Goal: Task Accomplishment & Management: Complete application form

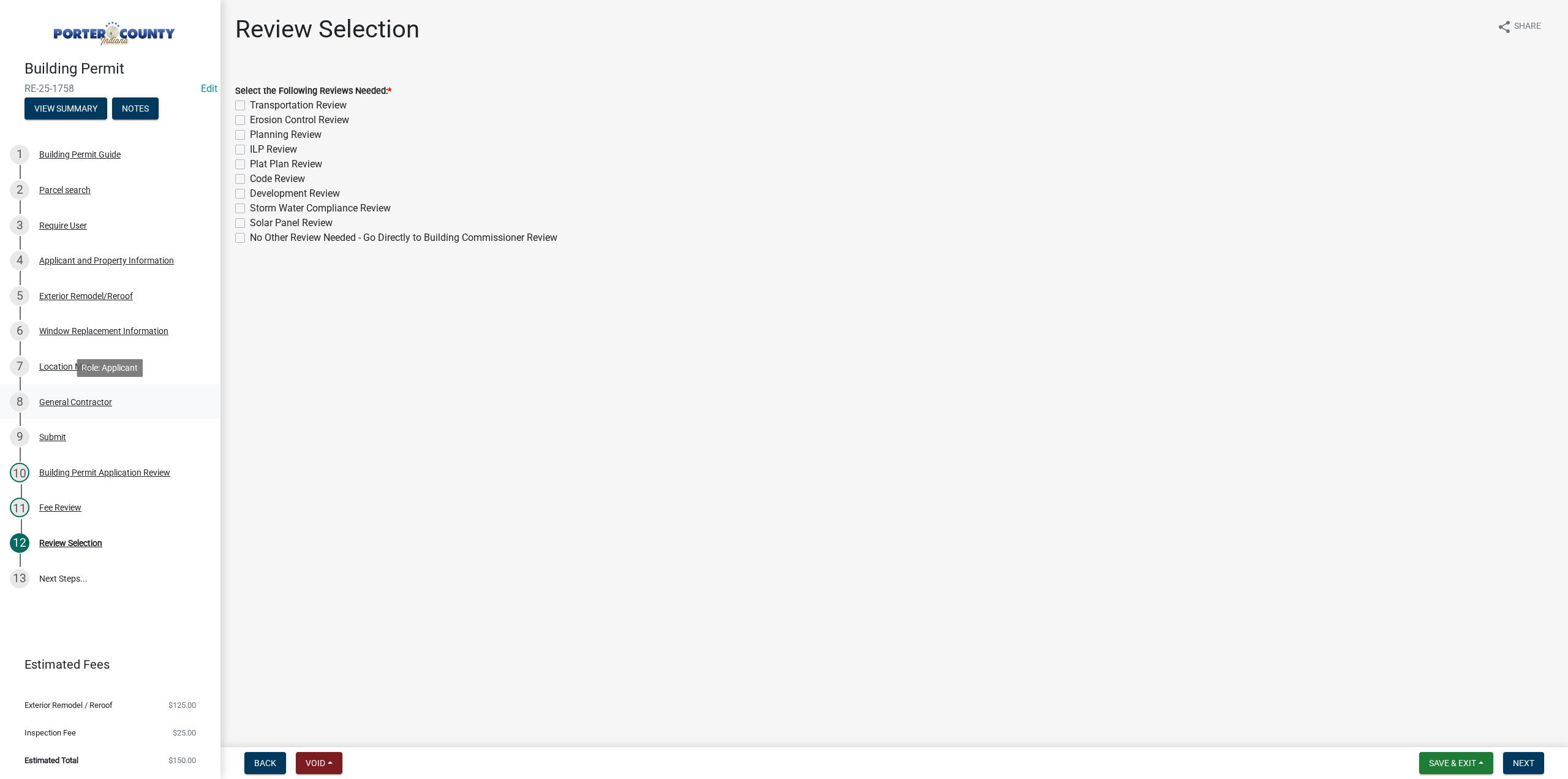
click at [93, 398] on div "General Contractor" at bounding box center [75, 402] width 73 height 9
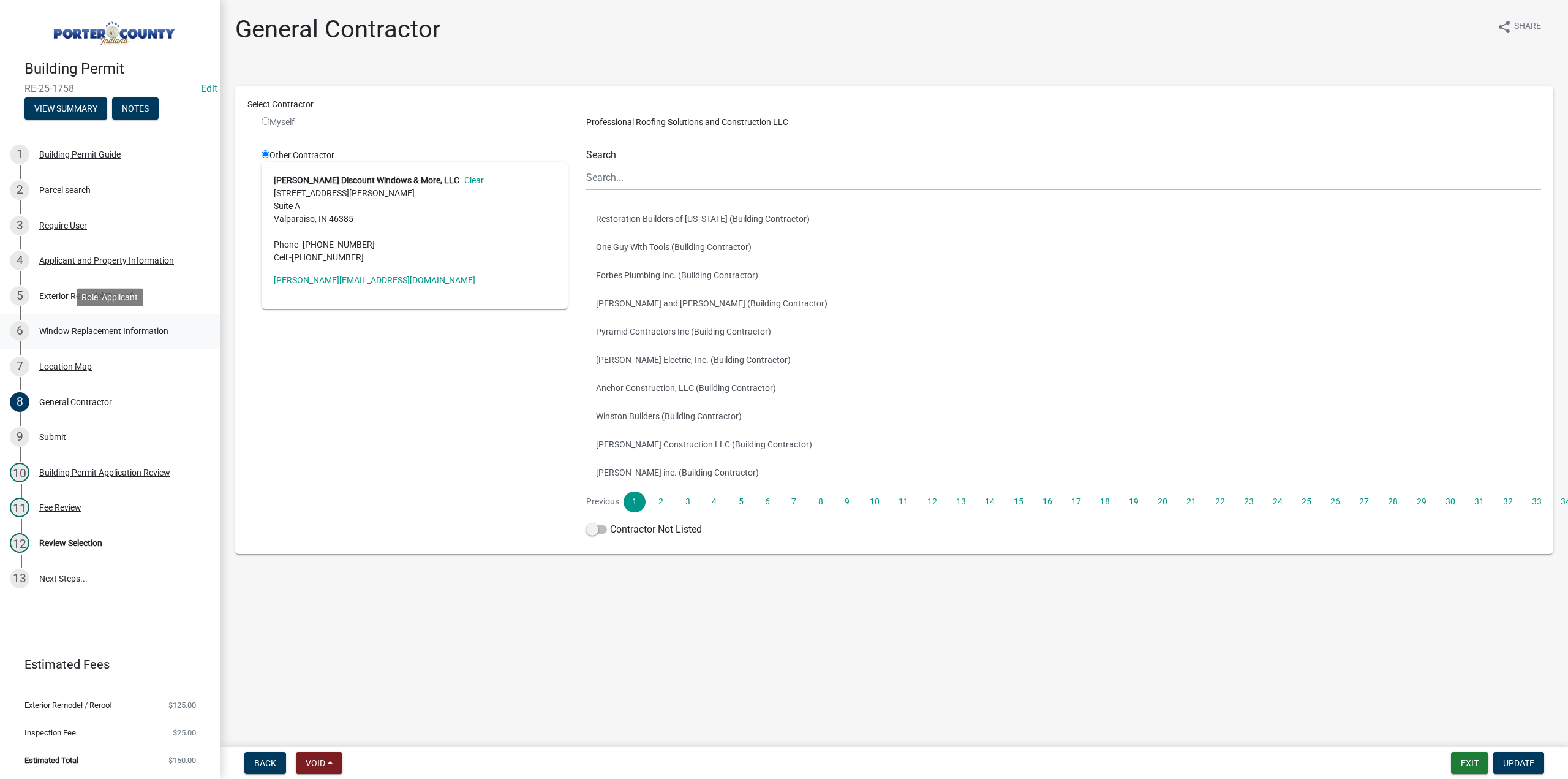
click at [158, 327] on div "Window Replacement Information" at bounding box center [104, 331] width 130 height 9
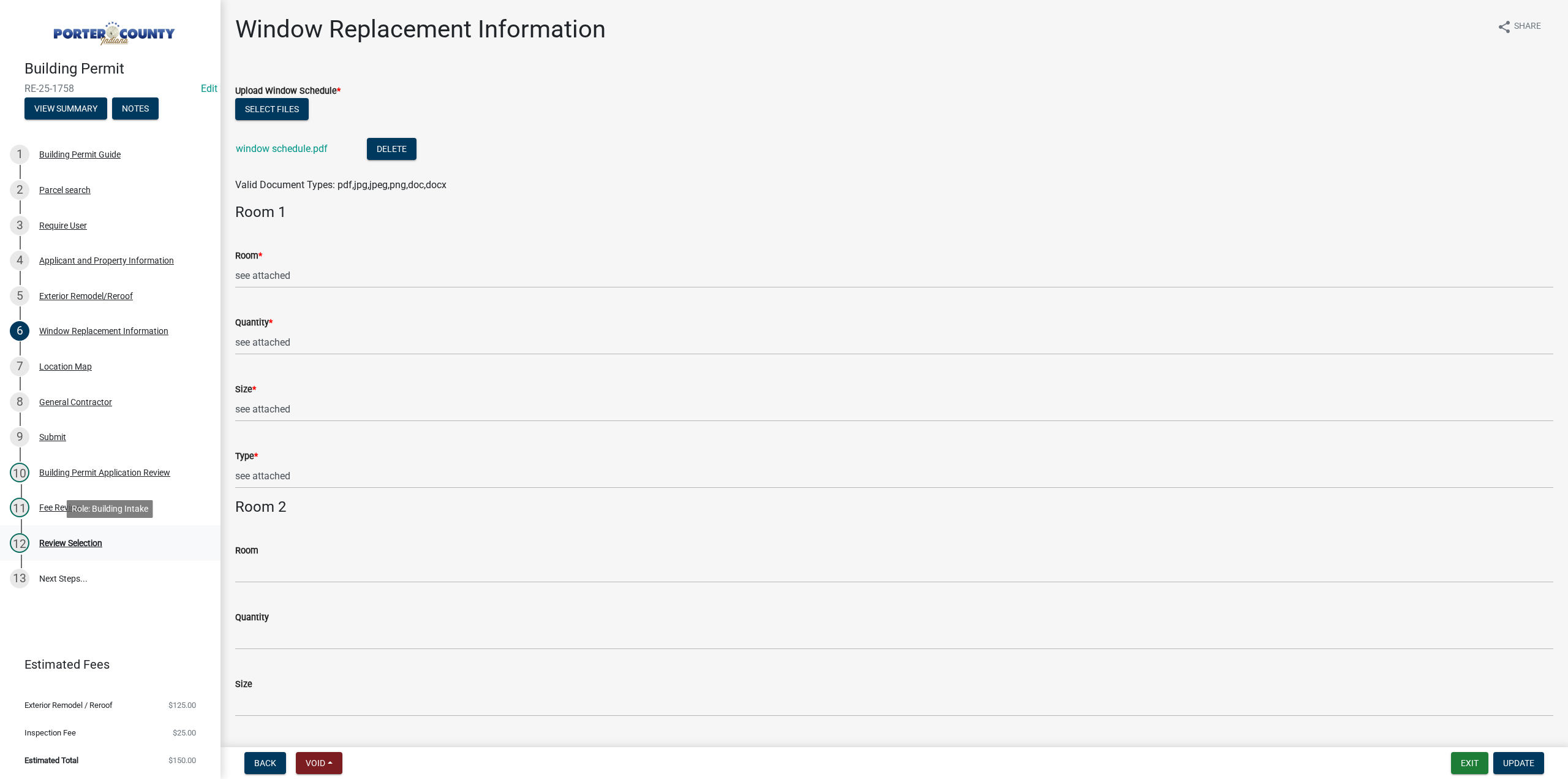
click at [83, 544] on div "Review Selection" at bounding box center [71, 543] width 63 height 9
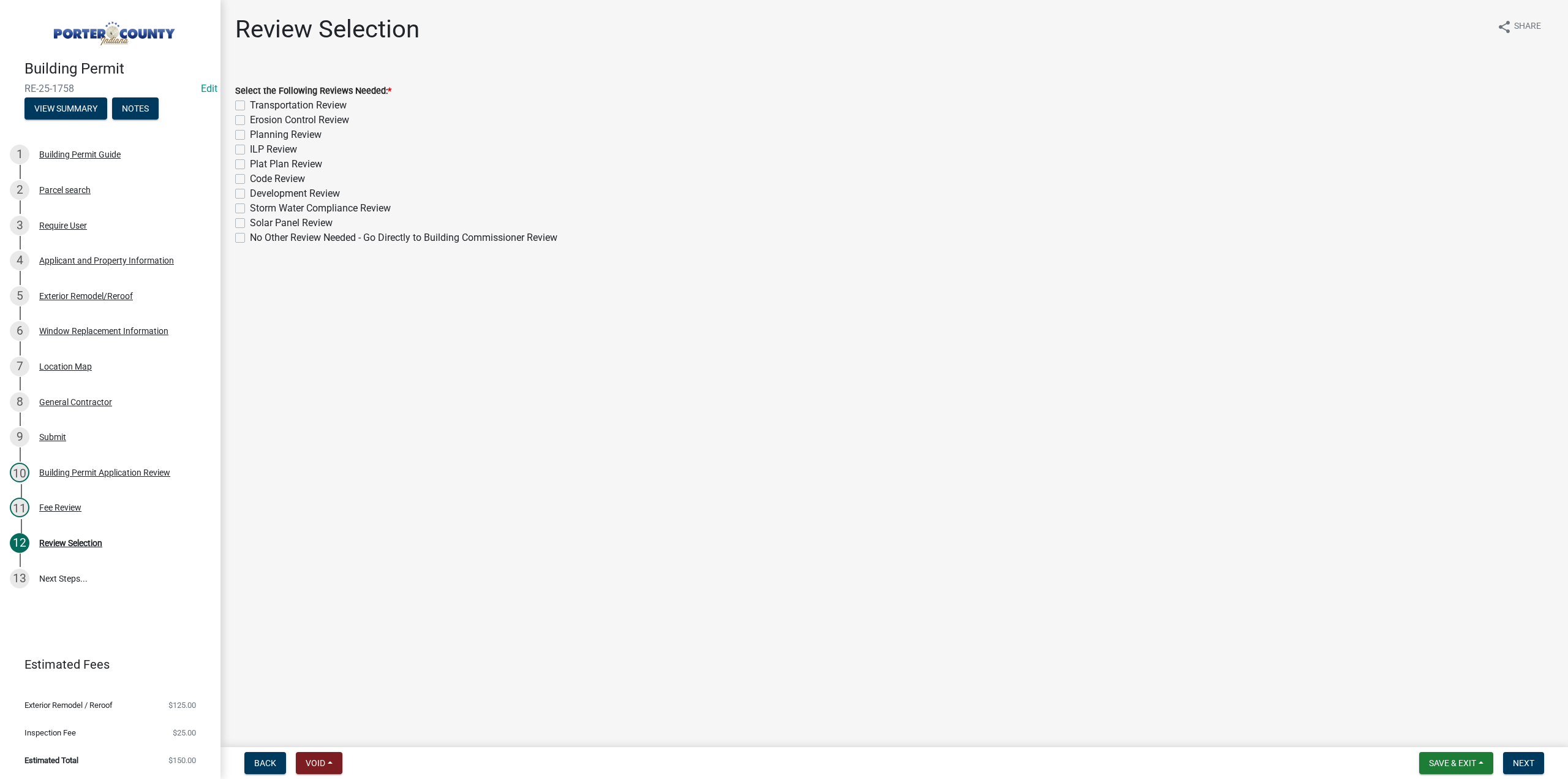
click at [250, 238] on label "No Other Review Needed - Go Directly to Building Commissioner Review" at bounding box center [403, 238] width 307 height 14
click at [250, 238] on input "No Other Review Needed - Go Directly to Building Commissioner Review" at bounding box center [253, 234] width 8 height 8
checkbox input "true"
checkbox input "false"
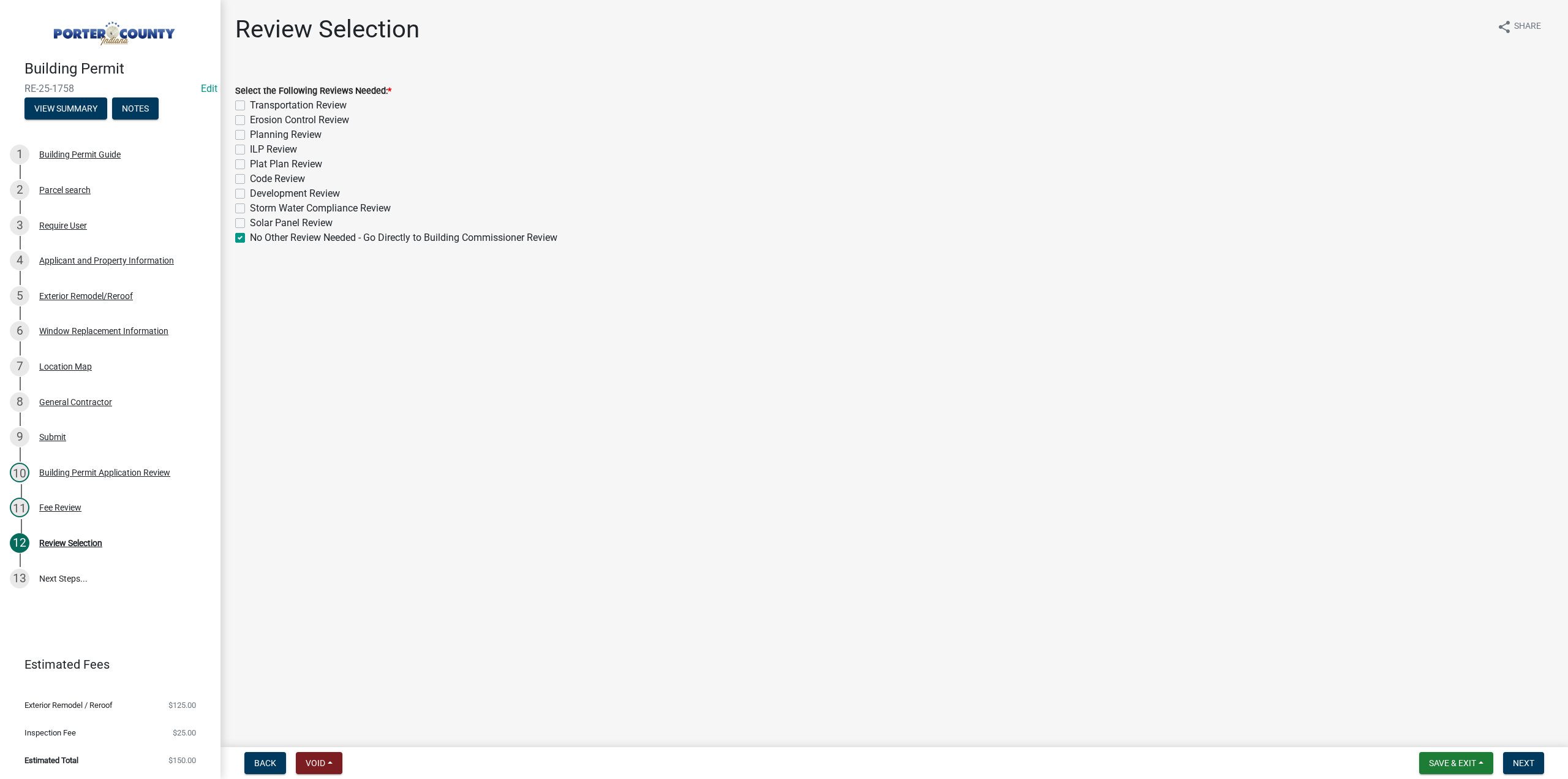
checkbox input "false"
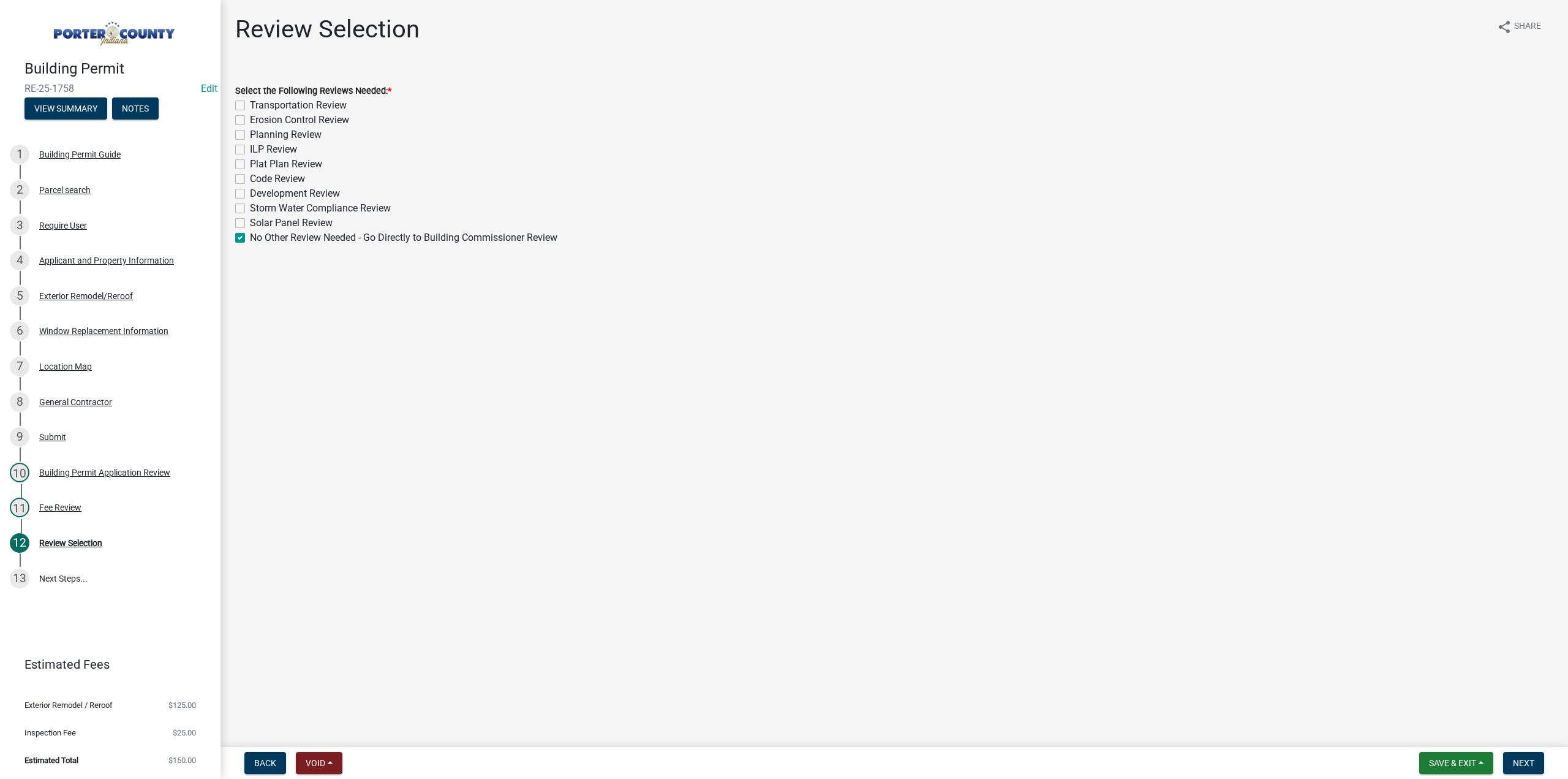
checkbox input "false"
checkbox input "true"
click at [1524, 763] on span "Next" at bounding box center [1523, 763] width 22 height 10
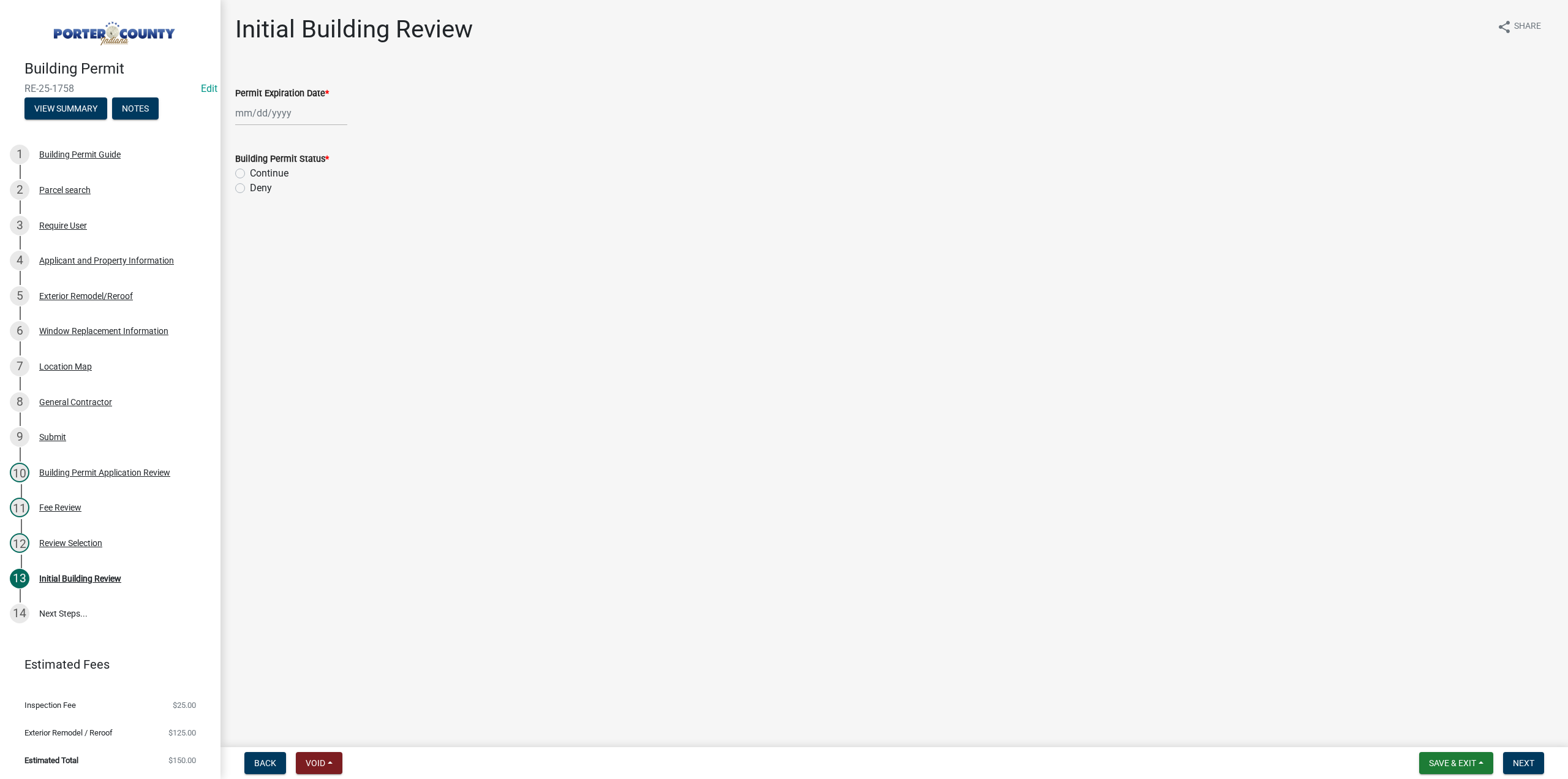
click at [305, 111] on div at bounding box center [291, 113] width 112 height 25
select select "9"
click at [327, 138] on select "1525 1526 1527 1528 1529 1530 1531 1532 1533 1534 1535 1536 1537 1538 1539 1540…" at bounding box center [331, 140] width 44 height 19
select select "2026"
click at [309, 130] on select "1525 1526 1527 1528 1529 1530 1531 1532 1533 1534 1535 1536 1537 1538 1539 1540…" at bounding box center [331, 140] width 44 height 19
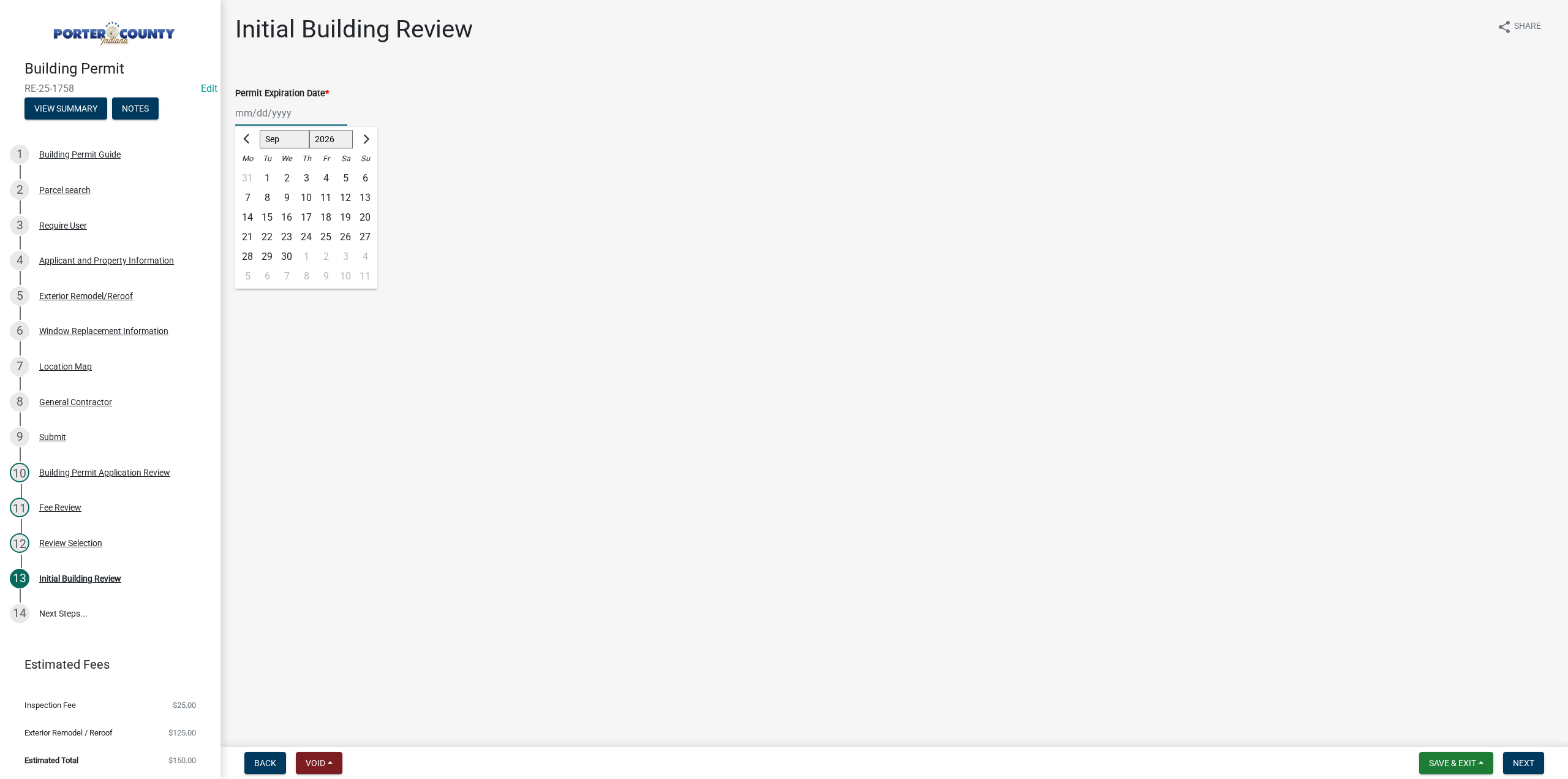
click at [328, 197] on div "11" at bounding box center [325, 197] width 19 height 19
type input "09/11/2026"
click at [250, 175] on label "Continue" at bounding box center [269, 174] width 39 height 14
click at [250, 174] on input "Continue" at bounding box center [253, 170] width 8 height 8
radio input "true"
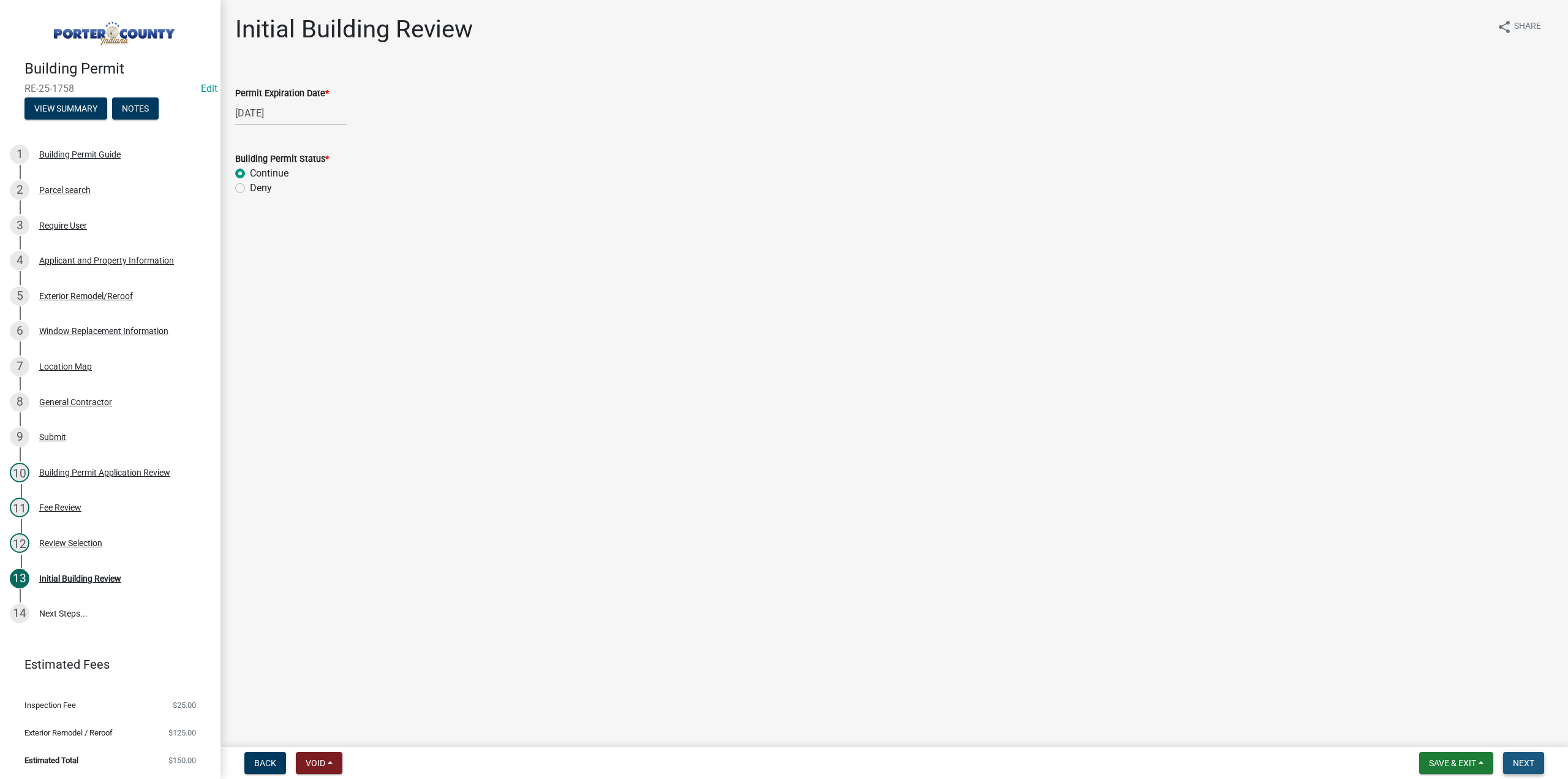
click at [1525, 766] on span "Next" at bounding box center [1523, 763] width 22 height 10
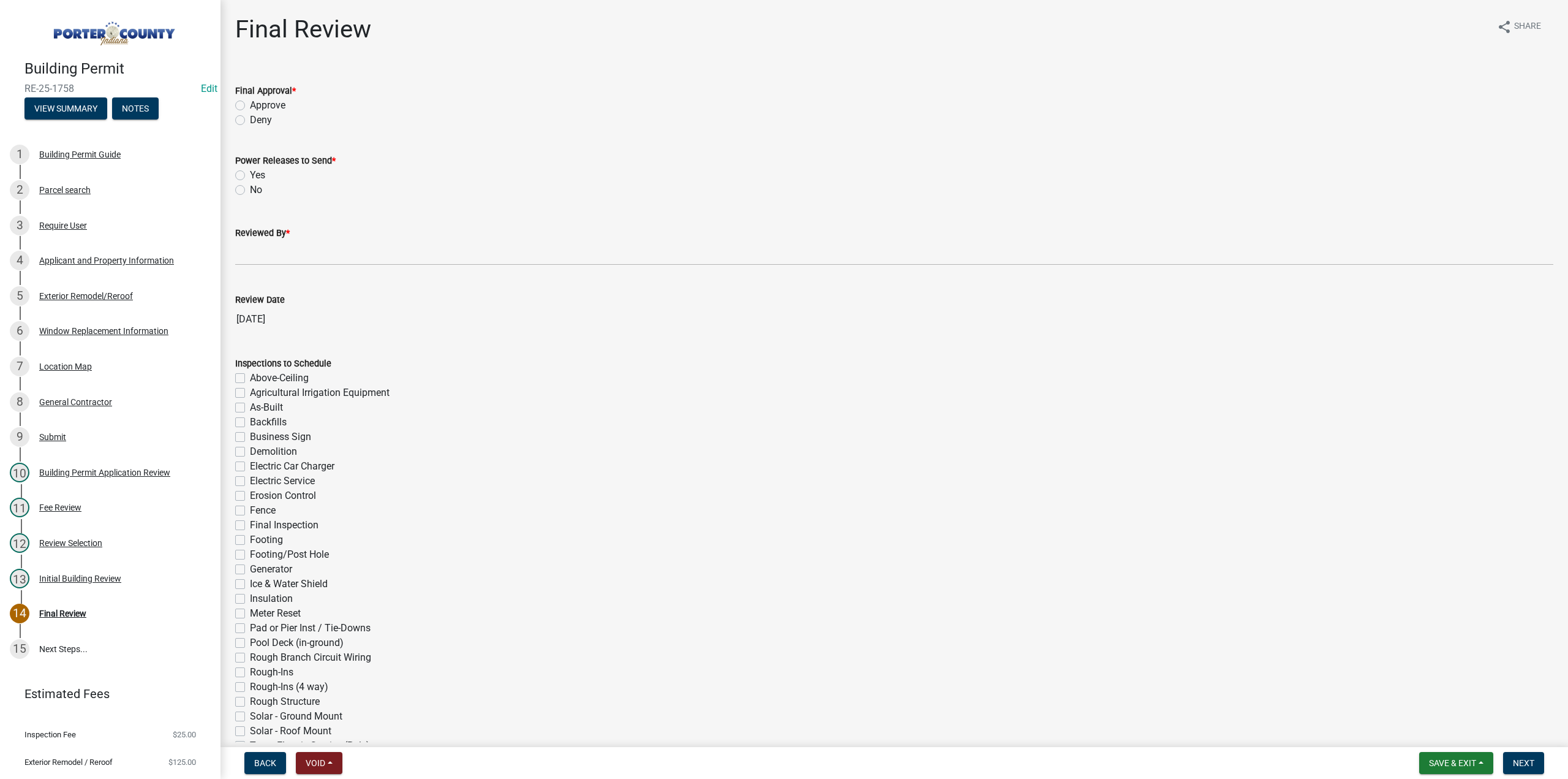
click at [250, 104] on label "Approve" at bounding box center [267, 105] width 35 height 14
click at [250, 104] on input "Approve" at bounding box center [253, 102] width 8 height 8
radio input "true"
click at [250, 191] on label "No" at bounding box center [255, 190] width 12 height 14
click at [250, 191] on input "No" at bounding box center [253, 186] width 8 height 8
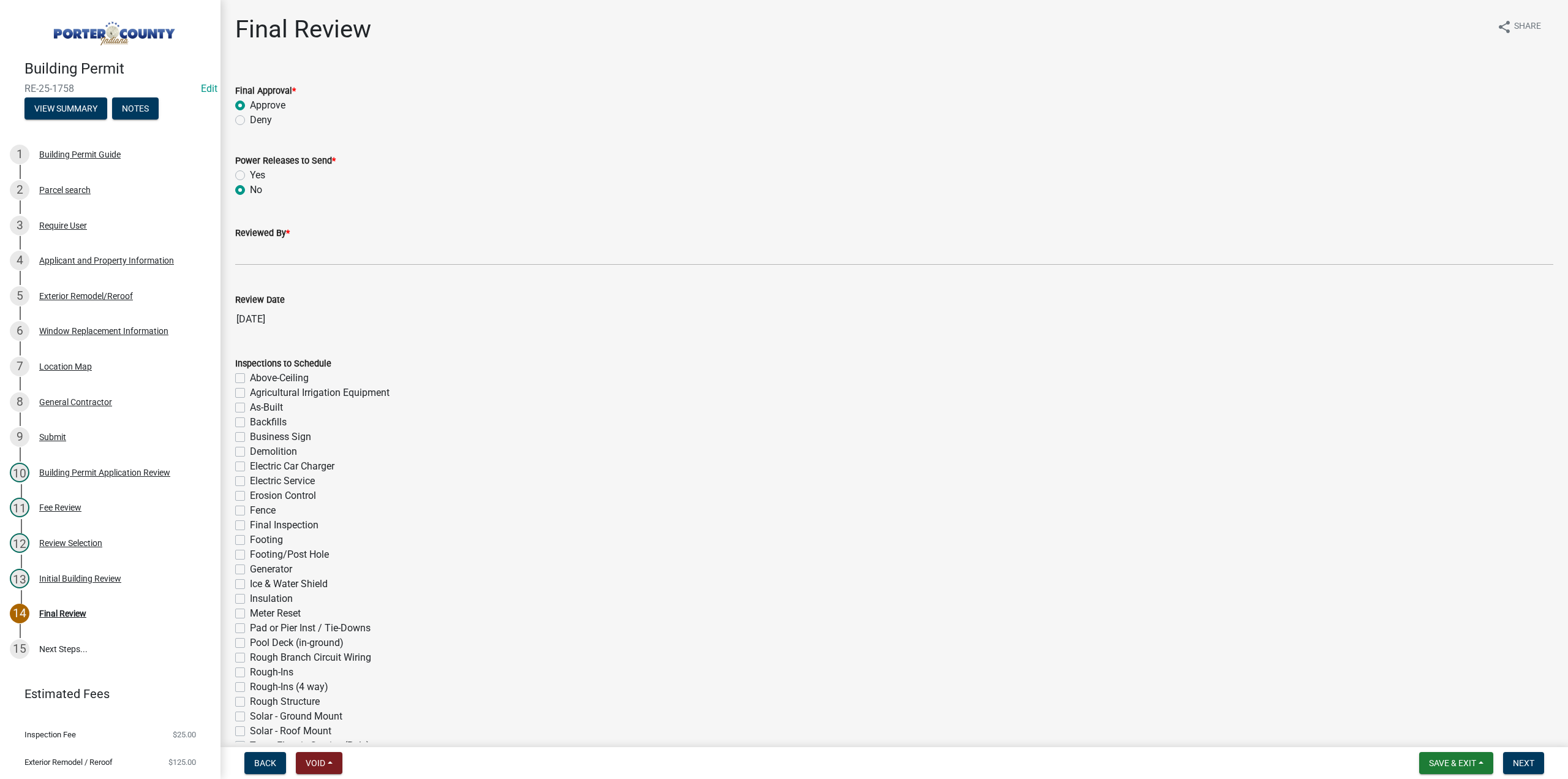
radio input "true"
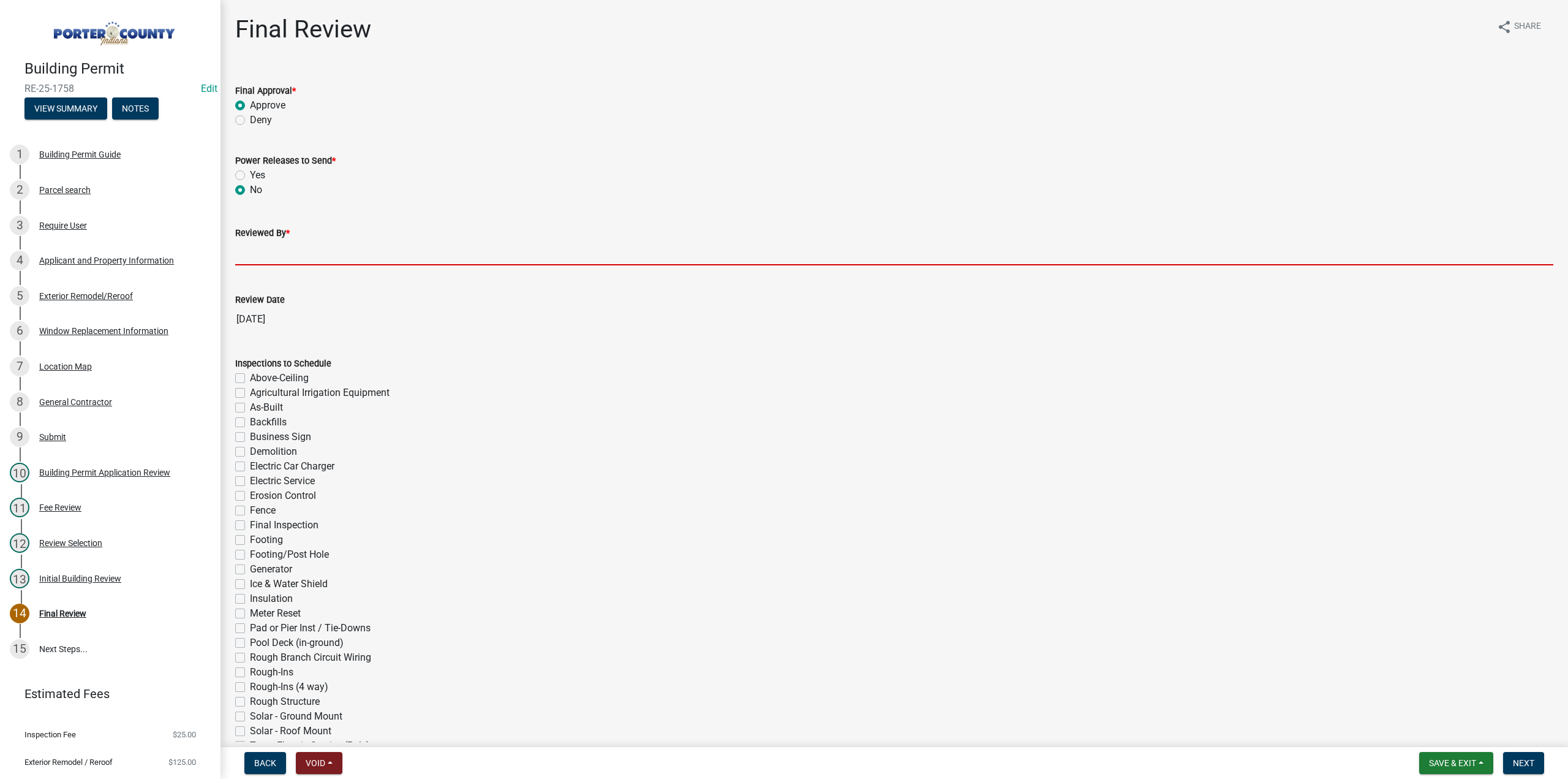
drag, startPoint x: 263, startPoint y: 252, endPoint x: 269, endPoint y: 258, distance: 8.5
click at [263, 252] on input "Reviewed By *" at bounding box center [894, 253] width 1318 height 25
type input "TT"
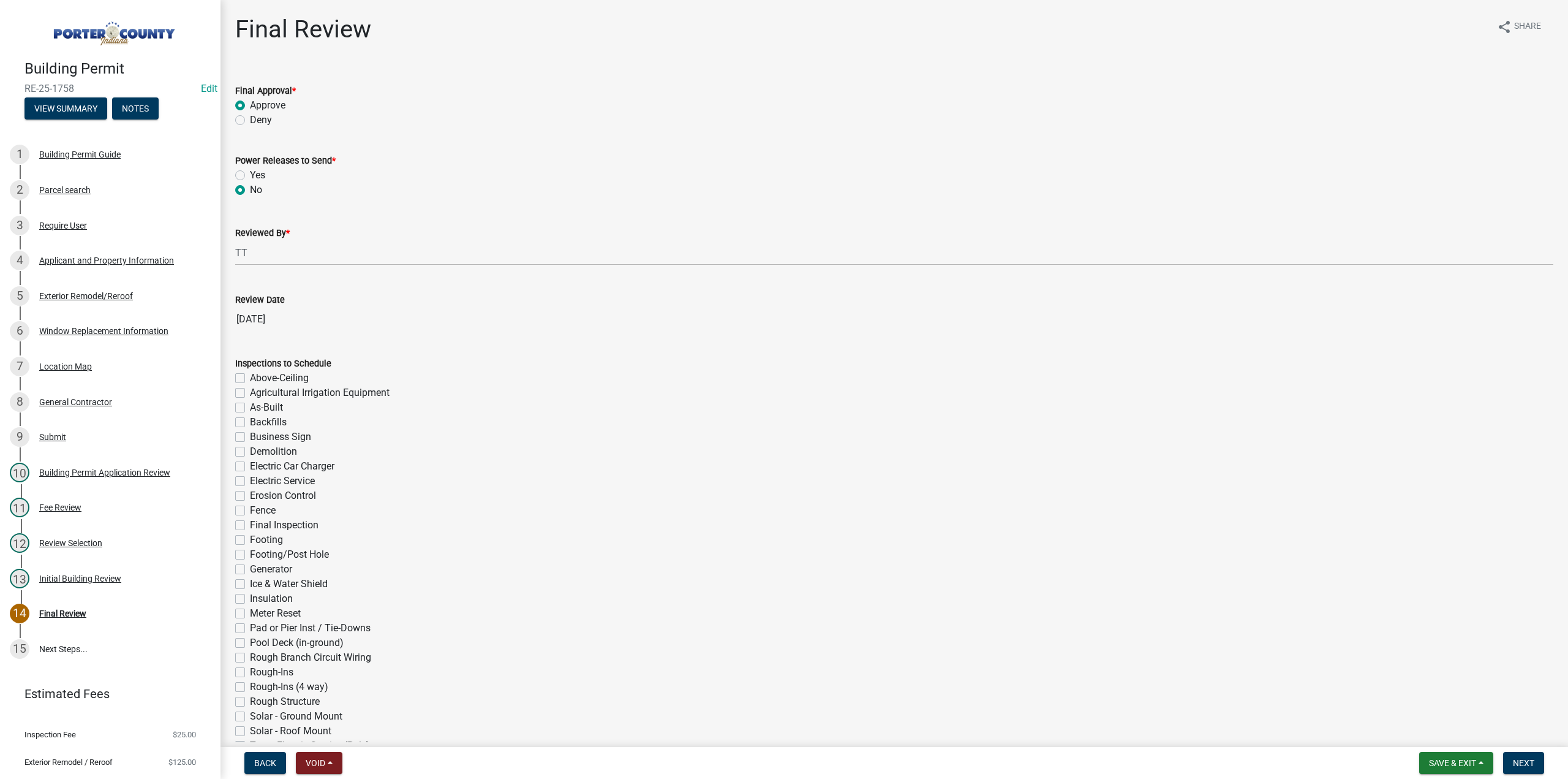
click at [1500, 752] on nav "Back Void Withdraw Lock Expire Void Save & Exit Save Save & Exit Next" at bounding box center [894, 763] width 1348 height 32
click at [1528, 758] on span "Next" at bounding box center [1523, 763] width 22 height 10
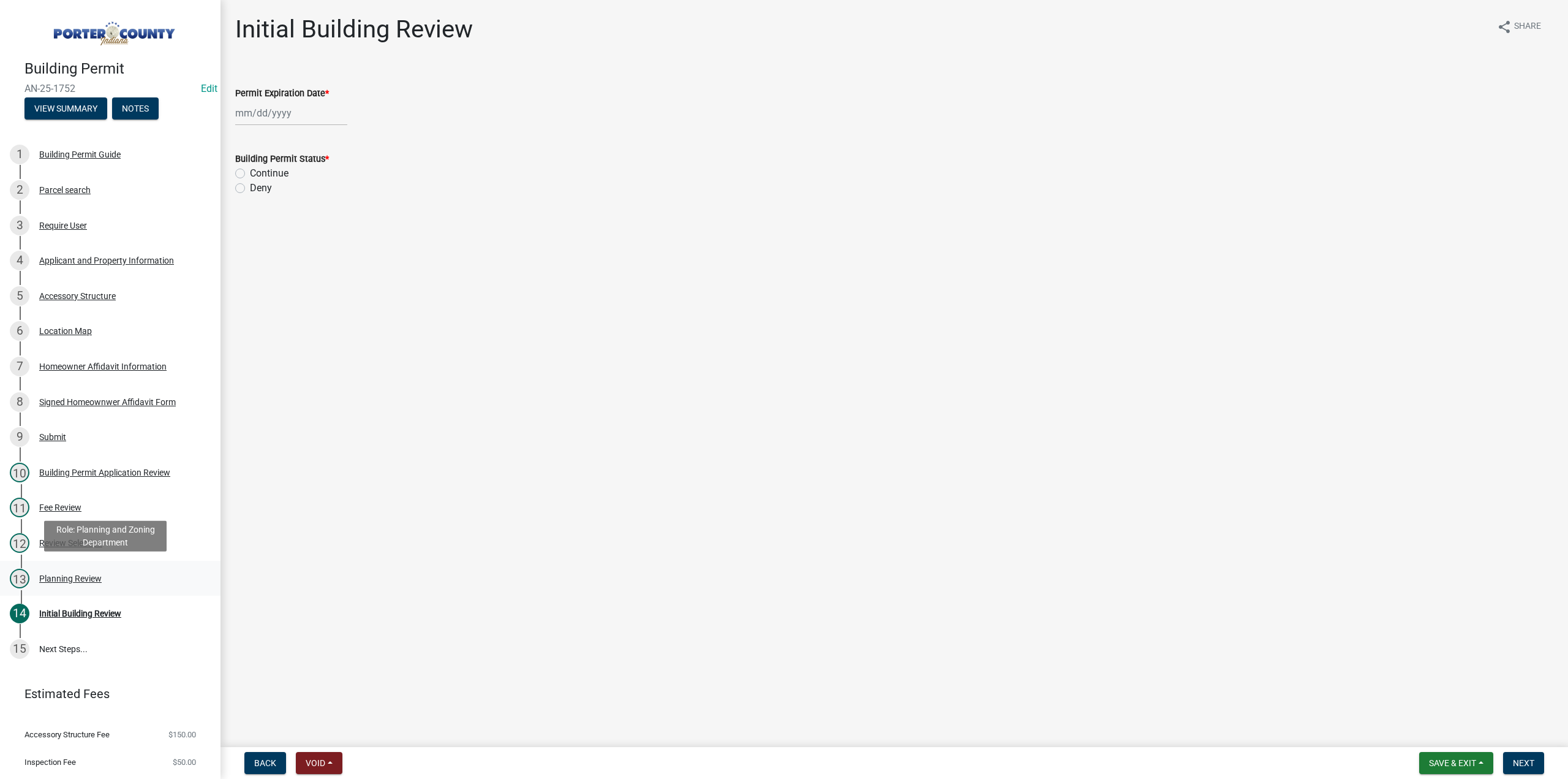
click at [75, 575] on div "Planning Review" at bounding box center [70, 579] width 63 height 9
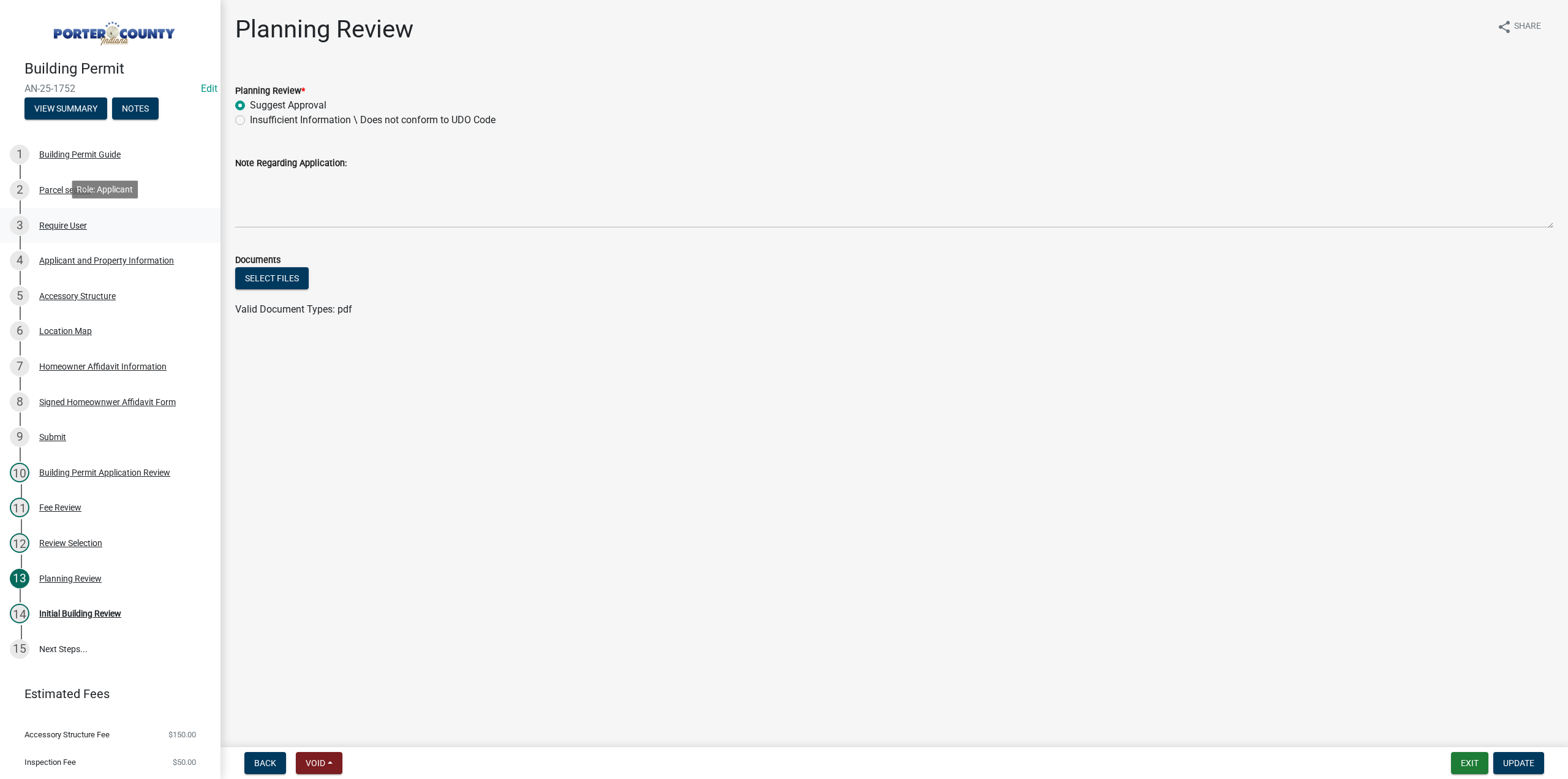
click at [62, 221] on div "Require User" at bounding box center [63, 225] width 47 height 9
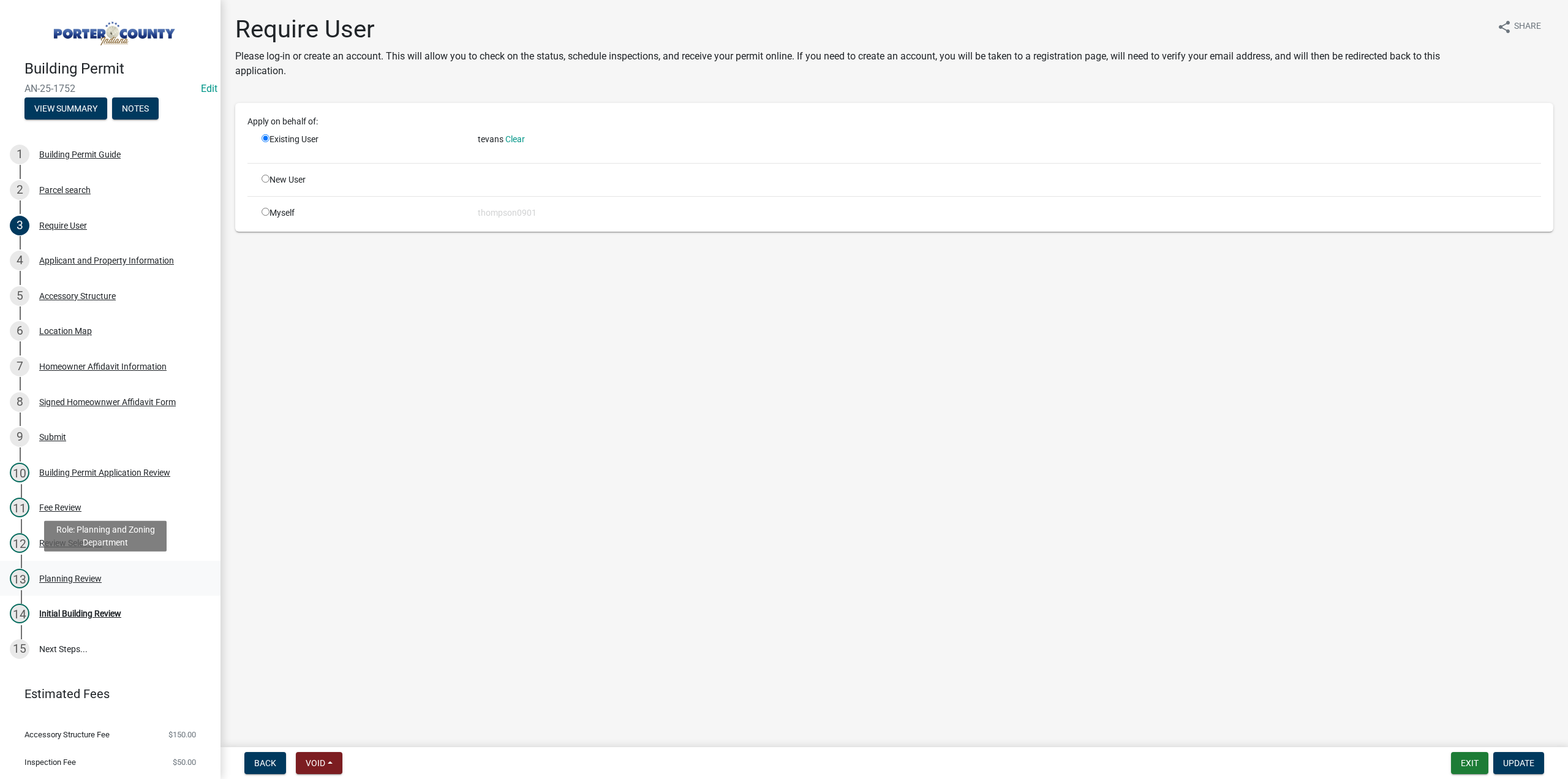
click at [49, 582] on div "13 Planning Review" at bounding box center [106, 578] width 191 height 19
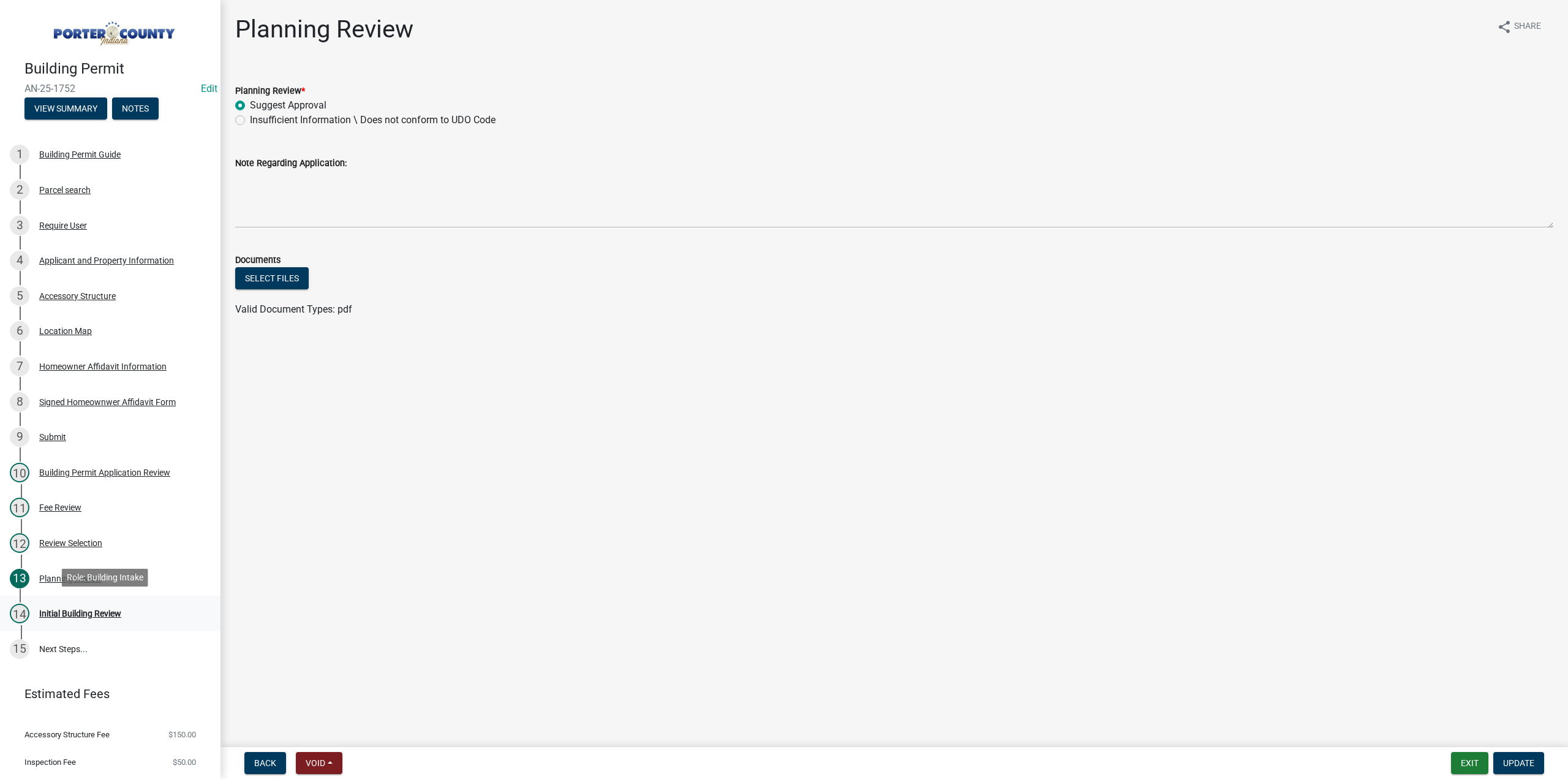
click at [45, 615] on div "Initial Building Review" at bounding box center [80, 613] width 82 height 9
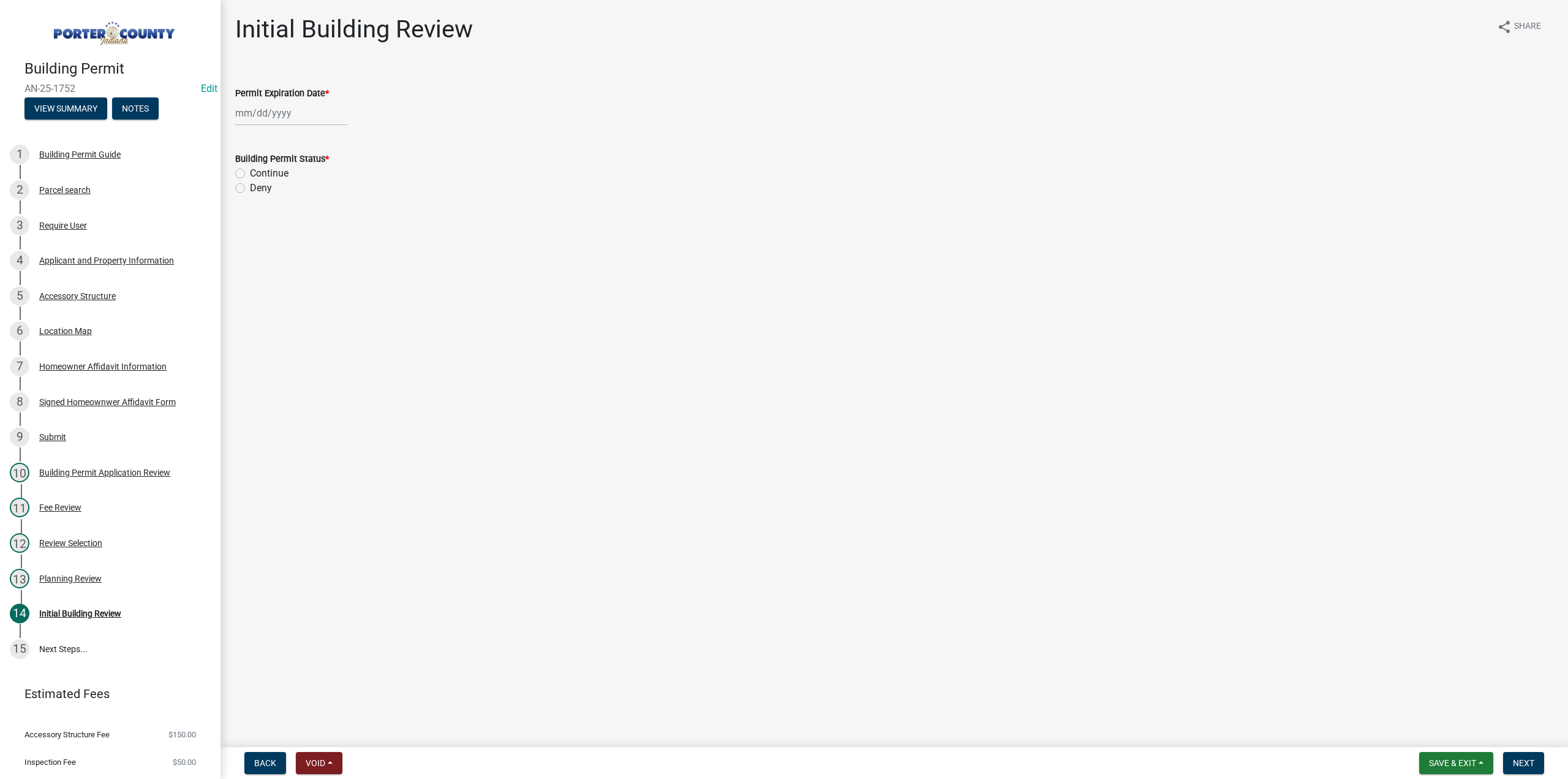
click at [260, 114] on div at bounding box center [291, 113] width 112 height 25
select select "9"
click at [330, 145] on select "1525 1526 1527 1528 1529 1530 1531 1532 1533 1534 1535 1536 1537 1538 1539 1540…" at bounding box center [331, 140] width 44 height 19
select select "2027"
click at [309, 130] on select "1525 1526 1527 1528 1529 1530 1531 1532 1533 1534 1535 1536 1537 1538 1539 1540…" at bounding box center [331, 140] width 44 height 19
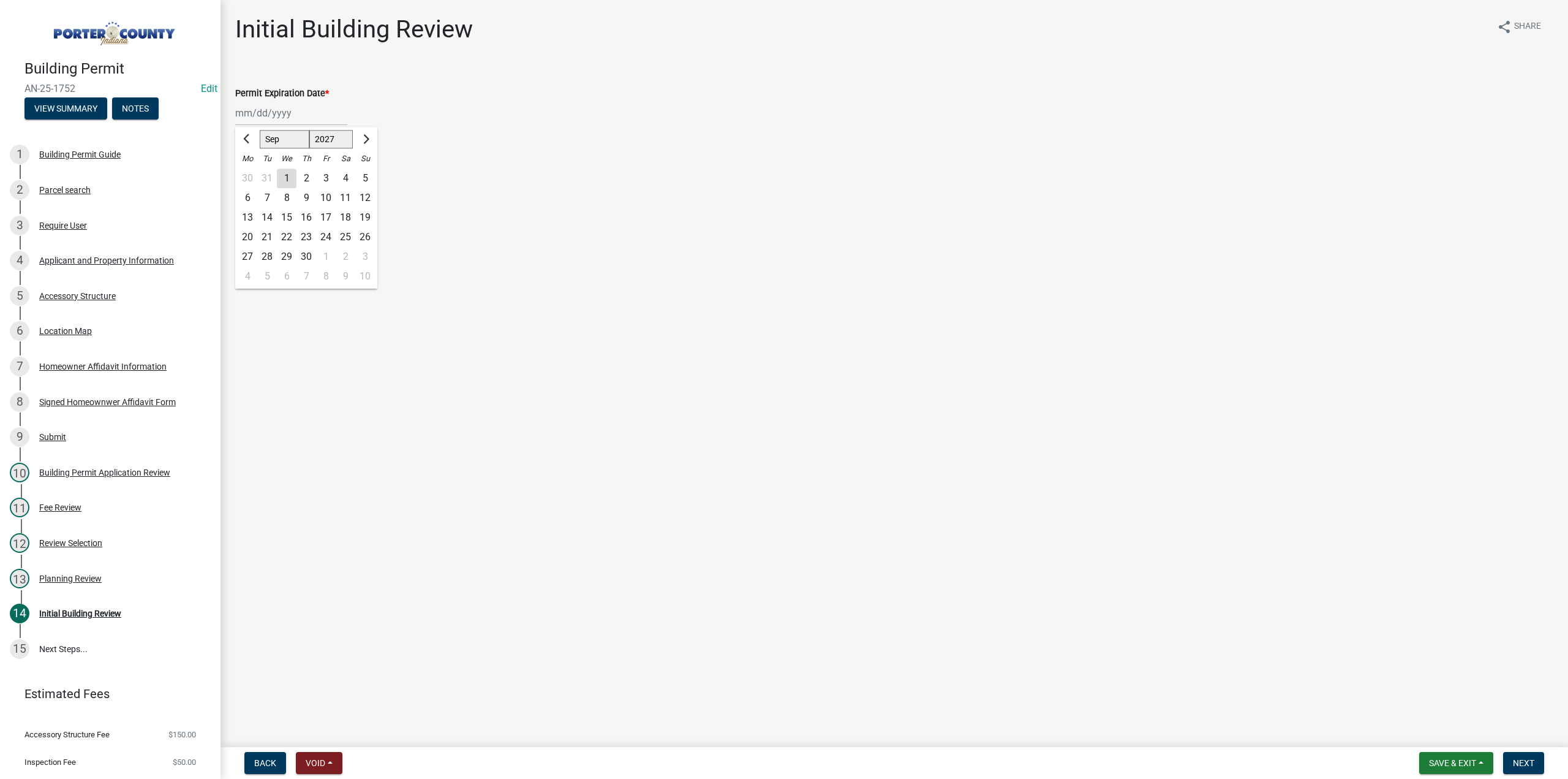
click at [343, 198] on div "11" at bounding box center [345, 197] width 19 height 19
type input "09/11/2027"
click at [250, 174] on label "Continue" at bounding box center [269, 174] width 39 height 14
click at [250, 174] on input "Continue" at bounding box center [253, 170] width 8 height 8
radio input "true"
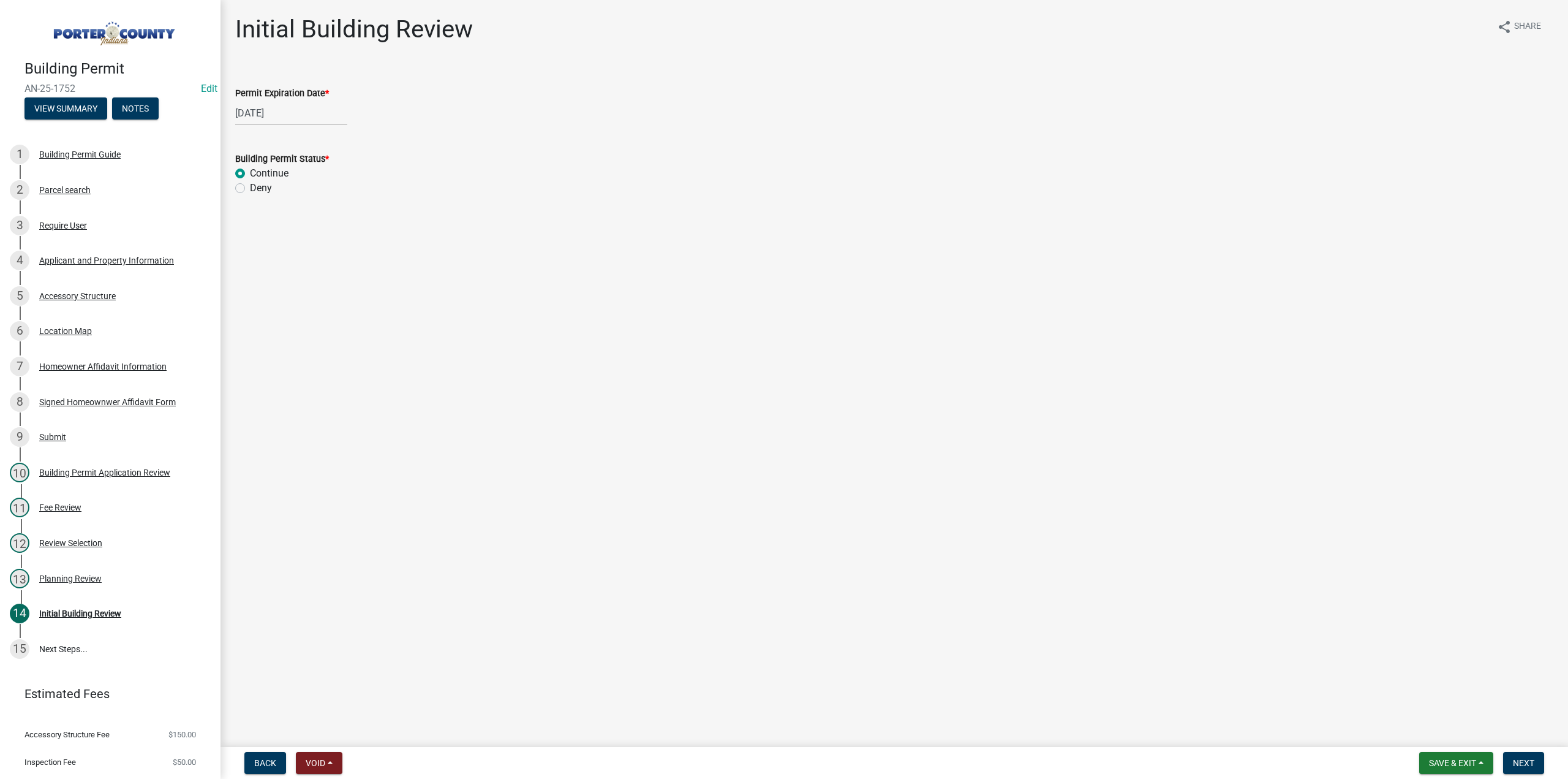
click at [1523, 749] on nav "Back Void Withdraw Lock Expire Void Save & Exit Save Save & Exit Next" at bounding box center [894, 763] width 1348 height 32
click at [1528, 766] on span "Next" at bounding box center [1523, 763] width 22 height 10
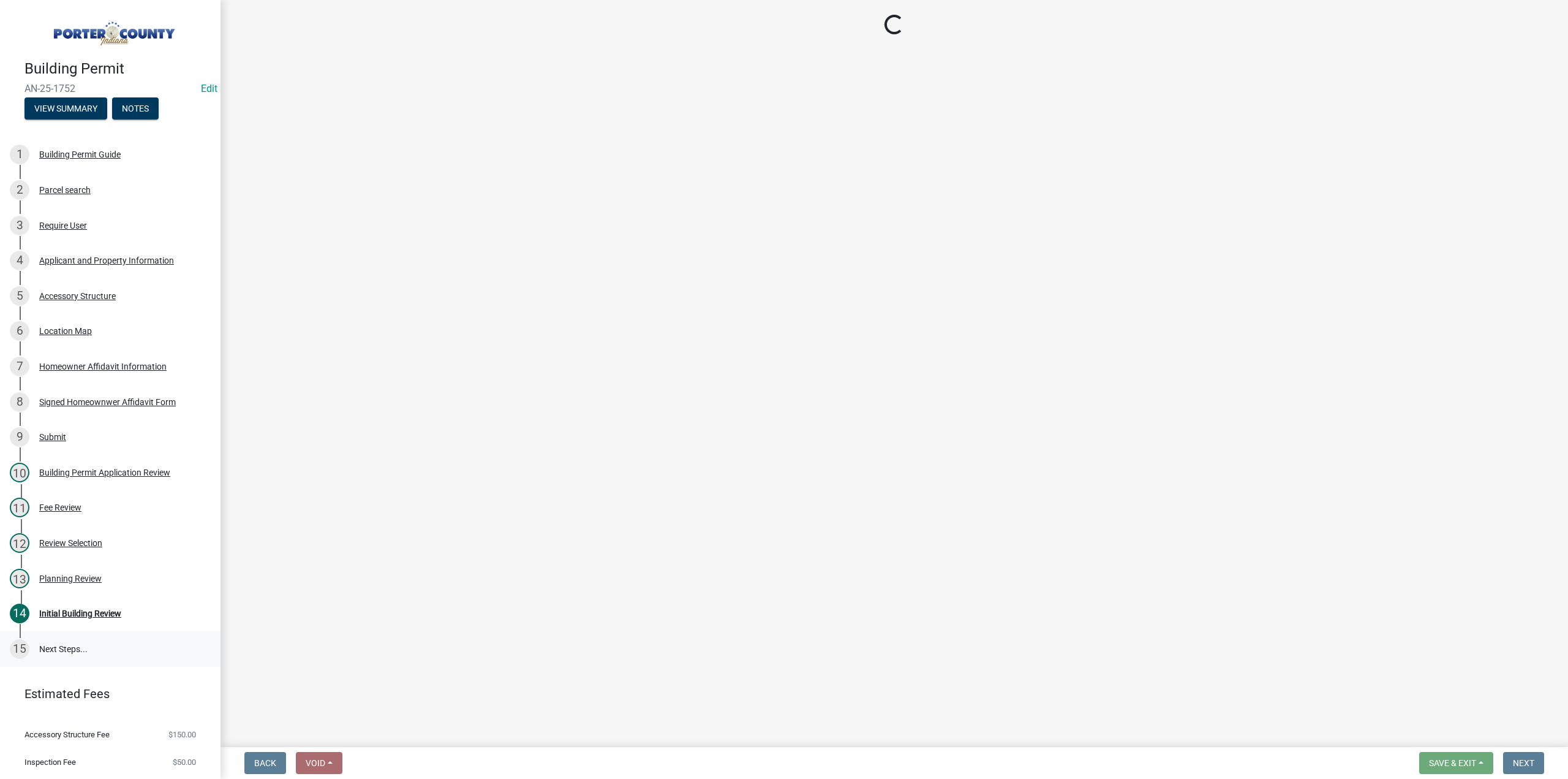
scroll to position [27, 0]
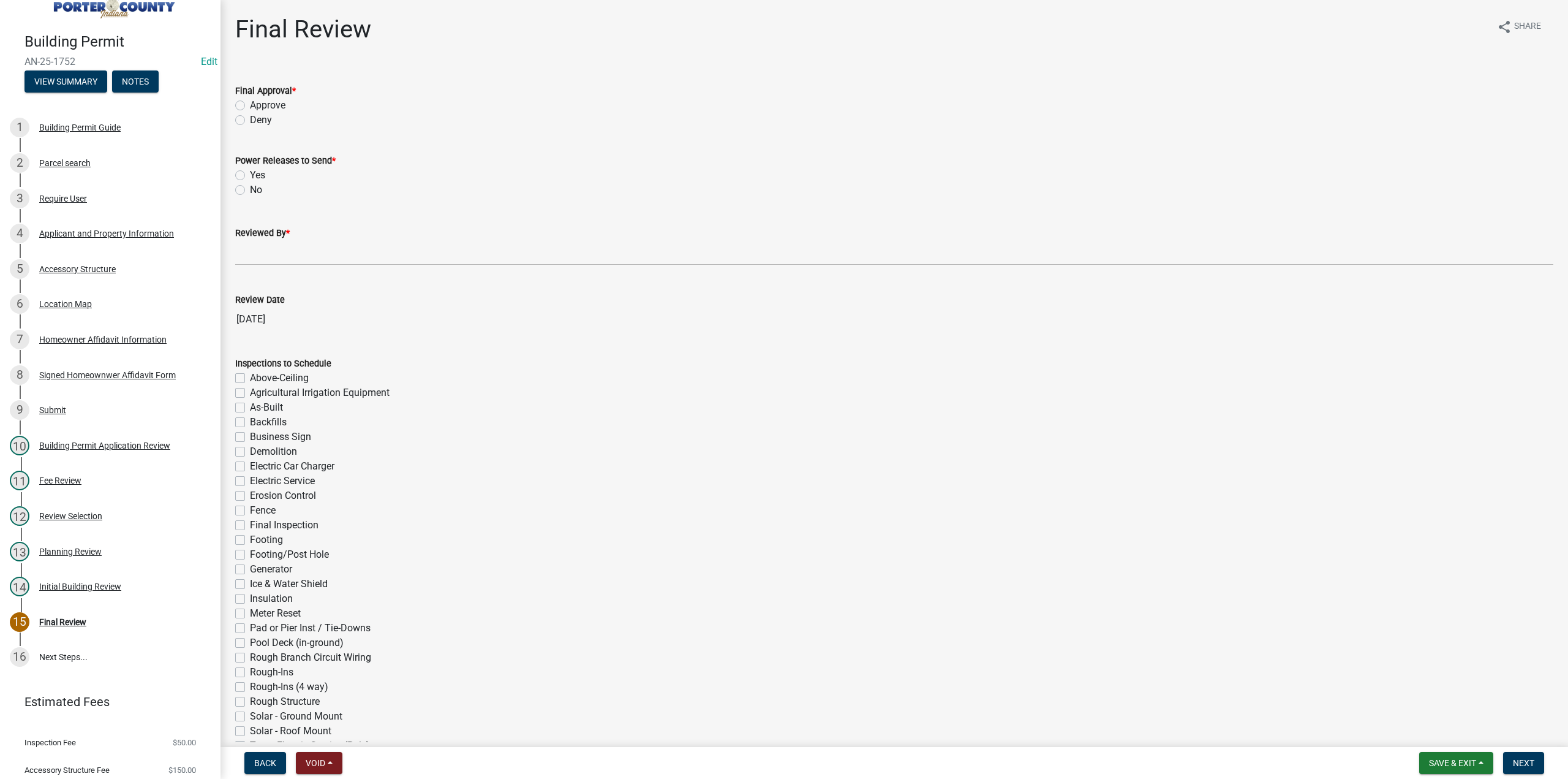
click at [250, 105] on label "Approve" at bounding box center [267, 105] width 35 height 14
click at [250, 105] on input "Approve" at bounding box center [253, 102] width 8 height 8
radio input "true"
click at [250, 192] on label "No" at bounding box center [255, 190] width 12 height 14
click at [250, 191] on input "No" at bounding box center [253, 186] width 8 height 8
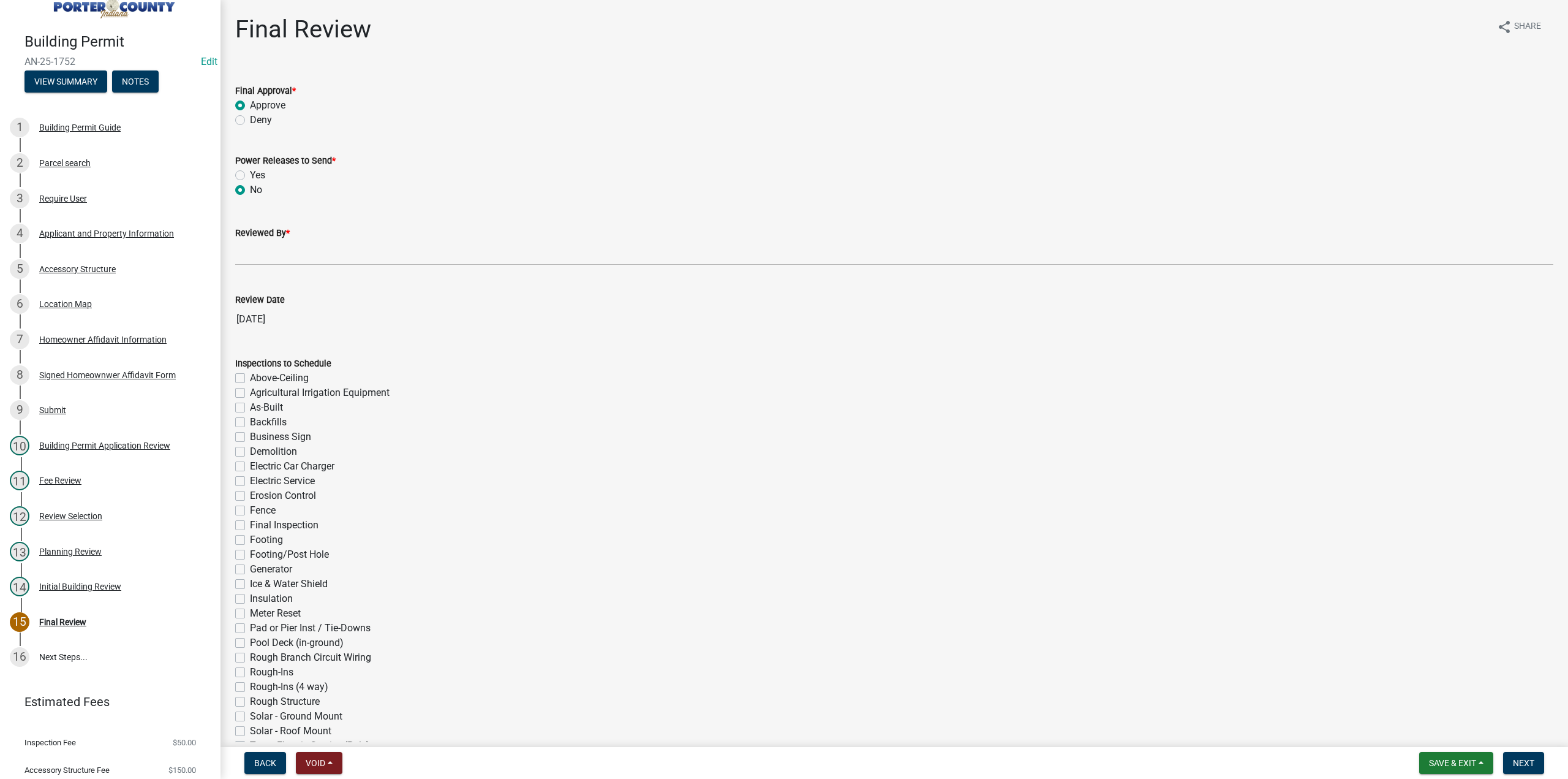
radio input "true"
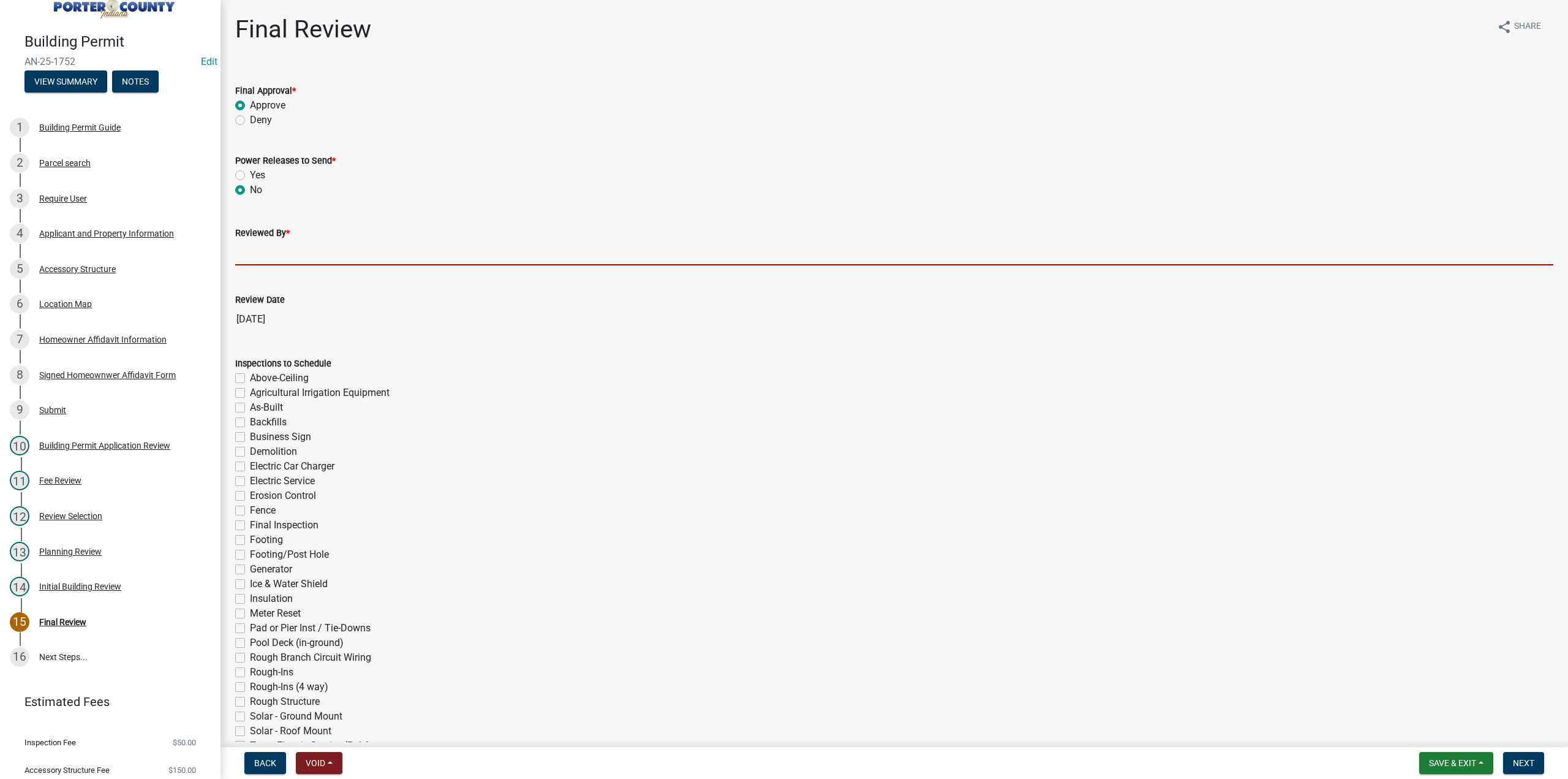
click at [268, 251] on input "Reviewed By *" at bounding box center [894, 253] width 1318 height 25
type input "TT"
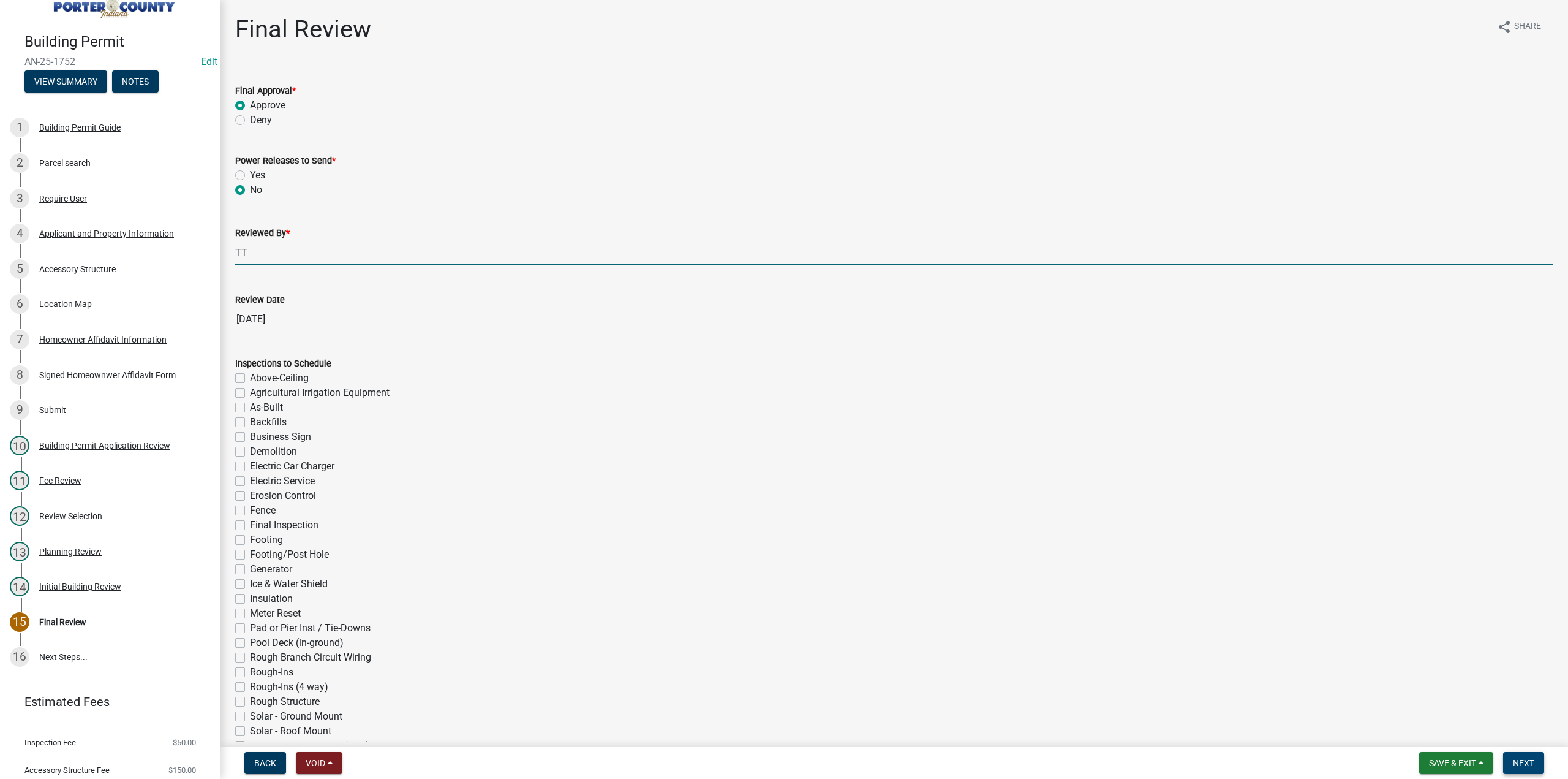
click at [1519, 760] on span "Next" at bounding box center [1523, 763] width 22 height 10
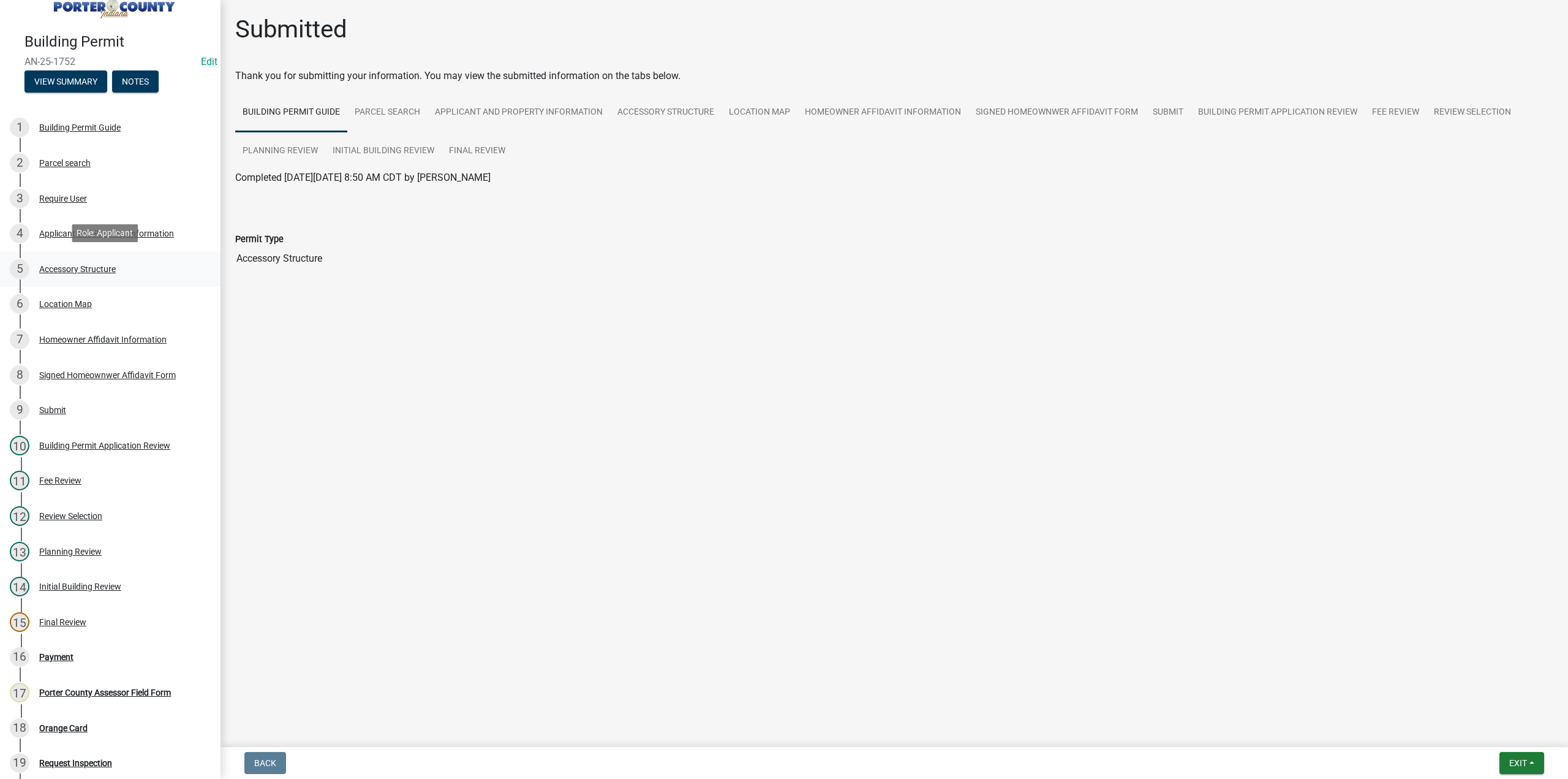
click at [102, 269] on div "Accessory Structure" at bounding box center [77, 269] width 76 height 9
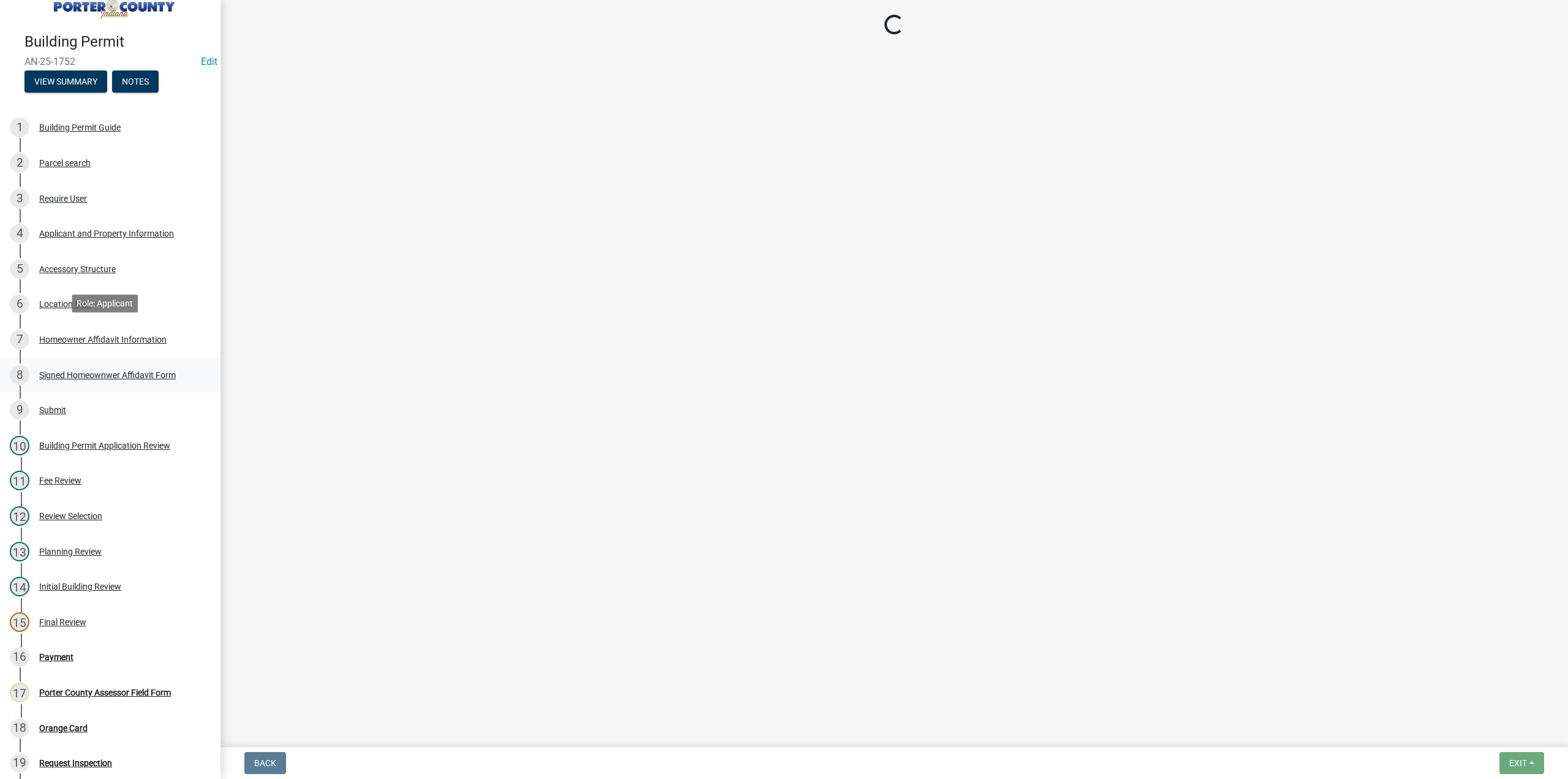
select select "de31ad38-eab4-417a-a8ac-eccf8406b967"
select select "968dc824-c675-4889-9261-eecf15873776"
select select "3cff20c0-3f0c-46d5-8ea1-4d56f0396f42"
select select "d63a0ebc-b44d-481d-ab70-ec75eba29316"
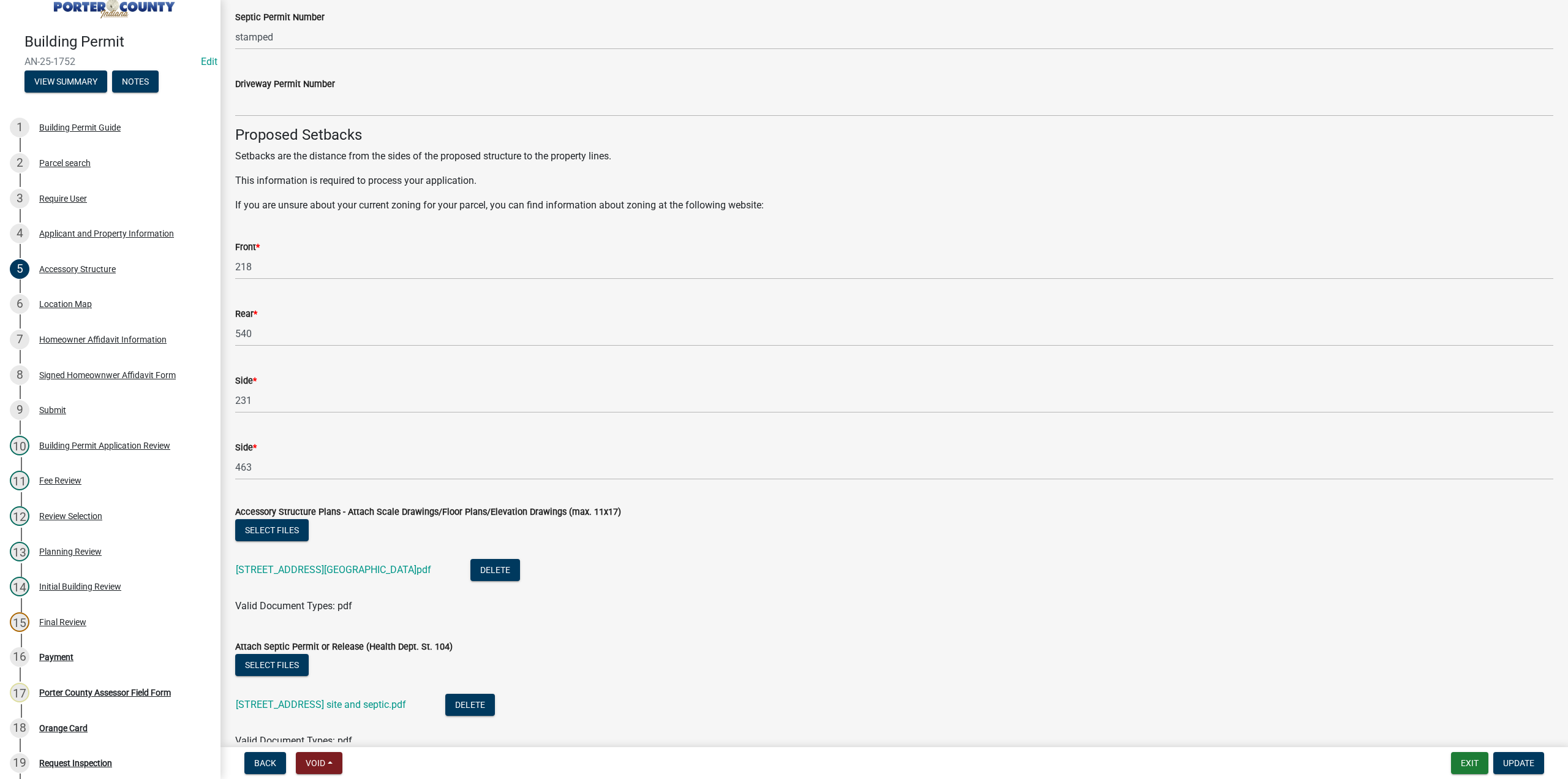
scroll to position [1945, 0]
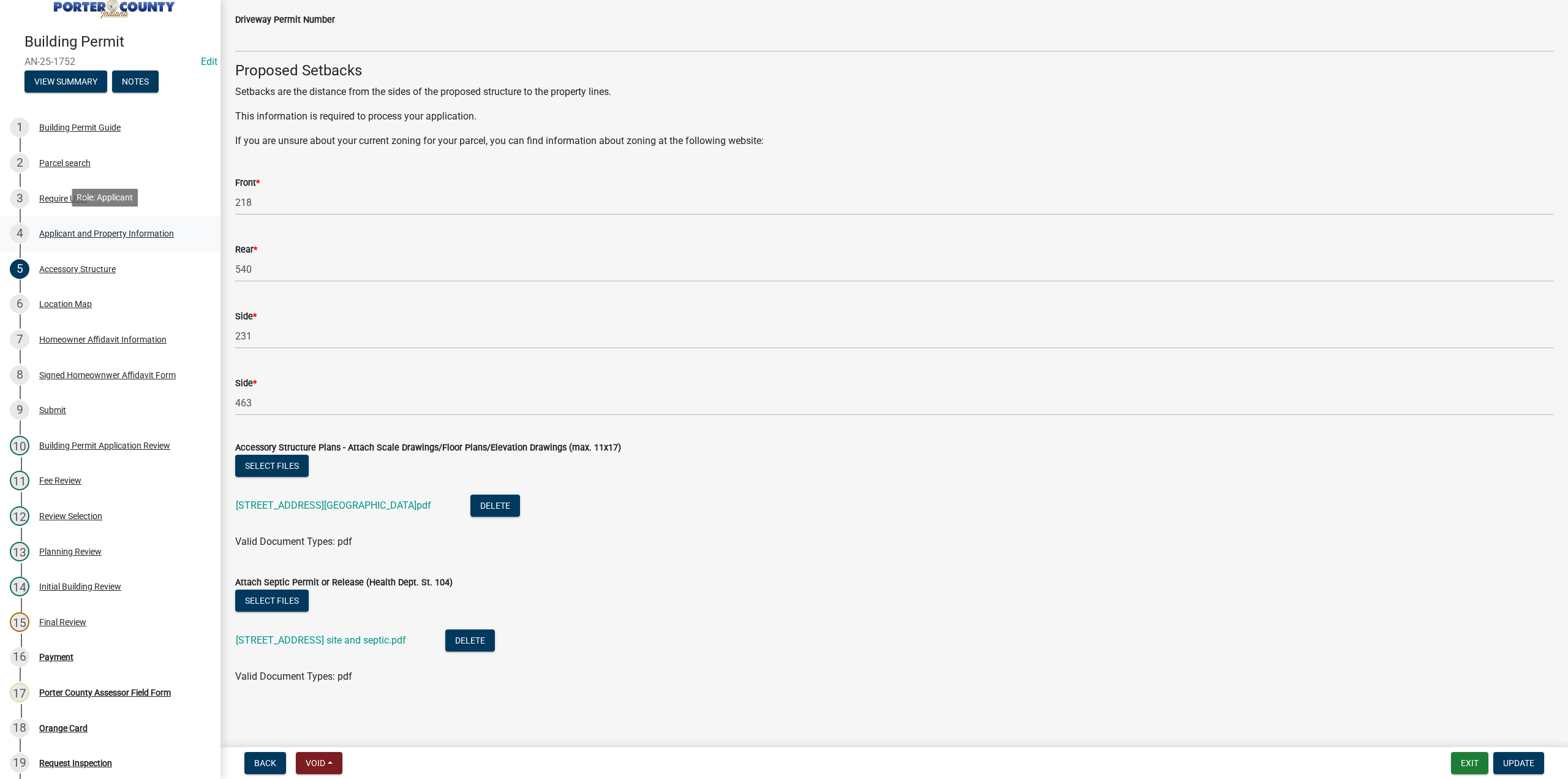
click at [117, 235] on div "Applicant and Property Information" at bounding box center [106, 233] width 135 height 9
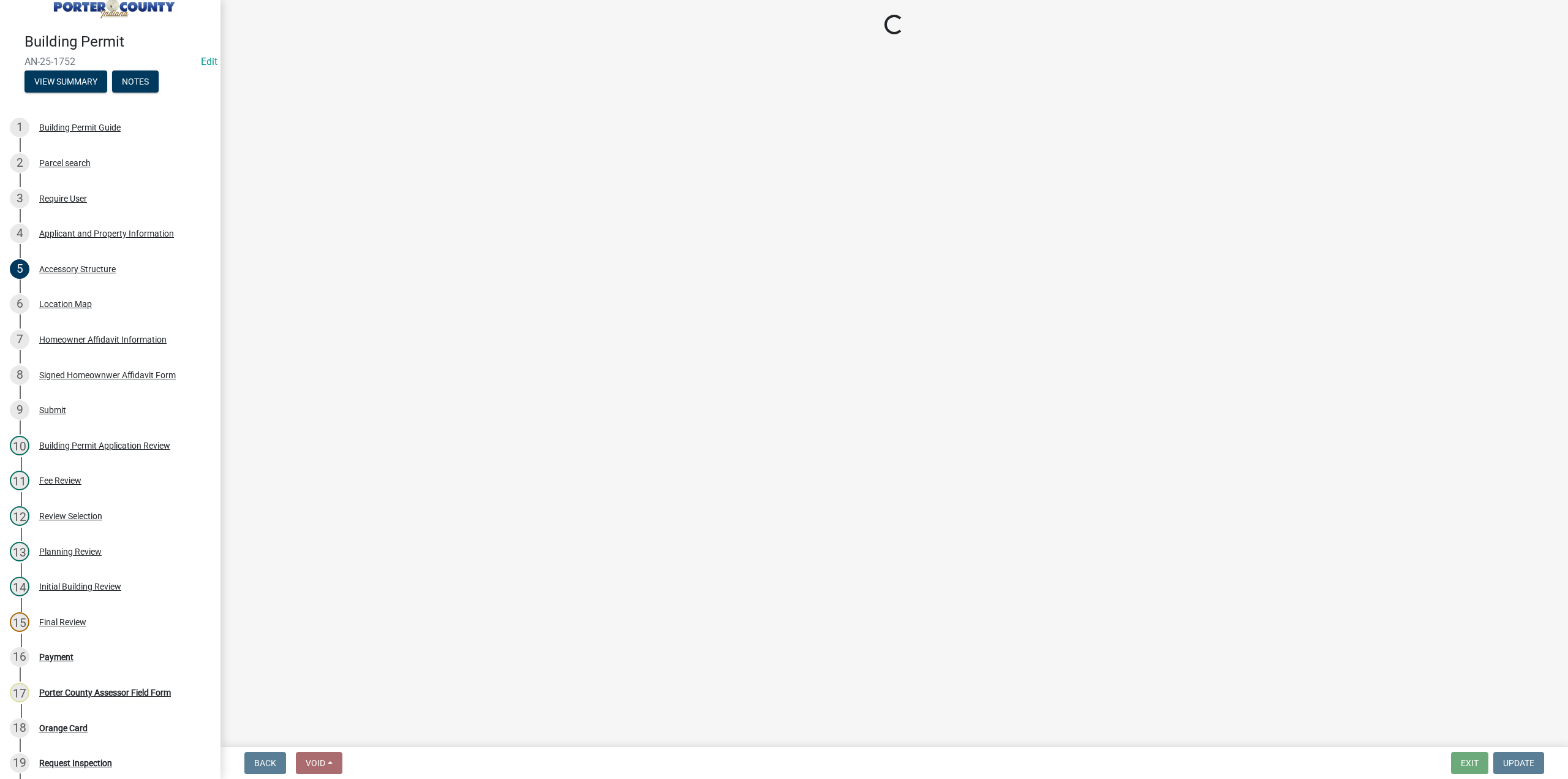
select select "eebc071e-620a-4db8-83e9-cb6b194c67e9"
select select "ea6751d4-6bf7-4a16-89ee-f7801ab82aa1"
select select "92efe679-05f4-414a-9426-51627fba5de6"
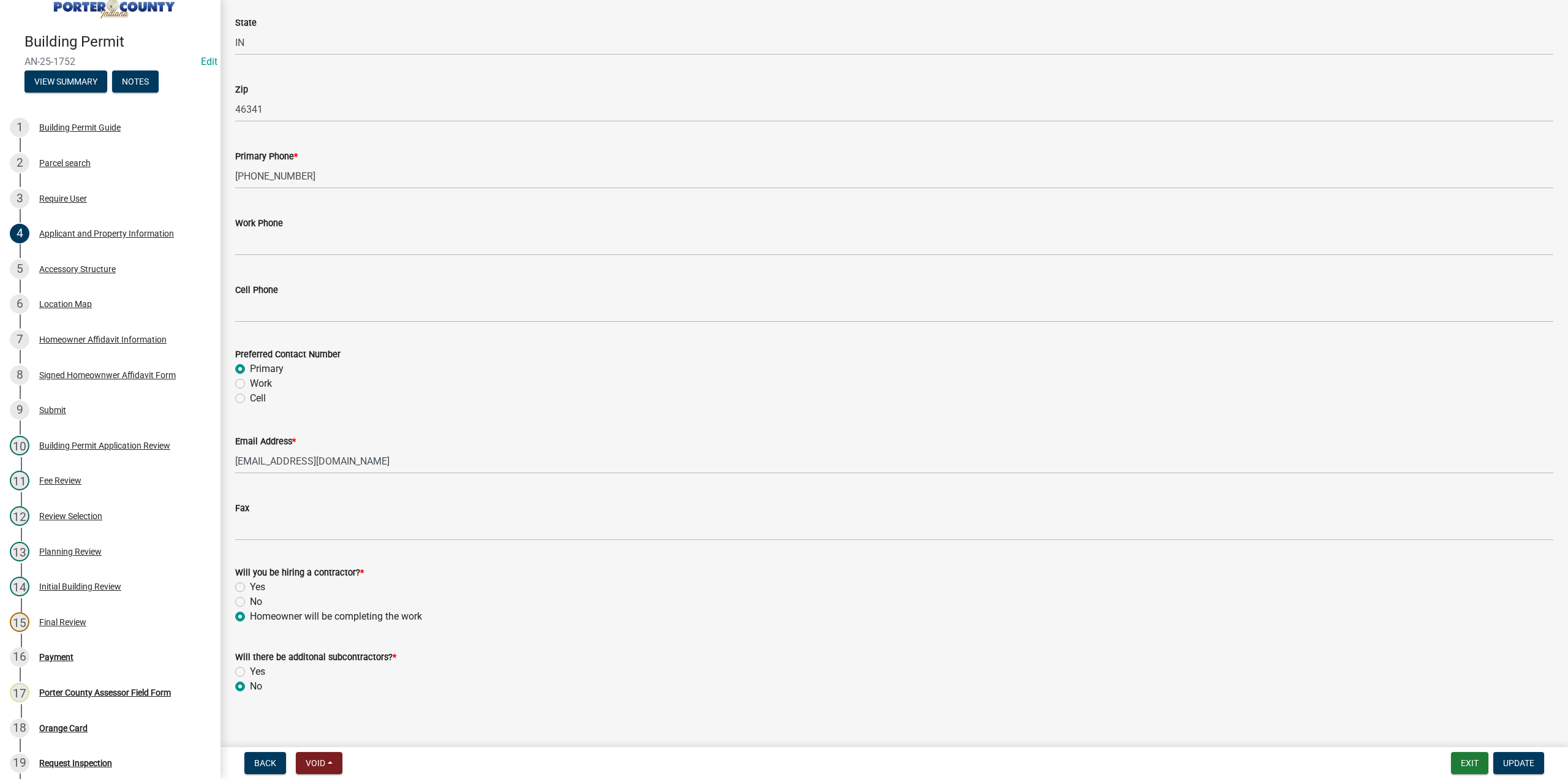
scroll to position [1513, 0]
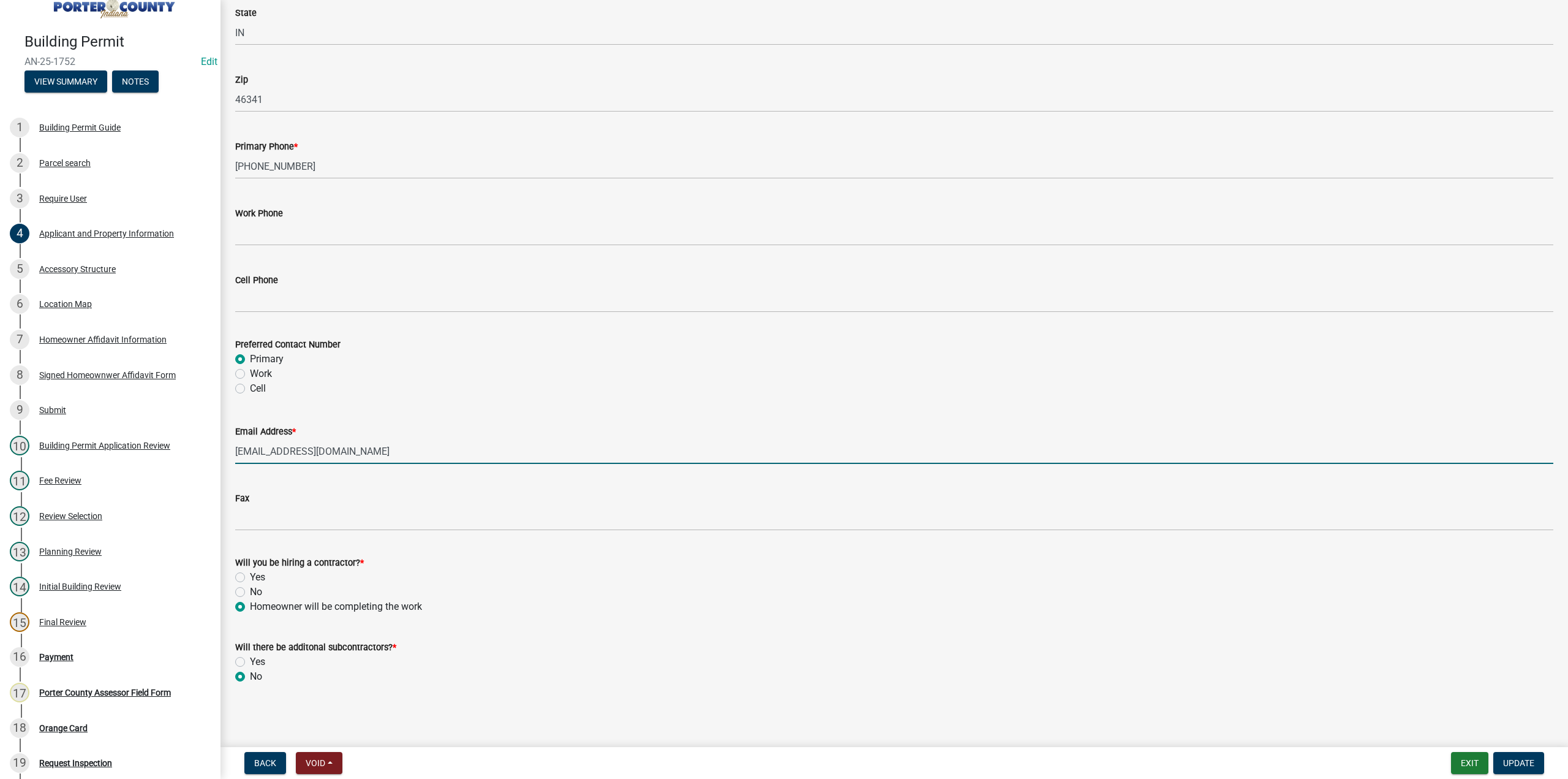
drag, startPoint x: 377, startPoint y: 454, endPoint x: 218, endPoint y: 454, distance: 159.0
click at [218, 454] on div "Building Permit AN-25-1752 Edit View Summary Notes 1 Building Permit Guide 2 Pa…" at bounding box center [784, 390] width 1568 height 779
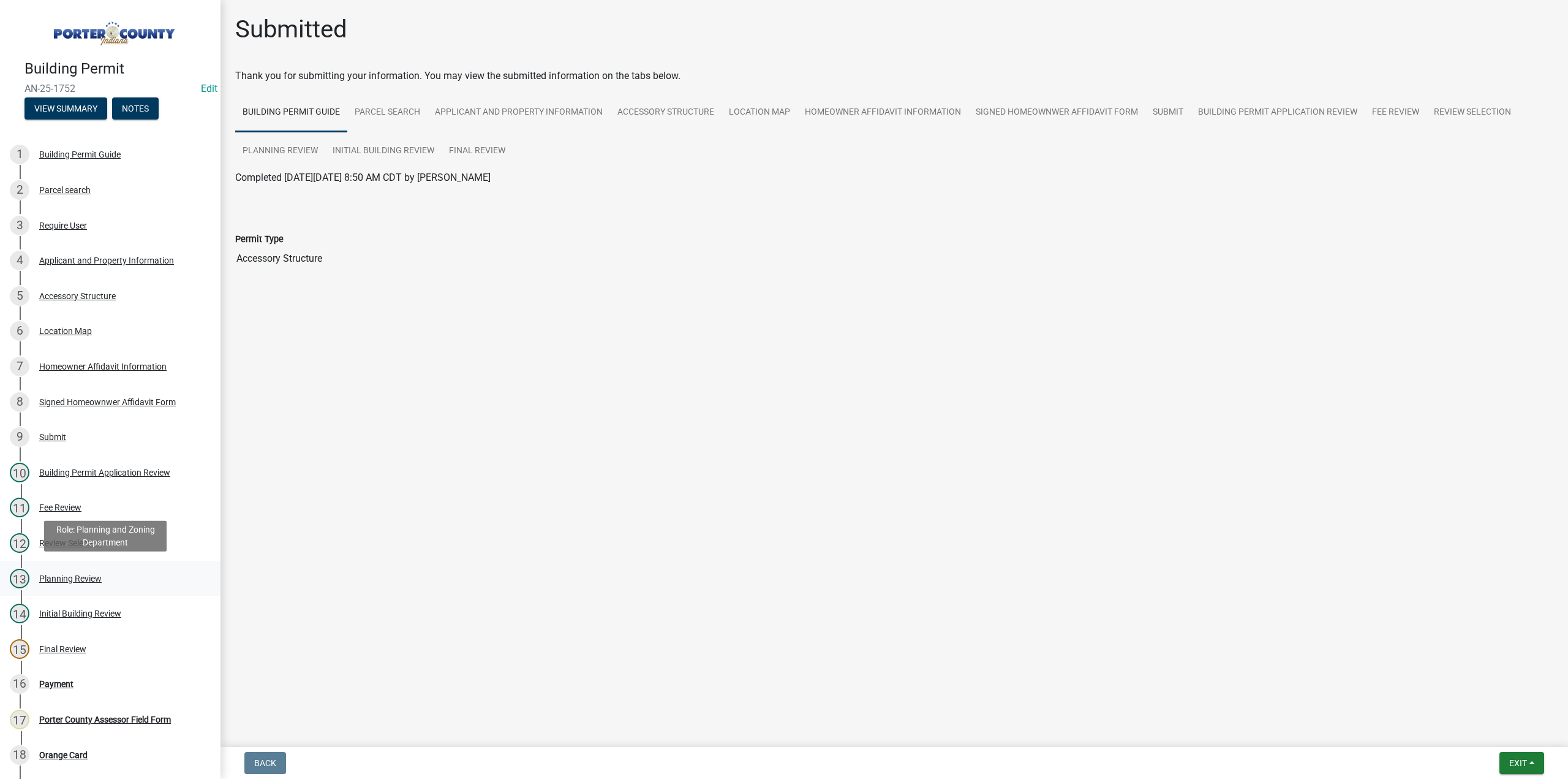
click at [81, 577] on div "Planning Review" at bounding box center [70, 579] width 63 height 9
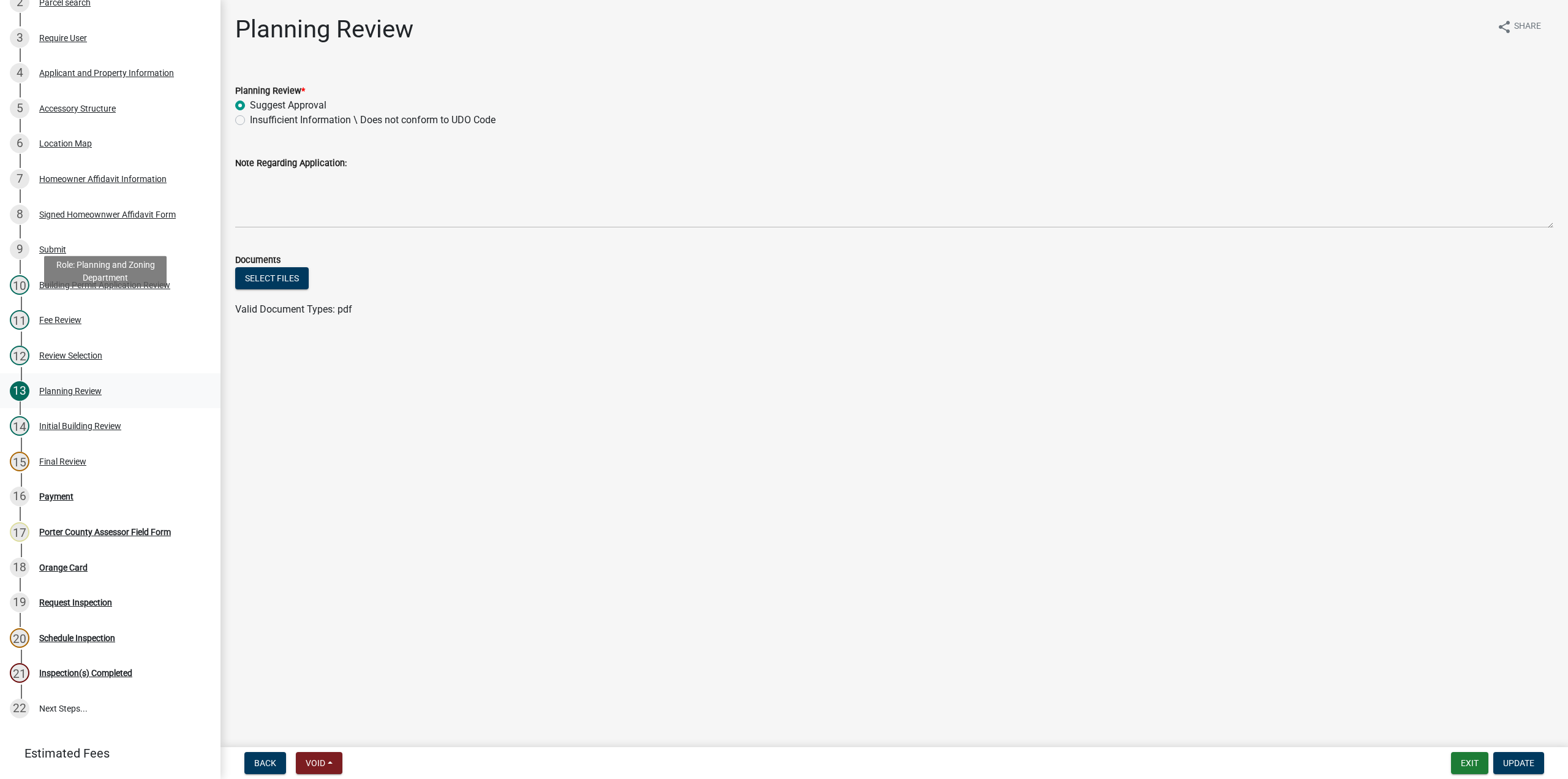
scroll to position [274, 0]
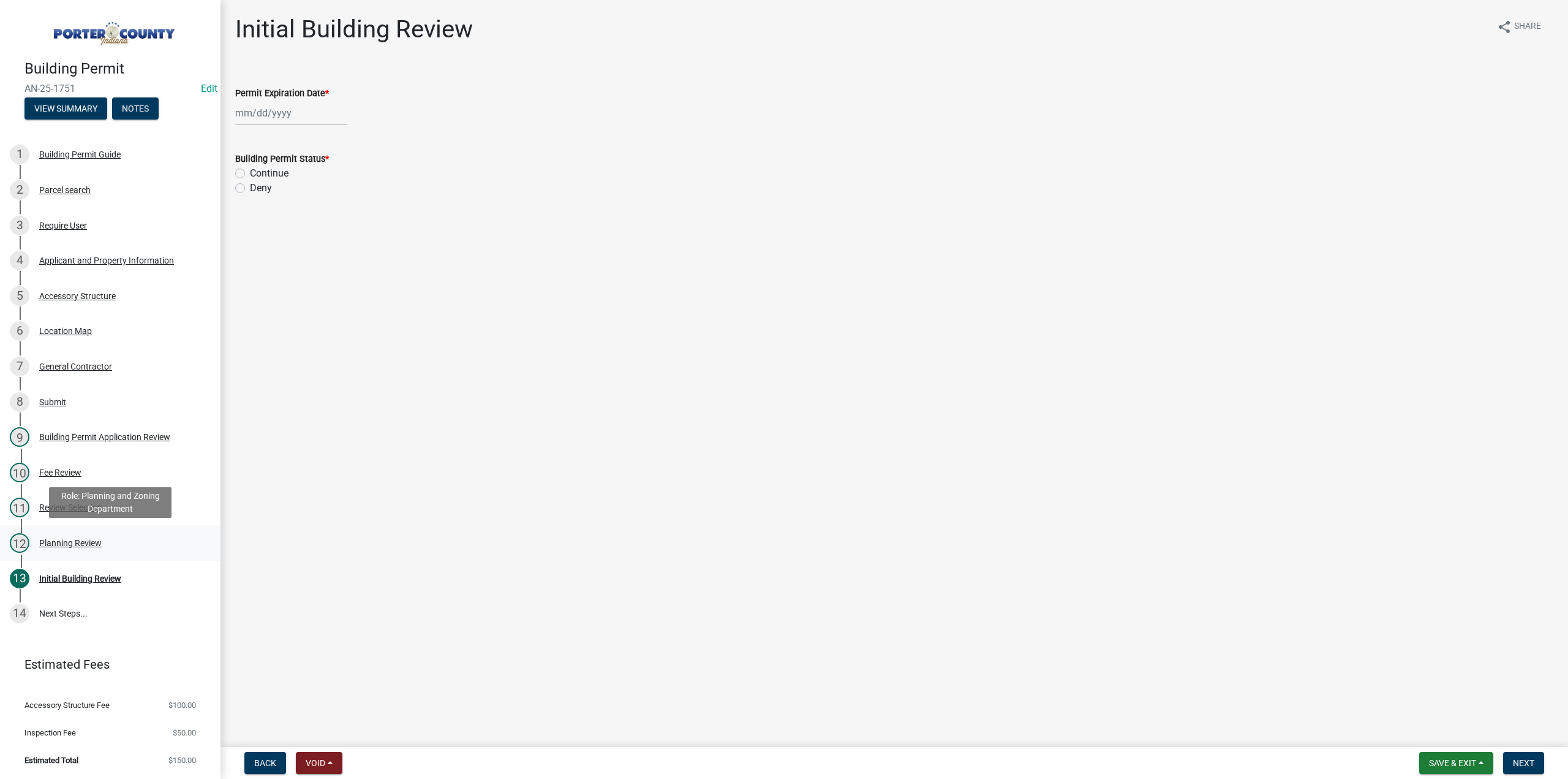
click at [63, 536] on div "12 Planning Review" at bounding box center [106, 543] width 191 height 19
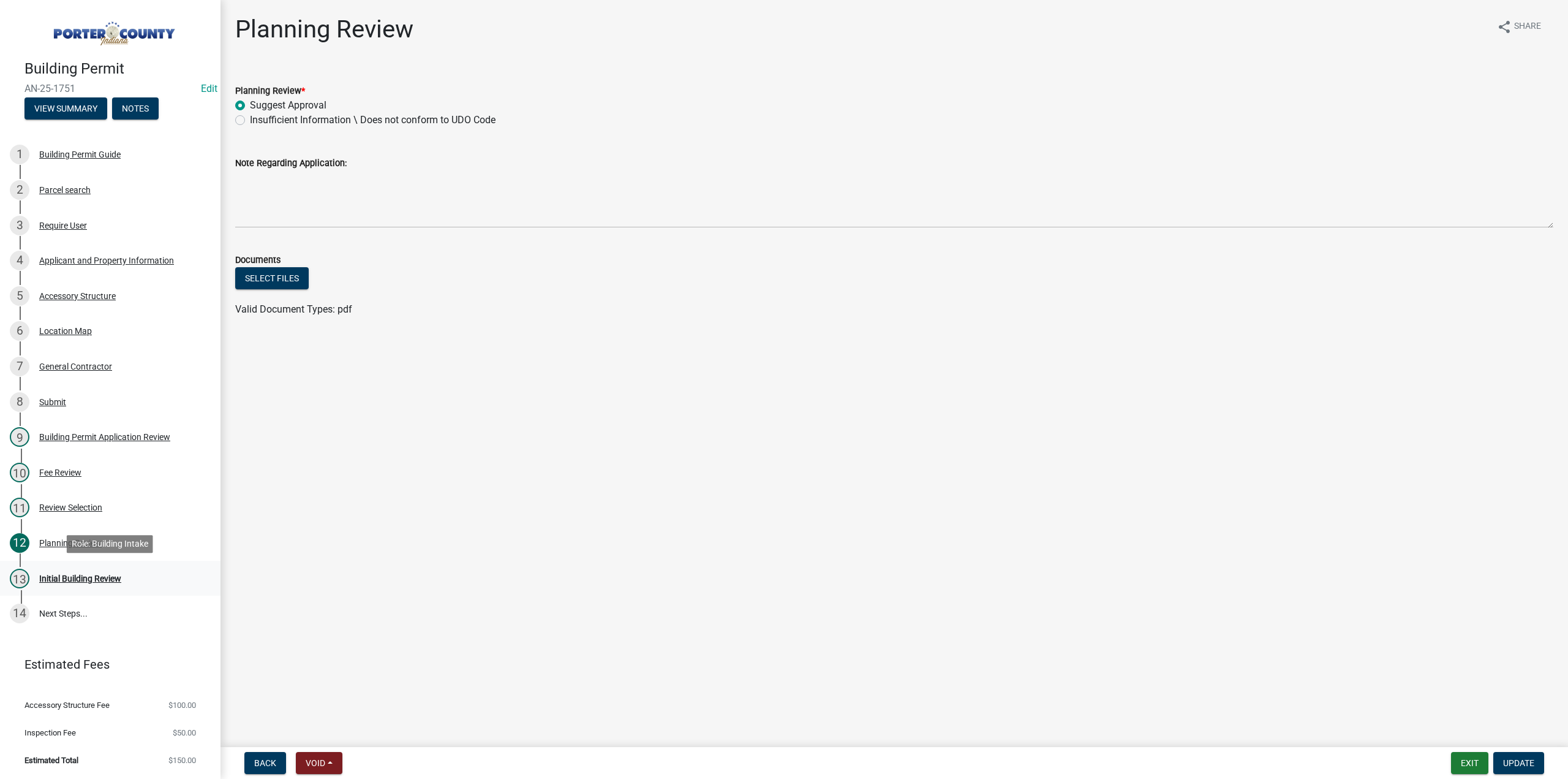
click at [71, 582] on div "Initial Building Review" at bounding box center [80, 579] width 82 height 9
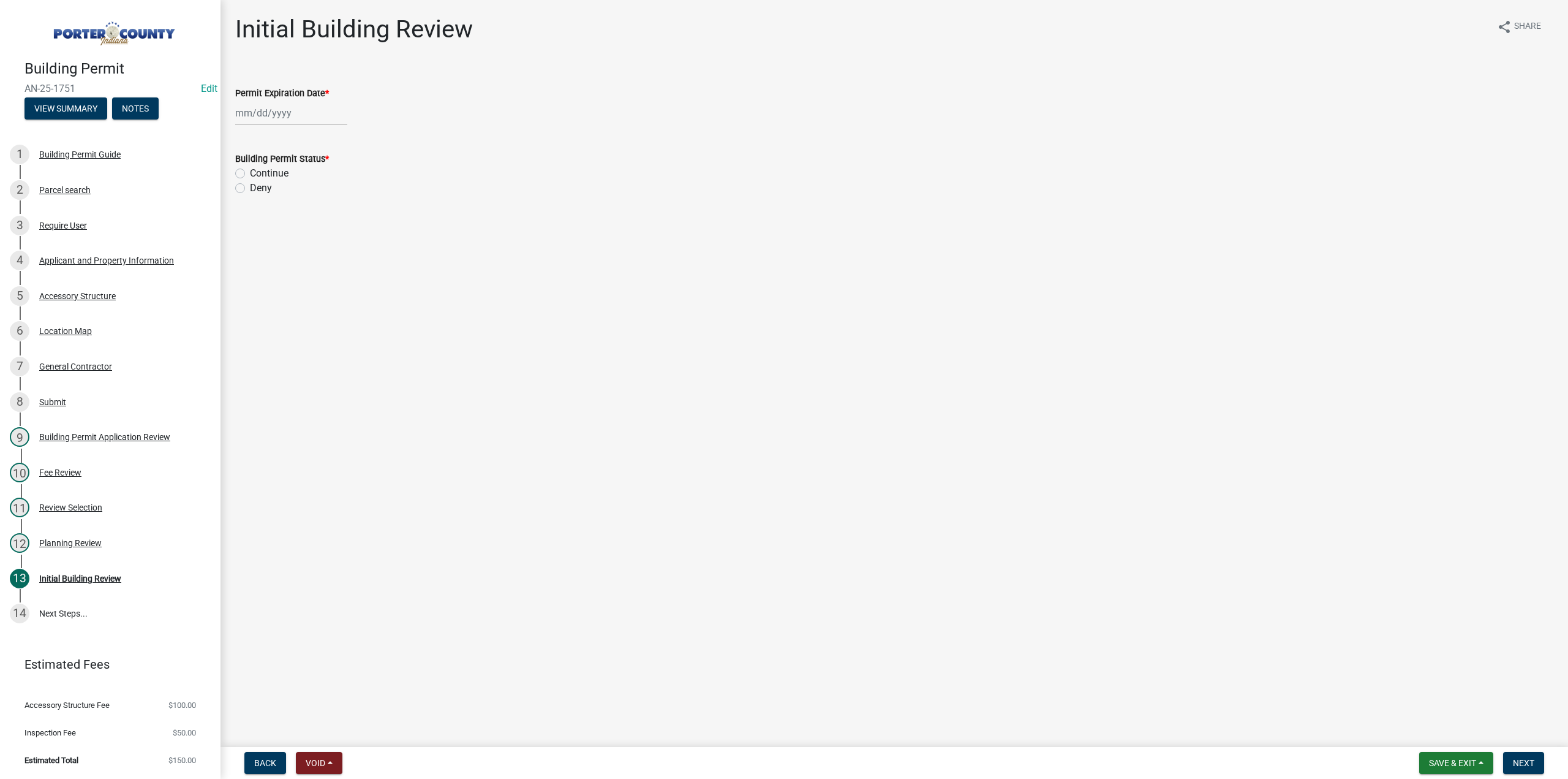
click at [302, 117] on div at bounding box center [291, 113] width 112 height 25
select select "9"
click at [320, 142] on select "1525 1526 1527 1528 1529 1530 1531 1532 1533 1534 1535 1536 1537 1538 1539 1540…" at bounding box center [331, 140] width 44 height 19
select select "2027"
click at [309, 130] on select "1525 1526 1527 1528 1529 1530 1531 1532 1533 1534 1535 1536 1537 1538 1539 1540…" at bounding box center [331, 140] width 44 height 19
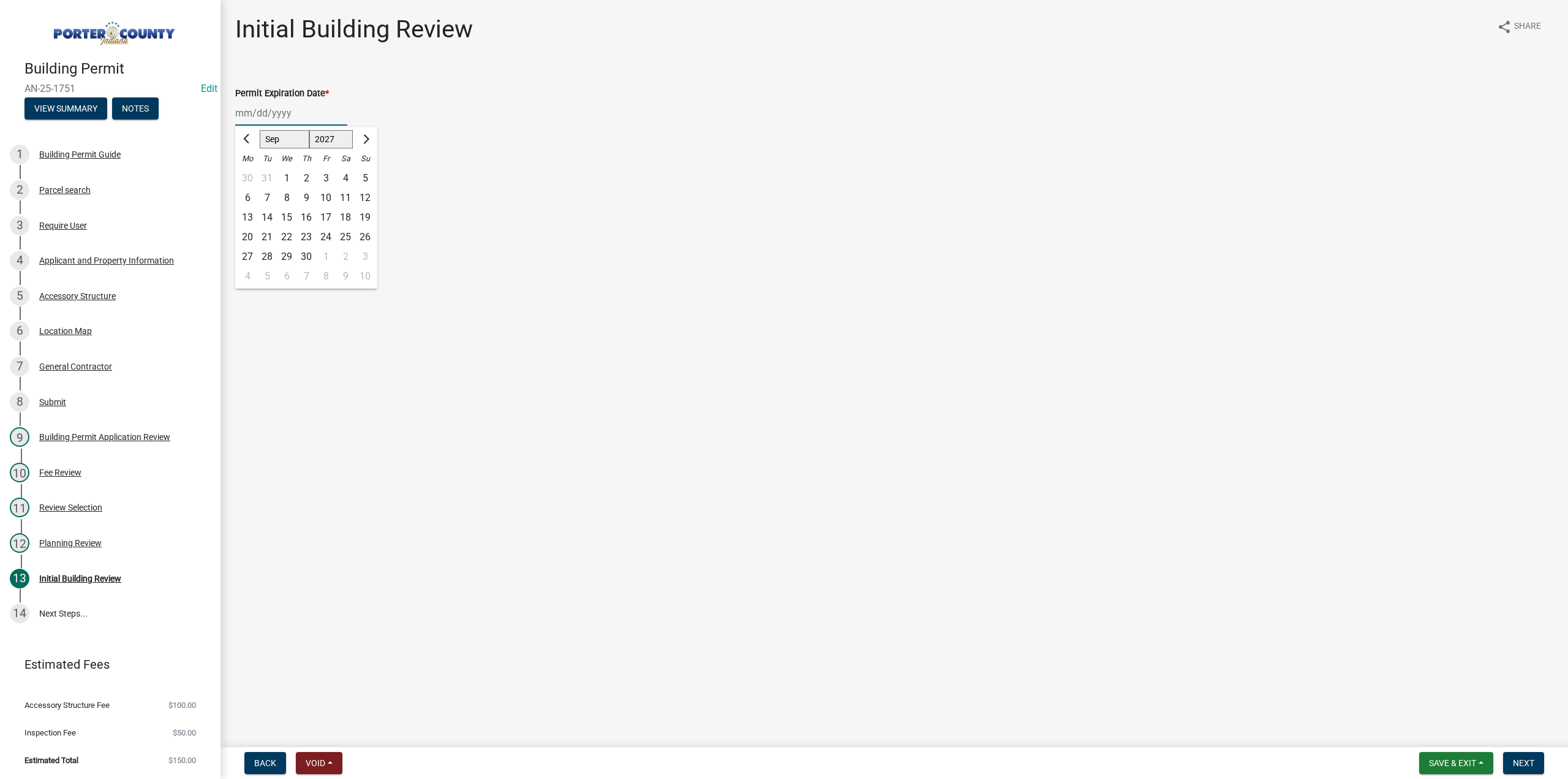
click at [345, 199] on div "11" at bounding box center [345, 197] width 19 height 19
type input "09/11/2027"
click at [250, 174] on label "Continue" at bounding box center [269, 174] width 39 height 14
click at [250, 174] on input "Continue" at bounding box center [253, 170] width 8 height 8
radio input "true"
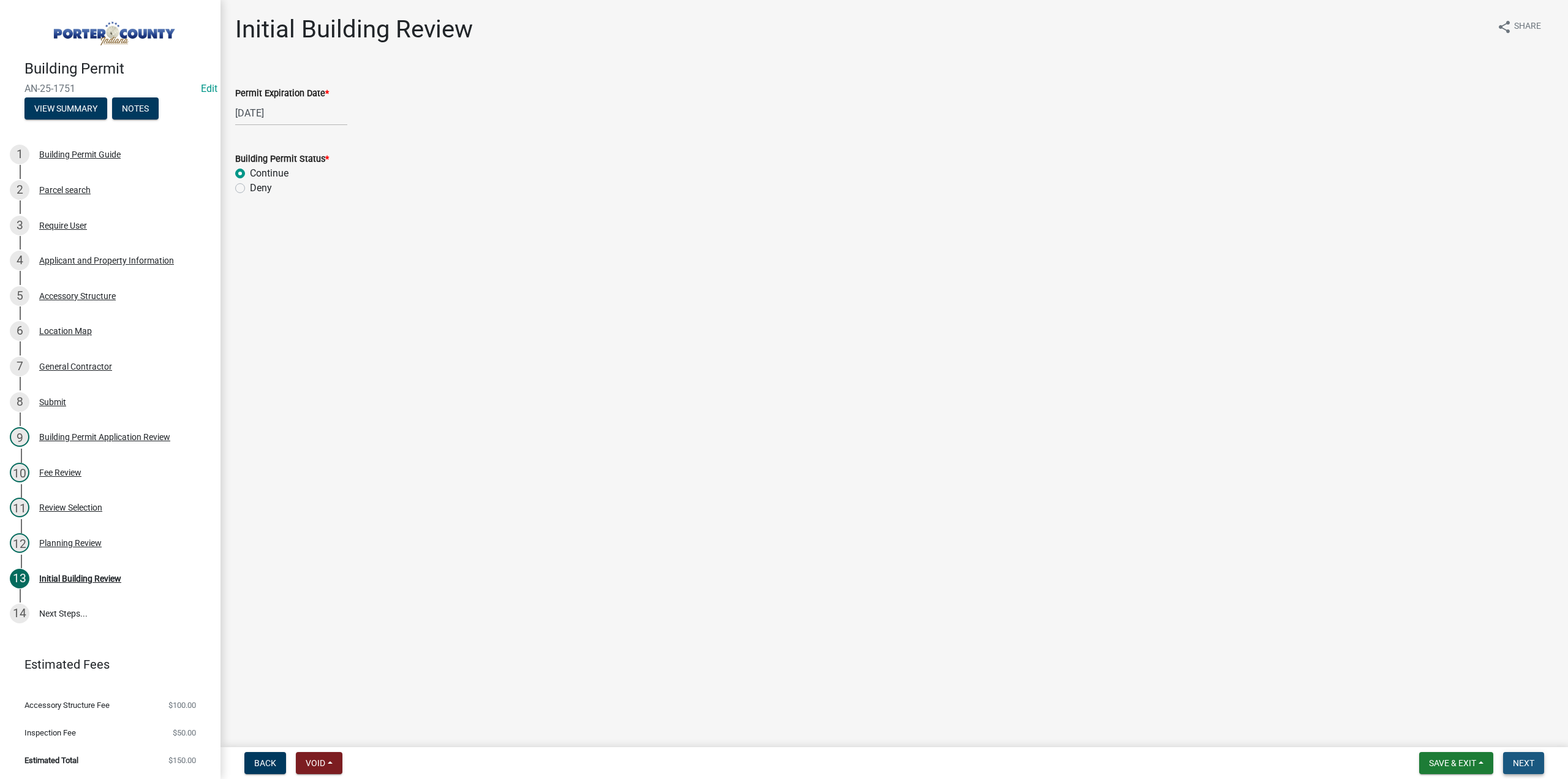
click at [1533, 769] on button "Next" at bounding box center [1523, 762] width 41 height 22
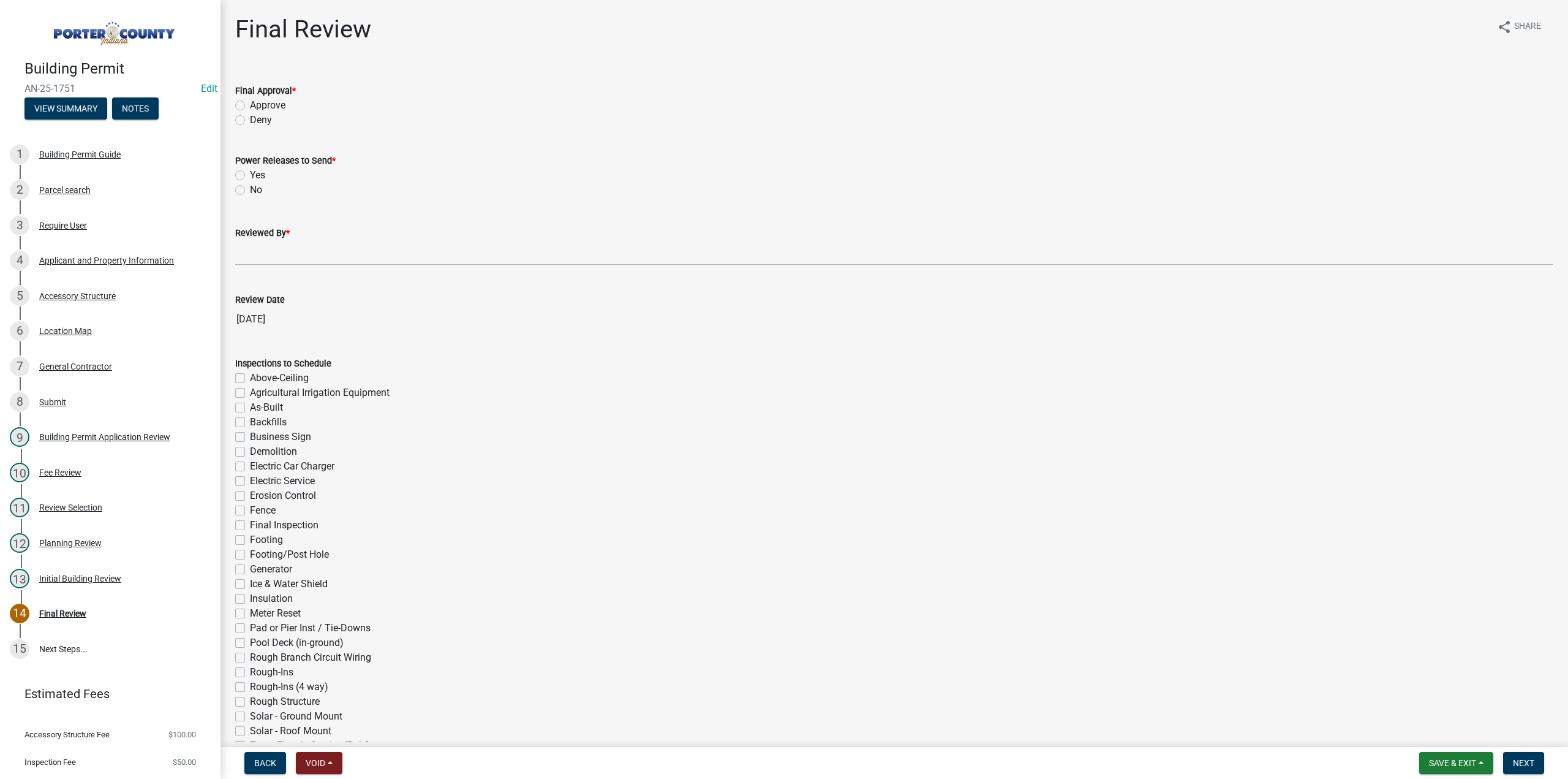
drag, startPoint x: 237, startPoint y: 104, endPoint x: 236, endPoint y: 114, distance: 10.0
click at [250, 104] on label "Approve" at bounding box center [267, 105] width 35 height 14
click at [250, 104] on input "Approve" at bounding box center [253, 102] width 8 height 8
radio input "true"
click at [250, 192] on label "No" at bounding box center [255, 190] width 12 height 14
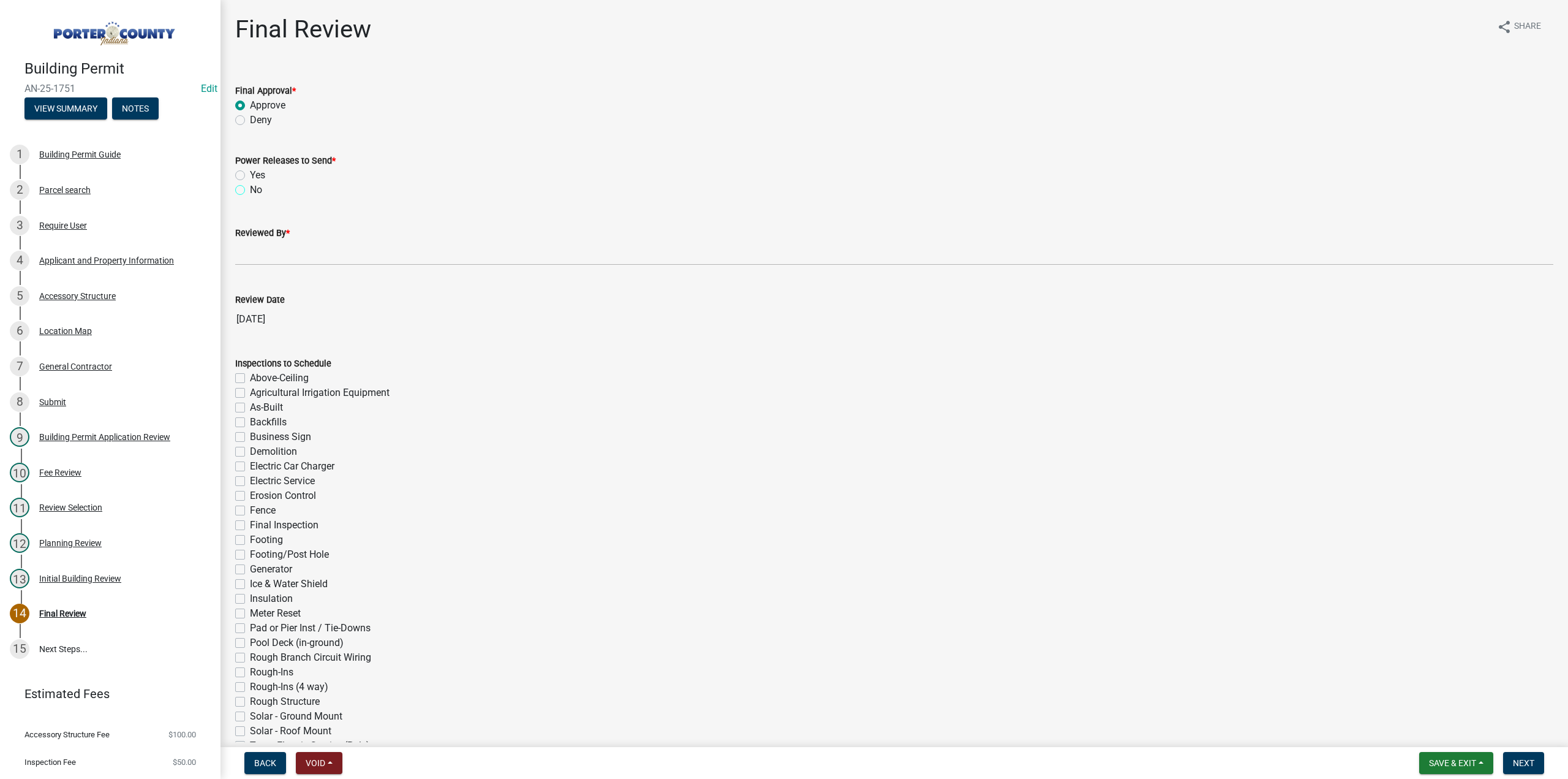
click at [250, 191] on input "No" at bounding box center [253, 186] width 8 height 8
radio input "true"
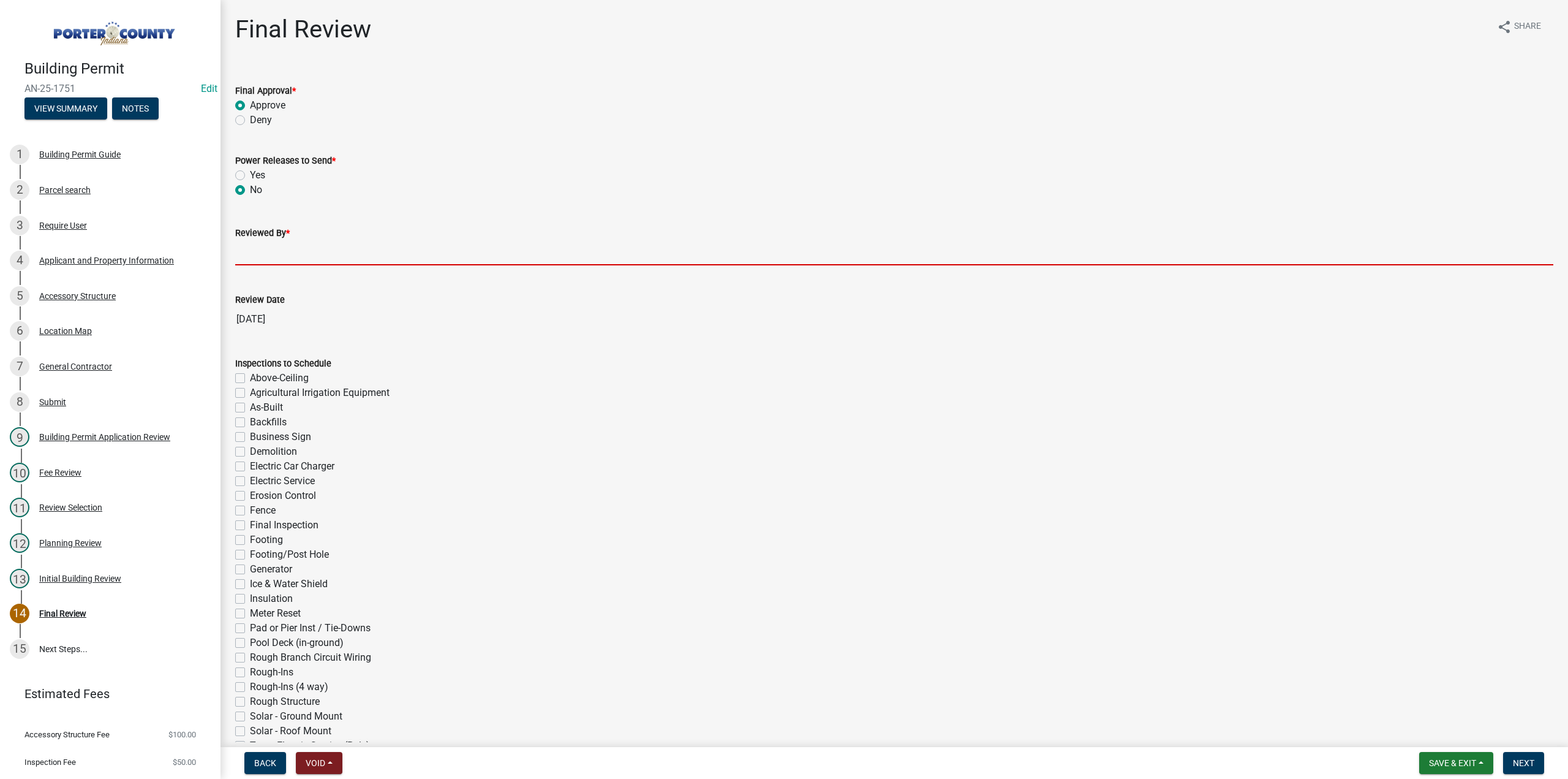
click at [263, 253] on input "Reviewed By *" at bounding box center [894, 253] width 1318 height 25
type input "TT"
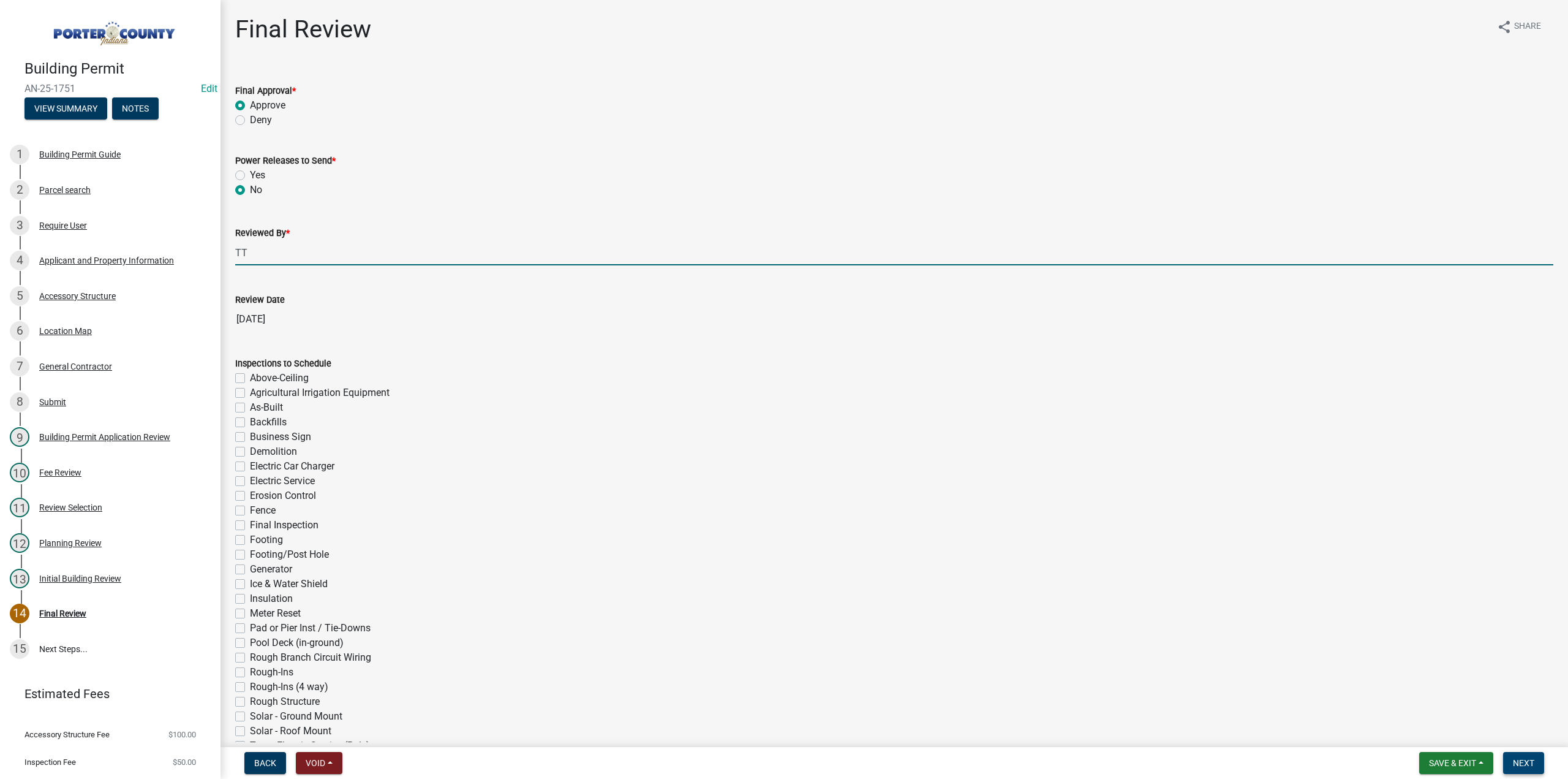
drag, startPoint x: 1521, startPoint y: 764, endPoint x: 1218, endPoint y: 719, distance: 306.3
click at [1521, 764] on span "Next" at bounding box center [1523, 763] width 22 height 10
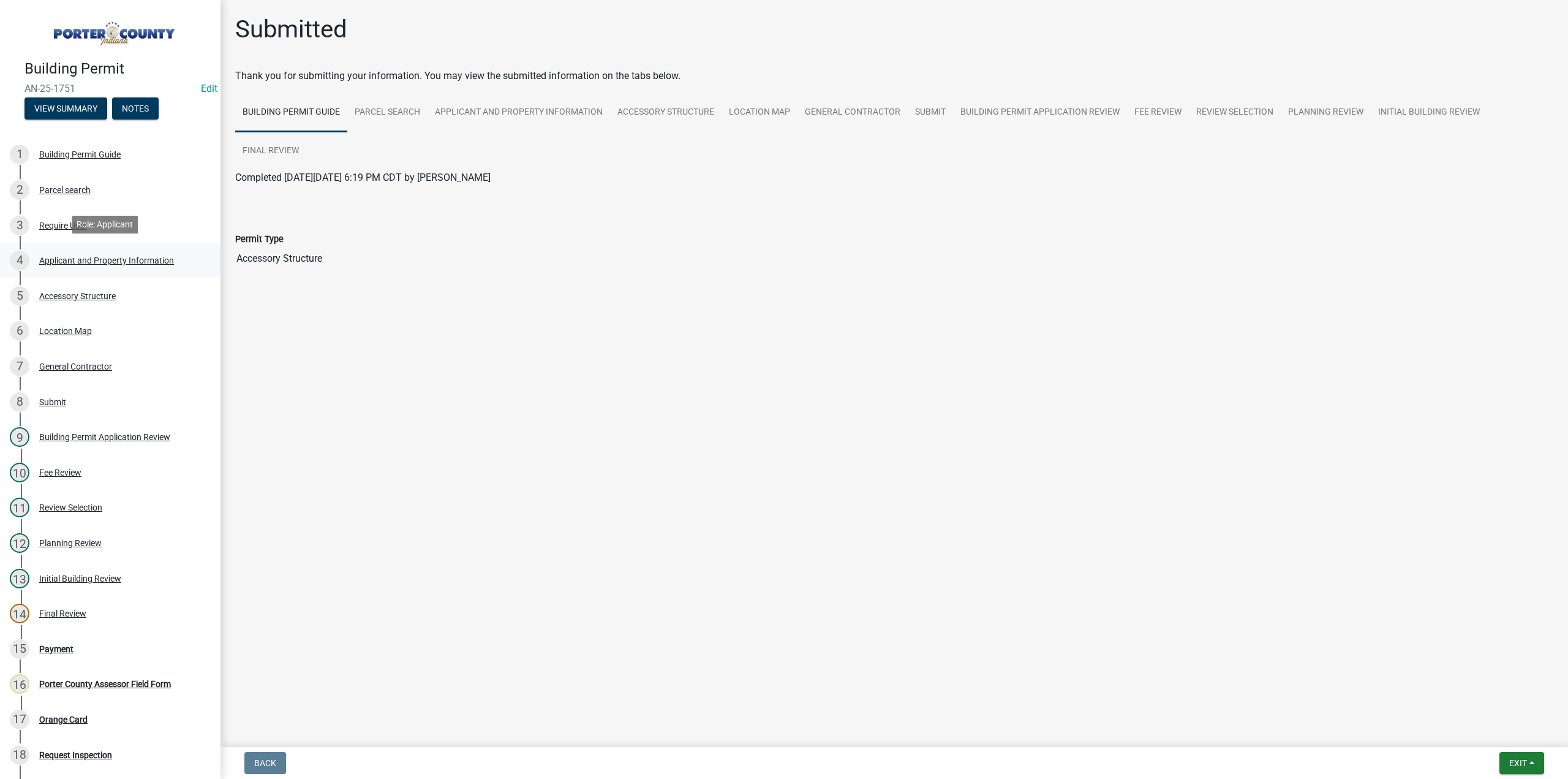
click at [105, 264] on div "4 Applicant and Property Information" at bounding box center [106, 260] width 191 height 19
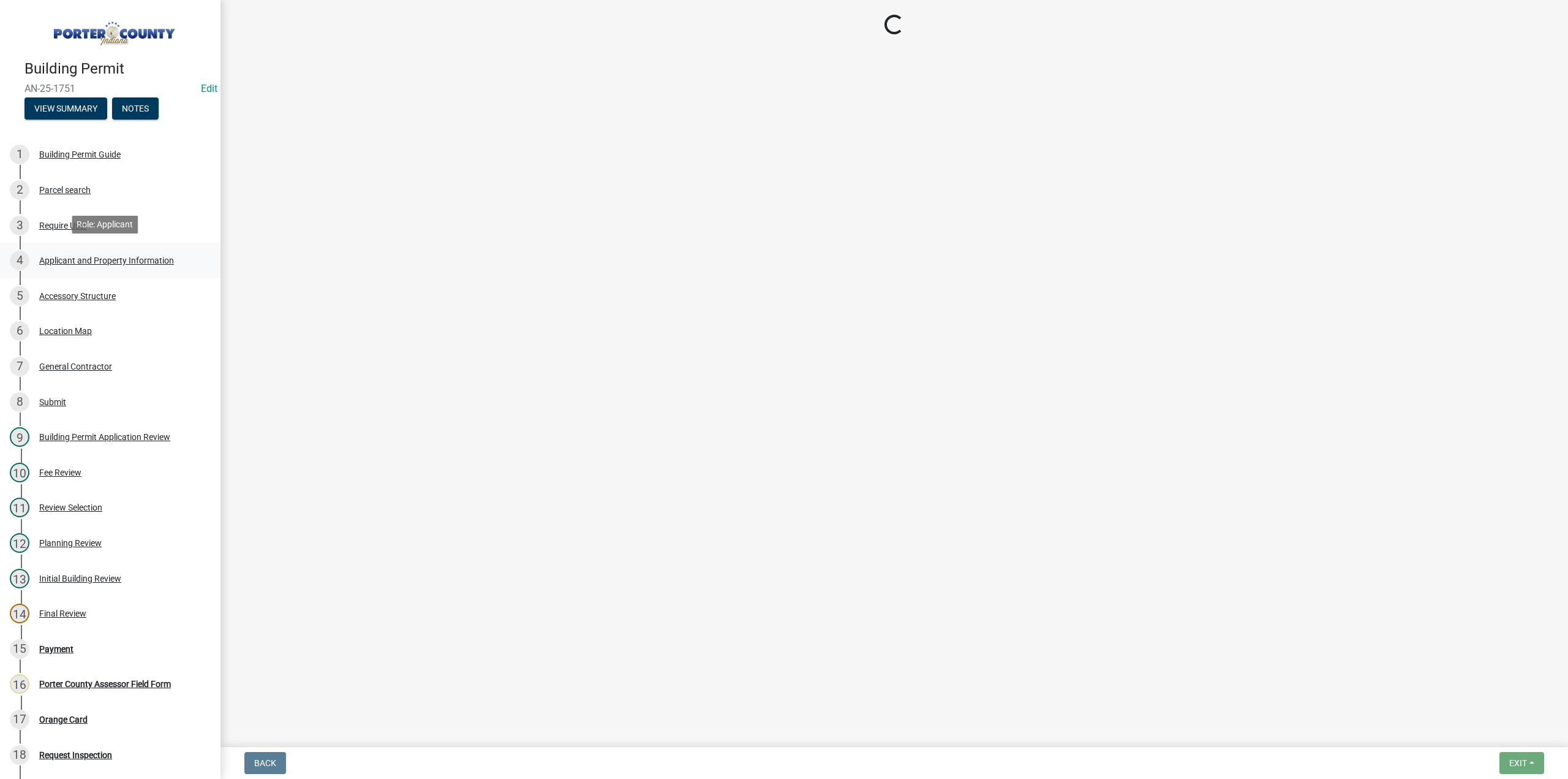
select select "eebc071e-620a-4db8-83e9-cb6b194c67e9"
select select "a20e43c1-3a85-4e6c-b7e5-7731678730b1"
select select "b0f6f87b-588c-48c3-b728-322303c6bafe"
select select "ea6751d4-6bf7-4a16-89ee-f7801ab82aa1"
select select "0d764019-f1ff-4f3b-9299-33f0d080acc7"
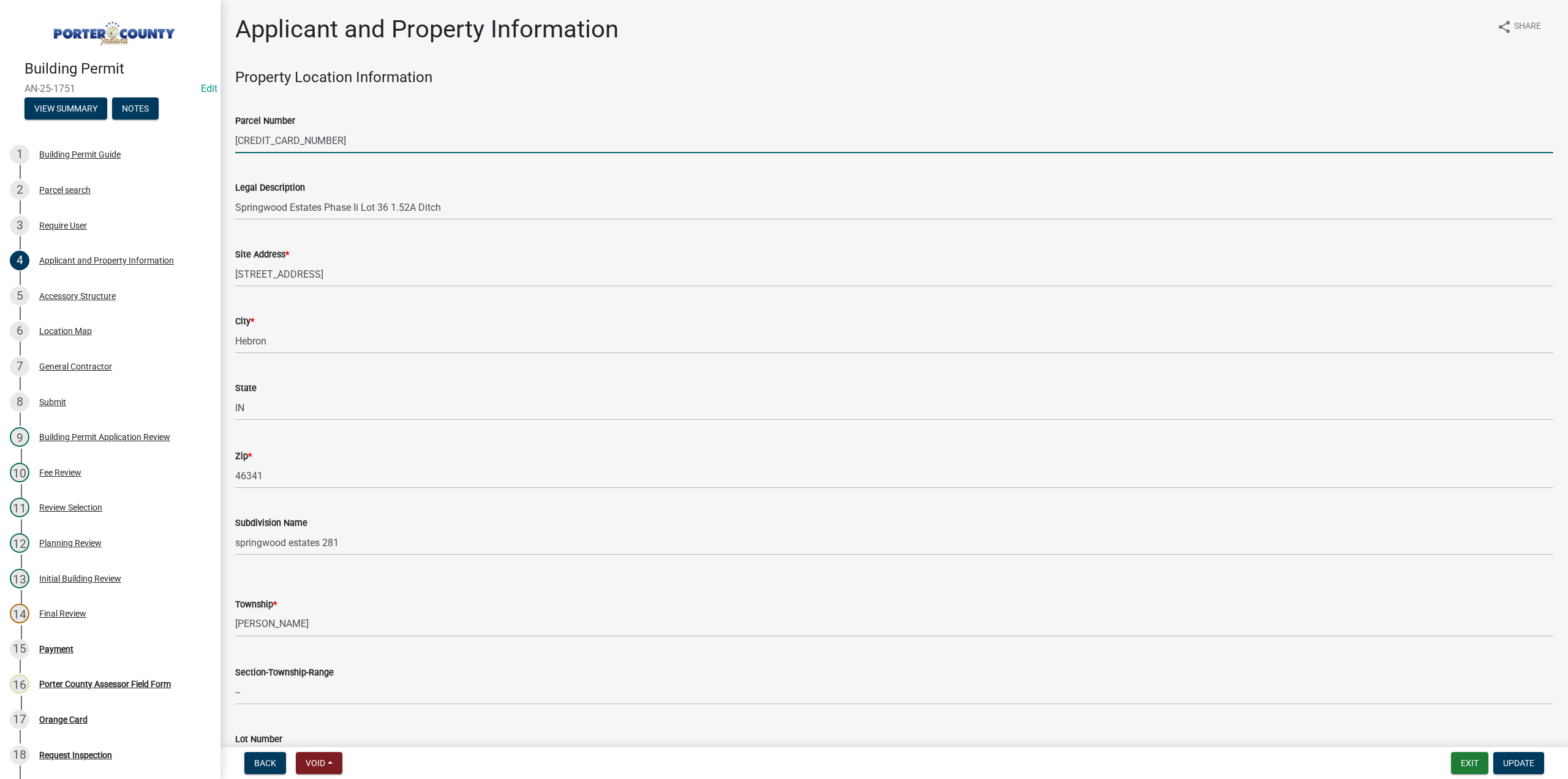
drag, startPoint x: 355, startPoint y: 138, endPoint x: 227, endPoint y: 138, distance: 128.0
click at [217, 143] on div "Building Permit AN-25-1751 Edit View Summary Notes 1 Building Permit Guide 2 Pa…" at bounding box center [784, 390] width 1568 height 779
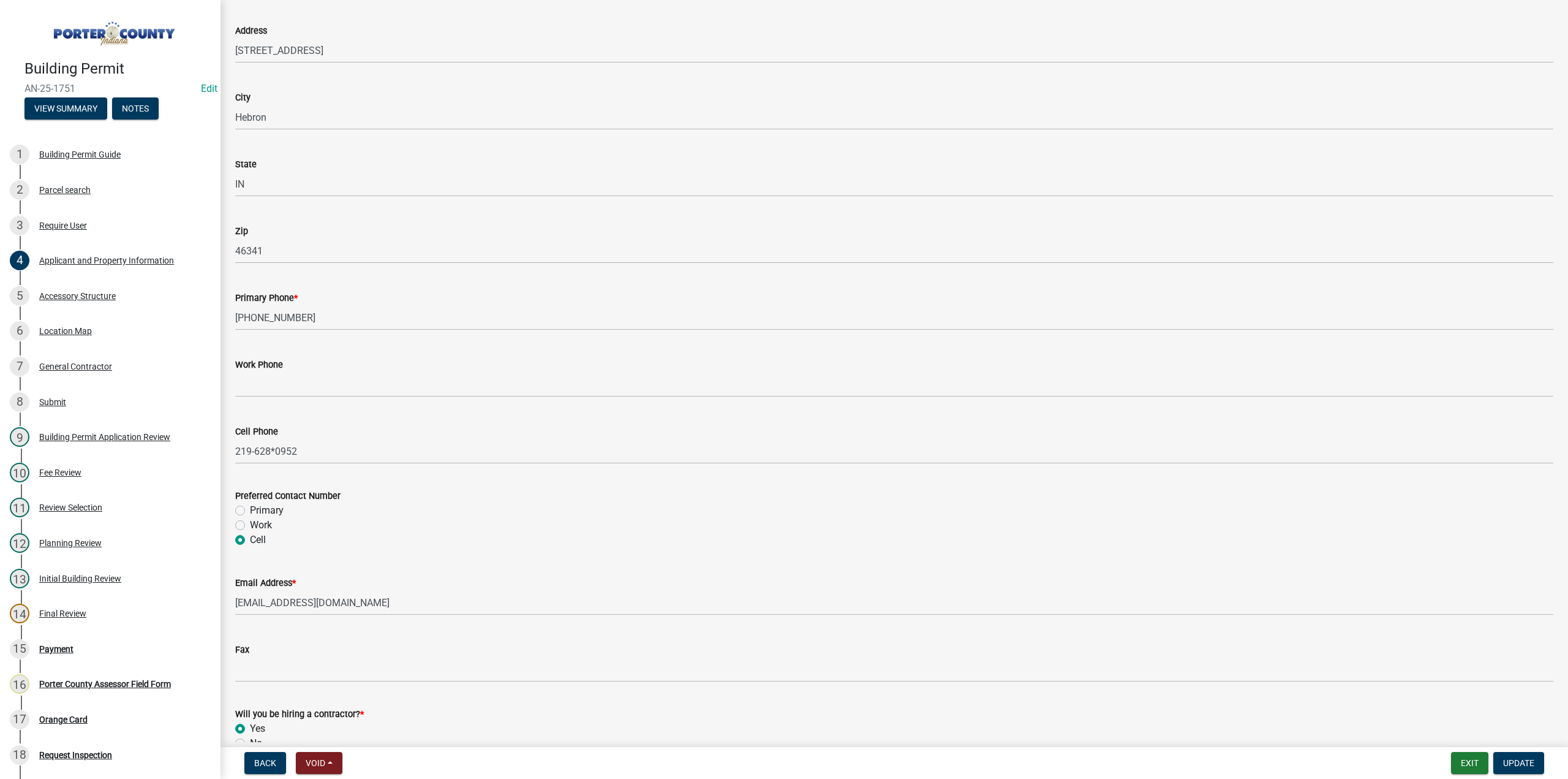
scroll to position [1513, 0]
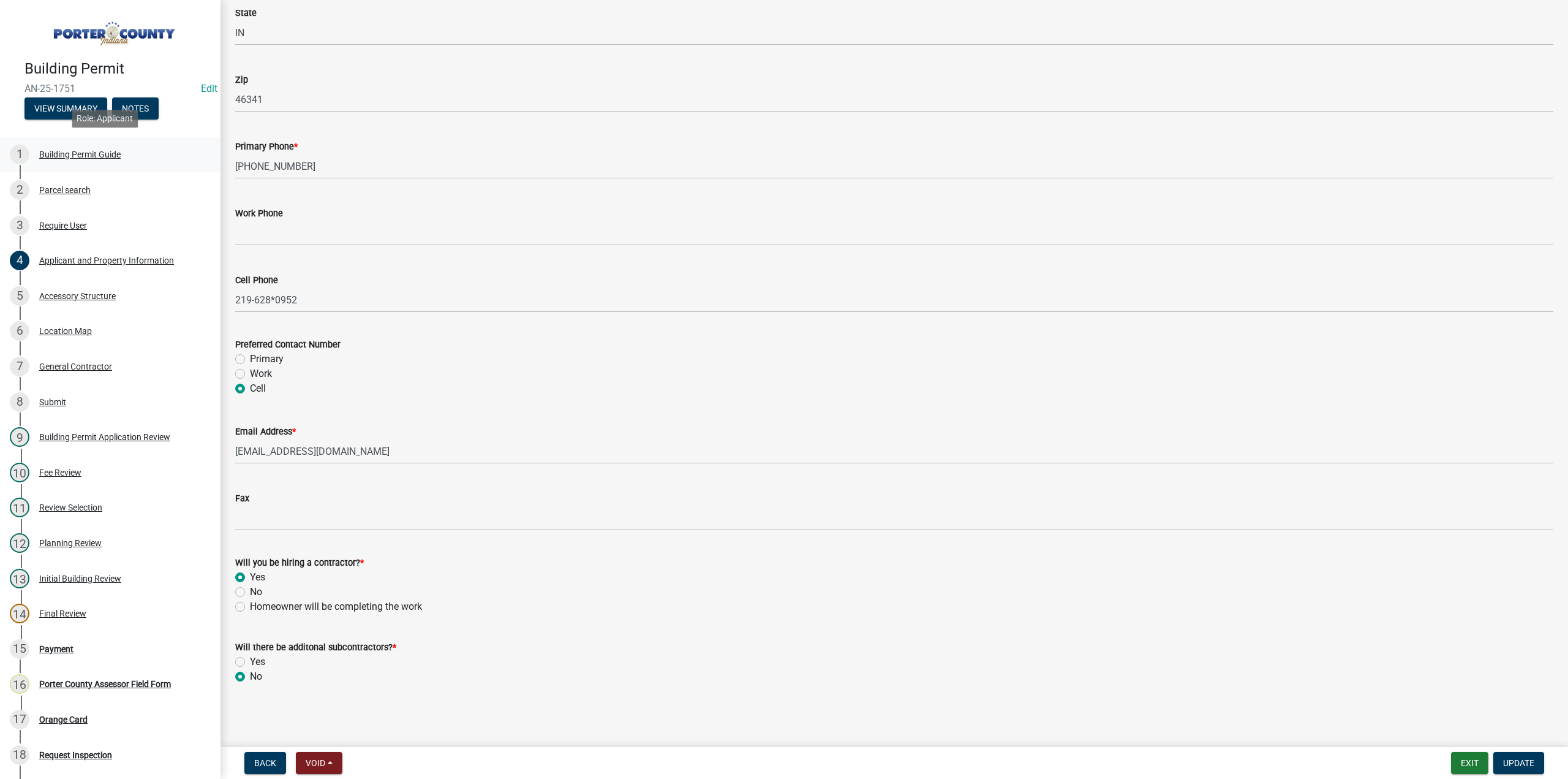
click at [47, 150] on div "Building Permit Guide" at bounding box center [79, 155] width 81 height 9
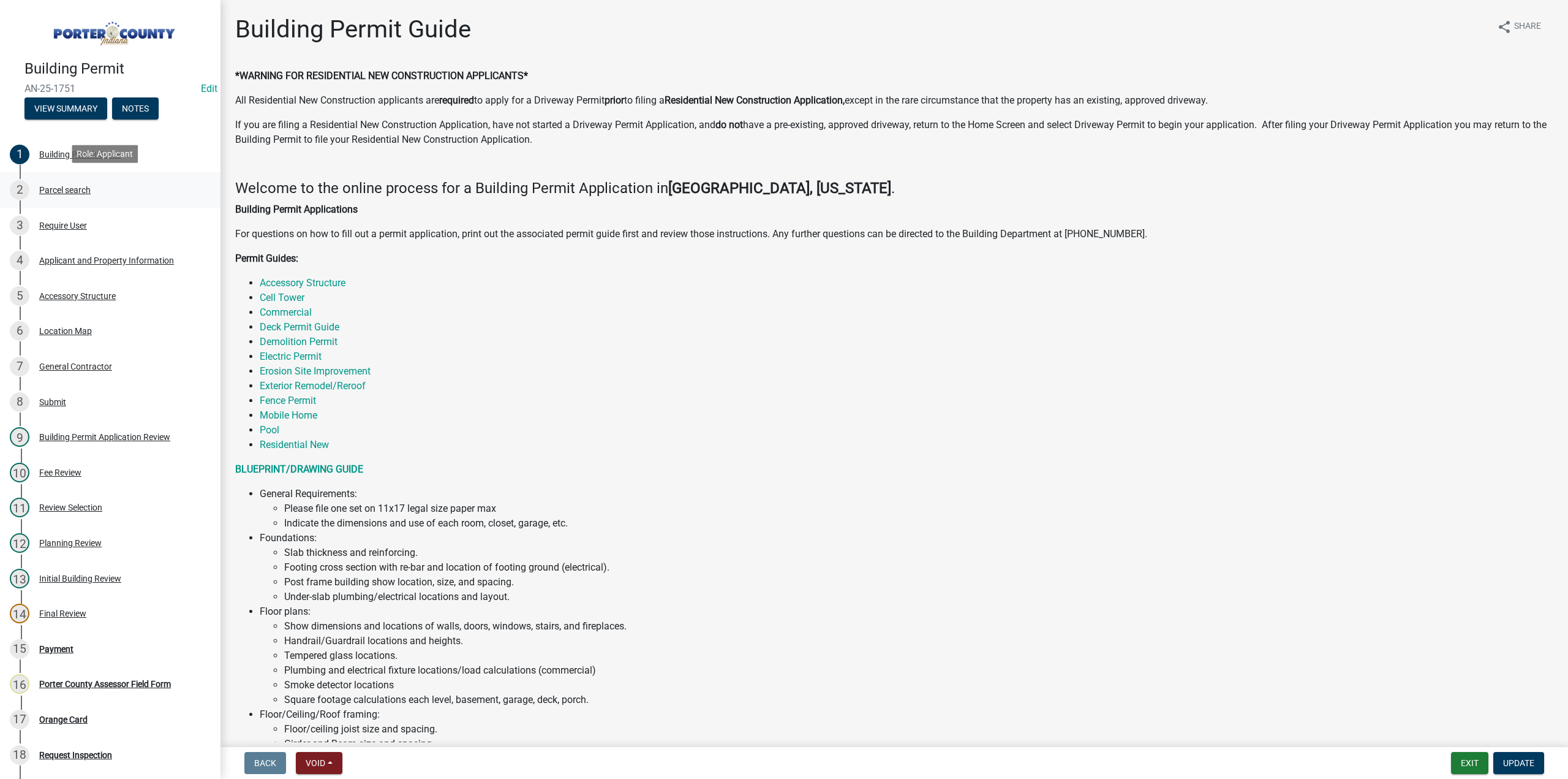
click at [47, 186] on div "Parcel search" at bounding box center [64, 190] width 51 height 9
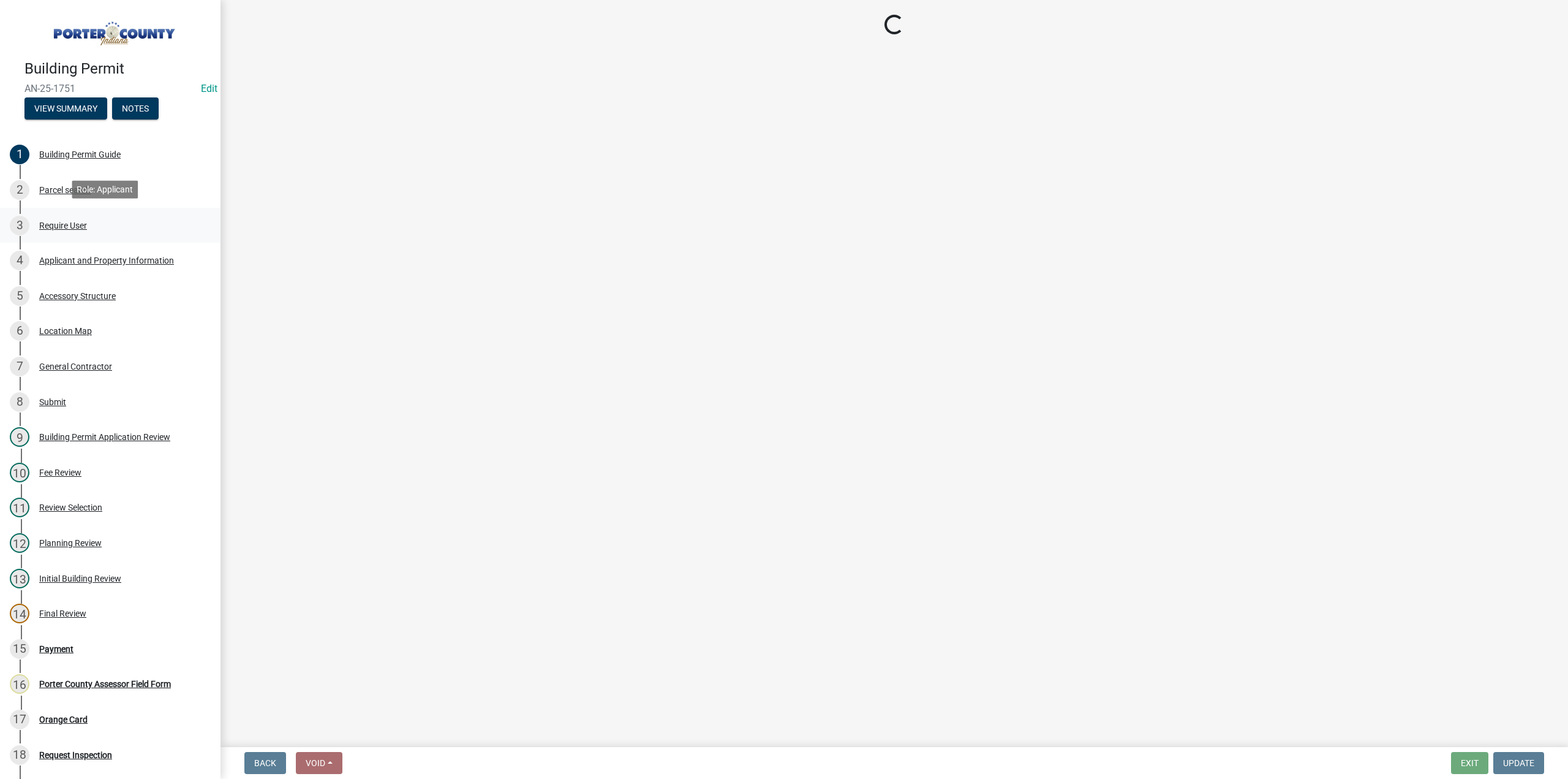
click at [54, 216] on div "3 Require User" at bounding box center [106, 225] width 191 height 19
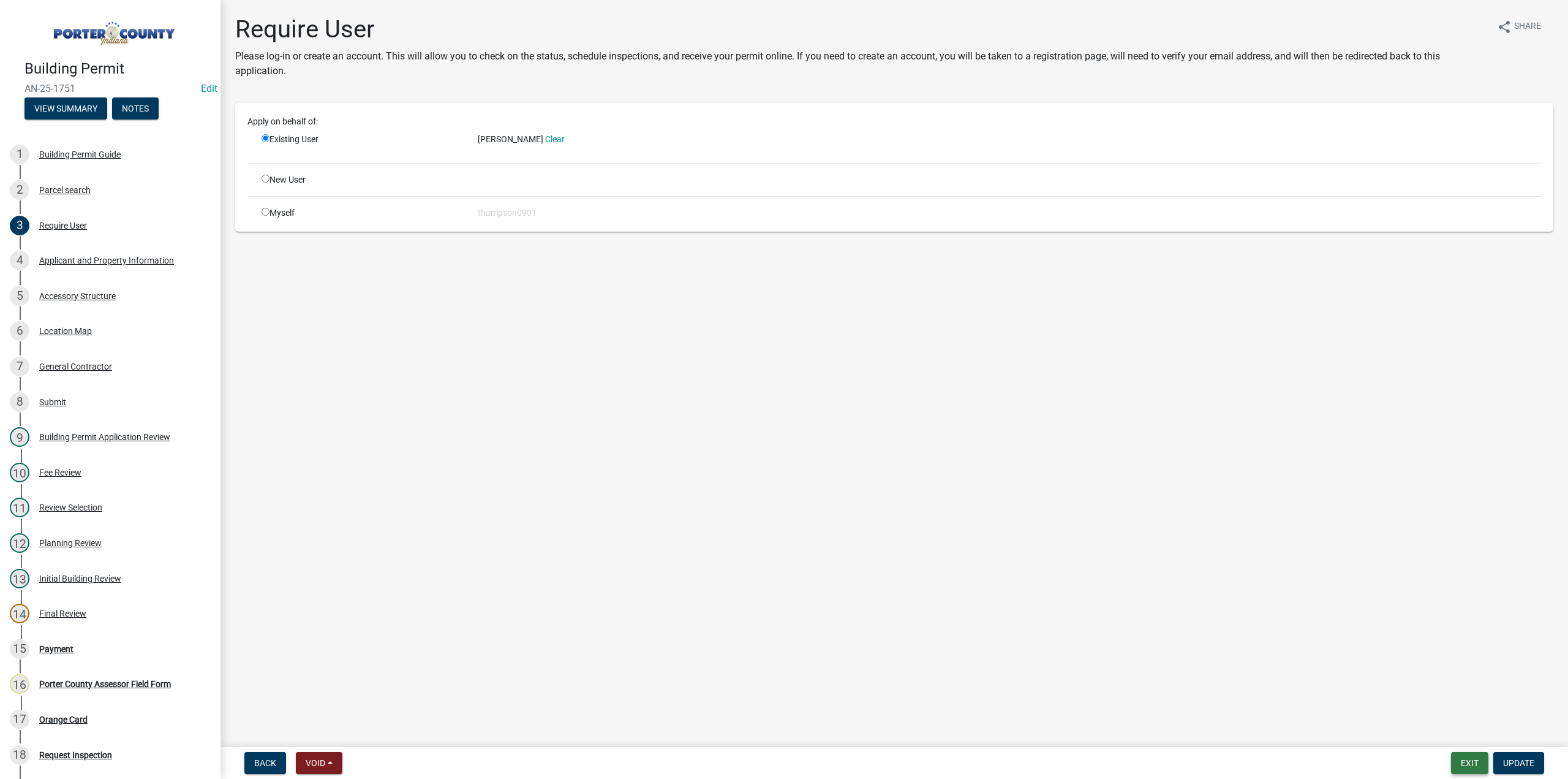
click at [1464, 762] on button "Exit" at bounding box center [1469, 762] width 37 height 22
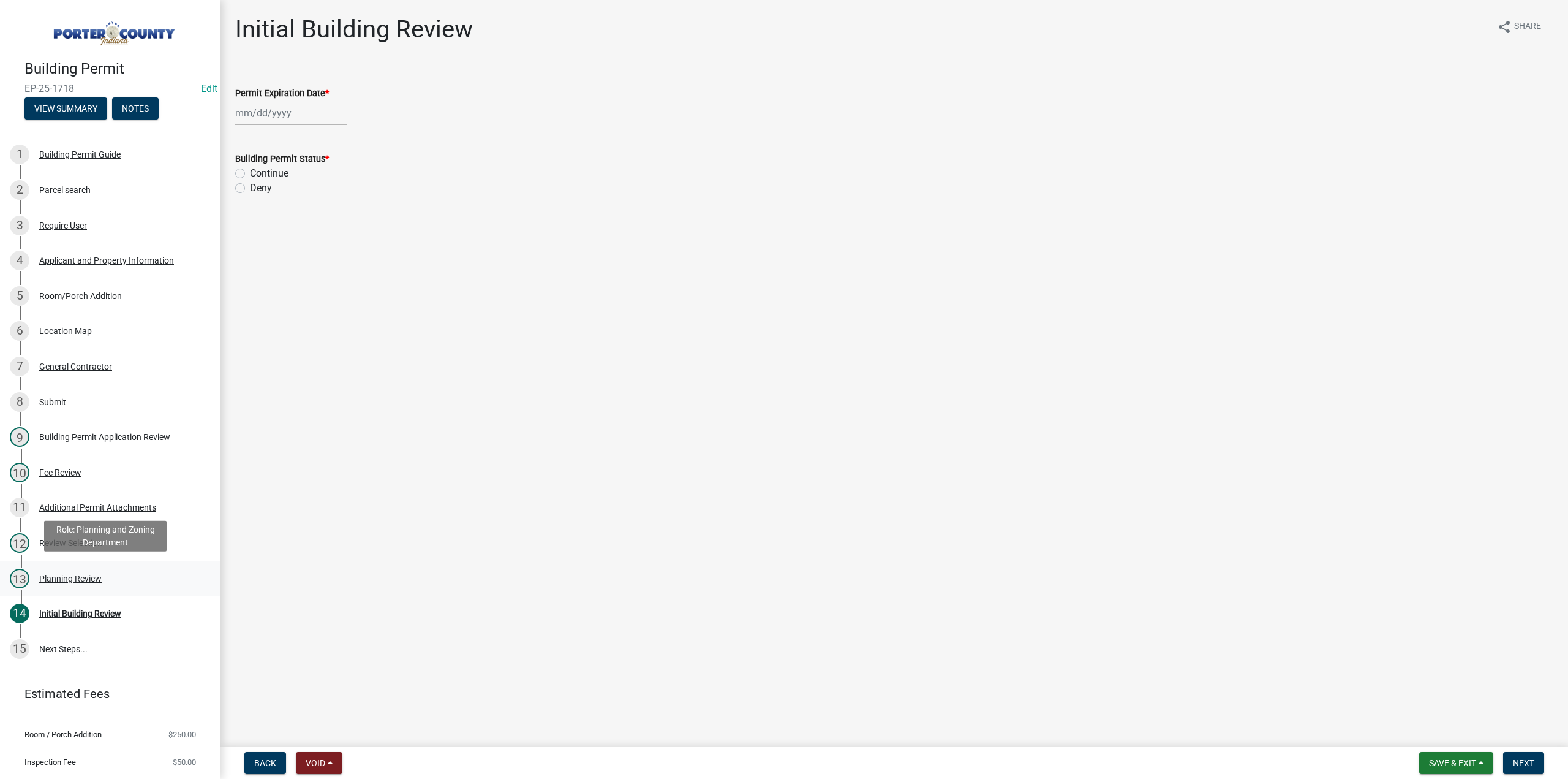
click at [68, 576] on div "Planning Review" at bounding box center [70, 579] width 63 height 9
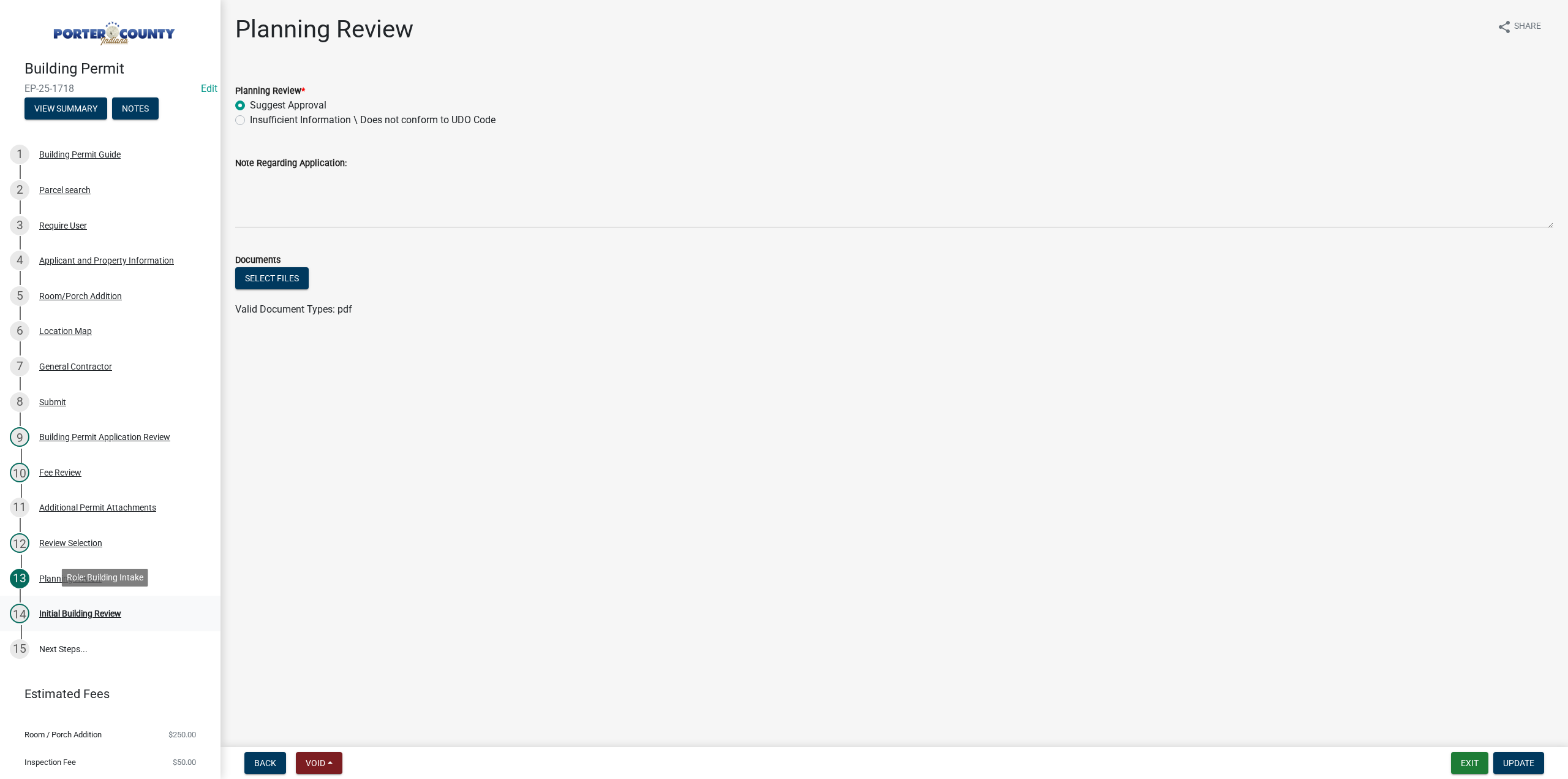
click at [78, 615] on div "Initial Building Review" at bounding box center [80, 613] width 82 height 9
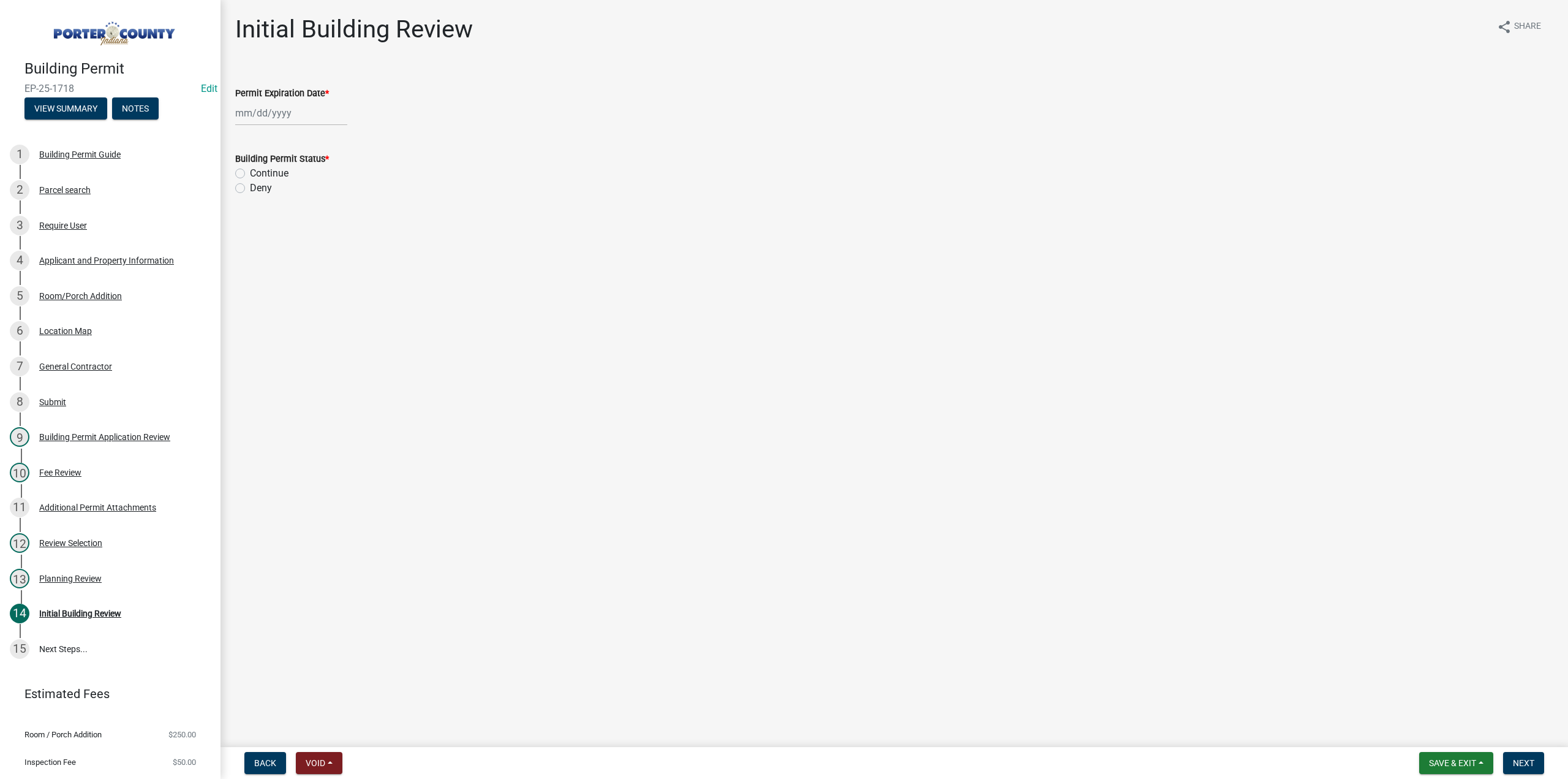
select select "9"
click at [278, 113] on div "[PERSON_NAME] Feb Mar Apr [PERSON_NAME][DATE] Oct Nov [DATE] 1526 1527 1528 152…" at bounding box center [291, 113] width 112 height 25
click at [320, 139] on select "1525 1526 1527 1528 1529 1530 1531 1532 1533 1534 1535 1536 1537 1538 1539 1540…" at bounding box center [331, 140] width 44 height 19
select select "2026"
click at [309, 130] on select "1525 1526 1527 1528 1529 1530 1531 1532 1533 1534 1535 1536 1537 1538 1539 1540…" at bounding box center [331, 140] width 44 height 19
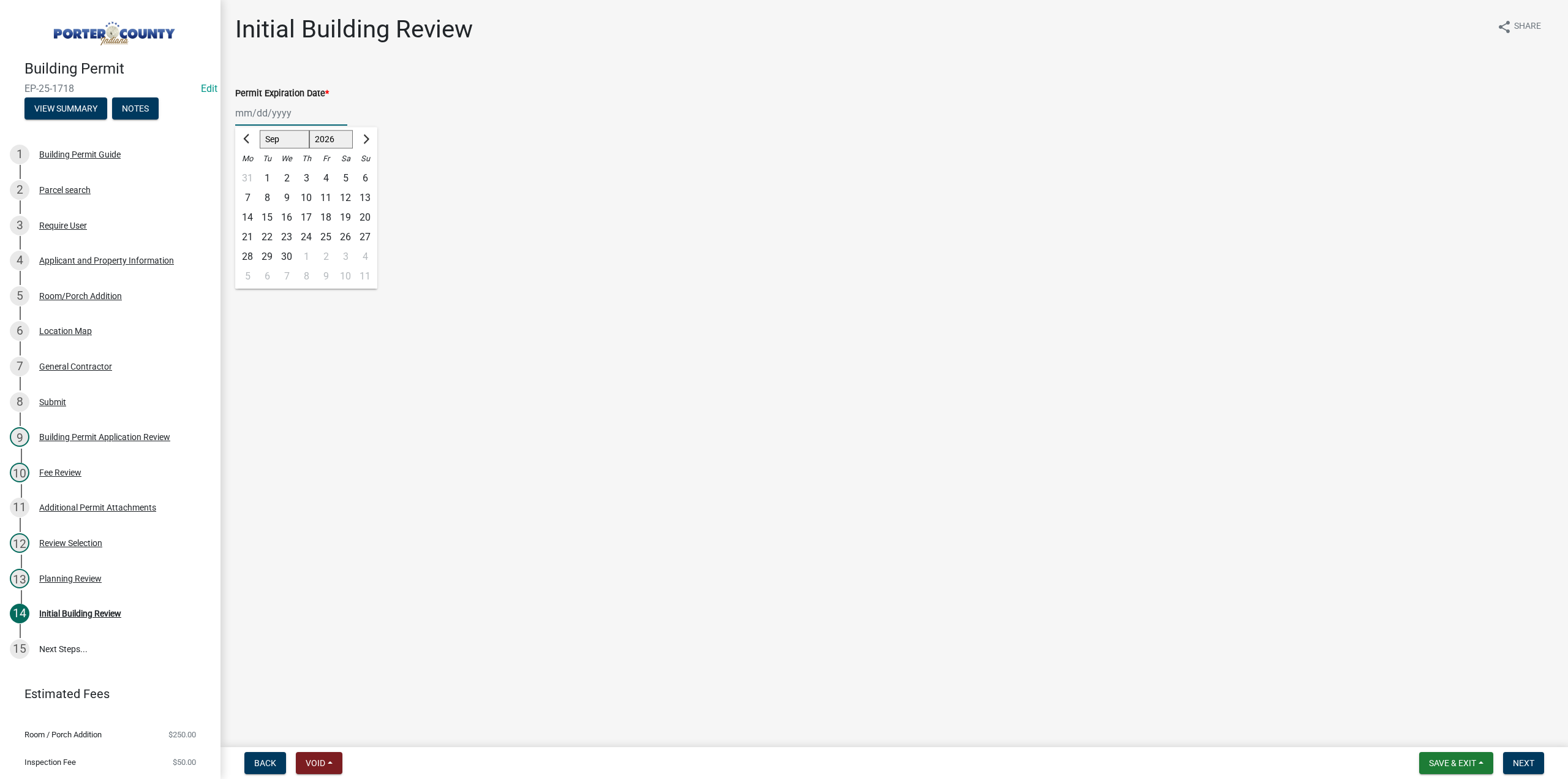
click at [323, 196] on div "11" at bounding box center [325, 197] width 19 height 19
type input "[DATE]"
click at [250, 172] on label "Continue" at bounding box center [269, 174] width 39 height 14
click at [250, 172] on input "Continue" at bounding box center [253, 170] width 8 height 8
radio input "true"
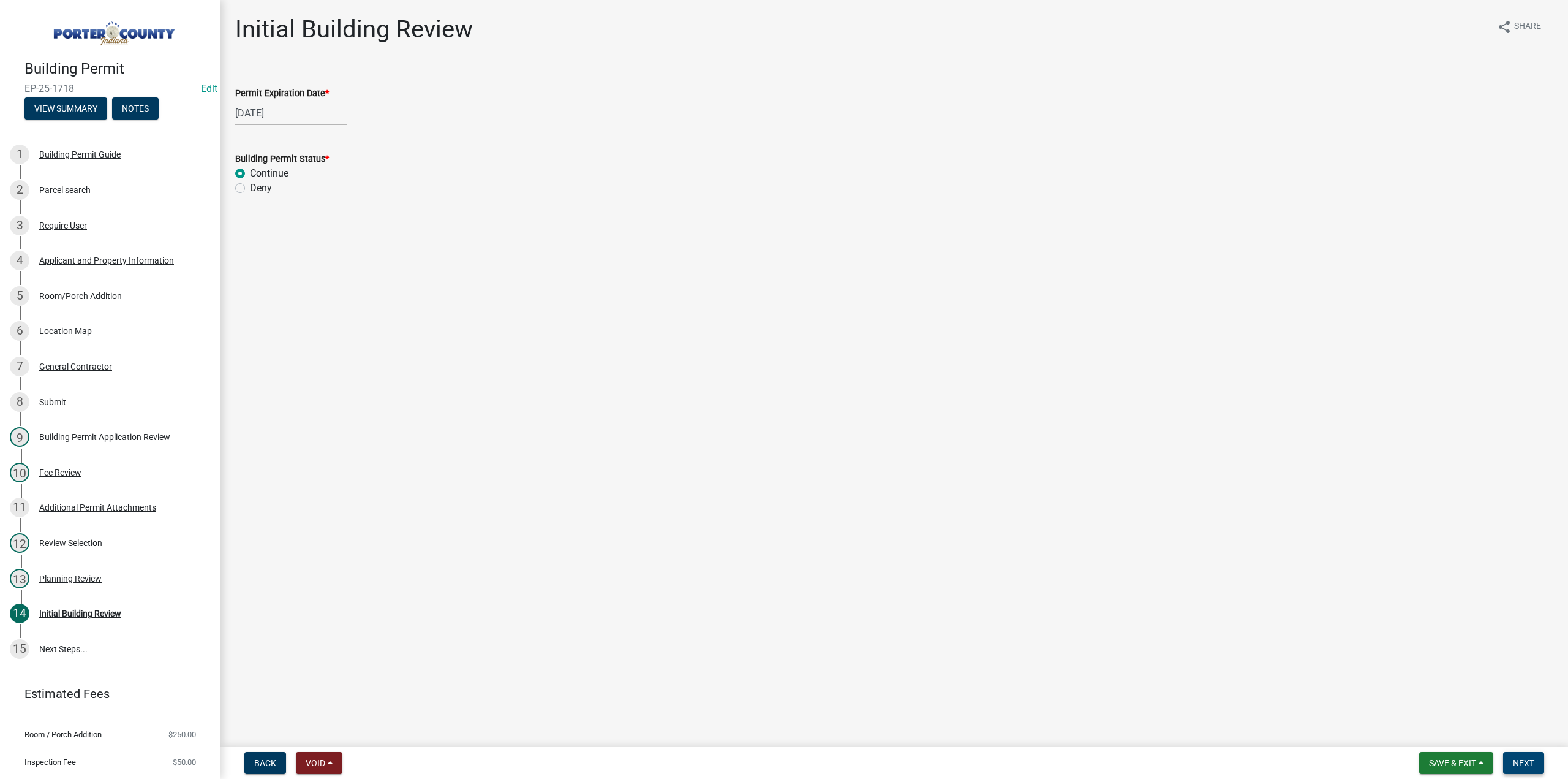
click at [1531, 758] on span "Next" at bounding box center [1523, 763] width 22 height 10
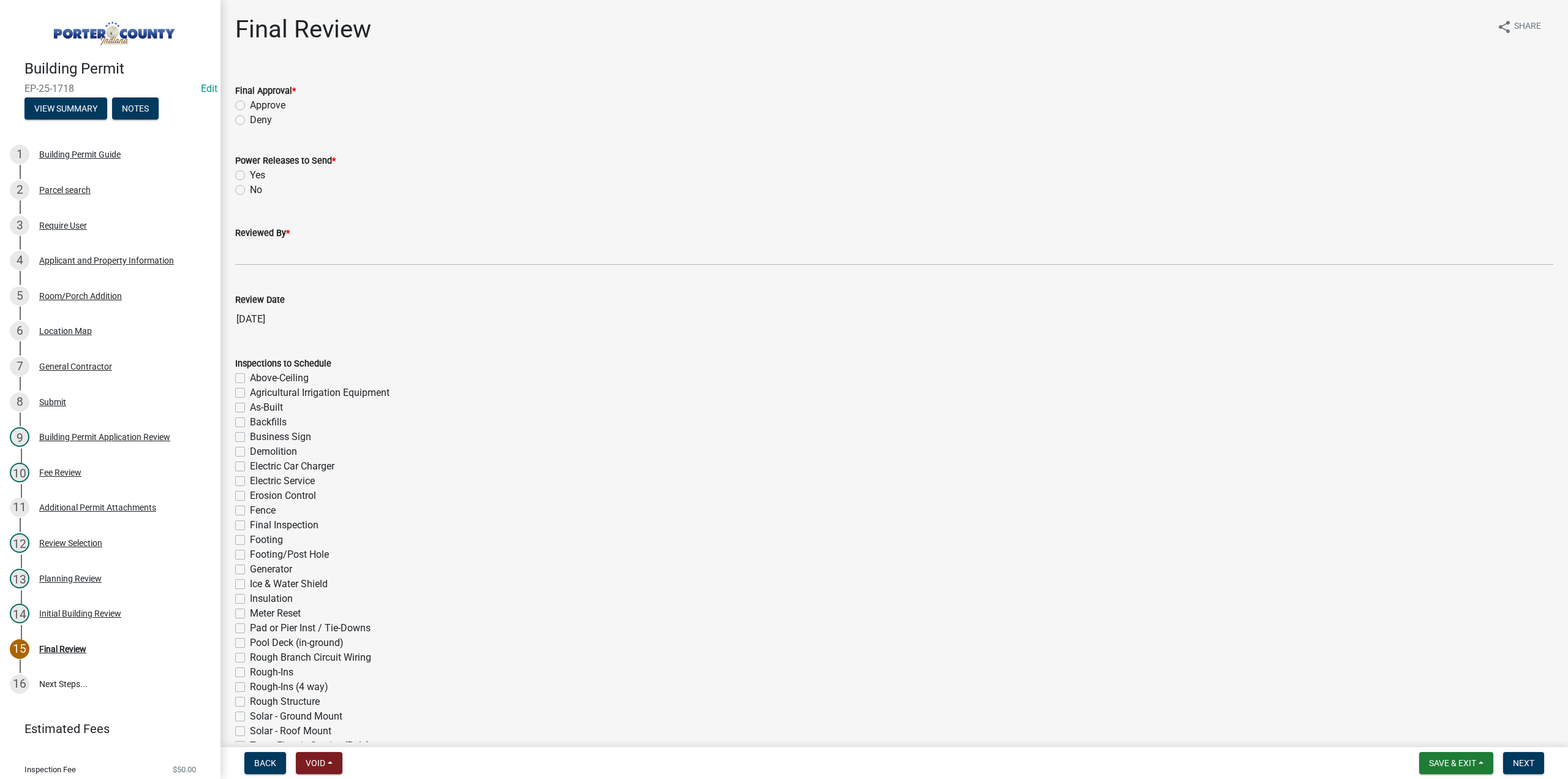
click at [250, 105] on label "Approve" at bounding box center [267, 105] width 35 height 14
click at [250, 105] on input "Approve" at bounding box center [253, 102] width 8 height 8
radio input "true"
click at [250, 192] on label "No" at bounding box center [255, 190] width 12 height 14
click at [250, 191] on input "No" at bounding box center [253, 186] width 8 height 8
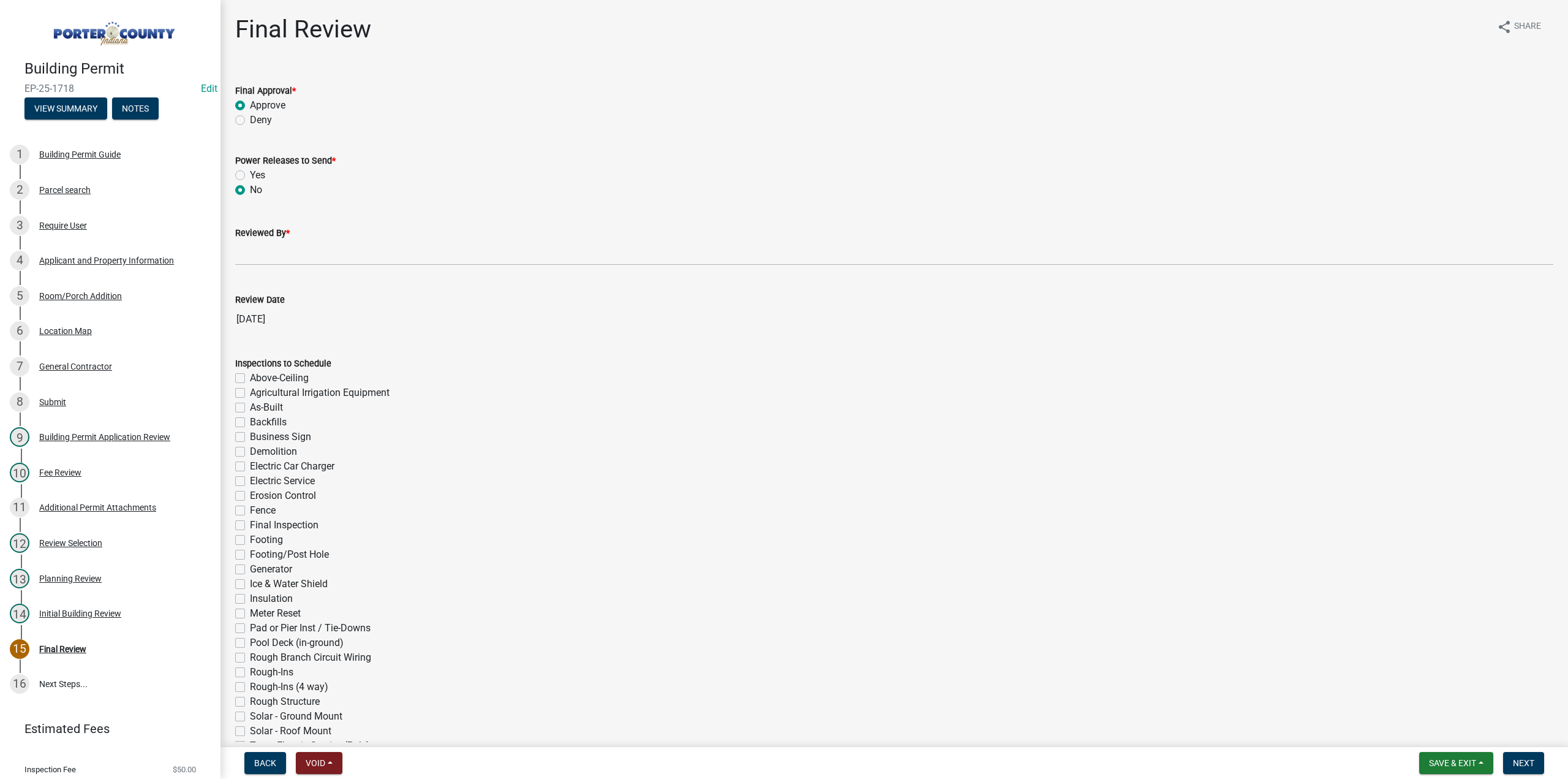
radio input "true"
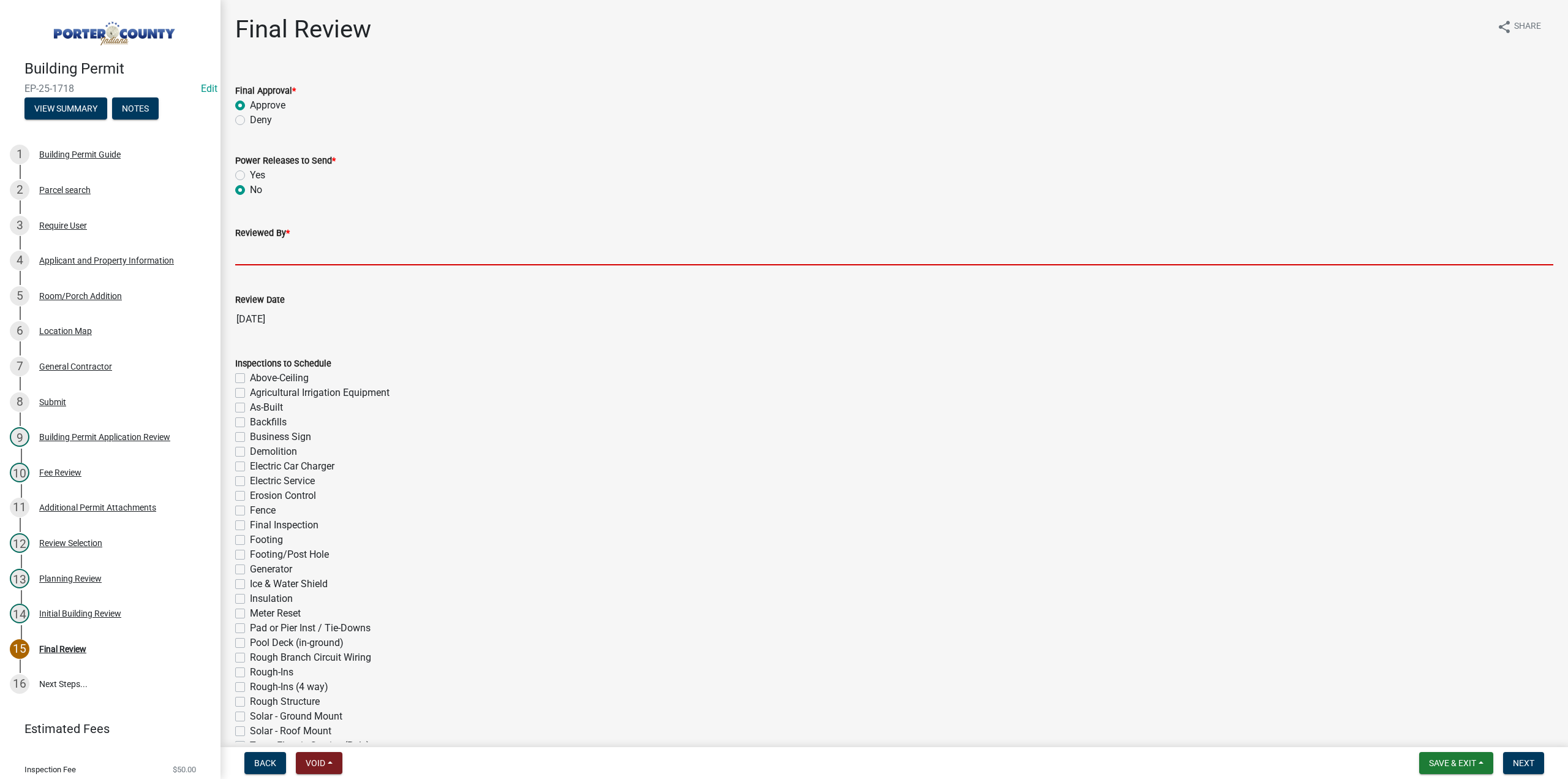
drag, startPoint x: 284, startPoint y: 249, endPoint x: 286, endPoint y: 256, distance: 7.3
click at [284, 249] on input "Reviewed By *" at bounding box center [894, 253] width 1318 height 25
type input "TT"
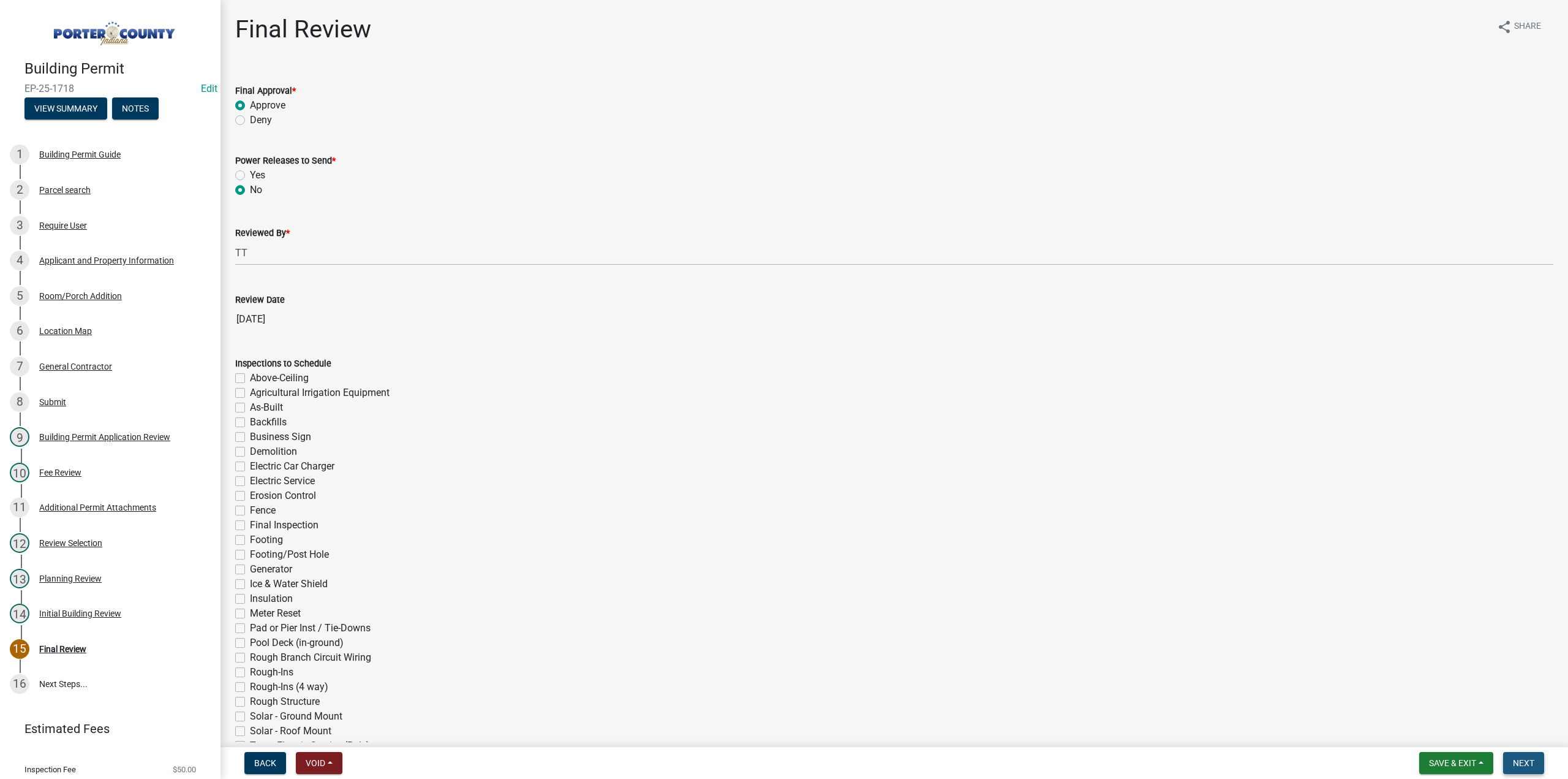
click at [1523, 755] on button "Next" at bounding box center [1523, 762] width 41 height 22
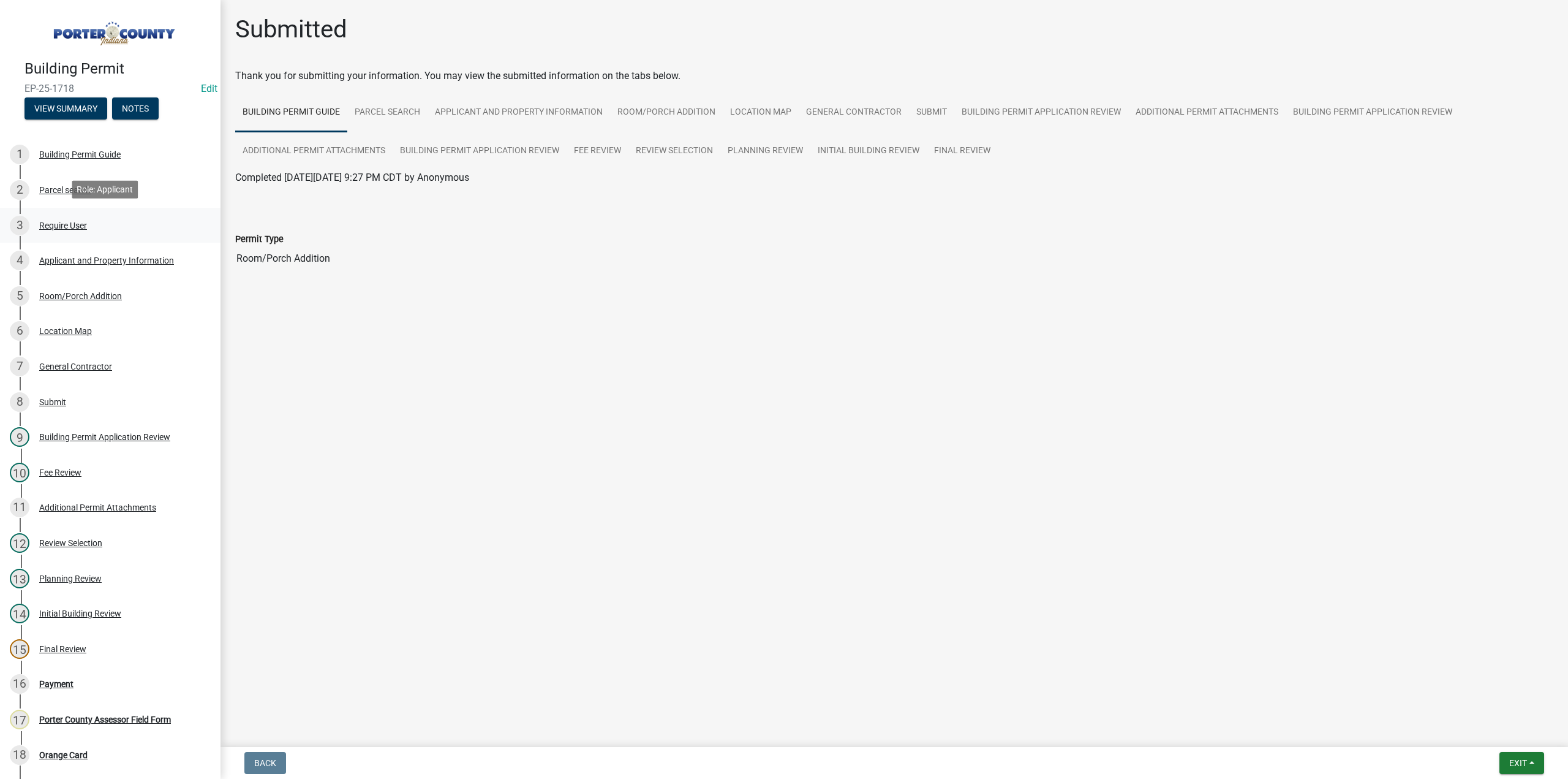
click at [68, 228] on div "Require User" at bounding box center [63, 225] width 47 height 9
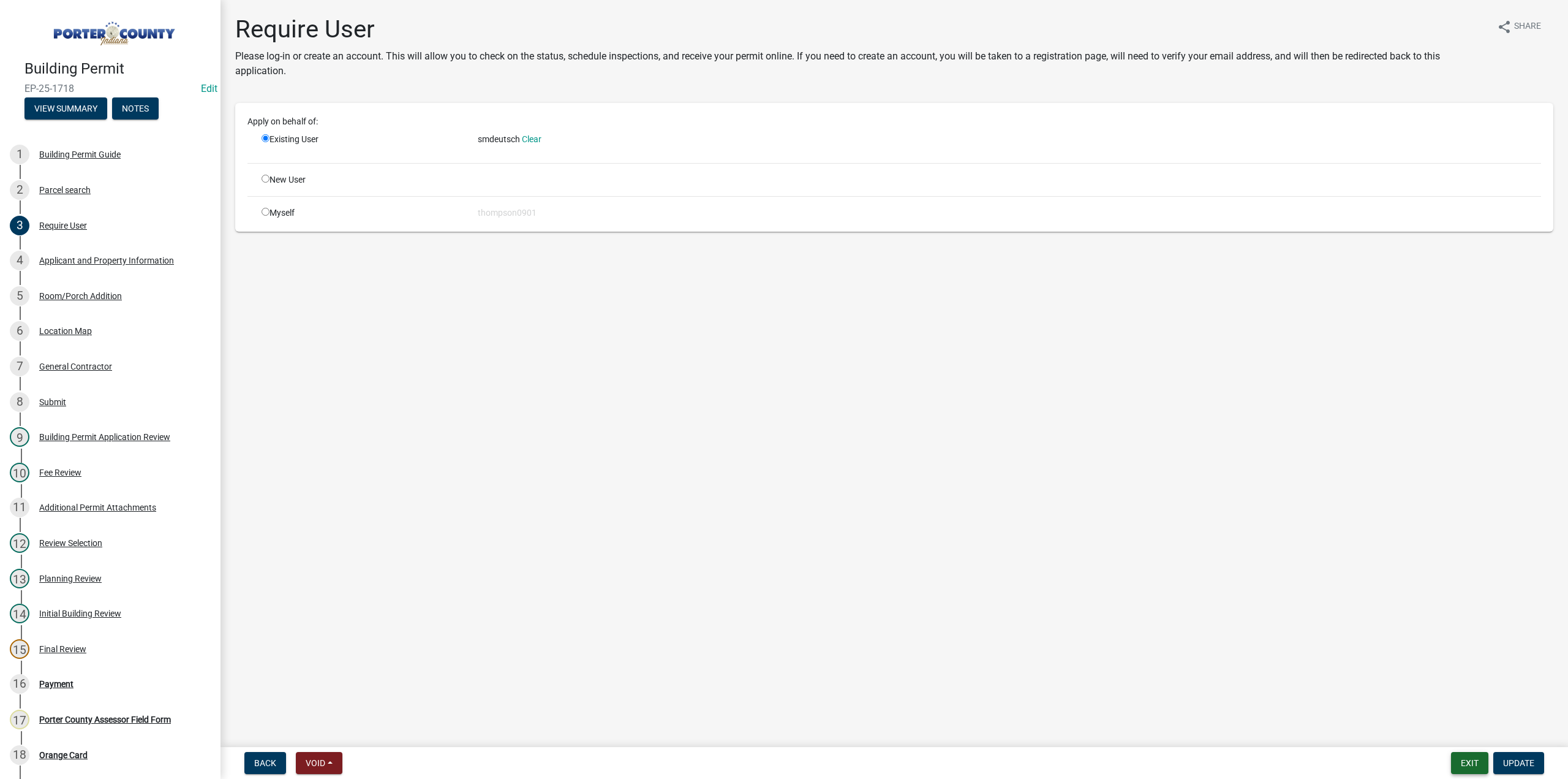
click at [1472, 768] on button "Exit" at bounding box center [1469, 762] width 37 height 22
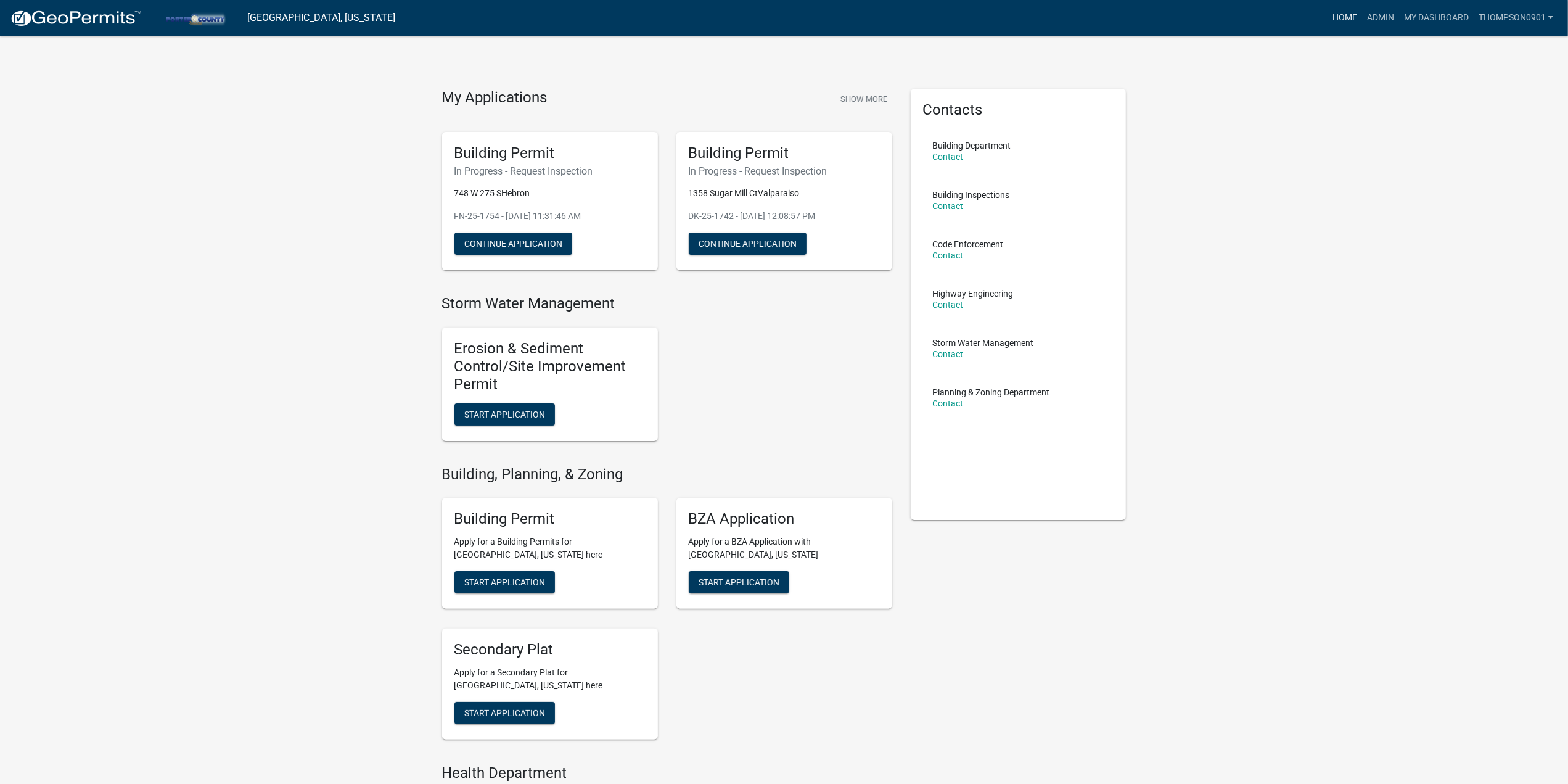
click at [1332, 19] on link "Home" at bounding box center [1345, 18] width 35 height 23
click at [1383, 19] on link "Admin" at bounding box center [1380, 18] width 37 height 23
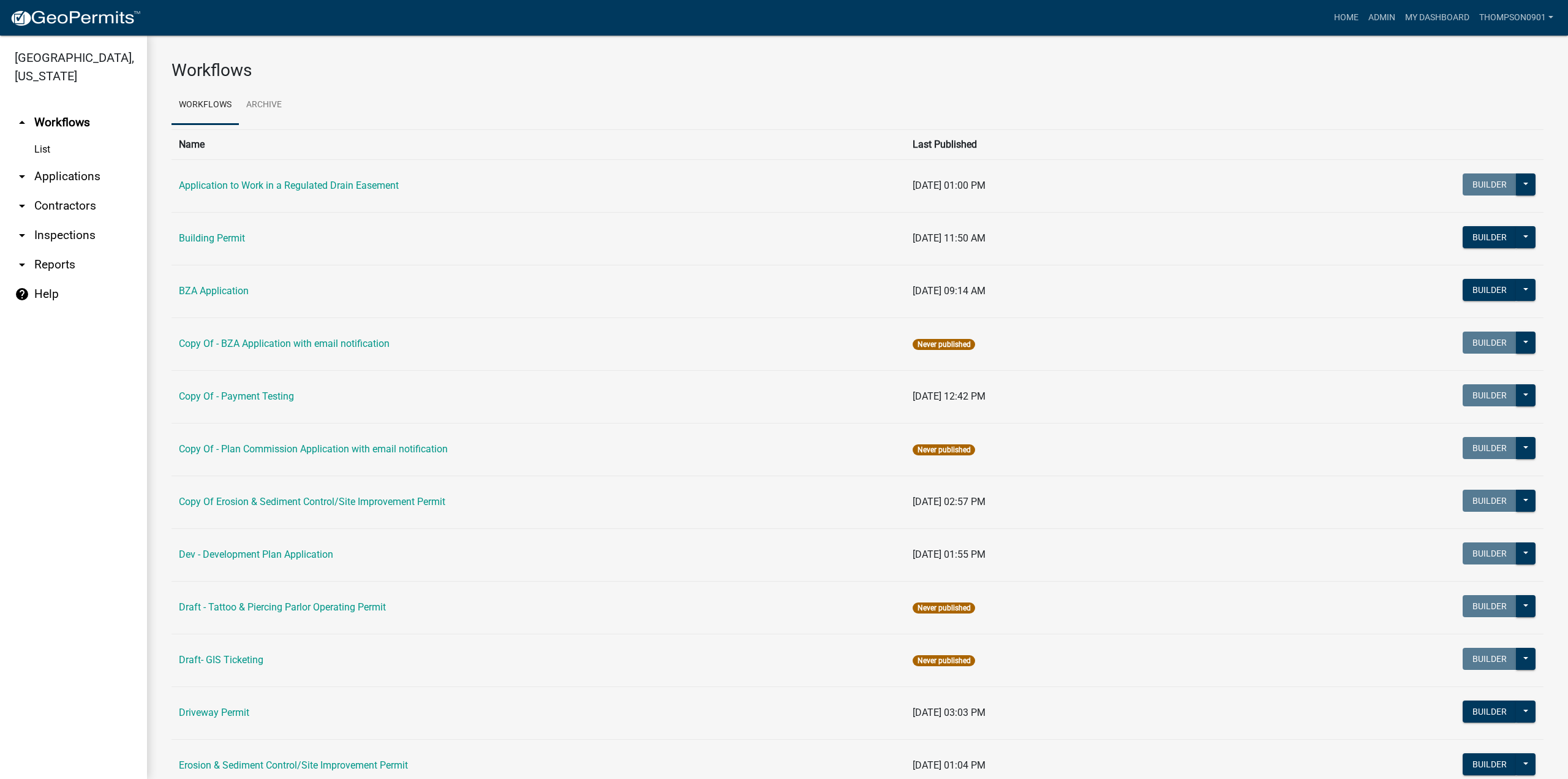
click at [87, 192] on link "arrow_drop_down Contractors" at bounding box center [73, 206] width 147 height 30
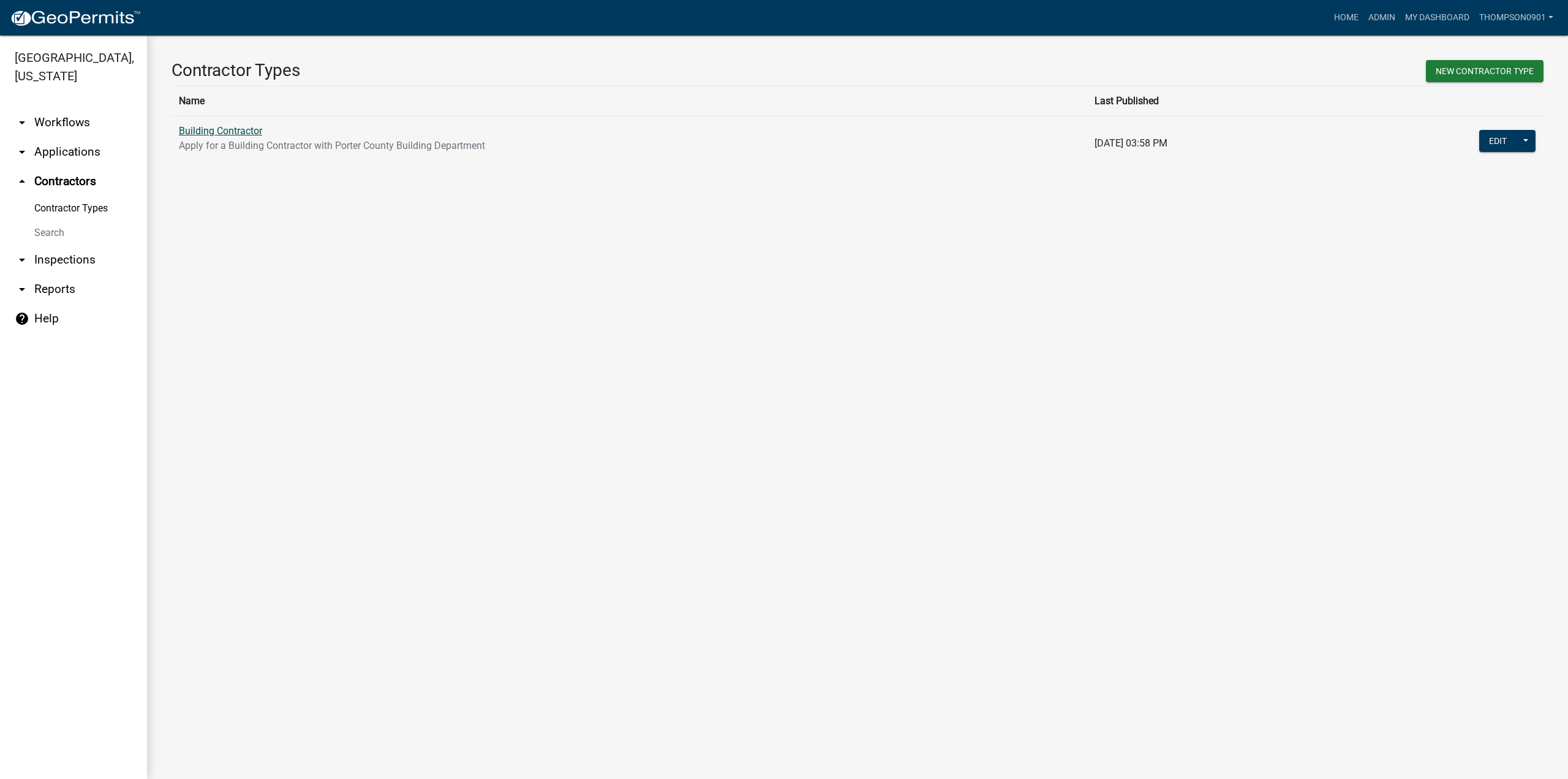
click at [234, 131] on link "Building Contractor" at bounding box center [221, 131] width 83 height 12
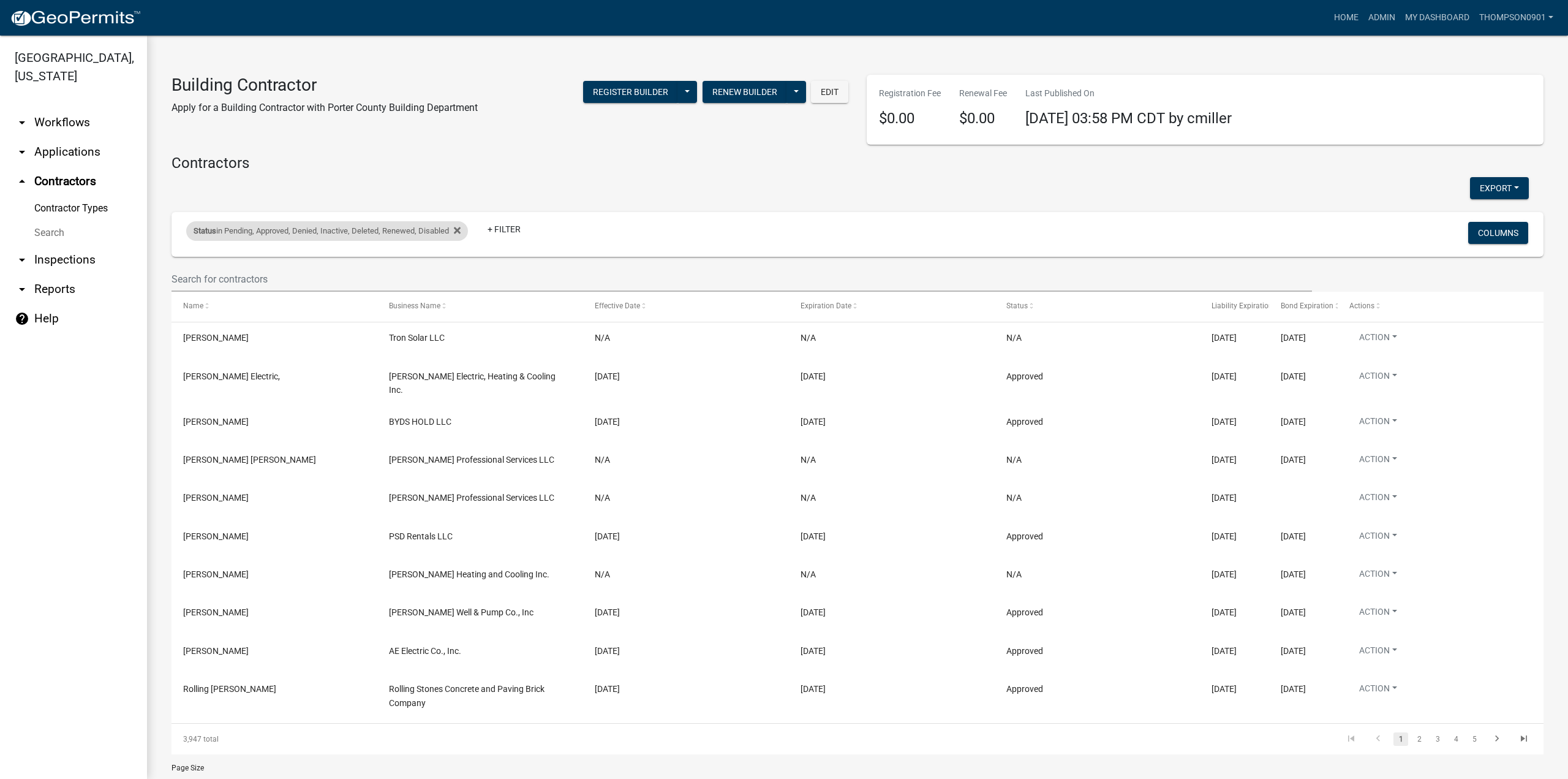
click at [464, 221] on div "Status in Pending, Approved, Denied, Inactive, Deleted, Renewed, Disabled" at bounding box center [327, 230] width 282 height 19
select select "1: '0'"
click at [461, 233] on icon at bounding box center [457, 230] width 6 height 10
click at [208, 234] on link "+ Filter" at bounding box center [212, 233] width 53 height 22
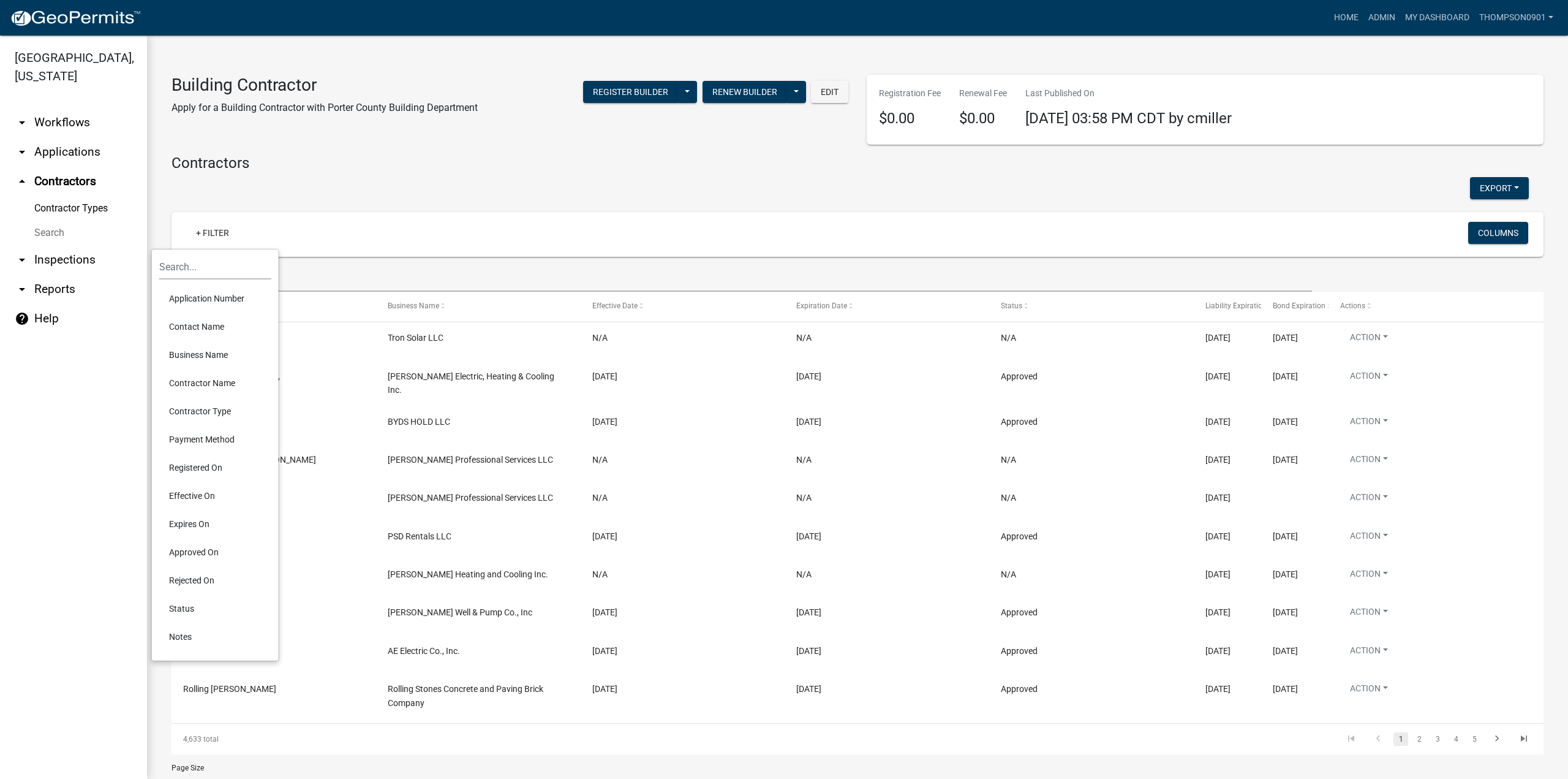
click at [207, 381] on li "Contractor Name" at bounding box center [215, 382] width 112 height 28
click at [232, 277] on input "text" at bounding box center [232, 276] width 112 height 25
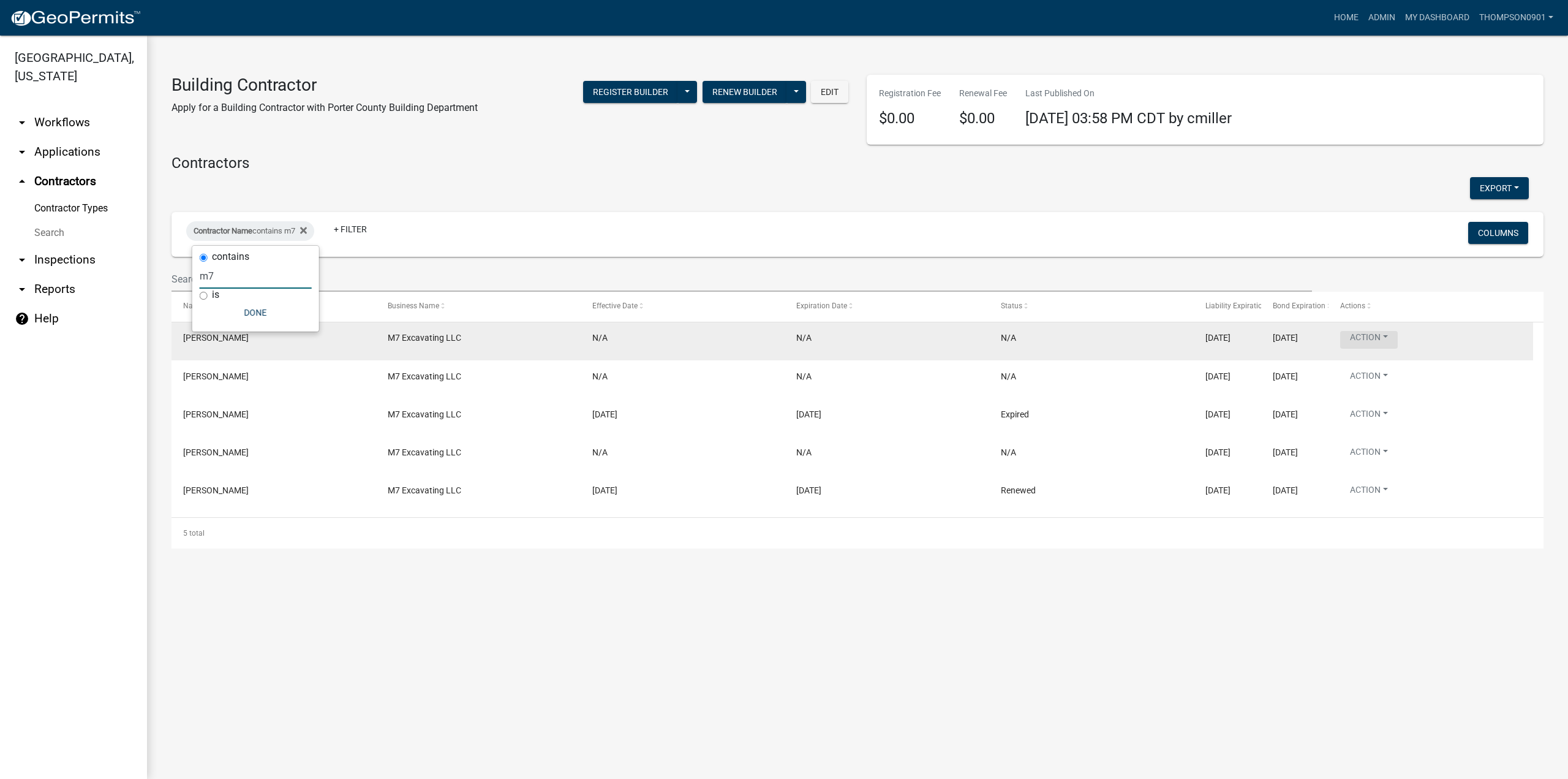
type input "m7"
click at [1387, 336] on button "Action" at bounding box center [1369, 340] width 58 height 18
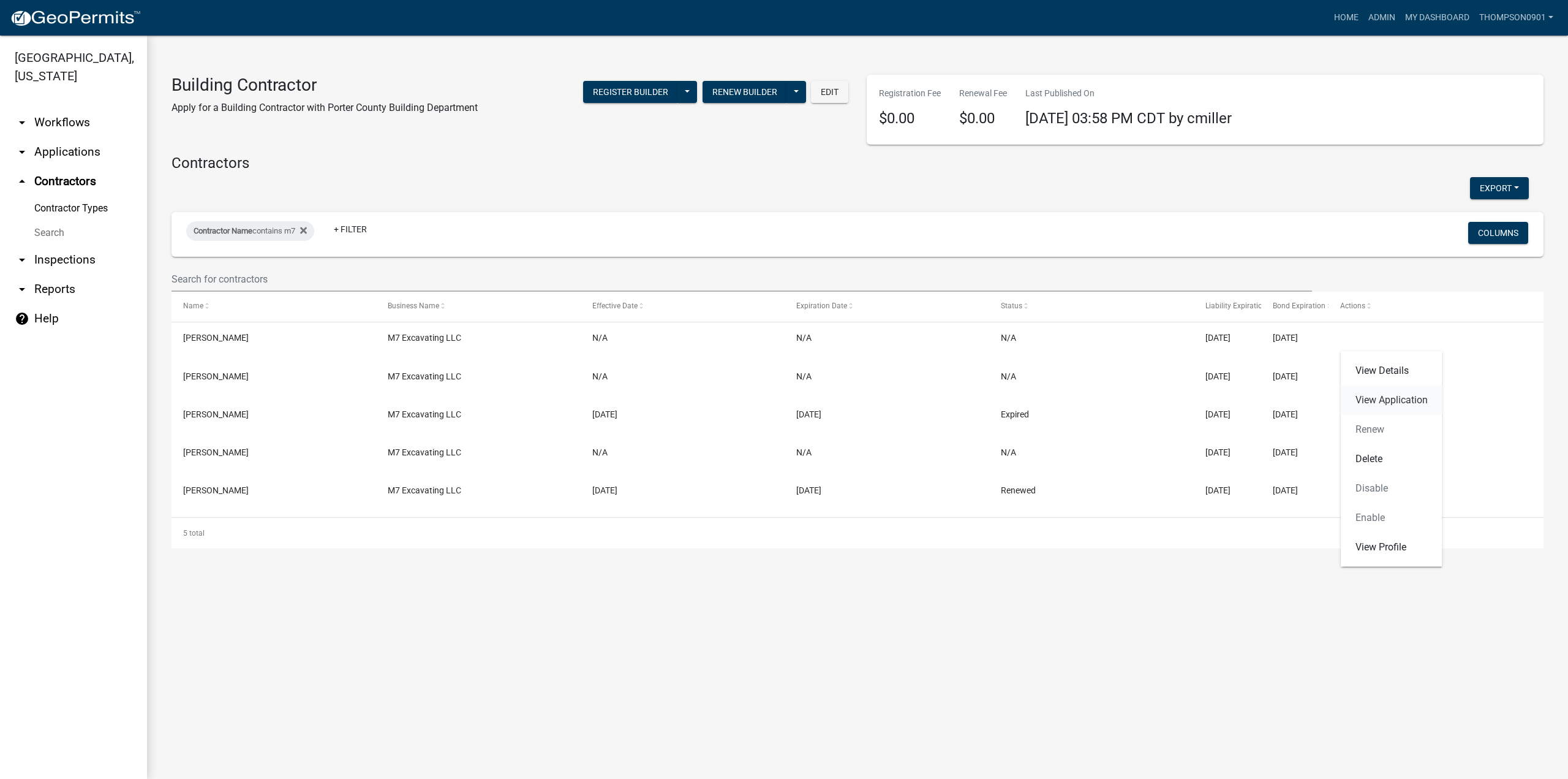
click at [1395, 399] on link "View Application" at bounding box center [1391, 400] width 101 height 30
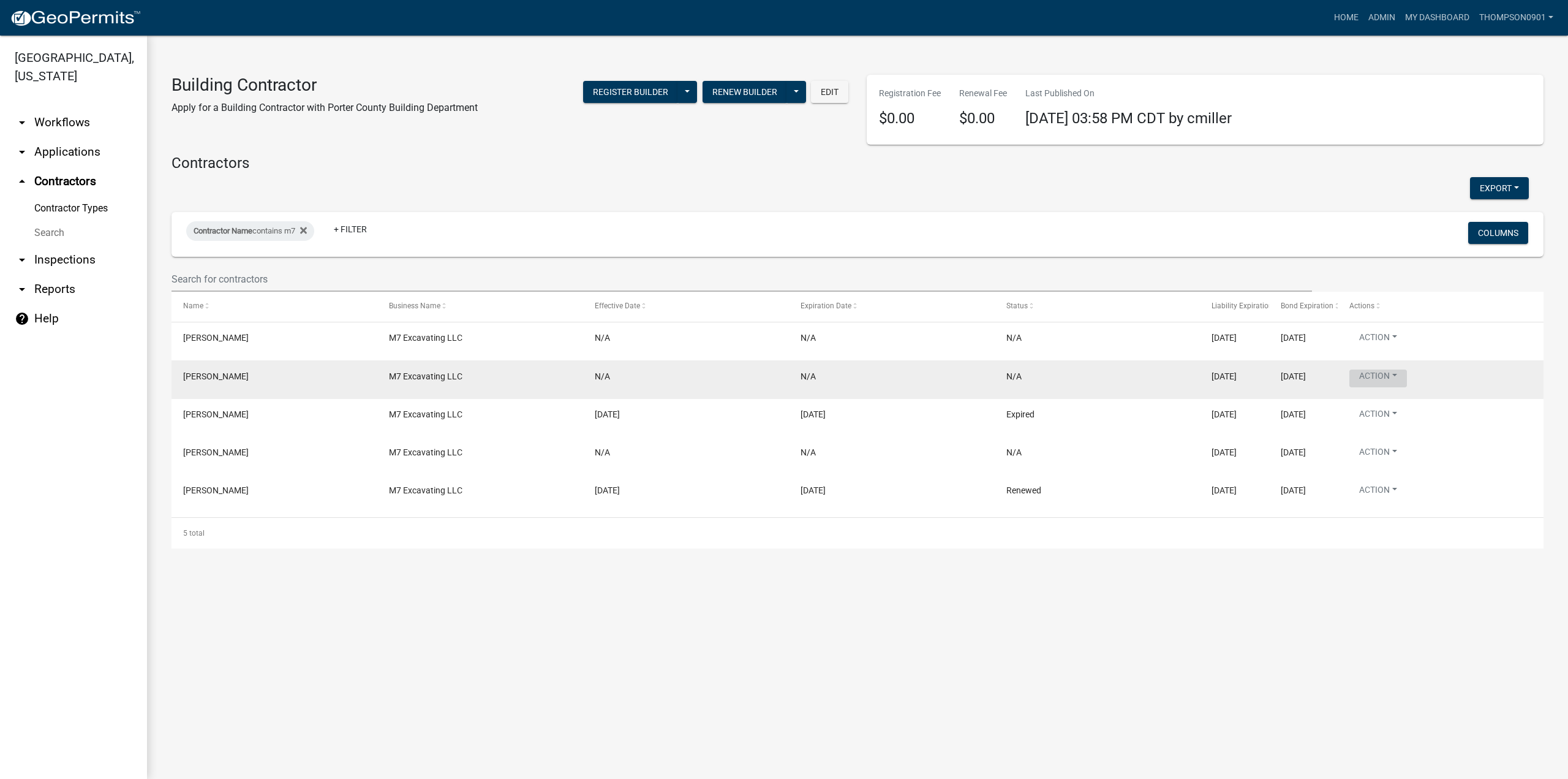
click at [1397, 373] on button "Action" at bounding box center [1378, 378] width 58 height 18
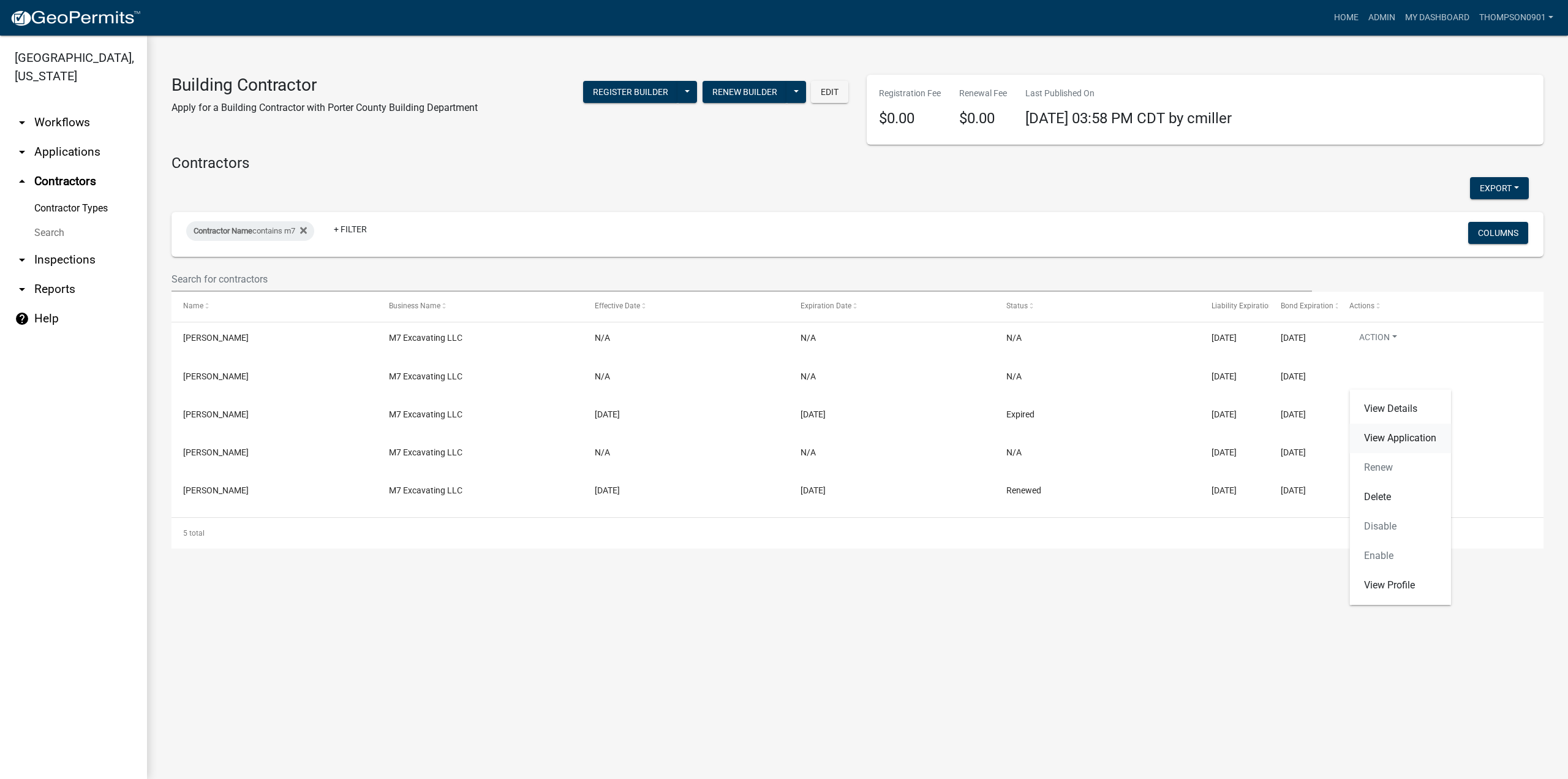
click at [1401, 435] on link "View Application" at bounding box center [1400, 438] width 101 height 30
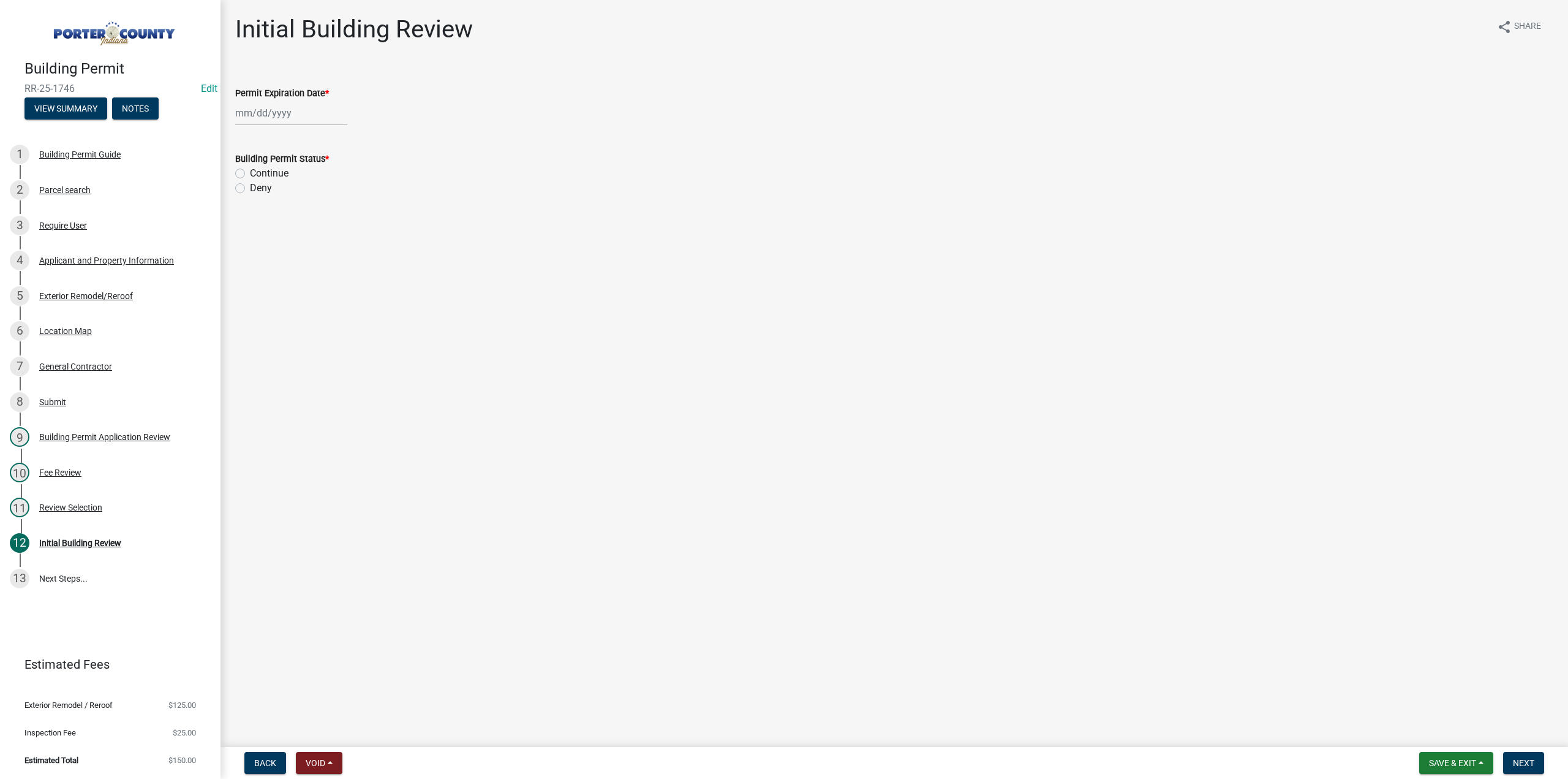
select select "9"
click at [284, 107] on div "Jan Feb Mar Apr May Jun Jul Aug Sep Oct Nov Dec 1525 1526 1527 1528 1529 1530 1…" at bounding box center [291, 113] width 112 height 25
click at [332, 135] on select "1525 1526 1527 1528 1529 1530 1531 1532 1533 1534 1535 1536 1537 1538 1539 1540…" at bounding box center [331, 140] width 44 height 19
select select "2026"
click at [309, 130] on select "1525 1526 1527 1528 1529 1530 1531 1532 1533 1534 1535 1536 1537 1538 1539 1540…" at bounding box center [331, 140] width 44 height 19
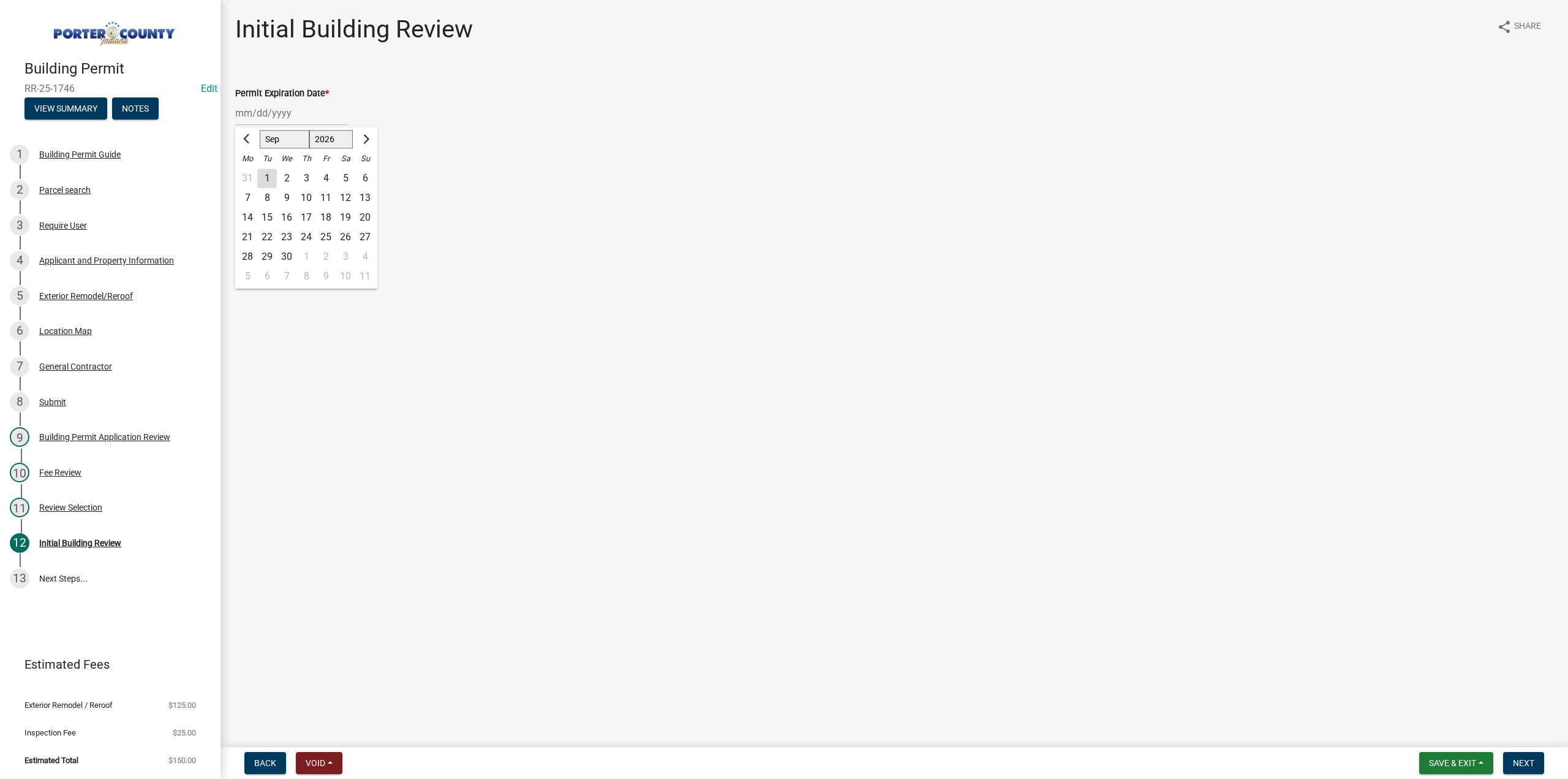
click at [325, 199] on div "11" at bounding box center [325, 197] width 19 height 19
type input "09/11/2026"
click at [250, 174] on label "Continue" at bounding box center [269, 174] width 39 height 14
click at [250, 174] on input "Continue" at bounding box center [253, 170] width 8 height 8
radio input "true"
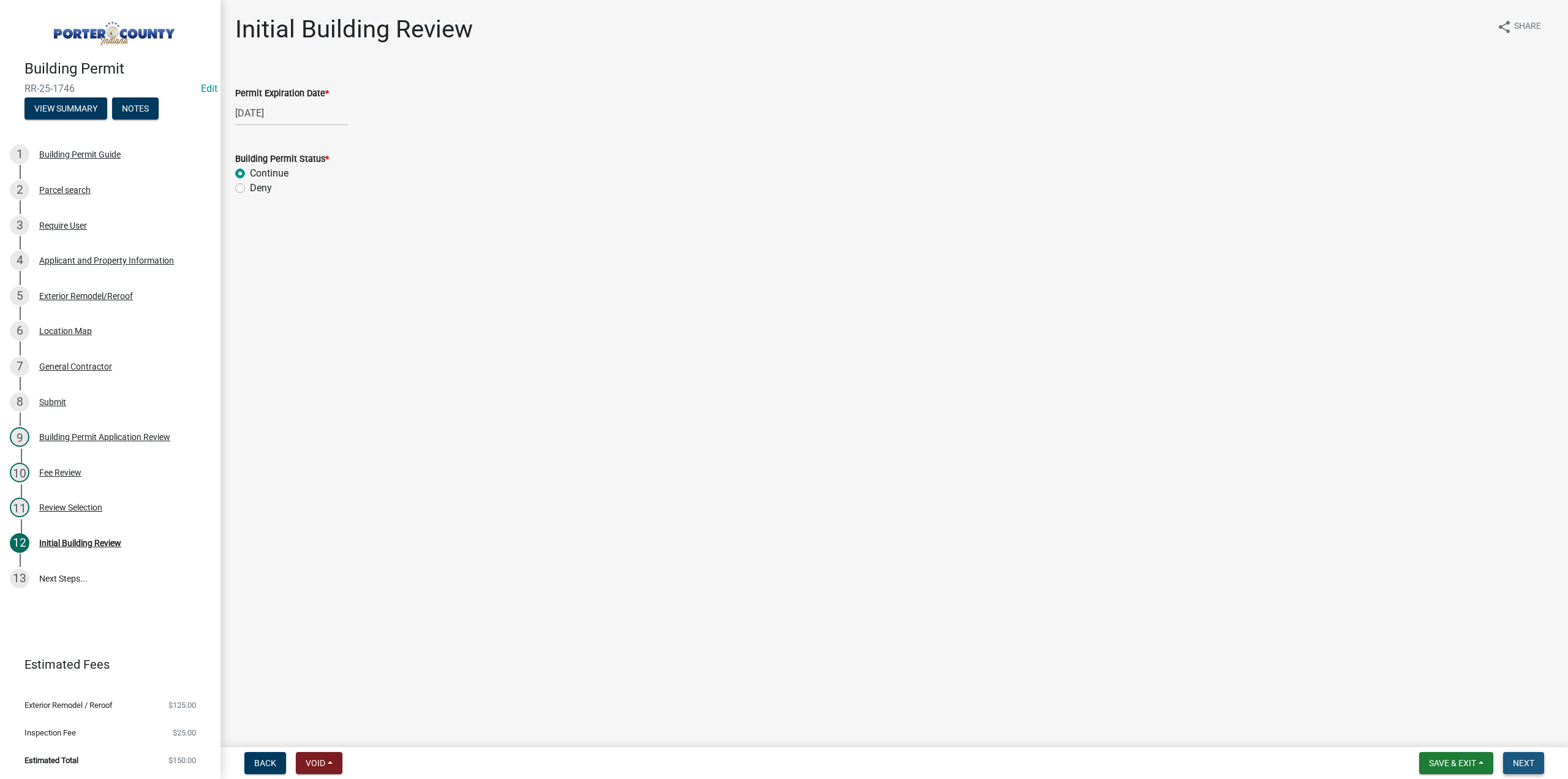
click at [1515, 763] on span "Next" at bounding box center [1523, 763] width 22 height 10
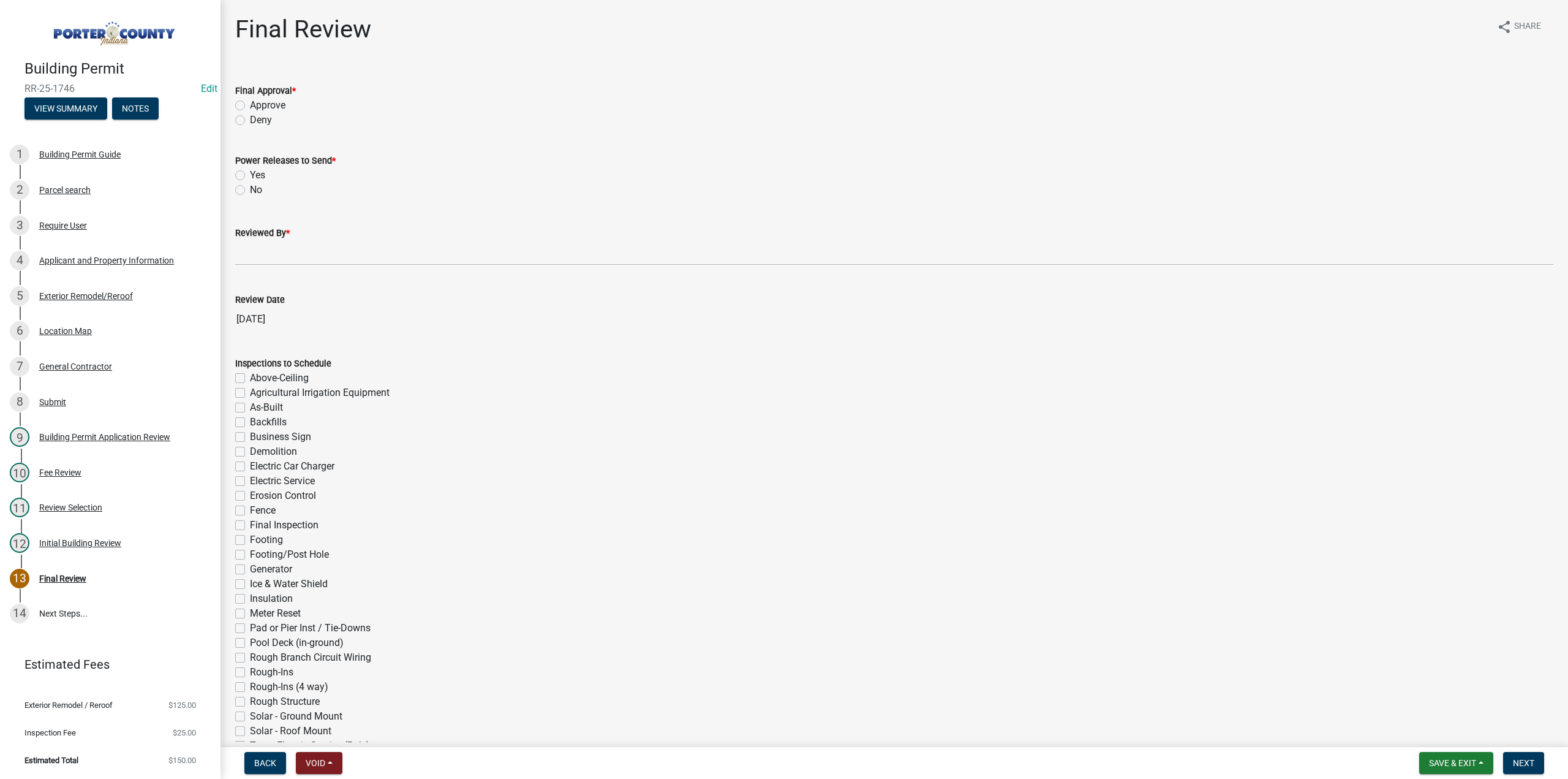
click at [250, 105] on label "Approve" at bounding box center [267, 105] width 35 height 14
click at [250, 105] on input "Approve" at bounding box center [253, 102] width 8 height 8
radio input "true"
click at [250, 189] on label "No" at bounding box center [255, 190] width 12 height 14
click at [250, 189] on input "No" at bounding box center [253, 186] width 8 height 8
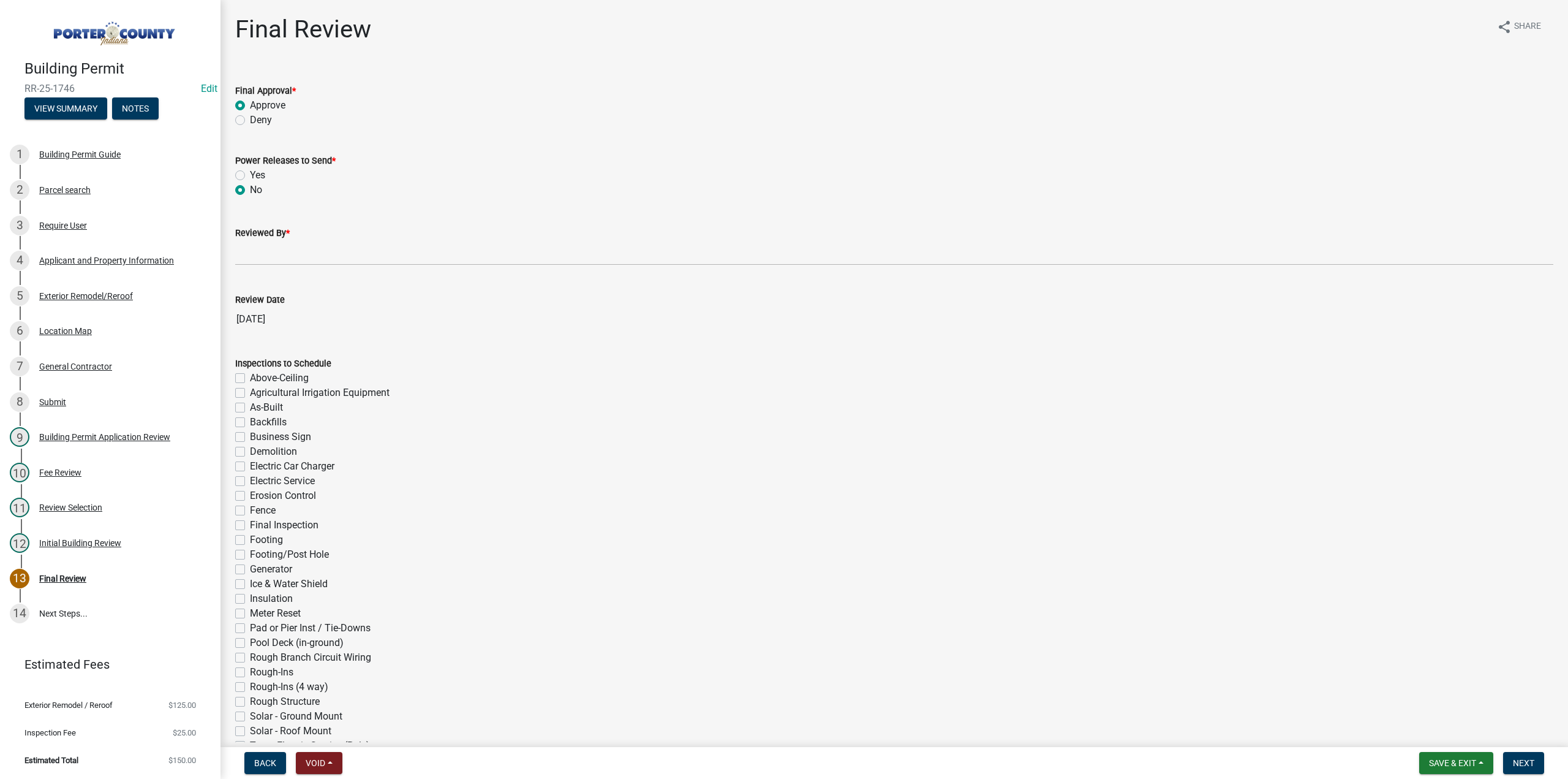
radio input "true"
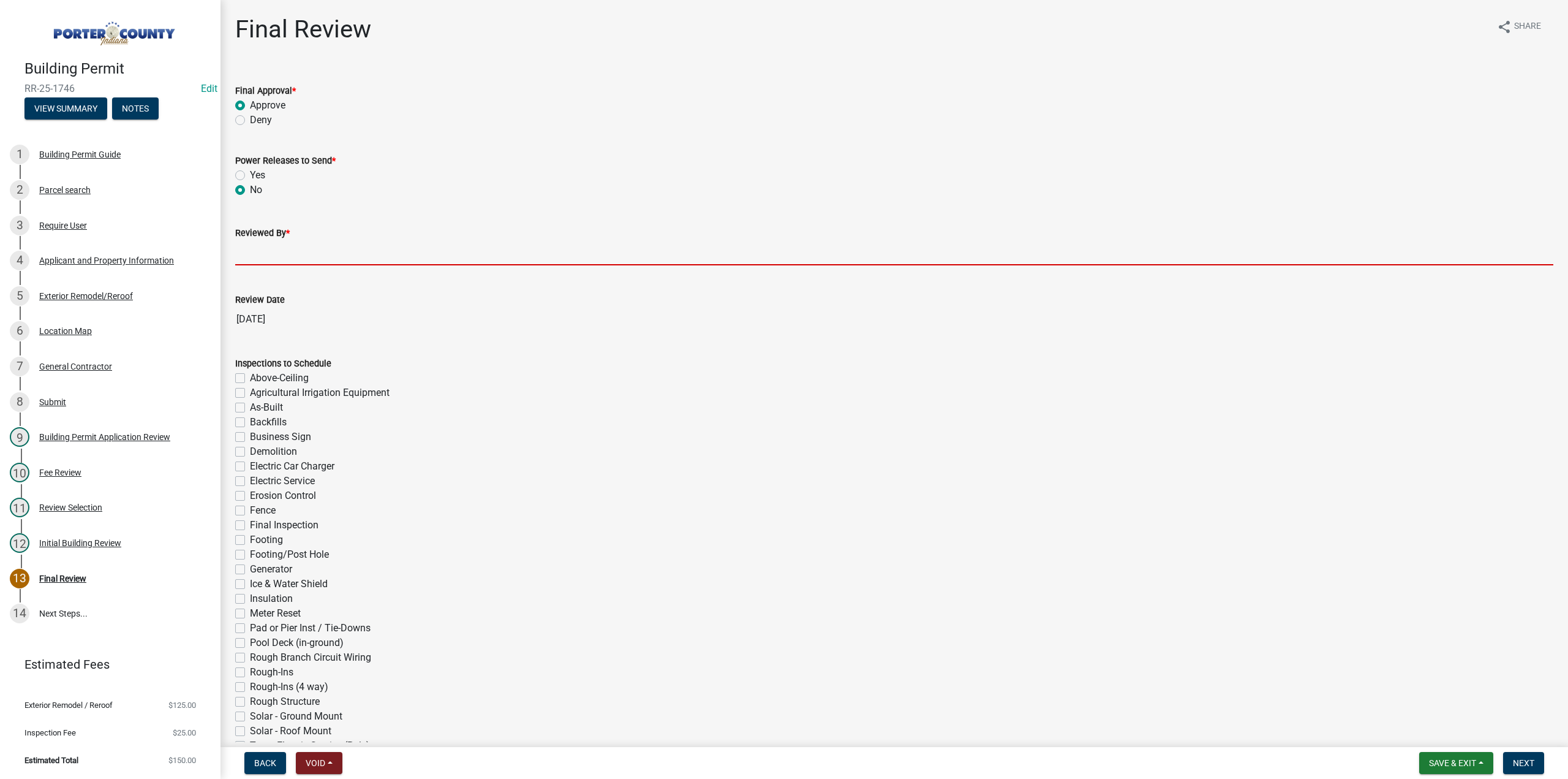
click at [265, 249] on input "Reviewed By *" at bounding box center [894, 253] width 1318 height 25
type input "TT"
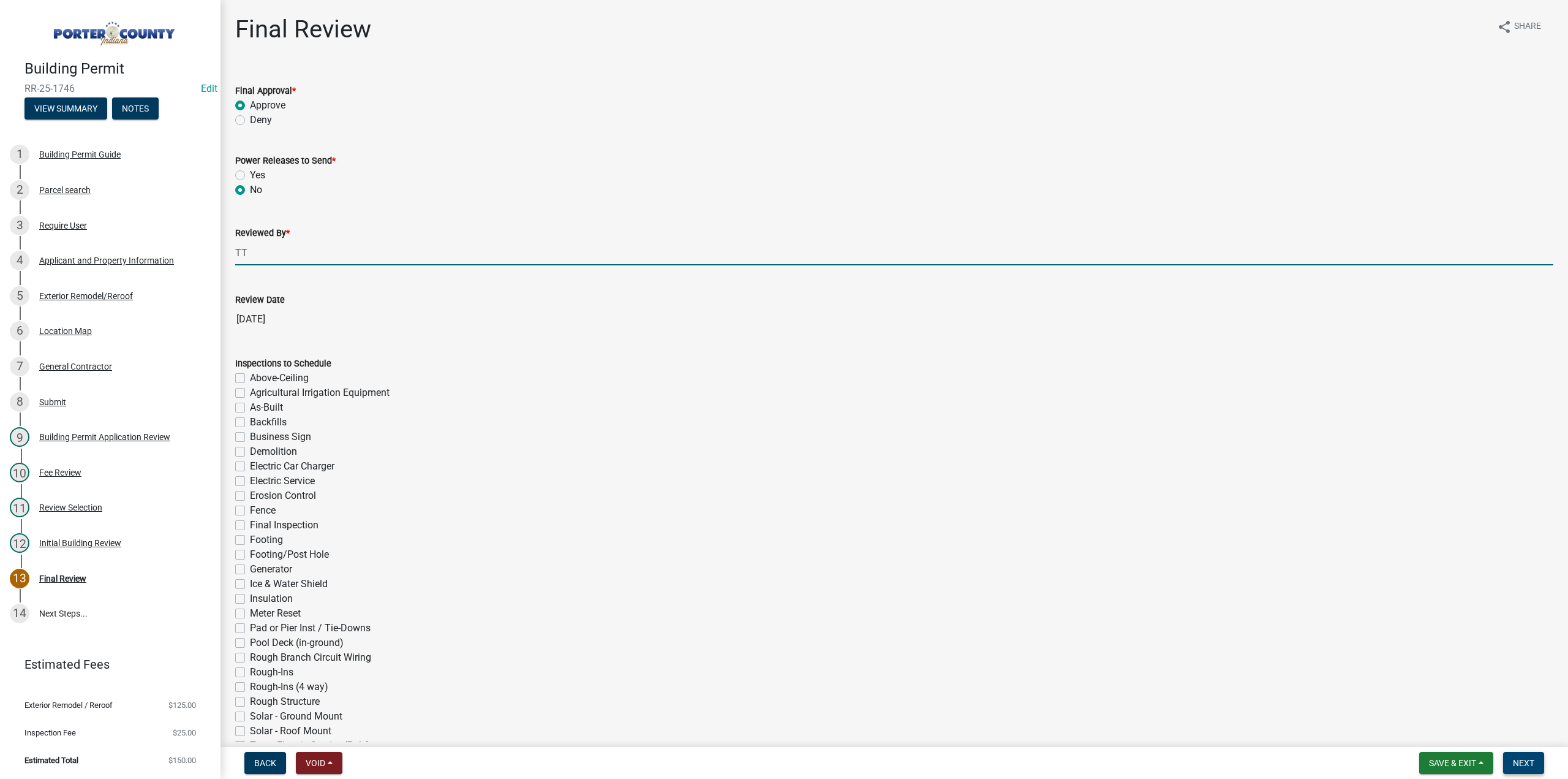
click at [1527, 762] on span "Next" at bounding box center [1523, 763] width 22 height 10
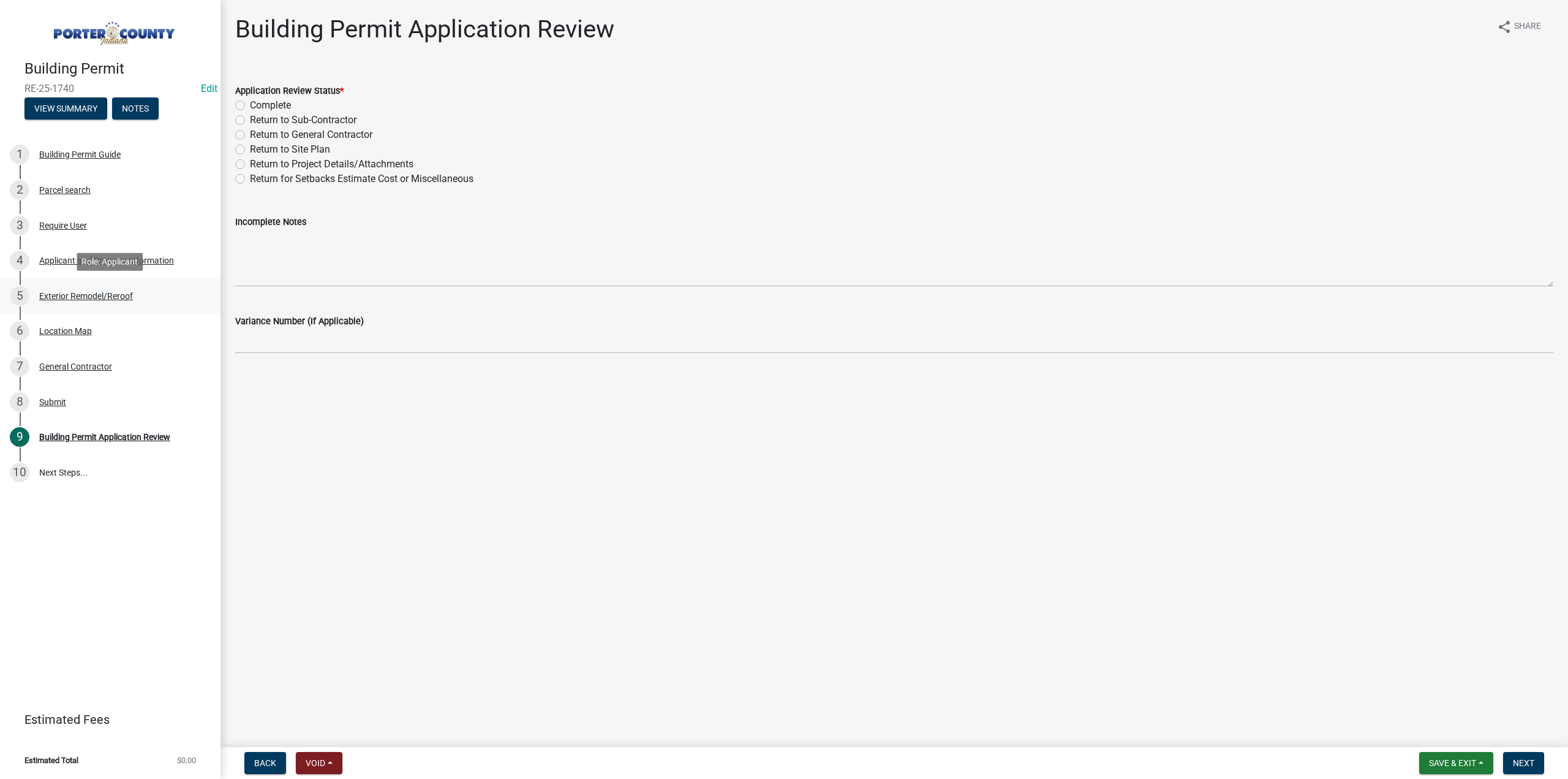
click at [52, 294] on div "Exterior Remodel/Reroof" at bounding box center [86, 296] width 94 height 9
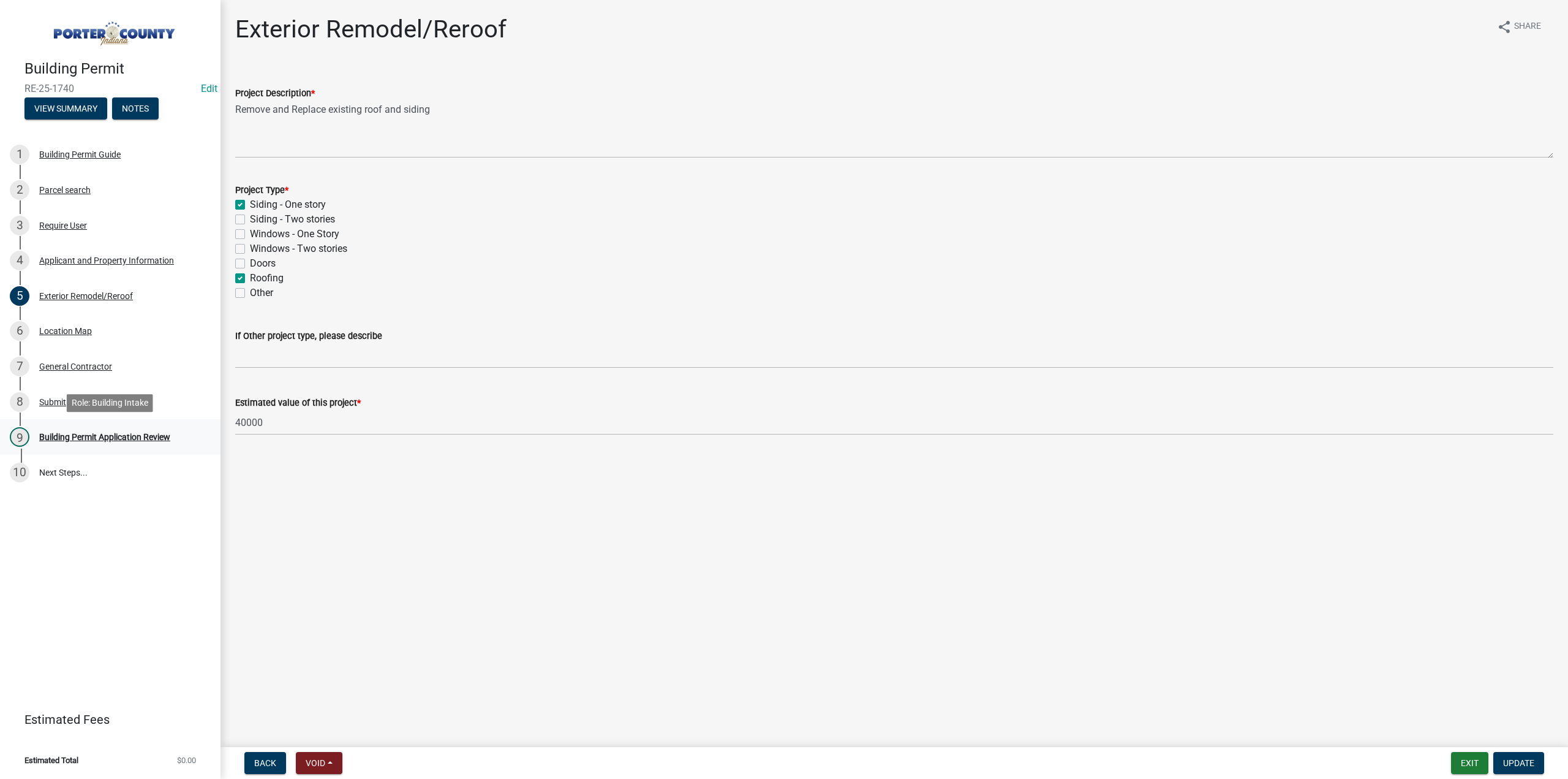
click at [163, 438] on div "Building Permit Application Review" at bounding box center [104, 437] width 131 height 9
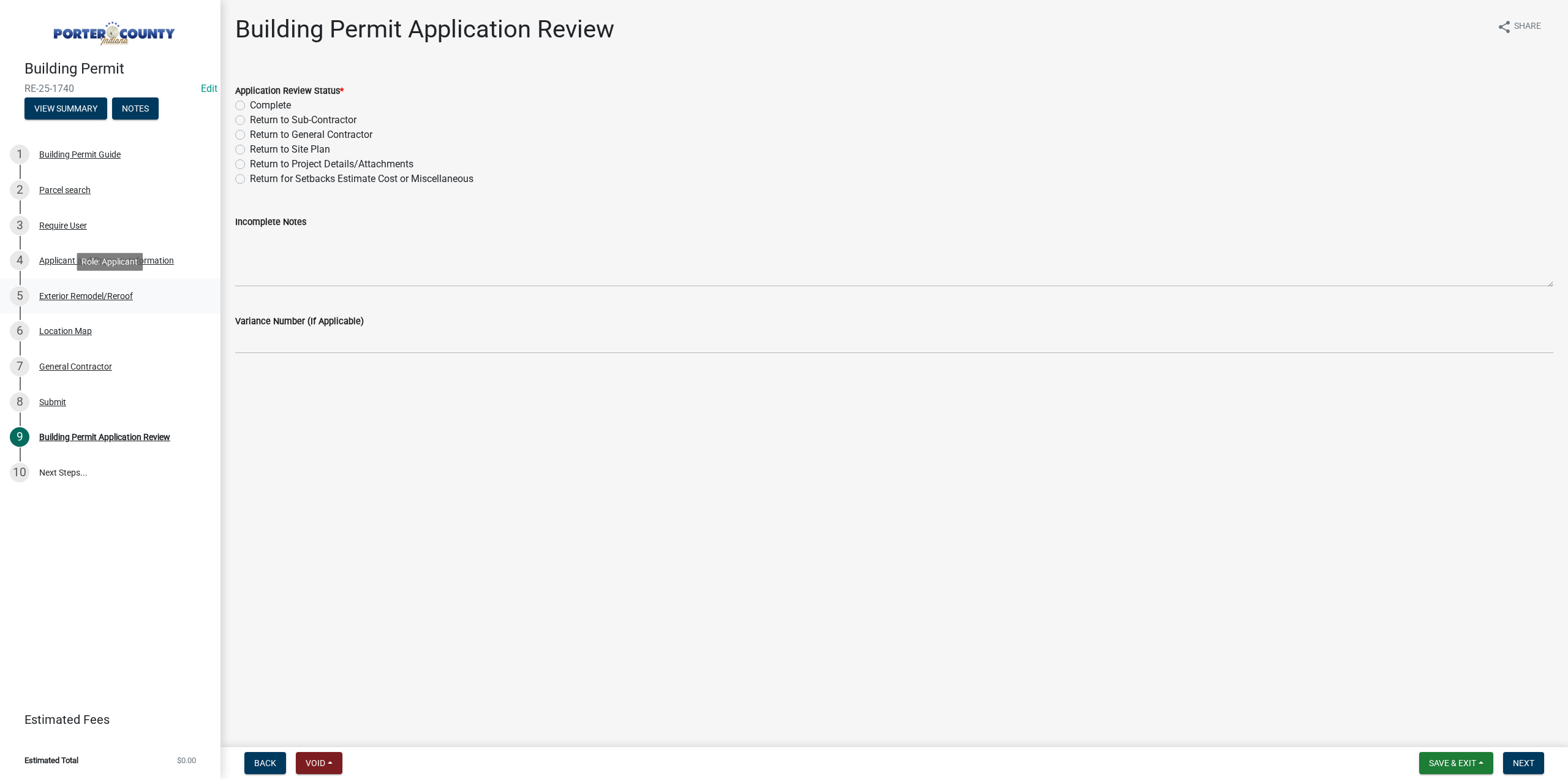
click at [99, 299] on div "Exterior Remodel/Reroof" at bounding box center [86, 296] width 94 height 9
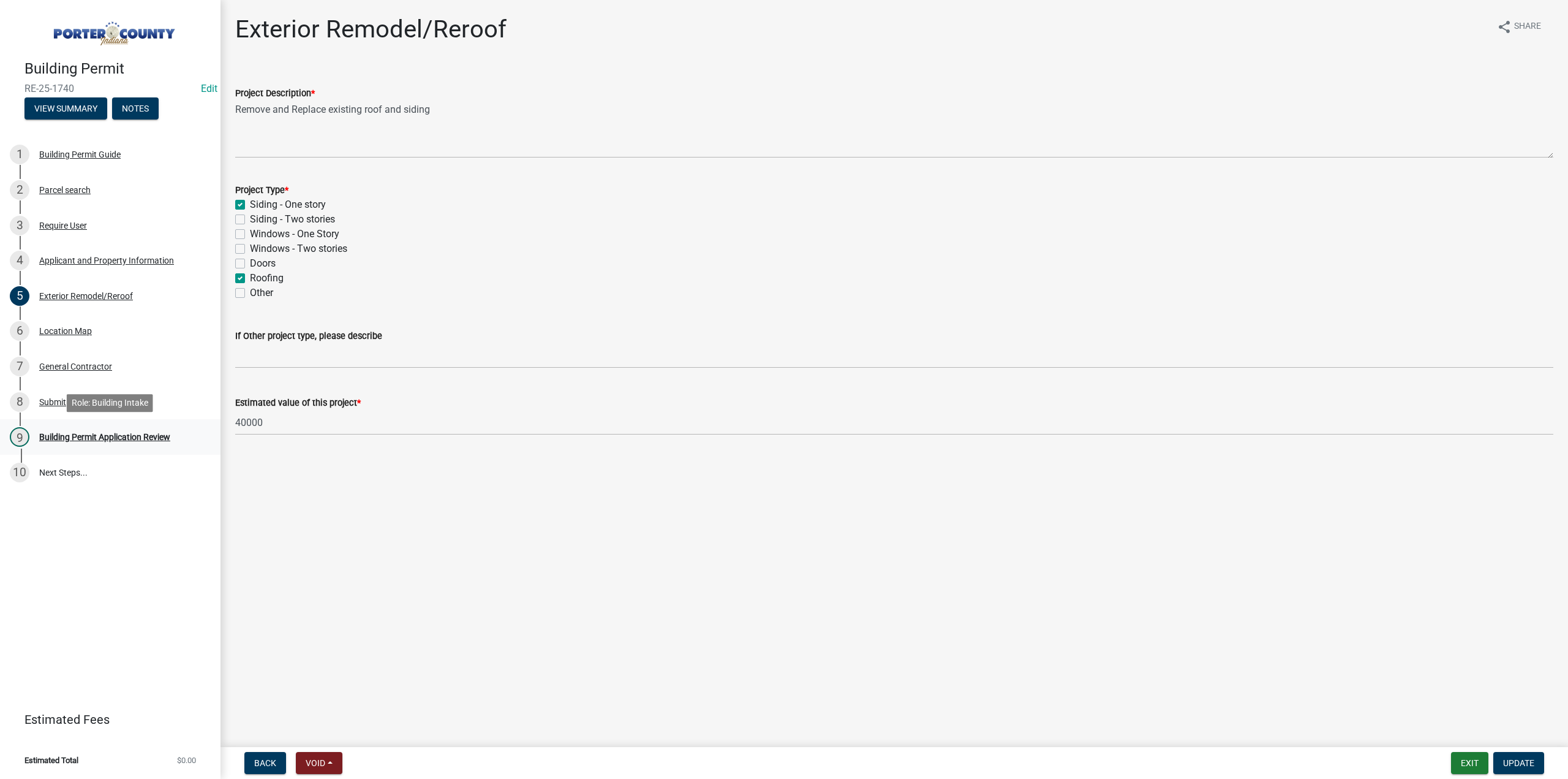
click at [125, 436] on div "Building Permit Application Review" at bounding box center [104, 437] width 131 height 9
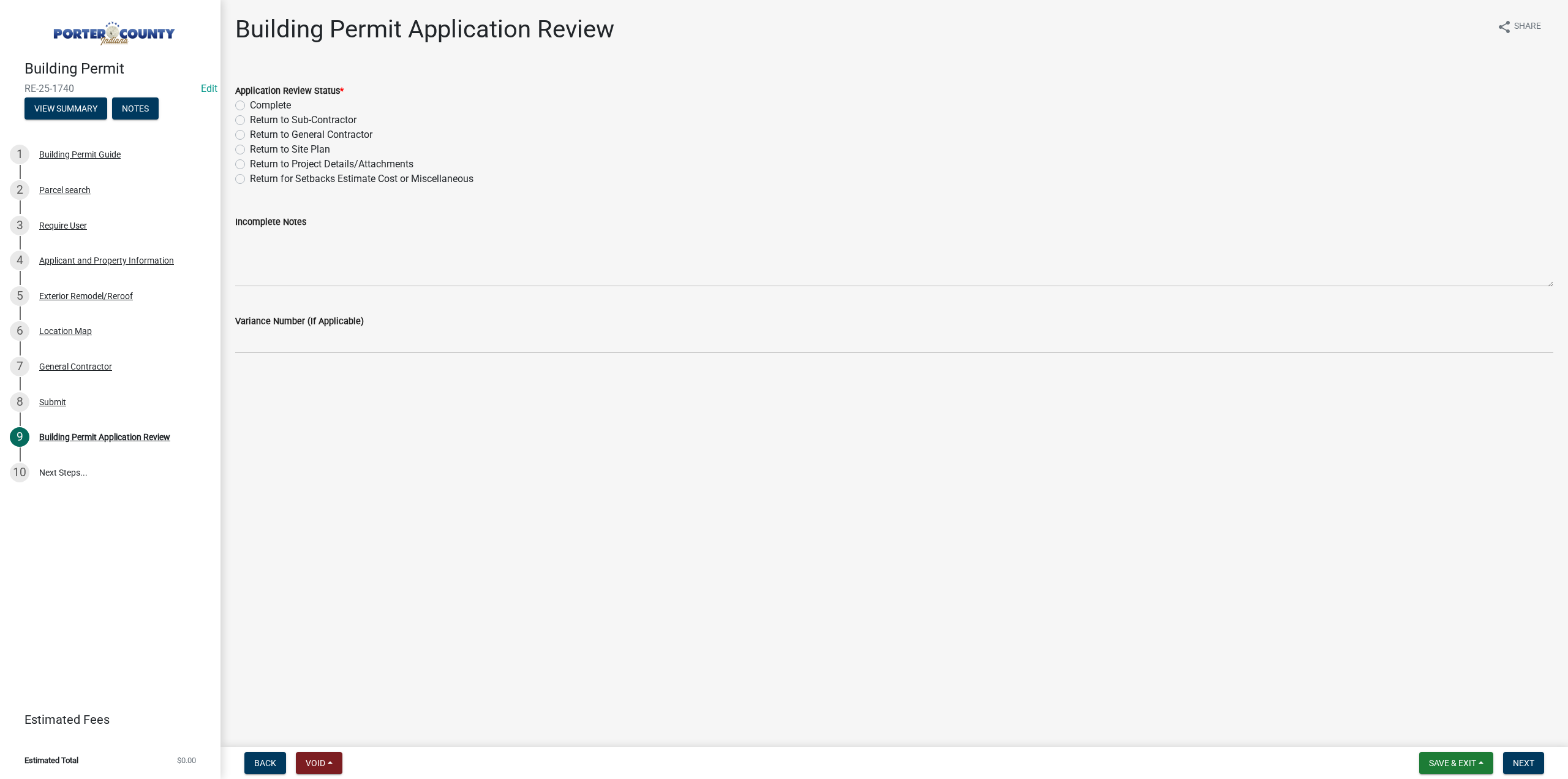
click at [250, 105] on label "Complete" at bounding box center [270, 105] width 41 height 14
click at [250, 105] on input "Complete" at bounding box center [253, 102] width 8 height 8
radio input "true"
drag, startPoint x: 1533, startPoint y: 764, endPoint x: 1005, endPoint y: 762, distance: 528.0
click at [1533, 764] on span "Next" at bounding box center [1523, 763] width 22 height 10
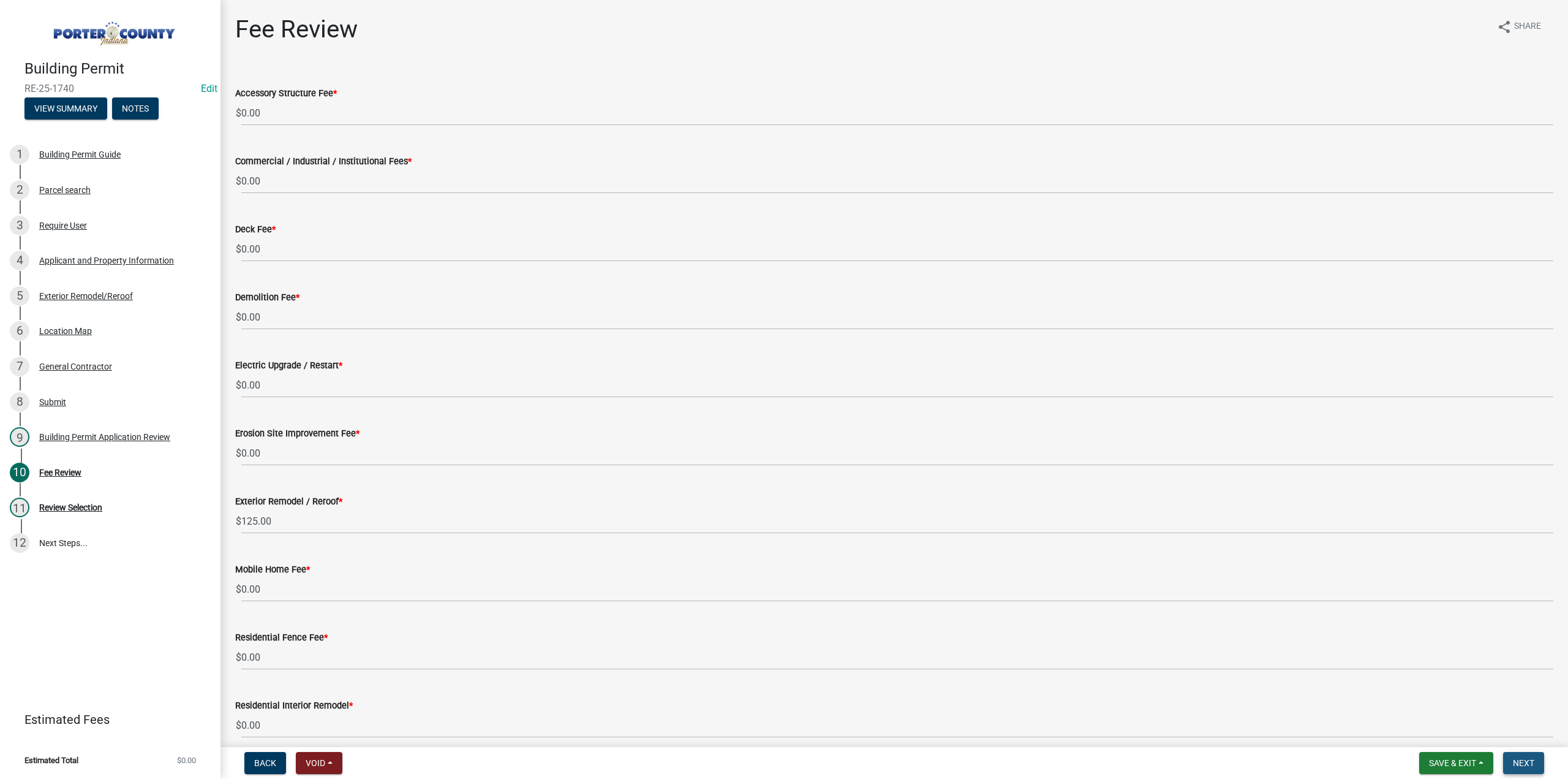
click at [1525, 765] on span "Next" at bounding box center [1523, 763] width 22 height 10
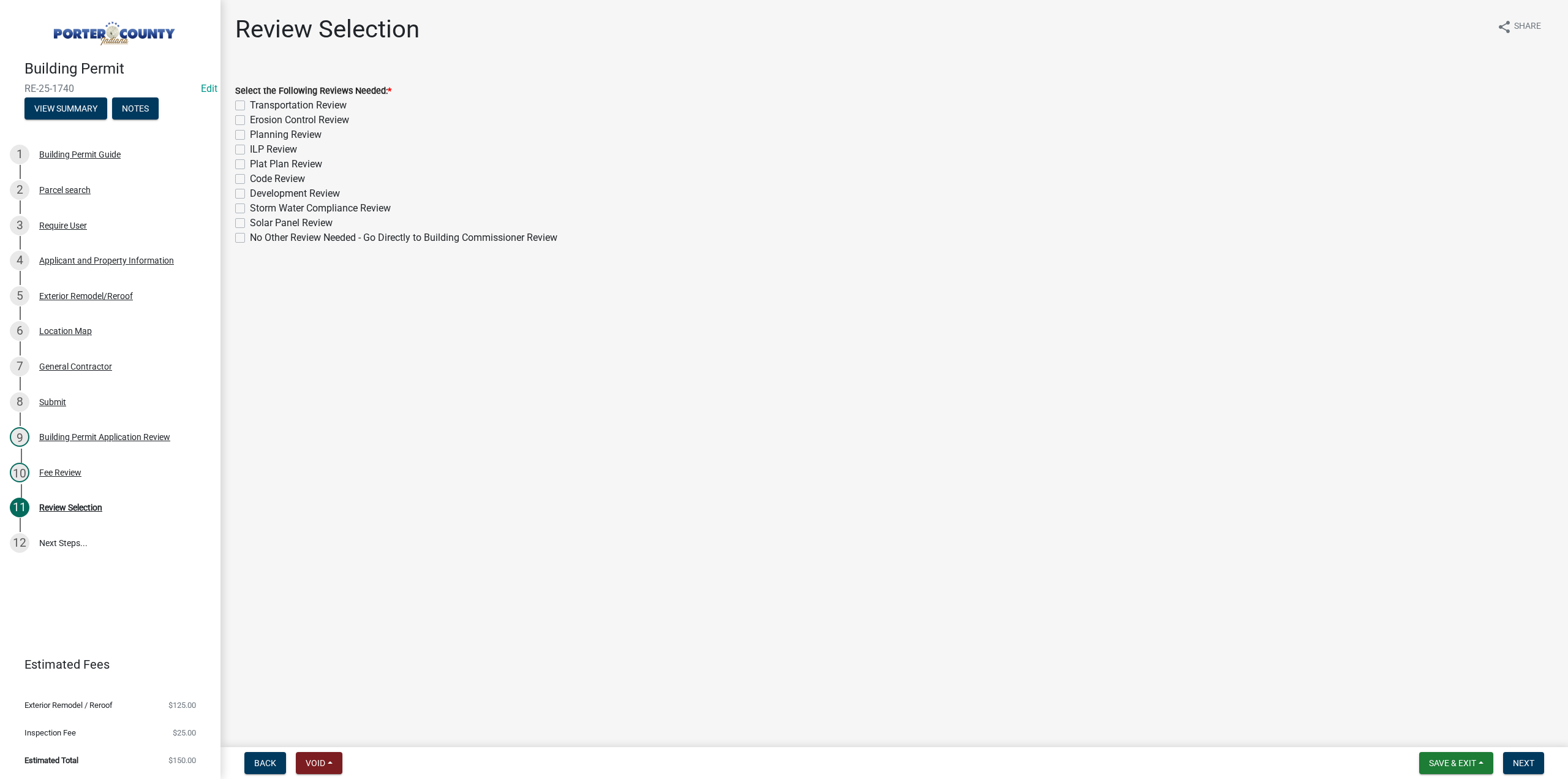
click at [250, 238] on label "No Other Review Needed - Go Directly to Building Commissioner Review" at bounding box center [403, 238] width 307 height 14
click at [250, 238] on input "No Other Review Needed - Go Directly to Building Commissioner Review" at bounding box center [253, 234] width 8 height 8
checkbox input "true"
checkbox input "false"
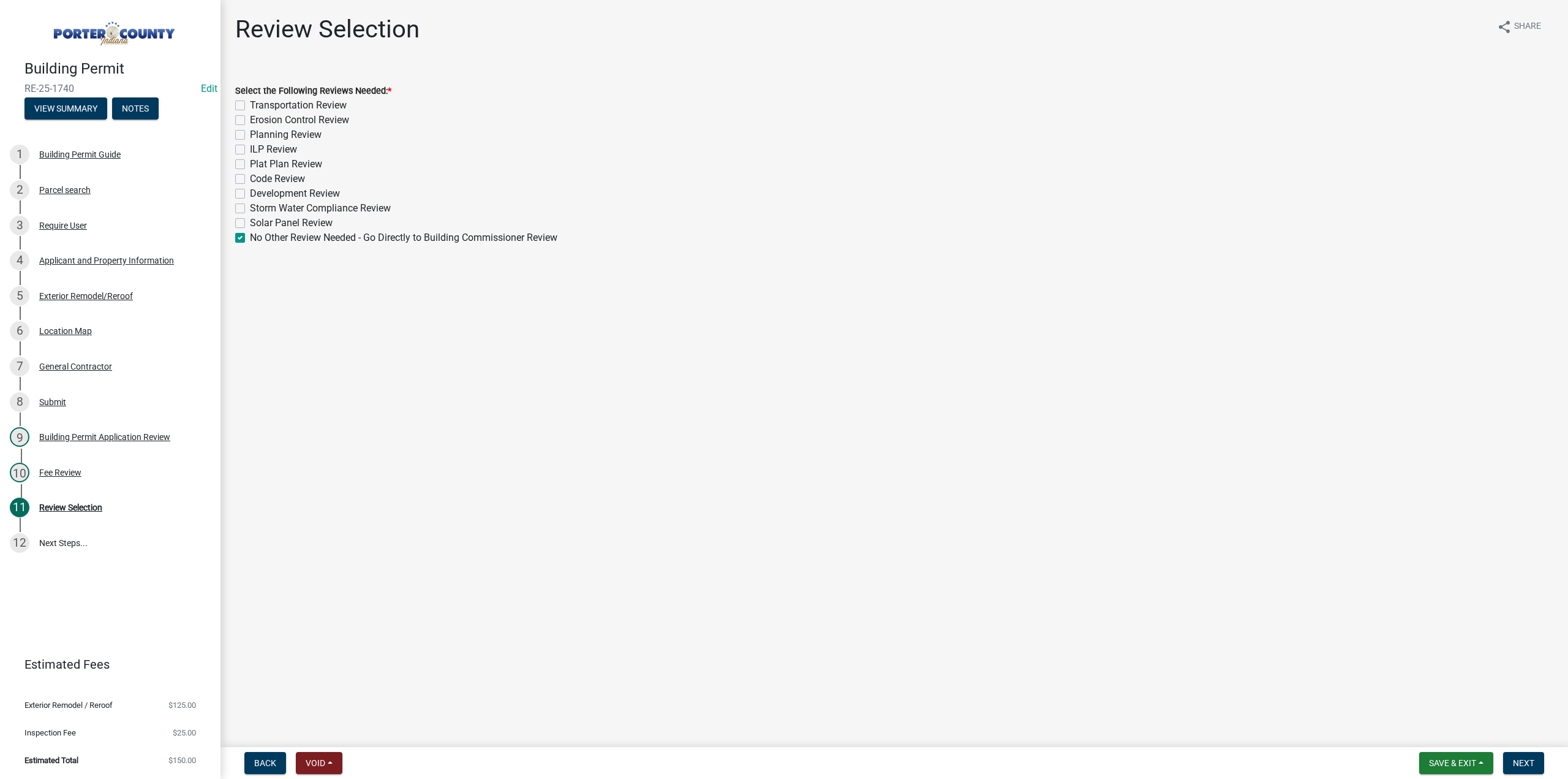
checkbox input "false"
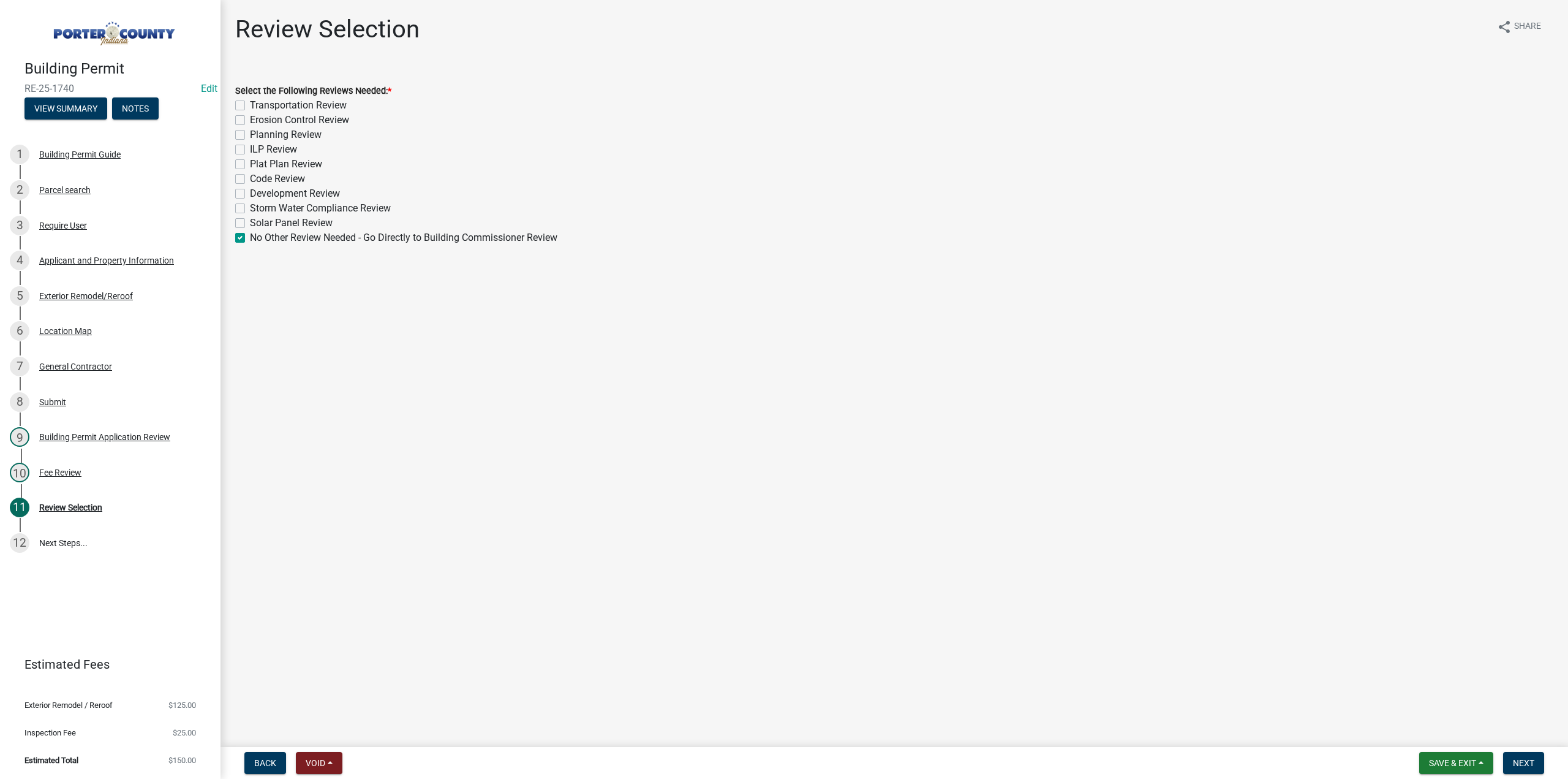
checkbox input "false"
checkbox input "true"
click at [1521, 752] on button "Next" at bounding box center [1523, 762] width 41 height 22
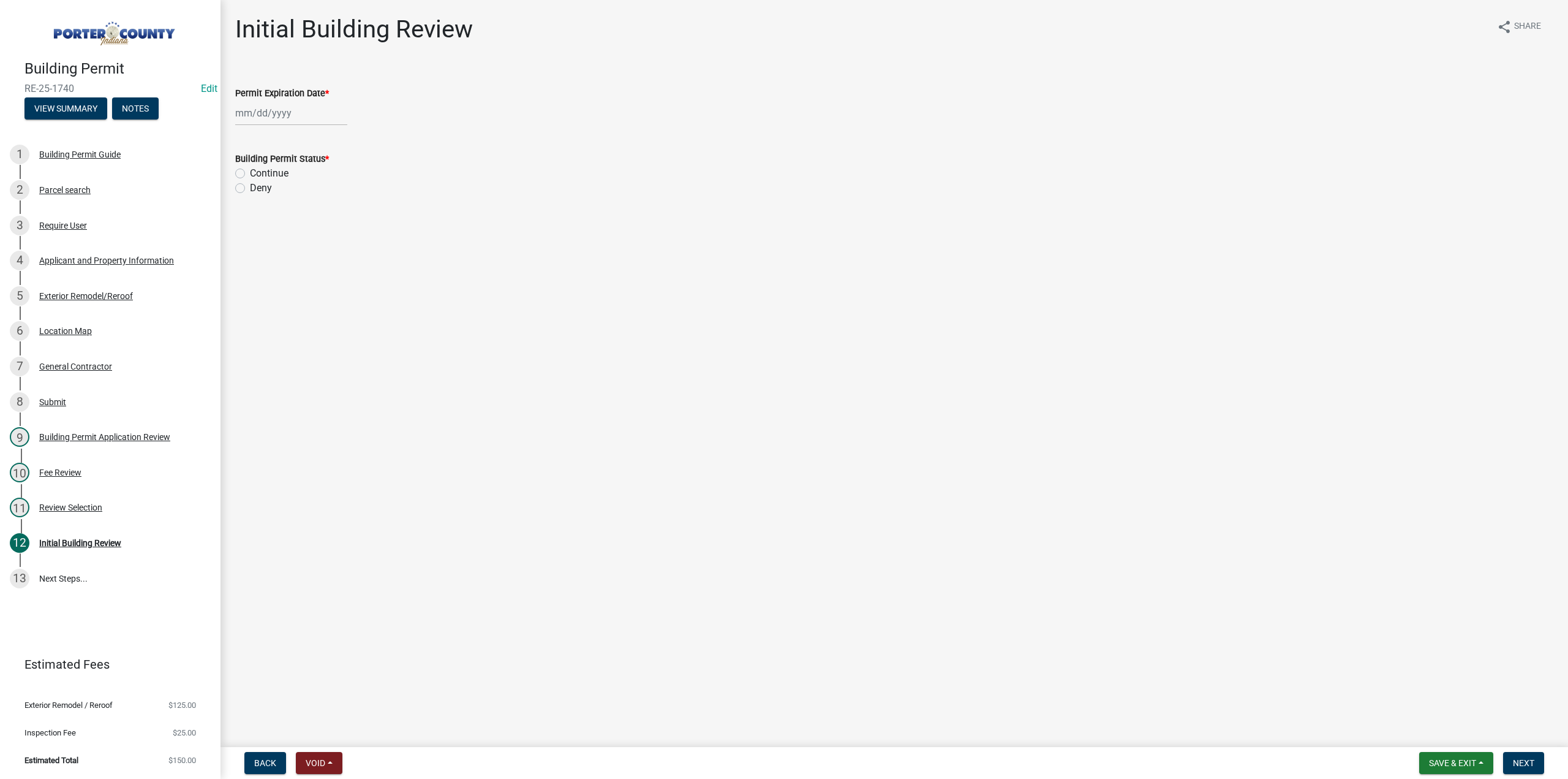
select select "9"
click at [281, 114] on div "Jan Feb Mar Apr May Jun Jul Aug Sep Oct Nov Dec 1525 1526 1527 1528 1529 1530 1…" at bounding box center [291, 113] width 112 height 25
click at [329, 136] on select "1525 1526 1527 1528 1529 1530 1531 1532 1533 1534 1535 1536 1537 1538 1539 1540…" at bounding box center [331, 140] width 44 height 19
select select "2026"
click at [309, 130] on select "1525 1526 1527 1528 1529 1530 1531 1532 1533 1534 1535 1536 1537 1538 1539 1540…" at bounding box center [331, 140] width 44 height 19
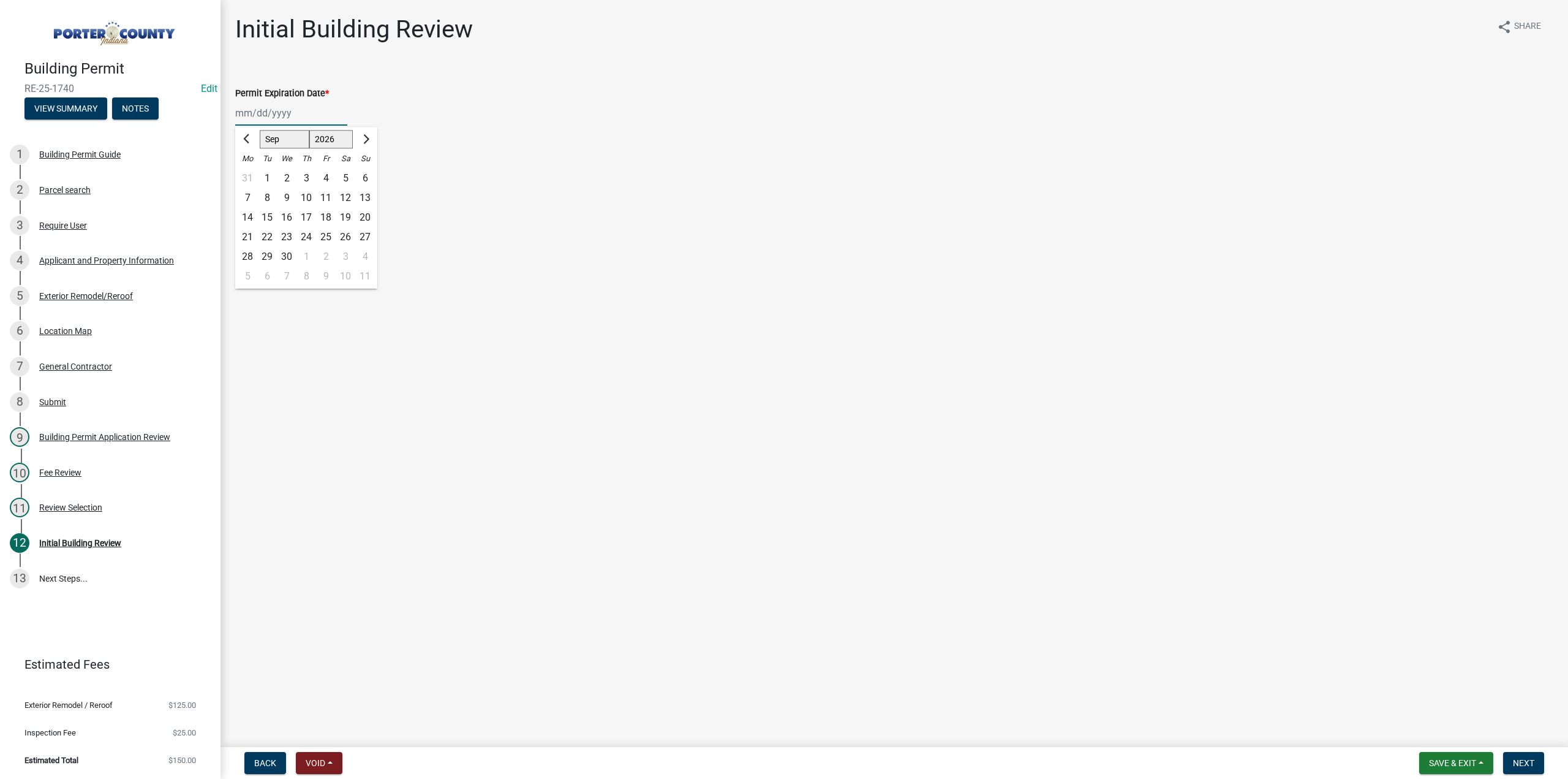
click at [329, 197] on div "11" at bounding box center [325, 197] width 19 height 19
type input "[DATE]"
click at [250, 176] on label "Continue" at bounding box center [269, 174] width 39 height 14
click at [250, 174] on input "Continue" at bounding box center [253, 170] width 8 height 8
radio input "true"
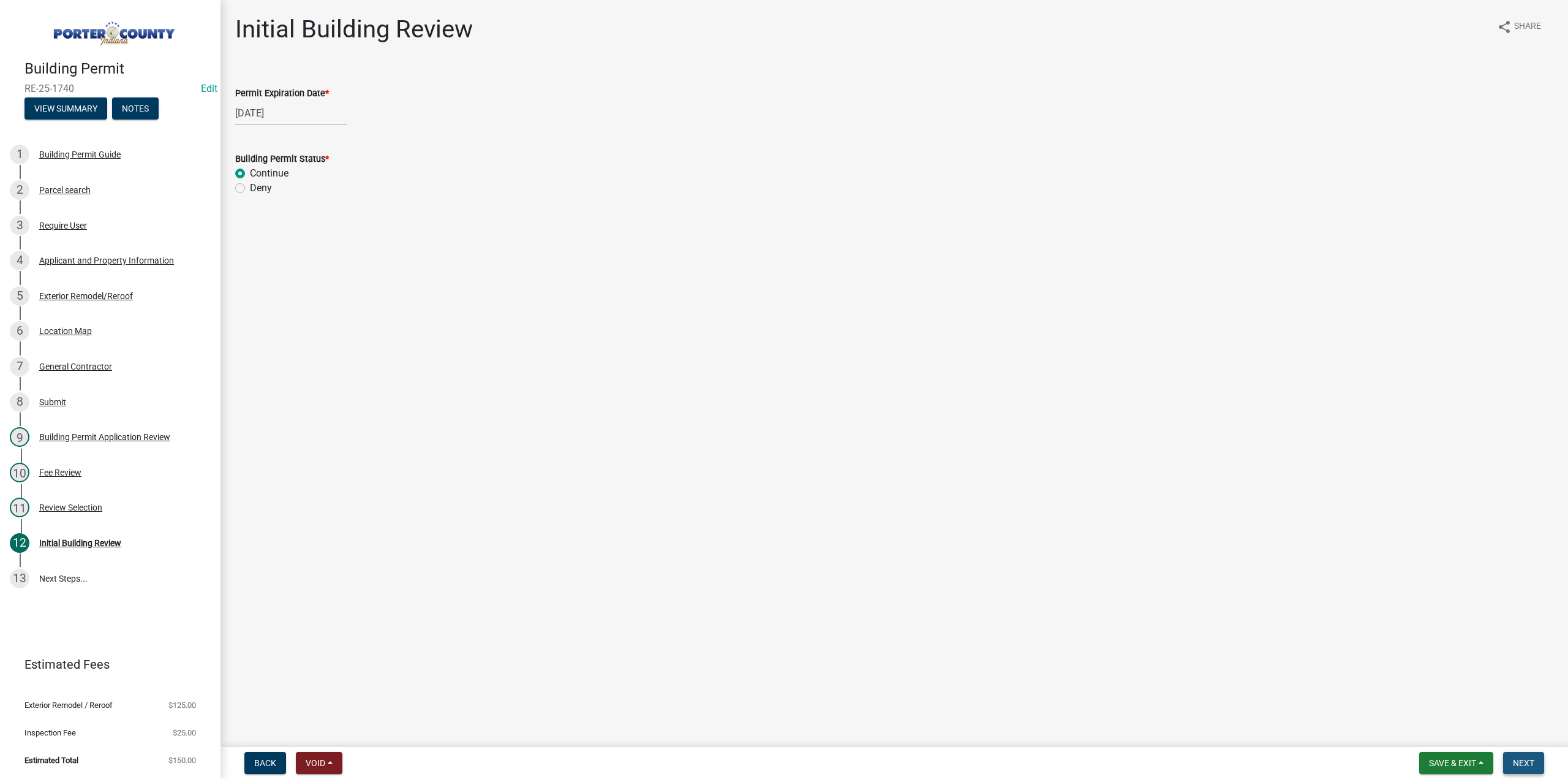
click at [1528, 758] on span "Next" at bounding box center [1523, 763] width 22 height 10
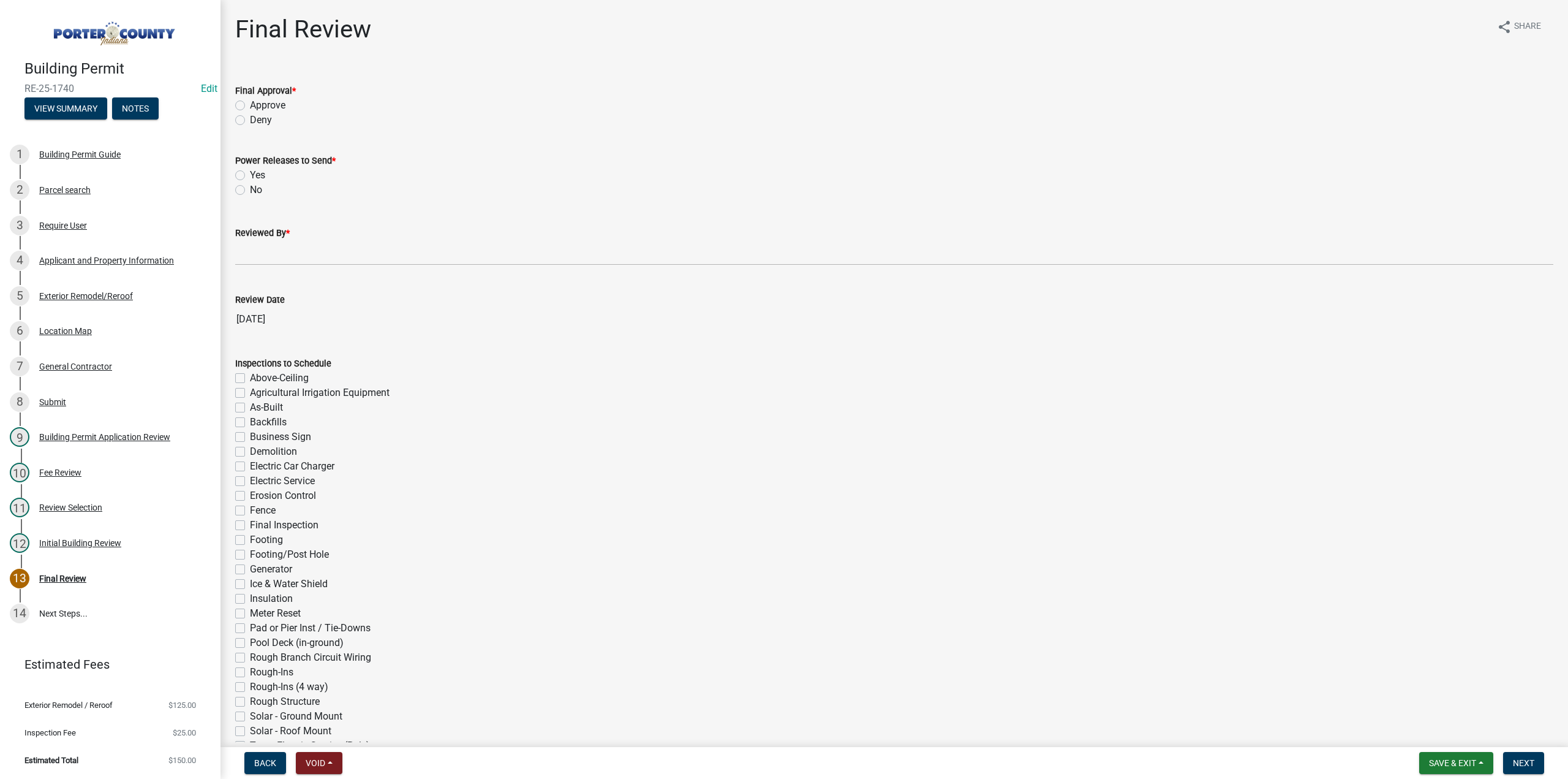
click at [250, 102] on label "Approve" at bounding box center [267, 105] width 35 height 14
click at [250, 102] on input "Approve" at bounding box center [253, 102] width 8 height 8
radio input "true"
click at [250, 193] on label "No" at bounding box center [255, 190] width 12 height 14
click at [250, 191] on input "No" at bounding box center [253, 186] width 8 height 8
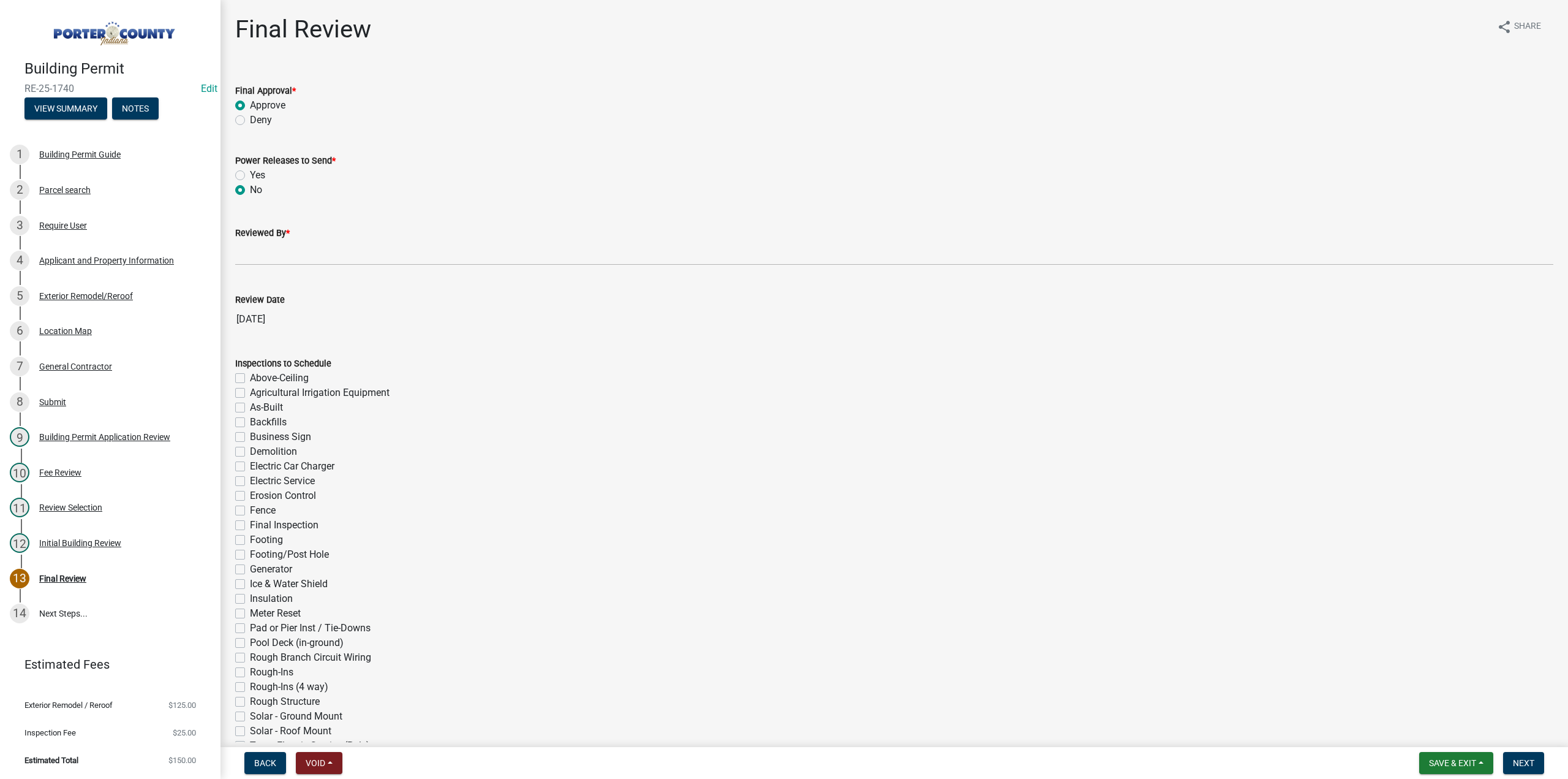
radio input "true"
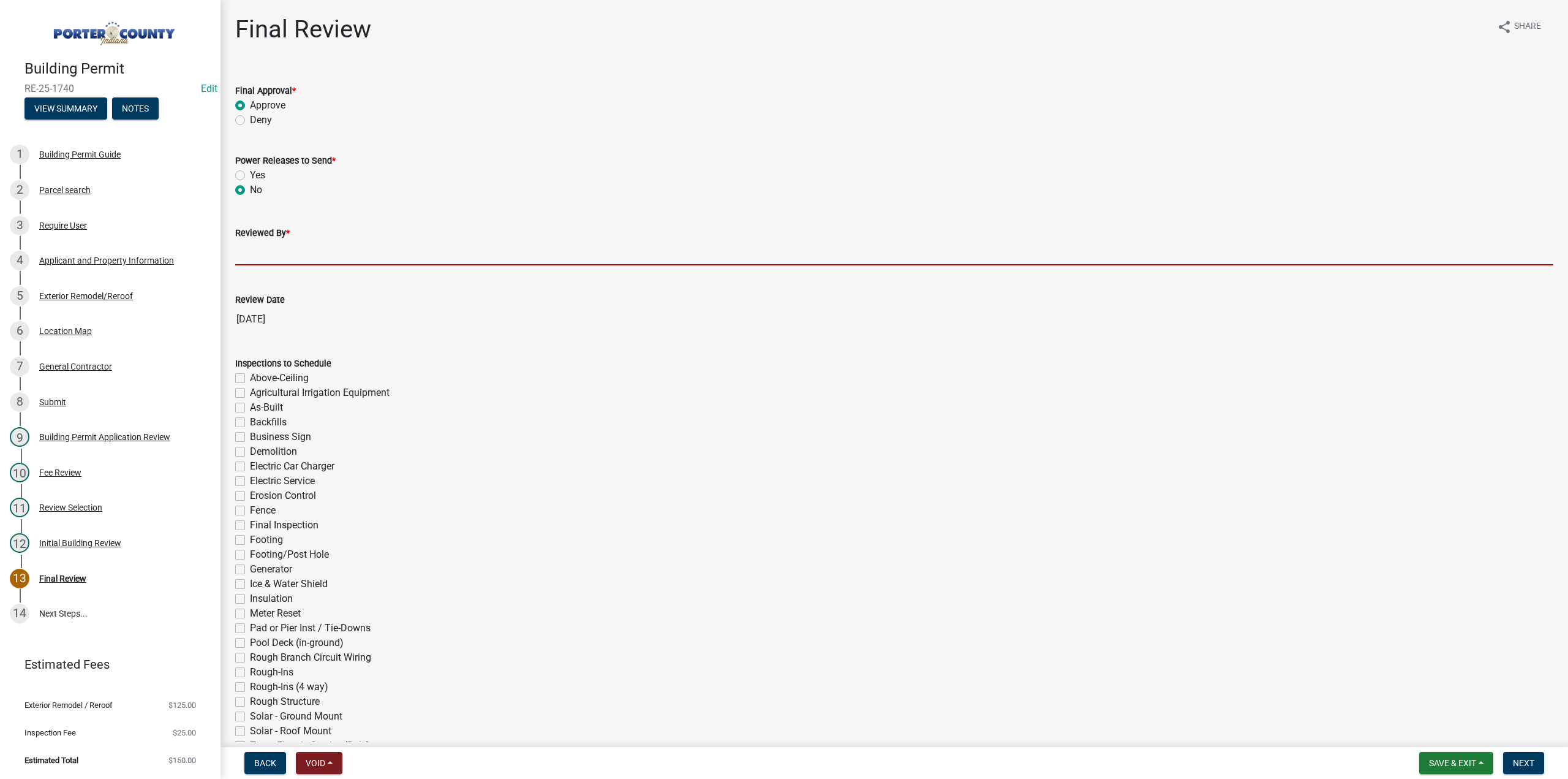
drag, startPoint x: 263, startPoint y: 246, endPoint x: 271, endPoint y: 253, distance: 10.6
click at [264, 246] on input "Reviewed By *" at bounding box center [894, 253] width 1318 height 25
type input "TT"
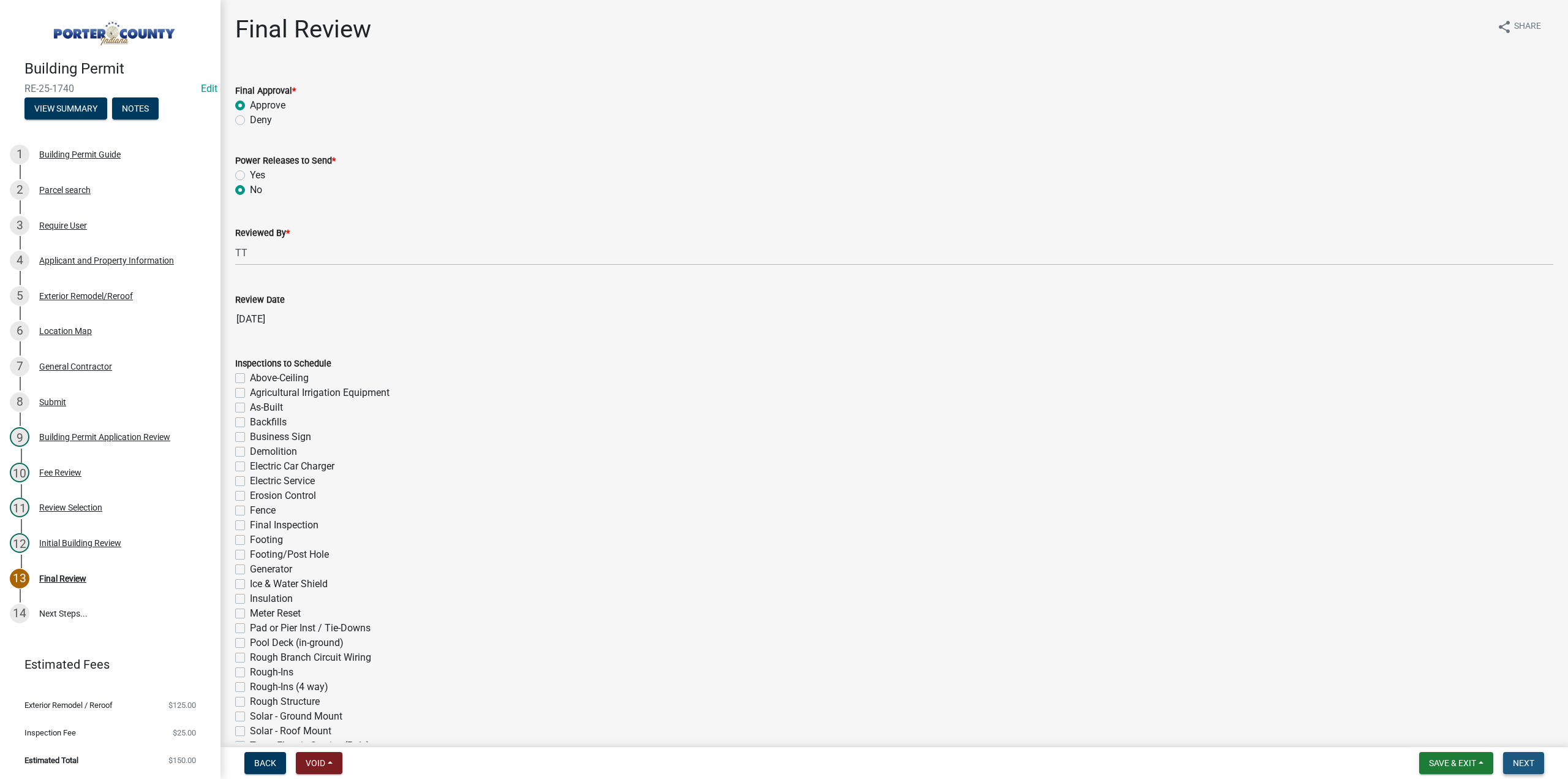
click at [1529, 760] on span "Next" at bounding box center [1523, 763] width 22 height 10
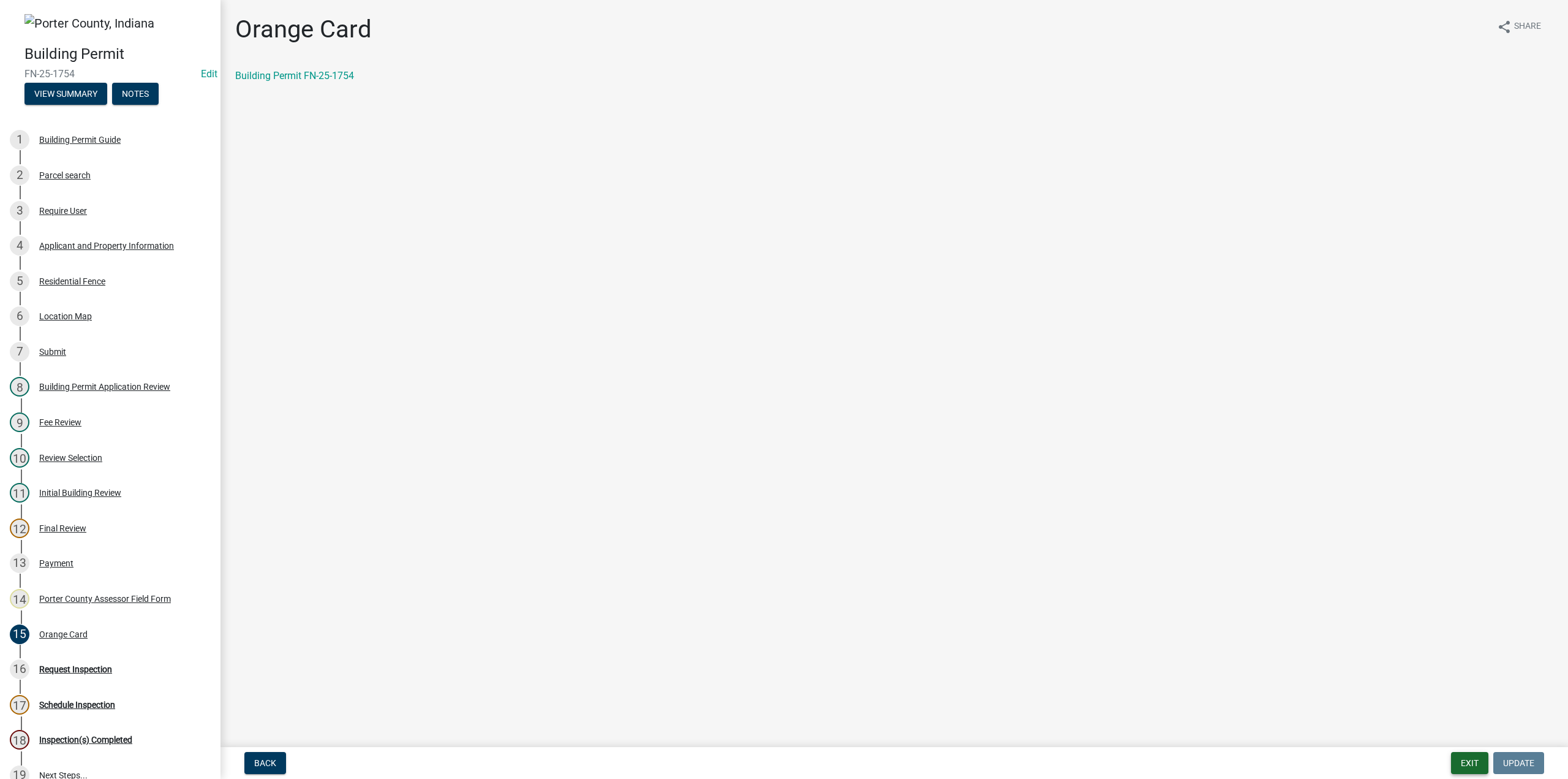
drag, startPoint x: 1463, startPoint y: 757, endPoint x: 1356, endPoint y: 738, distance: 108.7
click at [1463, 757] on button "Exit" at bounding box center [1469, 762] width 37 height 22
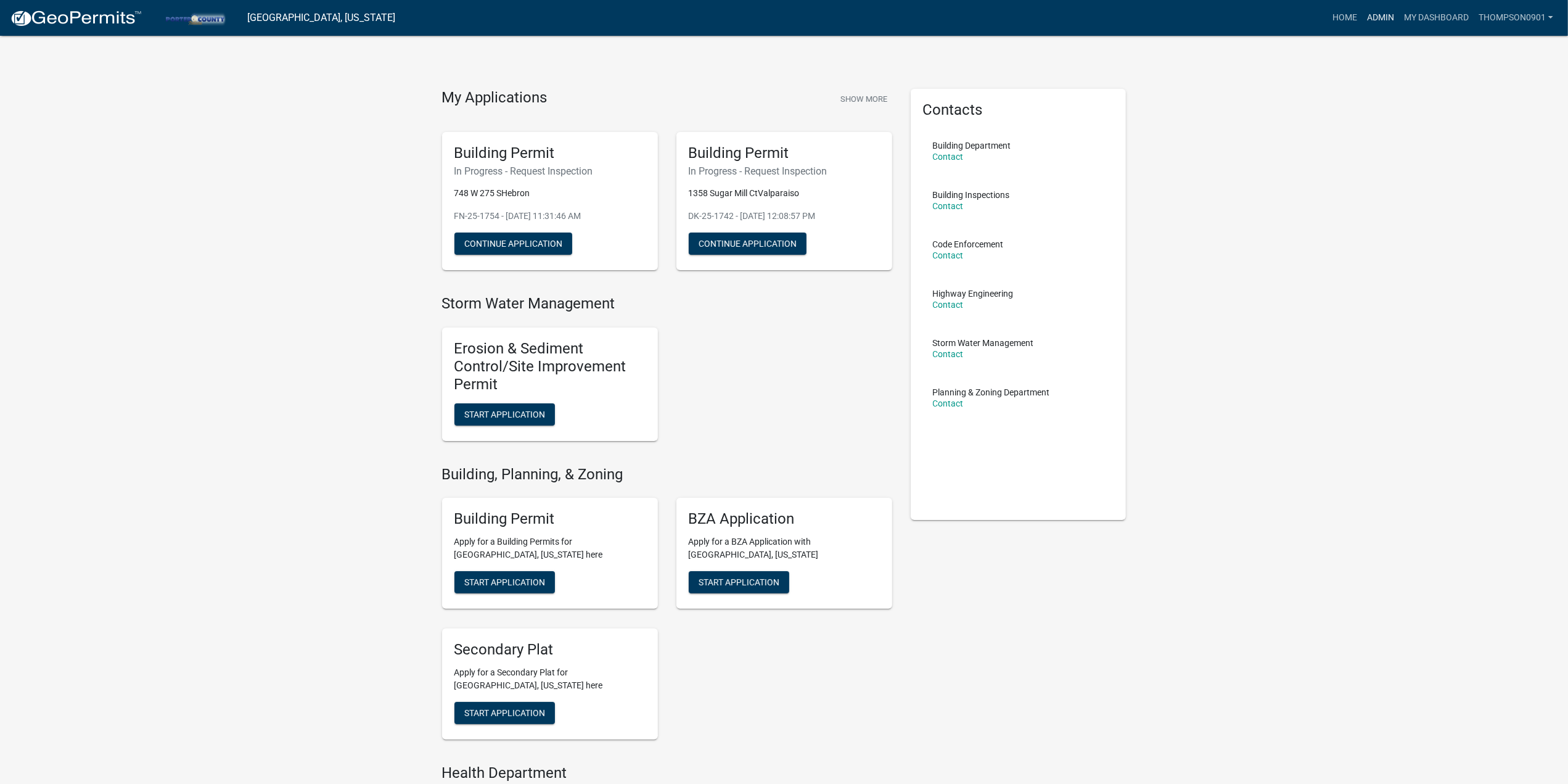
click at [1390, 14] on link "Admin" at bounding box center [1380, 18] width 37 height 23
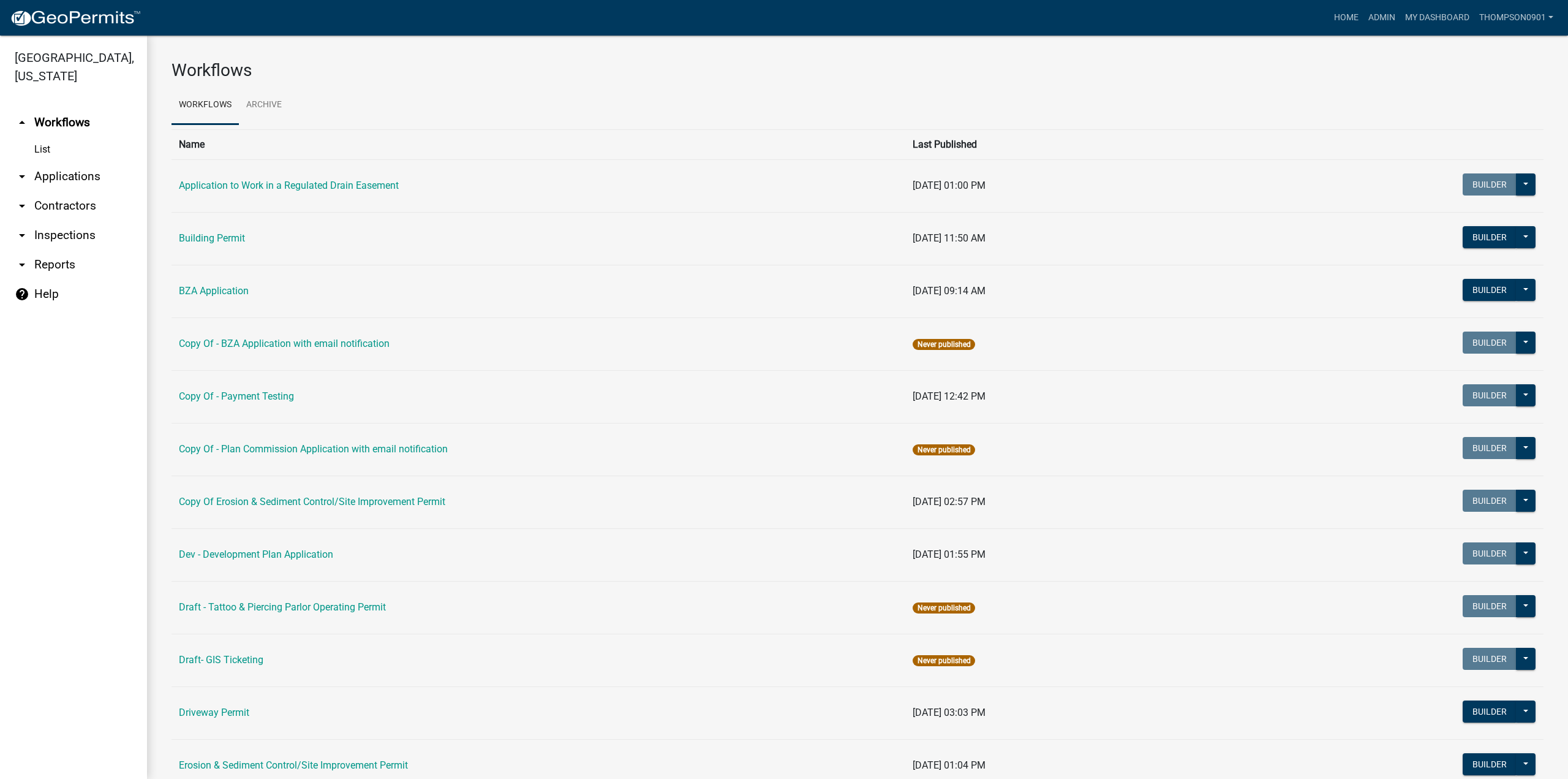
click at [59, 192] on link "arrow_drop_down Contractors" at bounding box center [73, 206] width 147 height 30
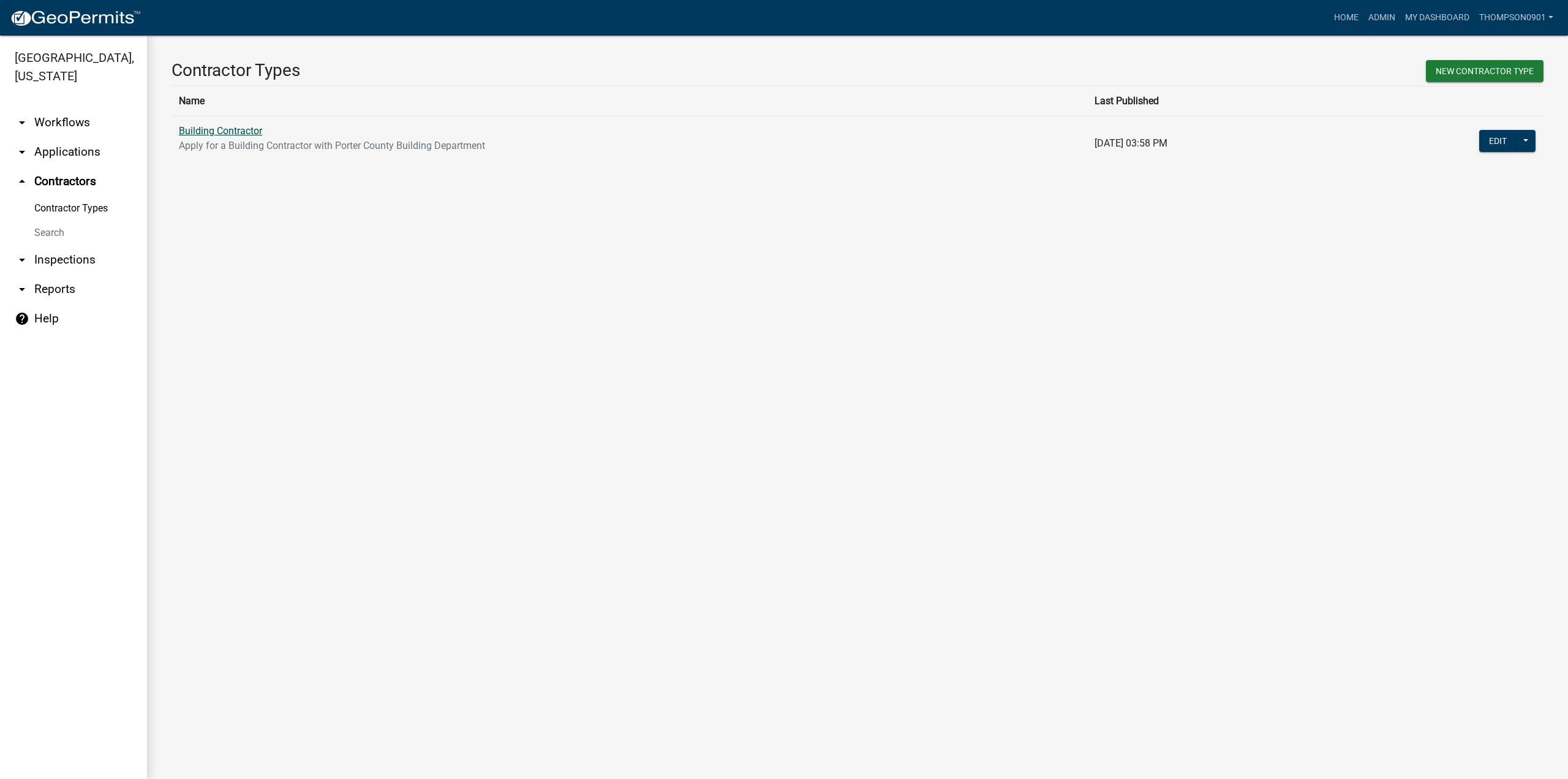
click at [246, 130] on link "Building Contractor" at bounding box center [221, 131] width 83 height 12
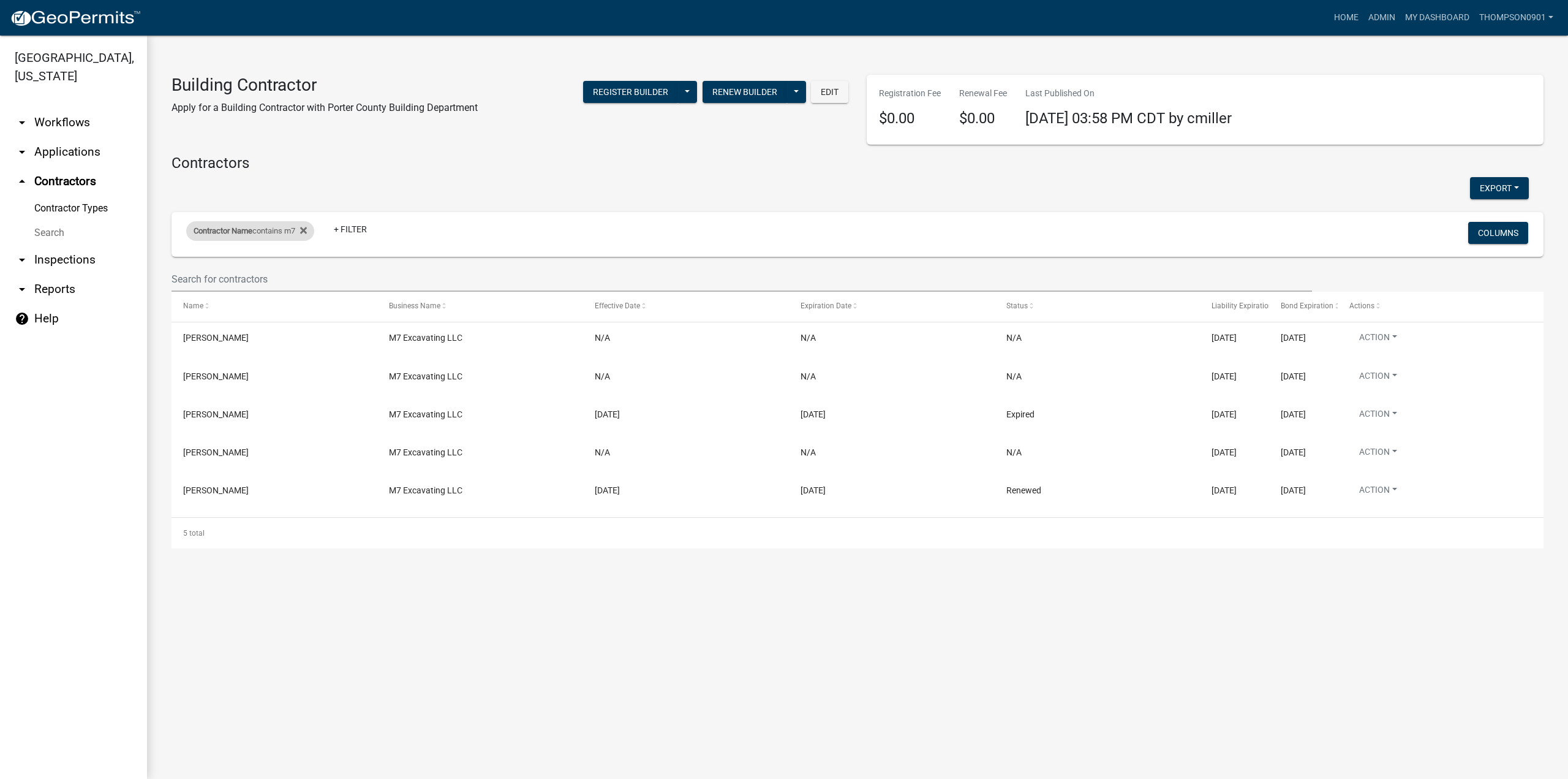
click at [284, 230] on div "Contractor Name contains m7" at bounding box center [250, 230] width 128 height 19
drag, startPoint x: 241, startPoint y: 278, endPoint x: 0, endPoint y: 191, distance: 256.2
click at [0, 186] on body "Internet Explorer does NOT work with GeoPermits. Get a new browser for more sec…" at bounding box center [784, 390] width 1568 height 779
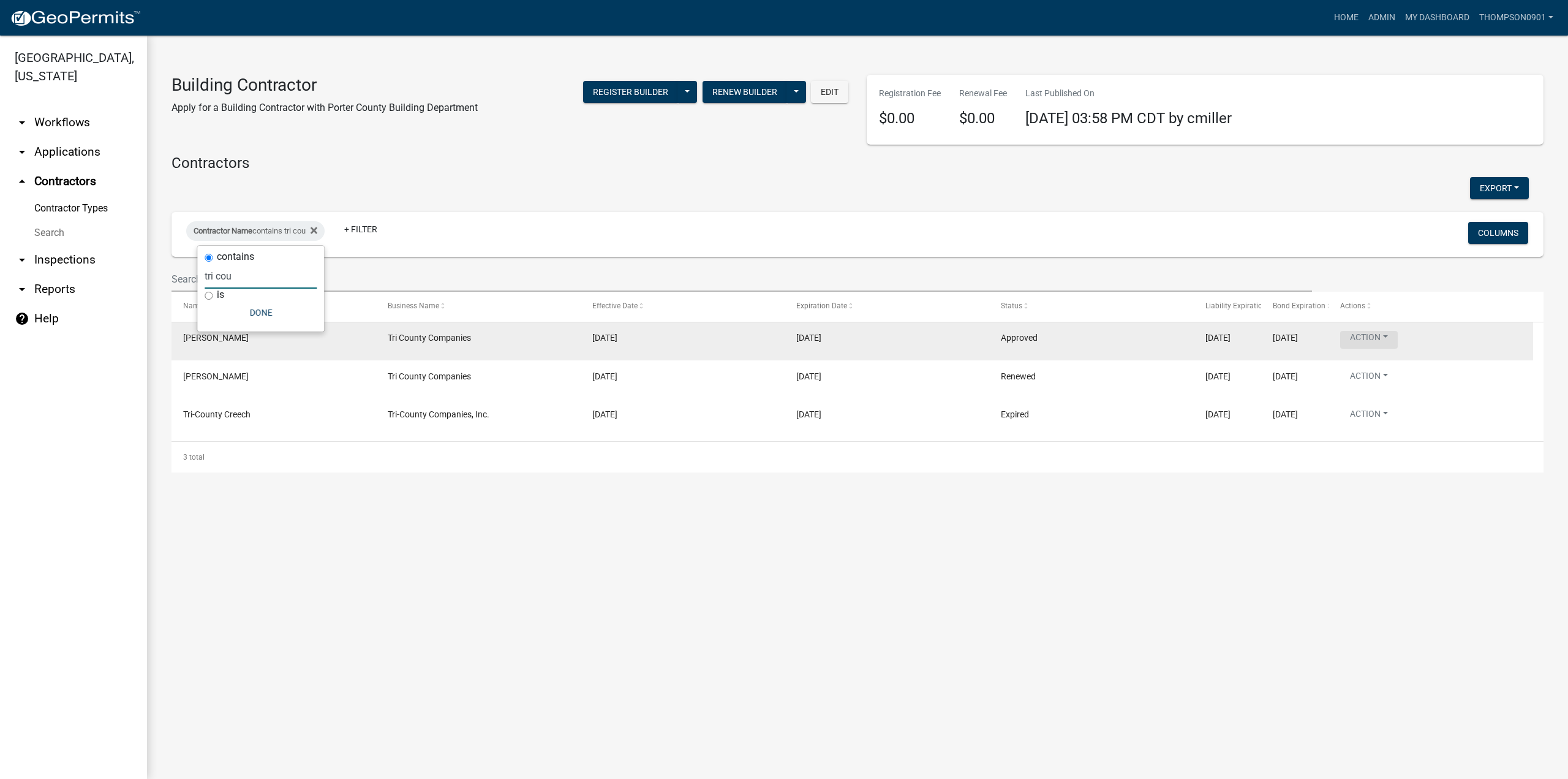
type input "tri cou"
click at [1387, 336] on button "Action" at bounding box center [1369, 340] width 58 height 18
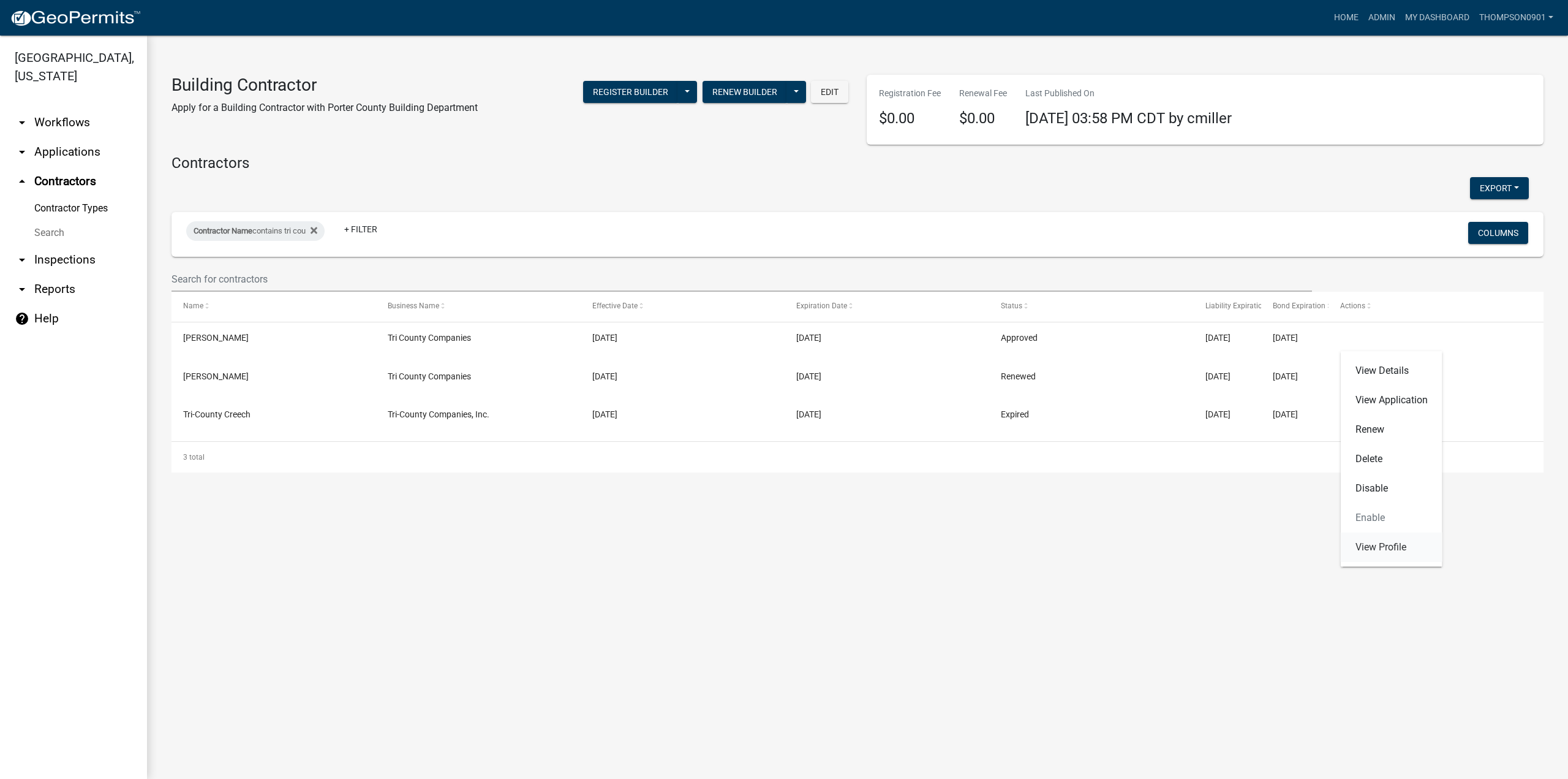
click at [1390, 544] on link "View Profile" at bounding box center [1391, 547] width 101 height 30
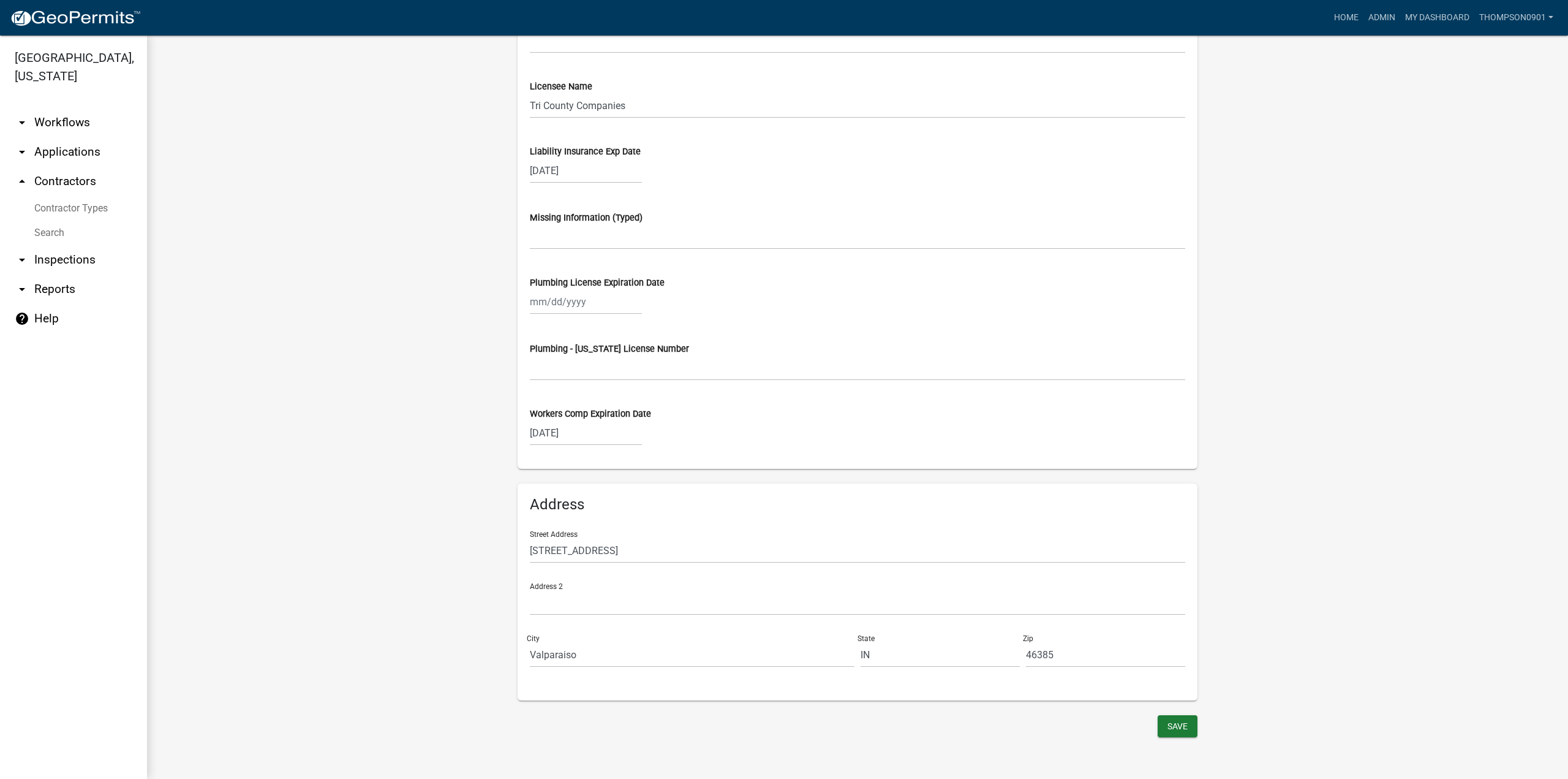
scroll to position [864, 0]
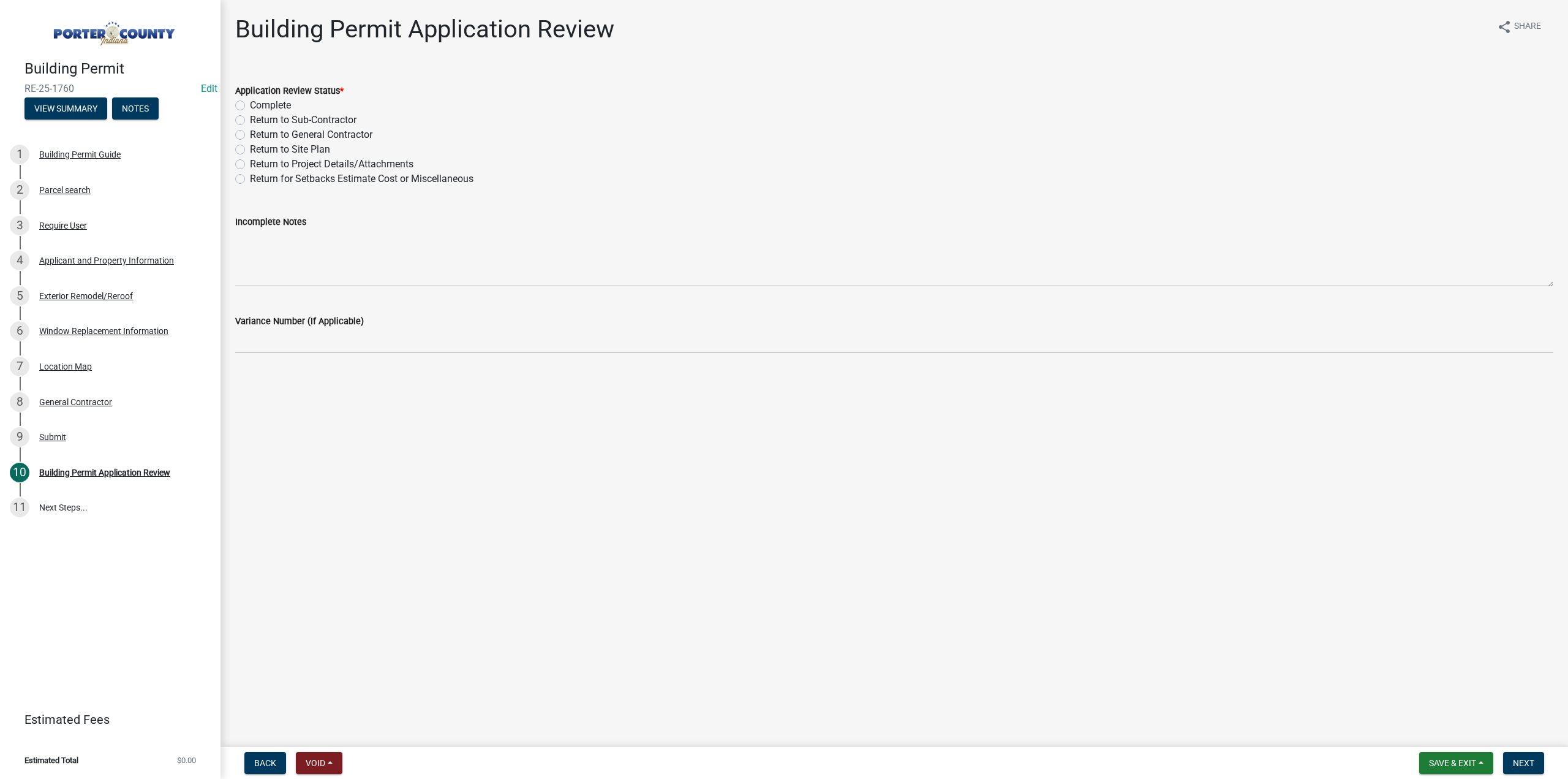
click at [250, 106] on label "Complete" at bounding box center [270, 105] width 41 height 14
click at [250, 106] on input "Complete" at bounding box center [253, 102] width 8 height 8
radio input "true"
click at [1530, 768] on button "Next" at bounding box center [1523, 762] width 41 height 22
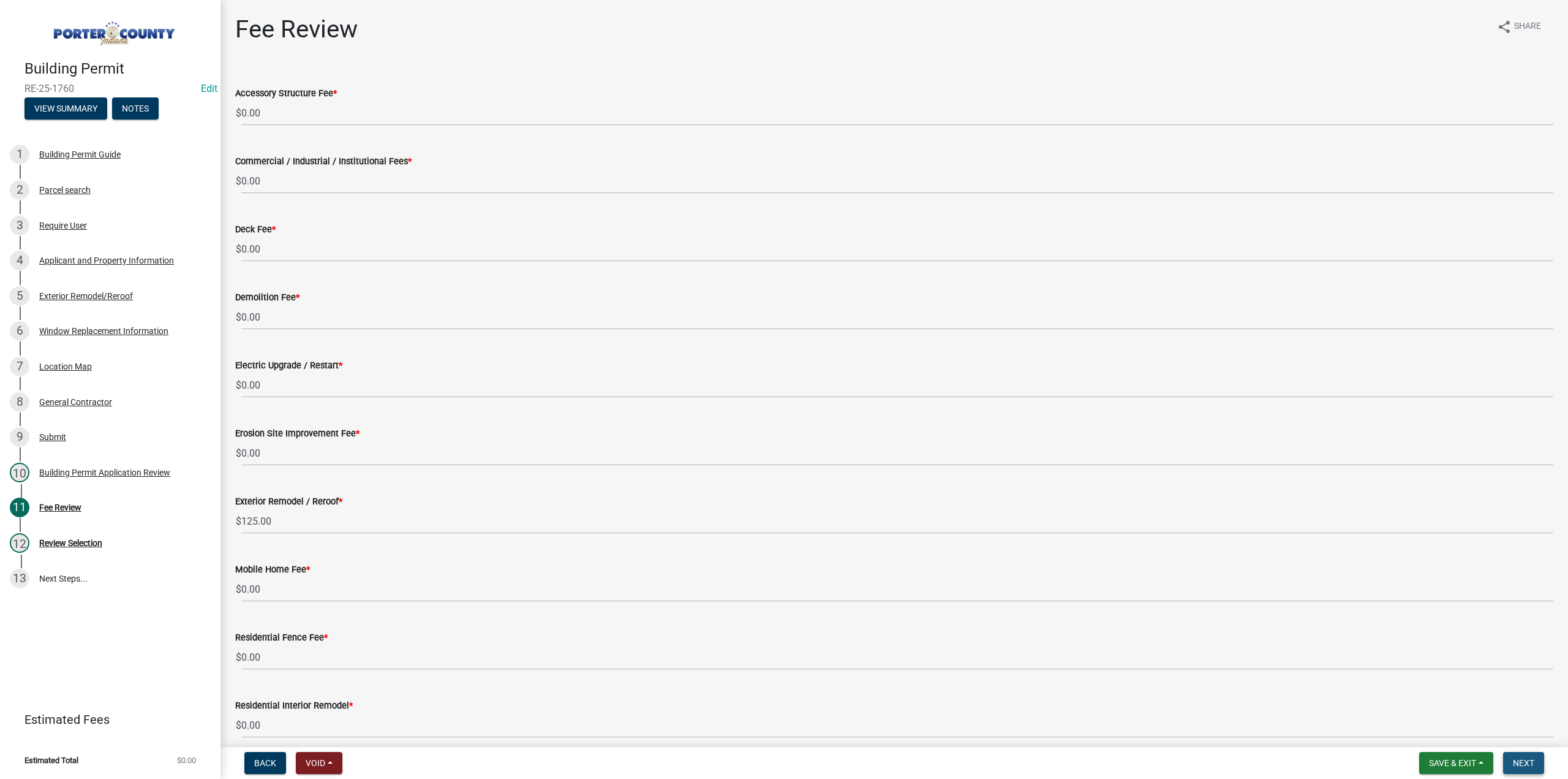
click at [1524, 760] on span "Next" at bounding box center [1523, 763] width 22 height 10
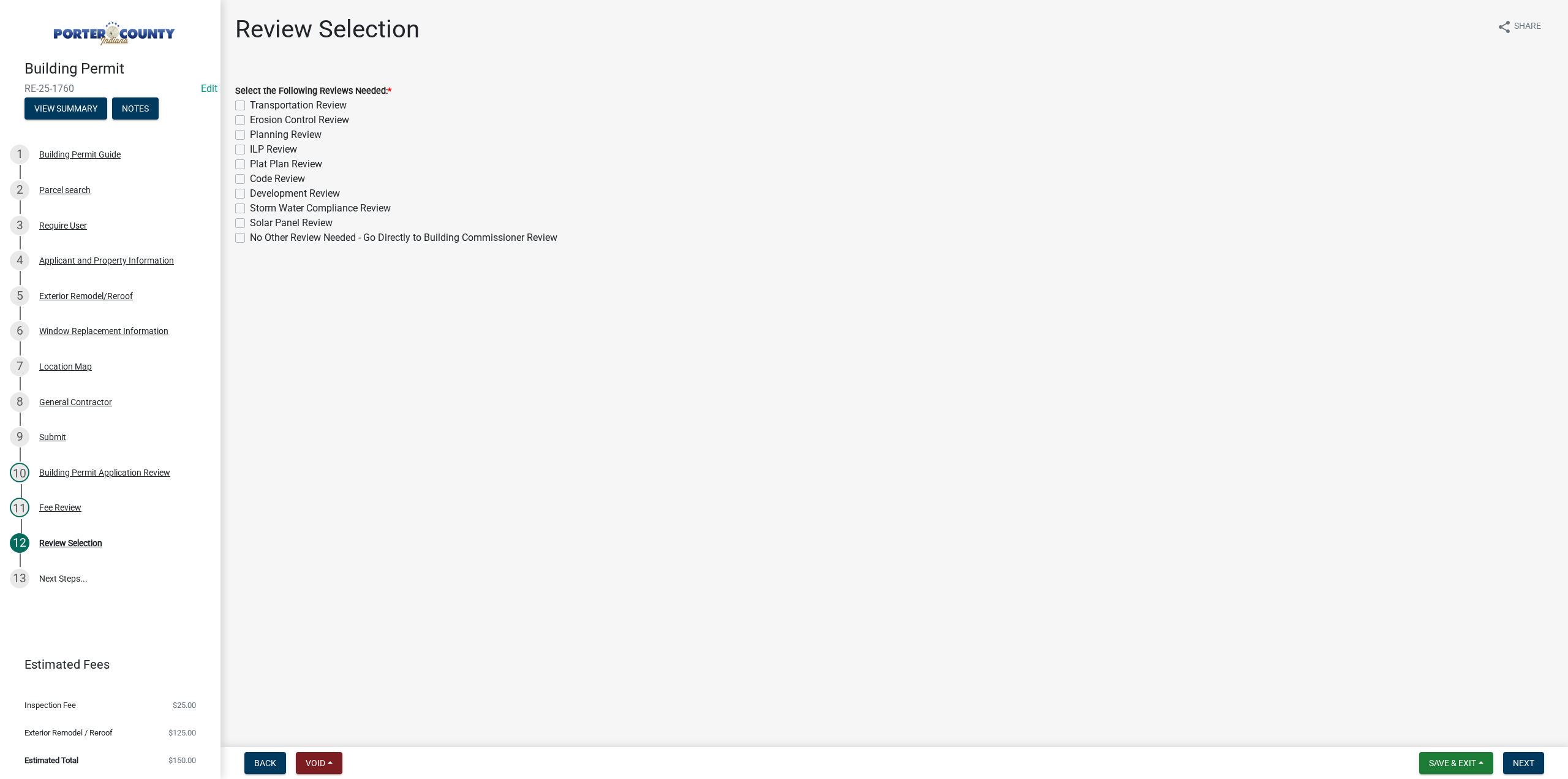
click at [250, 238] on label "No Other Review Needed - Go Directly to Building Commissioner Review" at bounding box center [403, 238] width 307 height 14
click at [250, 238] on input "No Other Review Needed - Go Directly to Building Commissioner Review" at bounding box center [253, 234] width 8 height 8
checkbox input "true"
checkbox input "false"
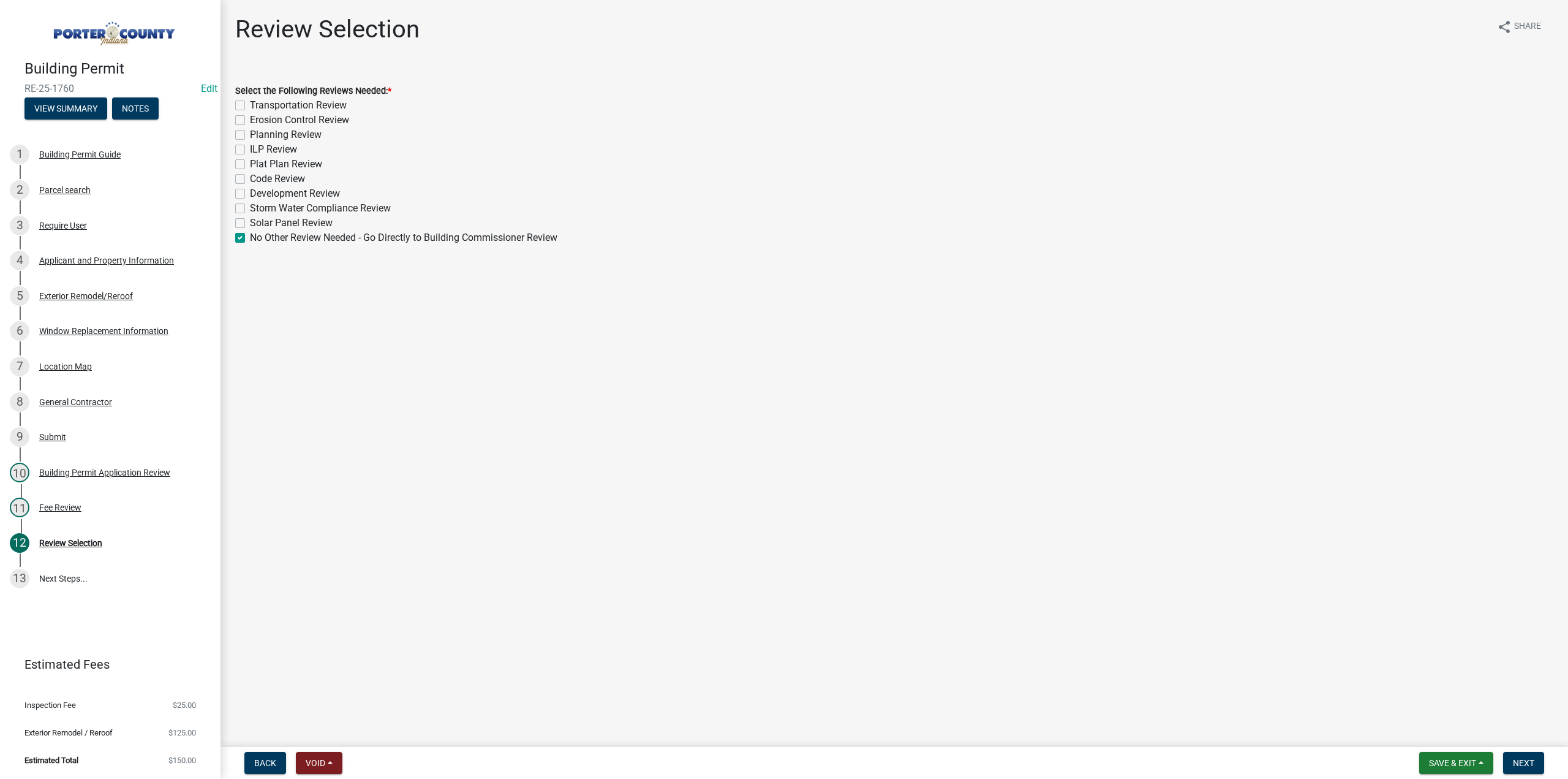
checkbox input "false"
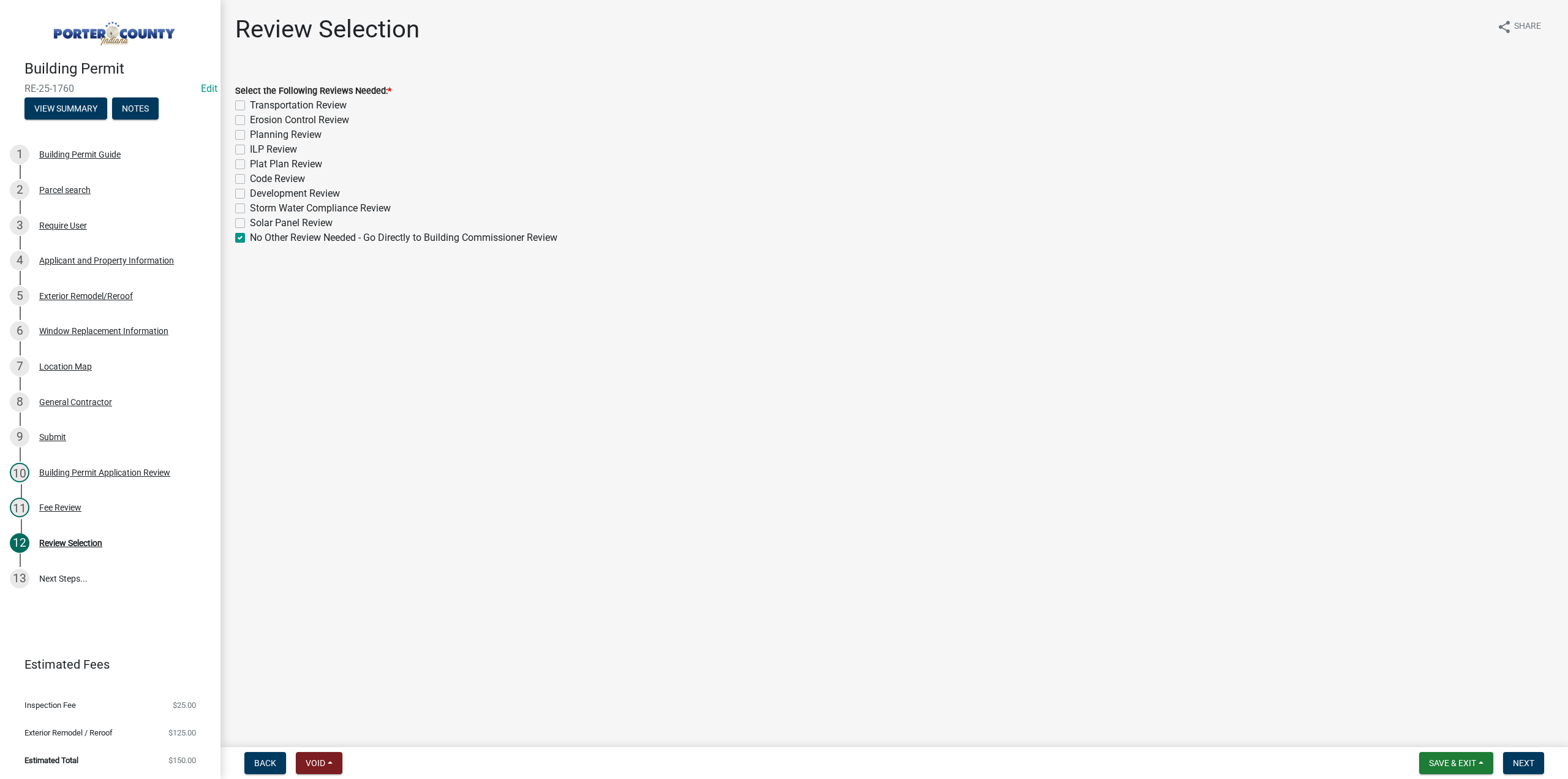
checkbox input "false"
checkbox input "true"
click at [1528, 752] on button "Next" at bounding box center [1523, 762] width 41 height 22
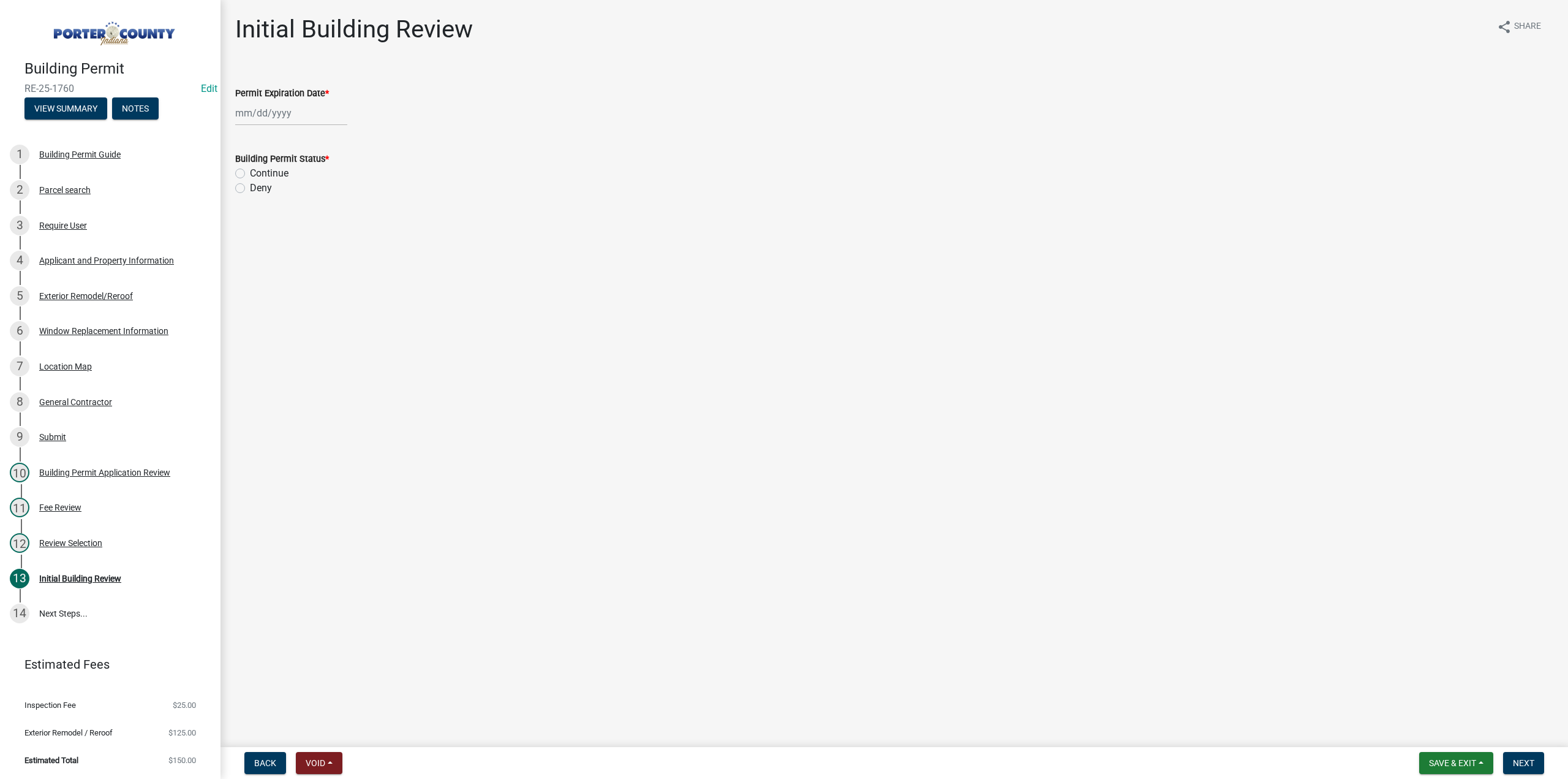
select select "9"
click at [319, 108] on div "Jan Feb Mar Apr May Jun Jul Aug Sep Oct Nov Dec 1525 1526 1527 1528 1529 1530 1…" at bounding box center [291, 113] width 112 height 25
click at [324, 135] on select "1525 1526 1527 1528 1529 1530 1531 1532 1533 1534 1535 1536 1537 1538 1539 1540…" at bounding box center [331, 140] width 44 height 19
select select "2026"
click at [309, 130] on select "1525 1526 1527 1528 1529 1530 1531 1532 1533 1534 1535 1536 1537 1538 1539 1540…" at bounding box center [331, 140] width 44 height 19
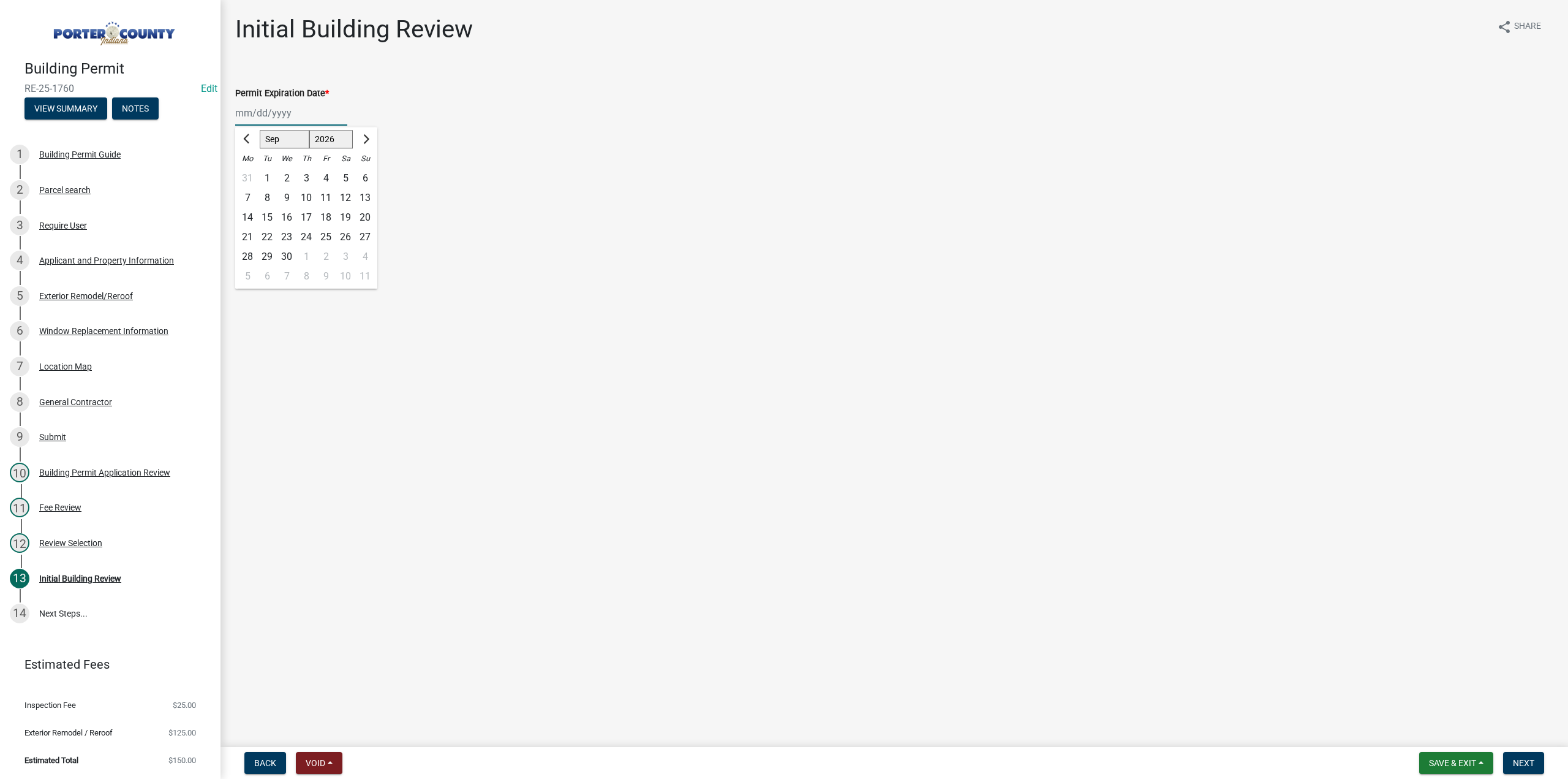
click at [325, 203] on div "11" at bounding box center [325, 197] width 19 height 19
type input "[DATE]"
drag, startPoint x: 241, startPoint y: 174, endPoint x: 250, endPoint y: 235, distance: 61.7
click at [250, 174] on label "Continue" at bounding box center [269, 174] width 39 height 14
click at [250, 174] on input "Continue" at bounding box center [253, 170] width 8 height 8
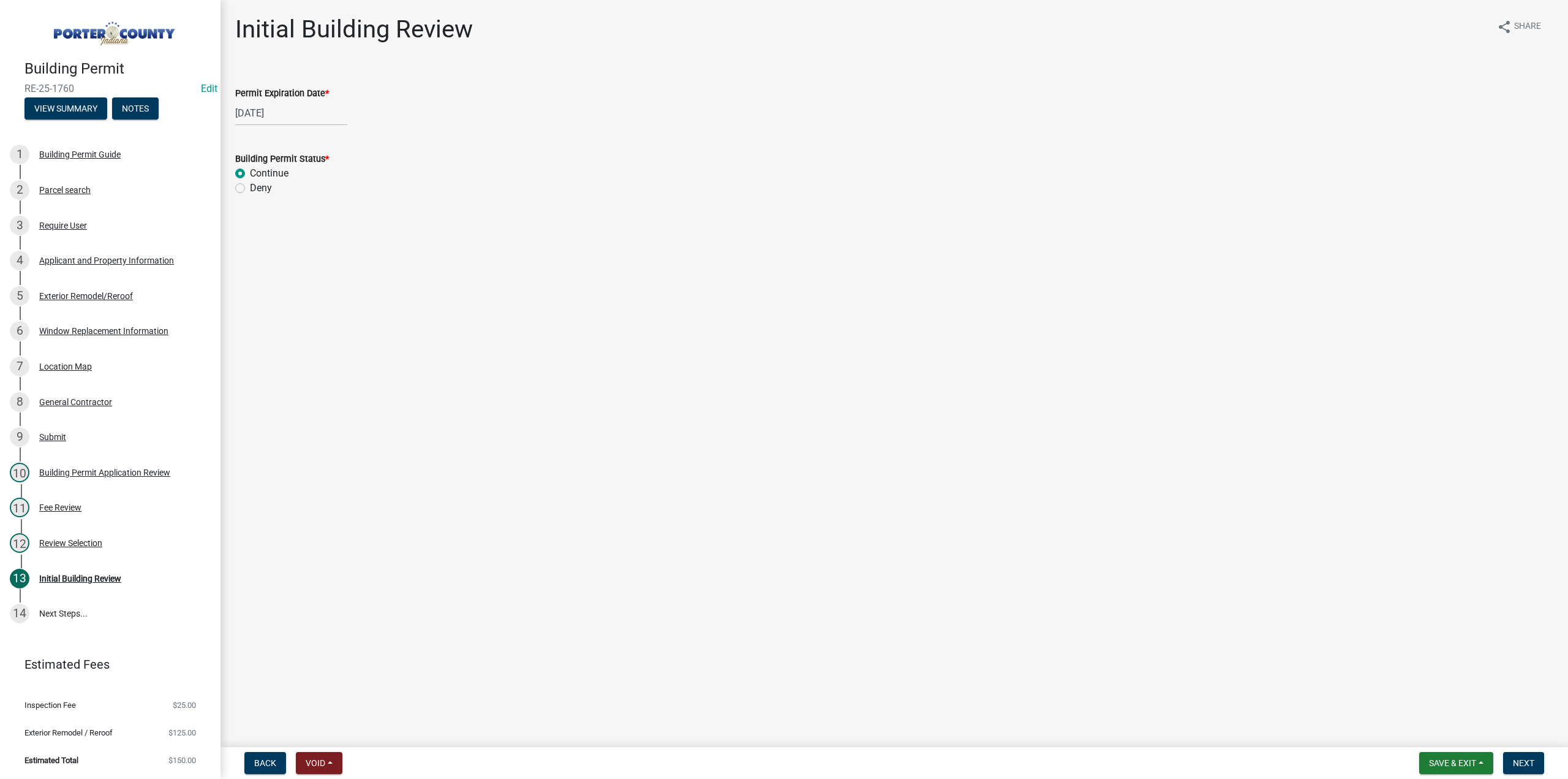
radio input "true"
click at [1532, 760] on span "Next" at bounding box center [1523, 763] width 22 height 10
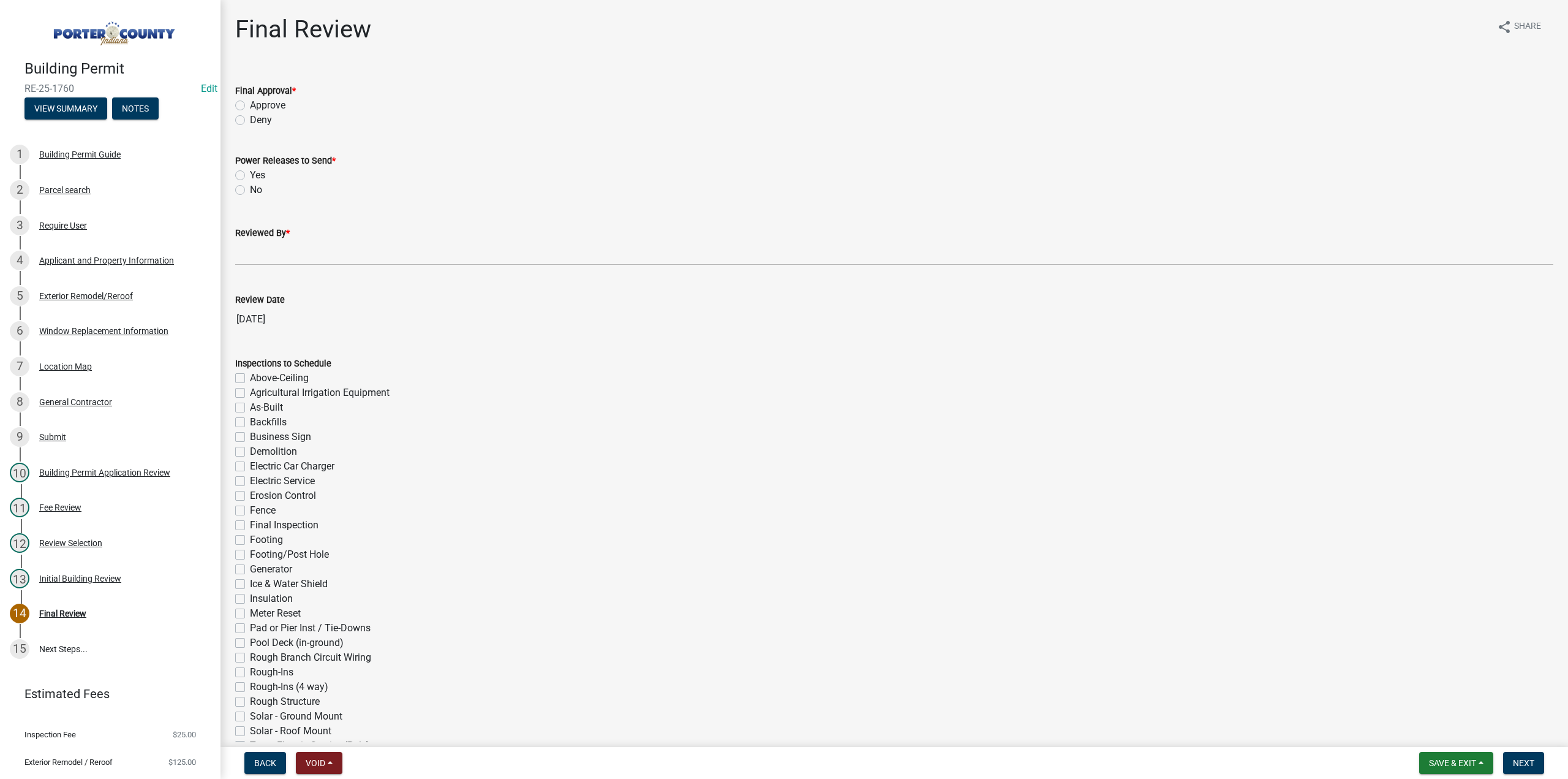
click at [250, 103] on label "Approve" at bounding box center [267, 105] width 35 height 14
click at [250, 103] on input "Approve" at bounding box center [253, 102] width 8 height 8
radio input "true"
click at [245, 188] on div "No" at bounding box center [894, 190] width 1318 height 14
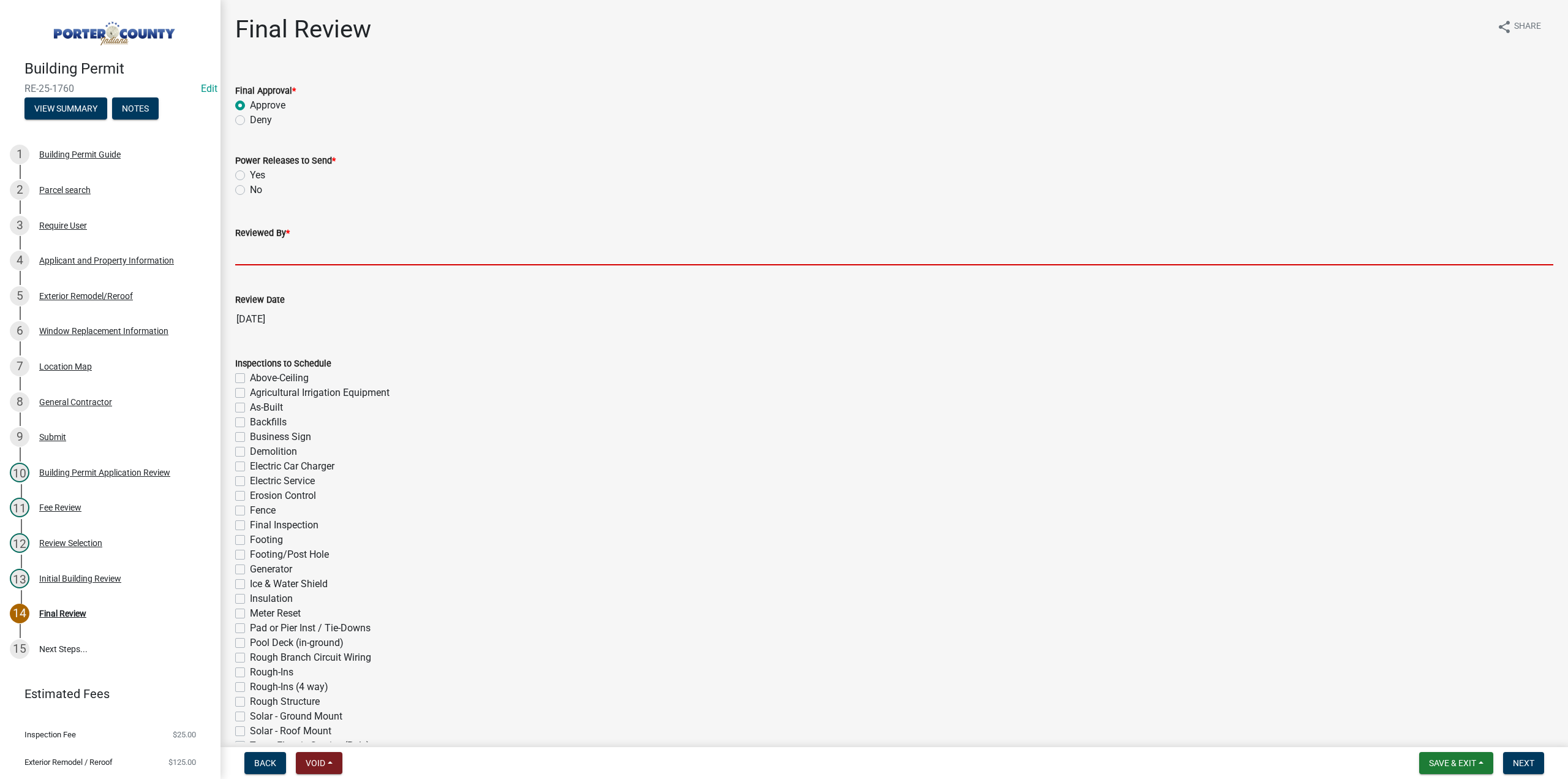
click at [291, 249] on input "Reviewed By *" at bounding box center [894, 253] width 1318 height 25
type input "TT"
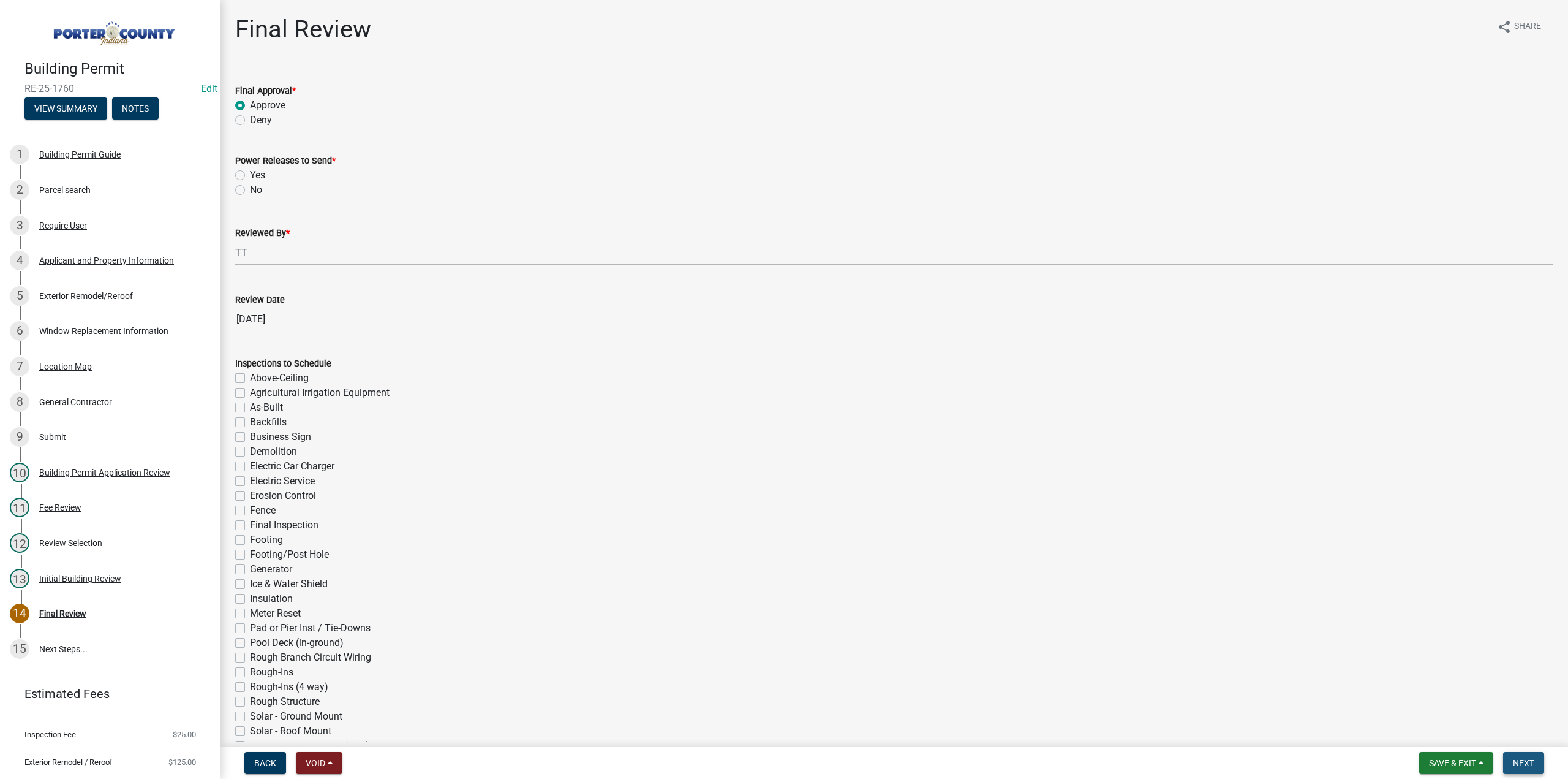
drag, startPoint x: 1521, startPoint y: 753, endPoint x: 1515, endPoint y: 744, distance: 10.8
click at [1521, 753] on button "Next" at bounding box center [1523, 762] width 41 height 22
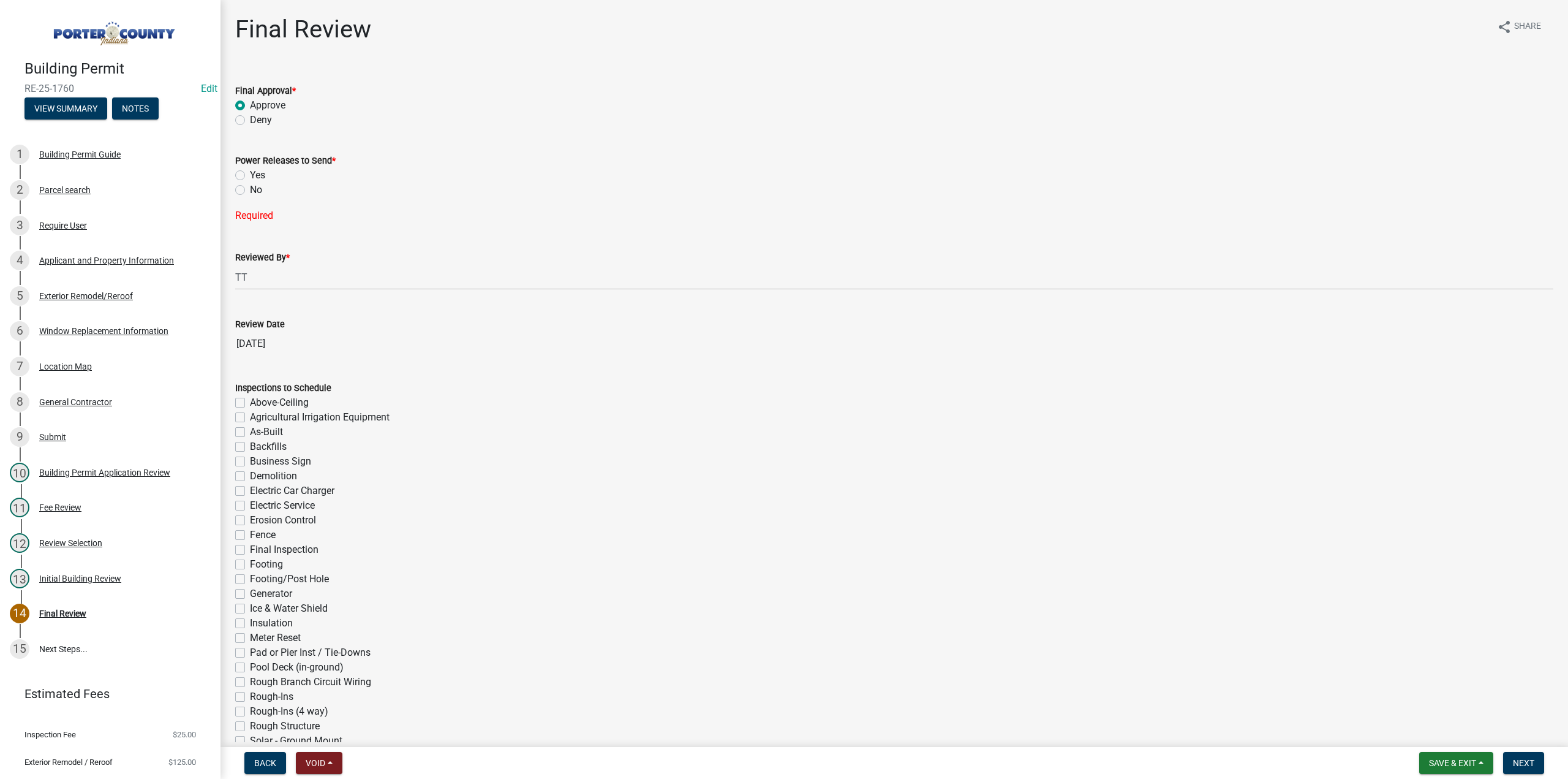
click at [250, 192] on label "No" at bounding box center [255, 190] width 12 height 14
click at [250, 191] on input "No" at bounding box center [253, 186] width 8 height 8
radio input "true"
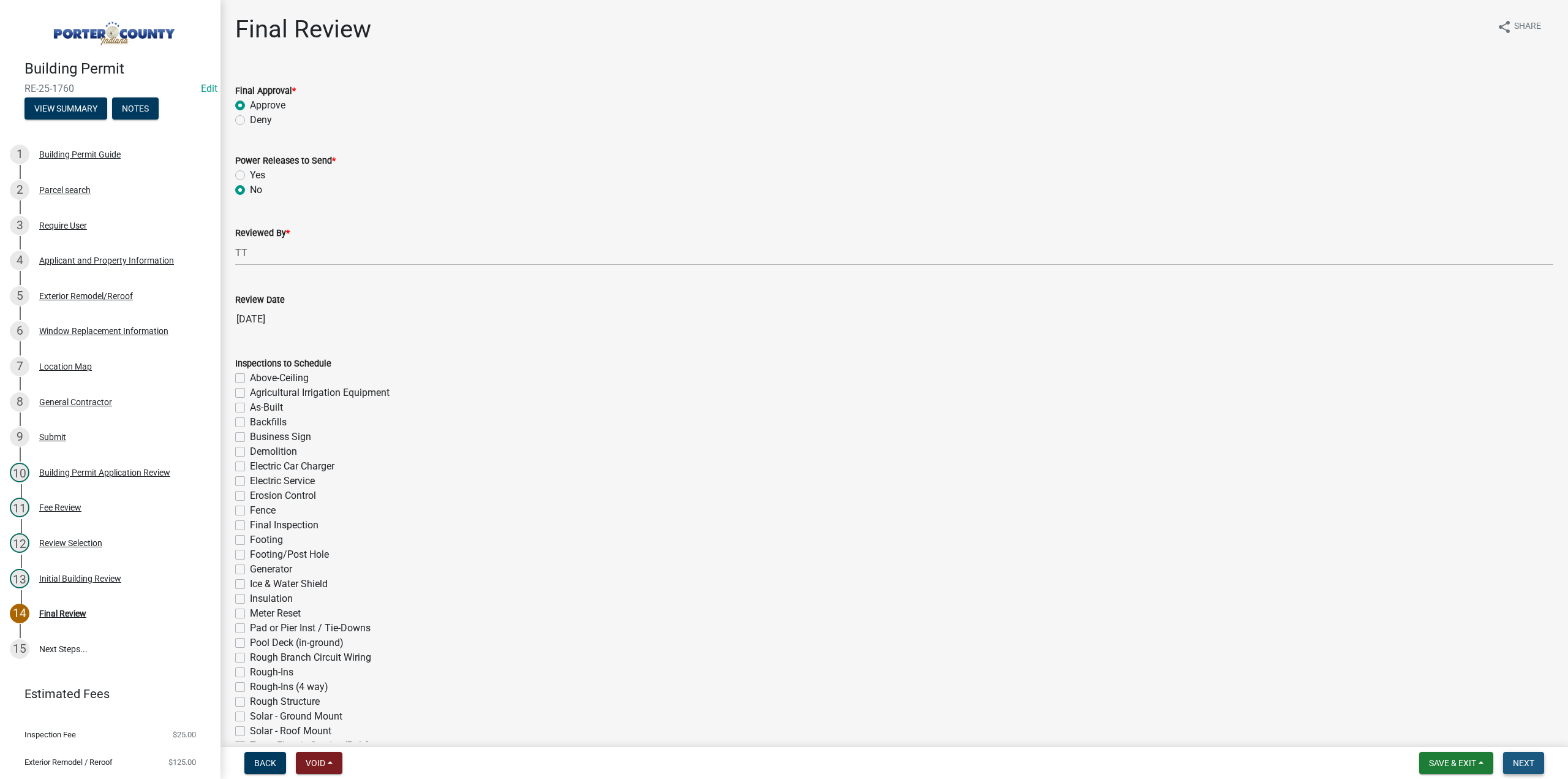
click at [1514, 755] on button "Next" at bounding box center [1523, 762] width 41 height 22
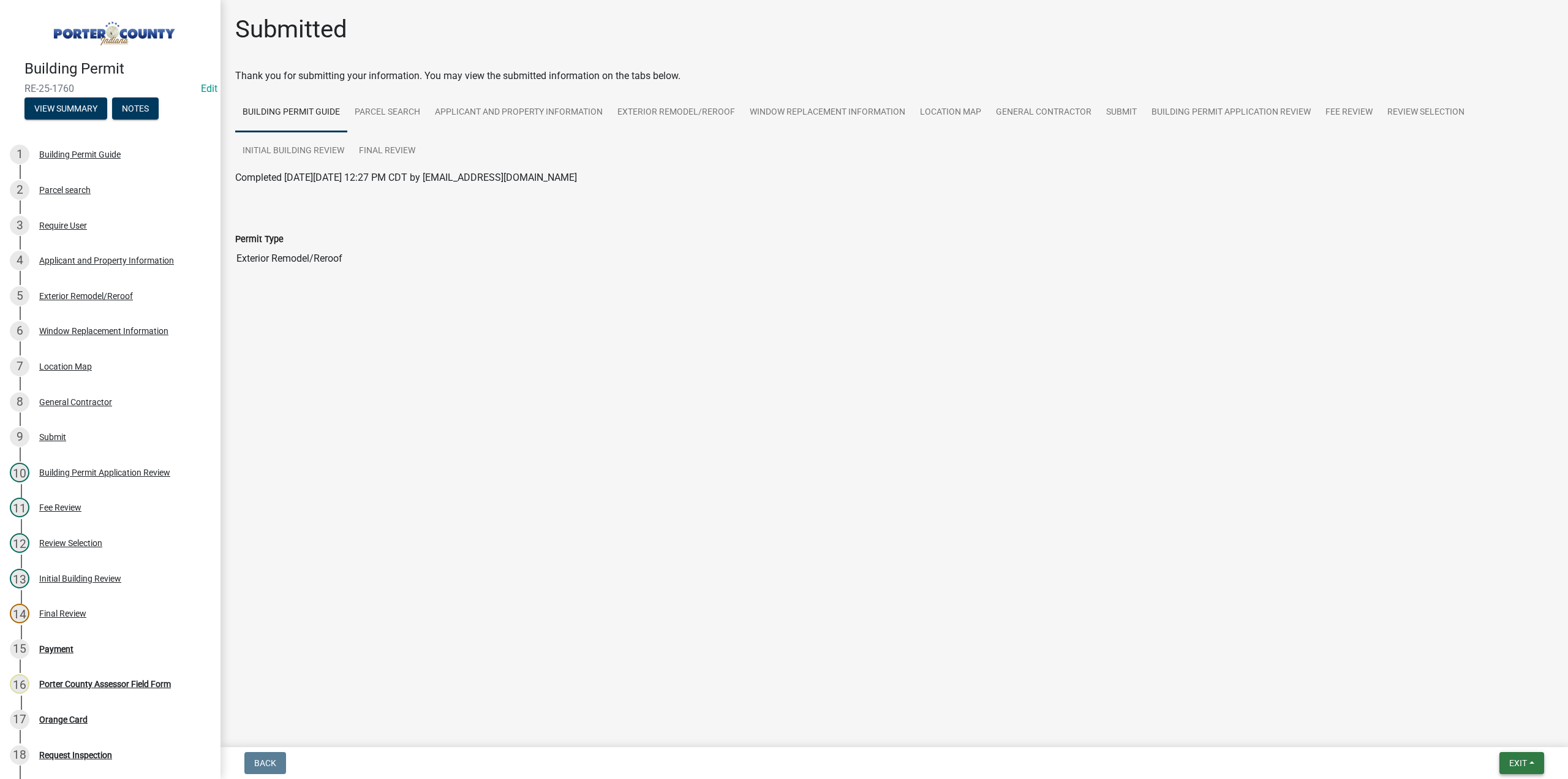
click at [1512, 766] on span "Exit" at bounding box center [1518, 763] width 18 height 10
click at [1501, 726] on button "Save & Exit" at bounding box center [1495, 731] width 98 height 30
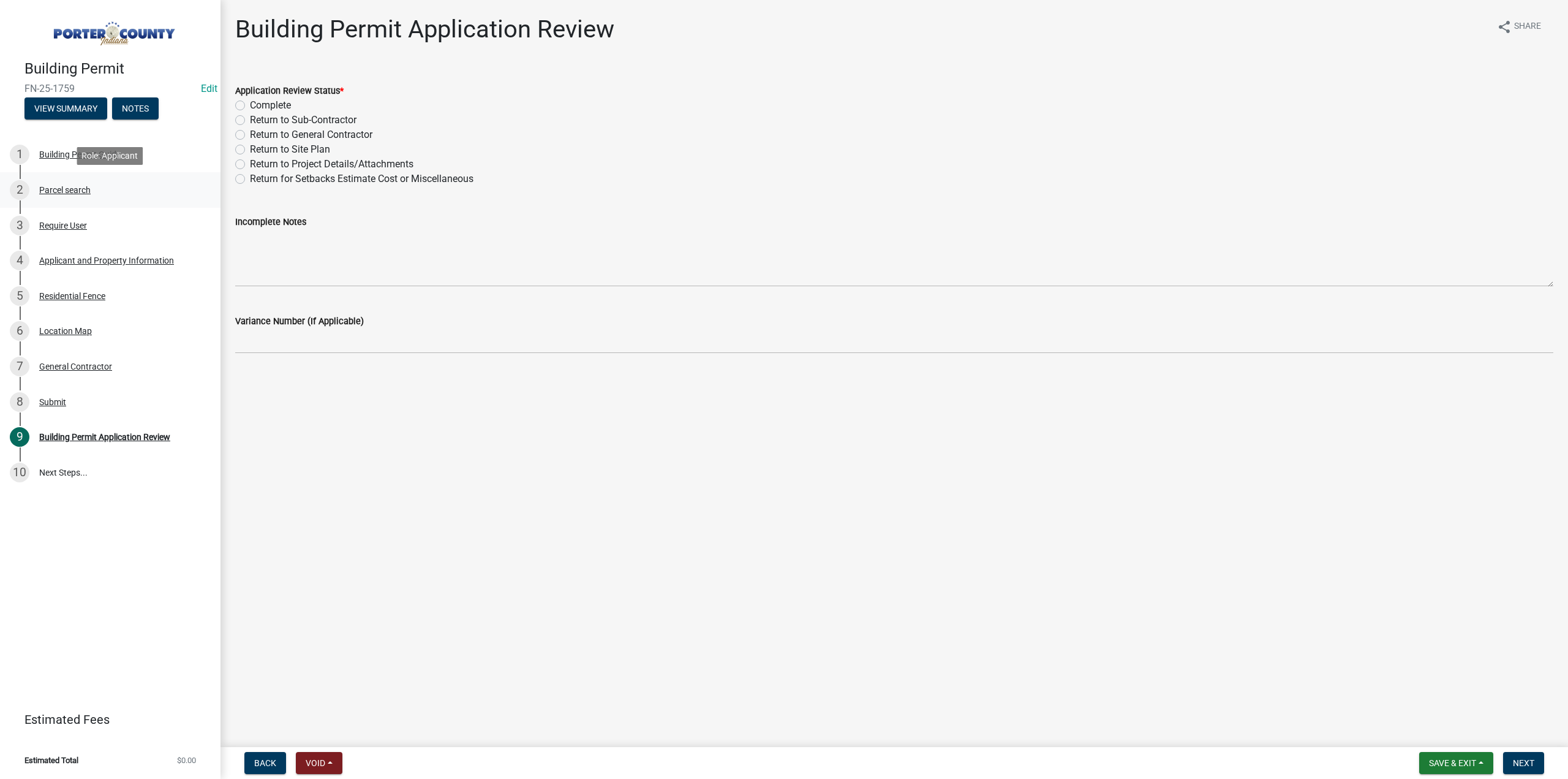
click at [96, 190] on div "2 Parcel search" at bounding box center [106, 189] width 191 height 19
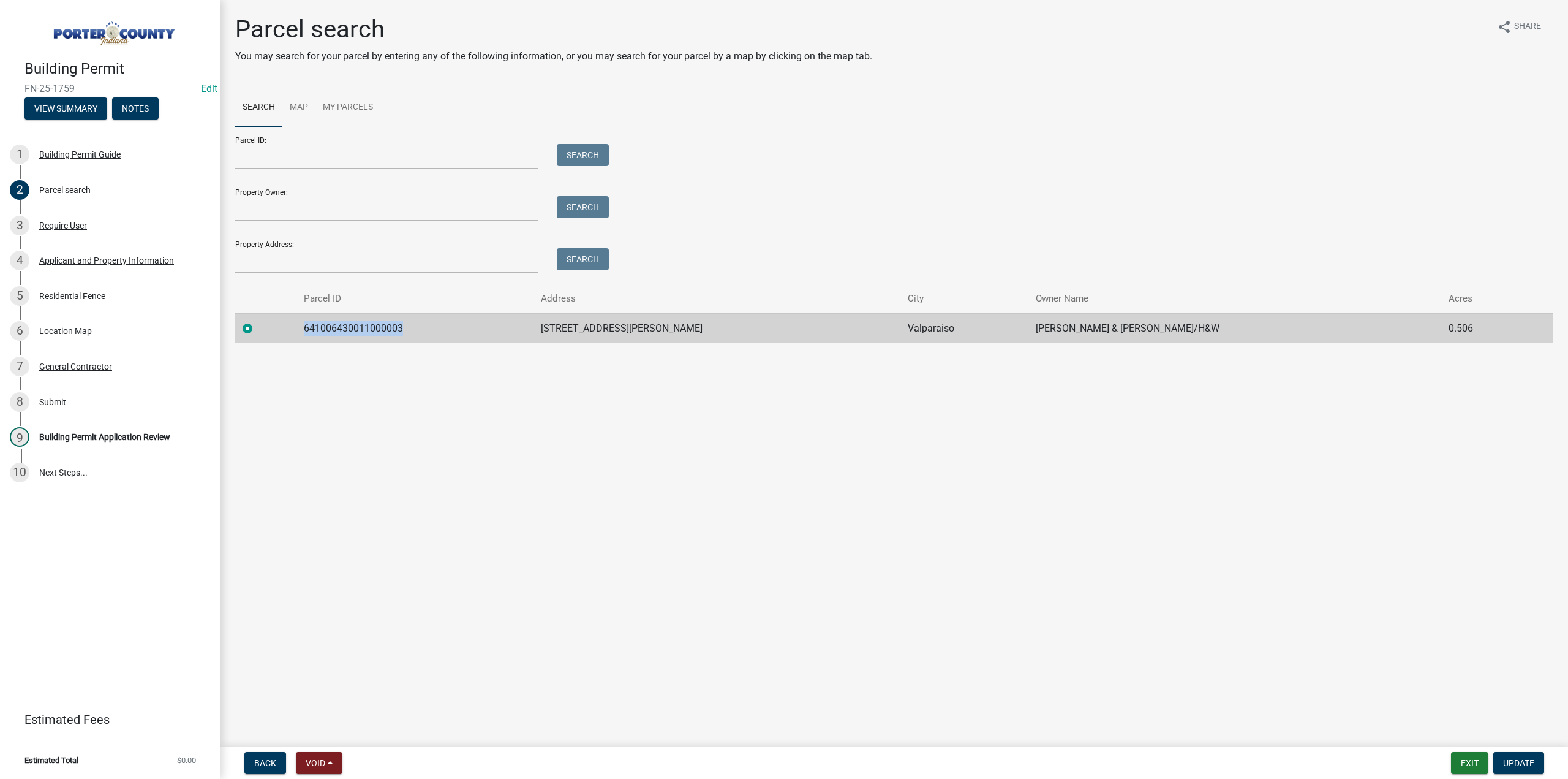
drag, startPoint x: 459, startPoint y: 325, endPoint x: 267, endPoint y: 331, distance: 192.1
click at [267, 331] on tr "641006430011000003 2701 [PERSON_NAME] Ct [PERSON_NAME] & [PERSON_NAME]/H&W 0.506" at bounding box center [894, 328] width 1318 height 30
copy td "641006430011000003"
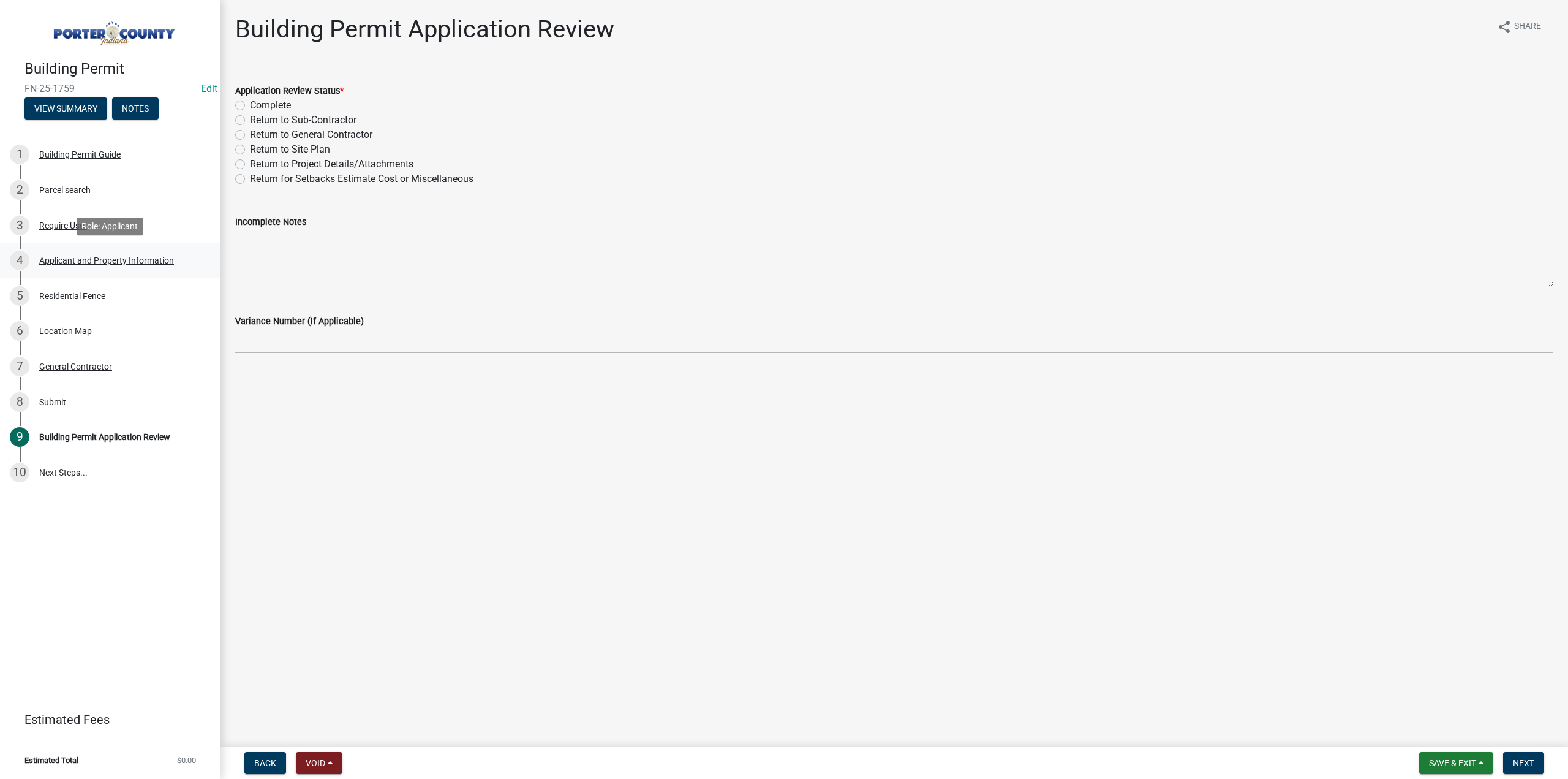
click at [71, 258] on div "Applicant and Property Information" at bounding box center [106, 261] width 135 height 9
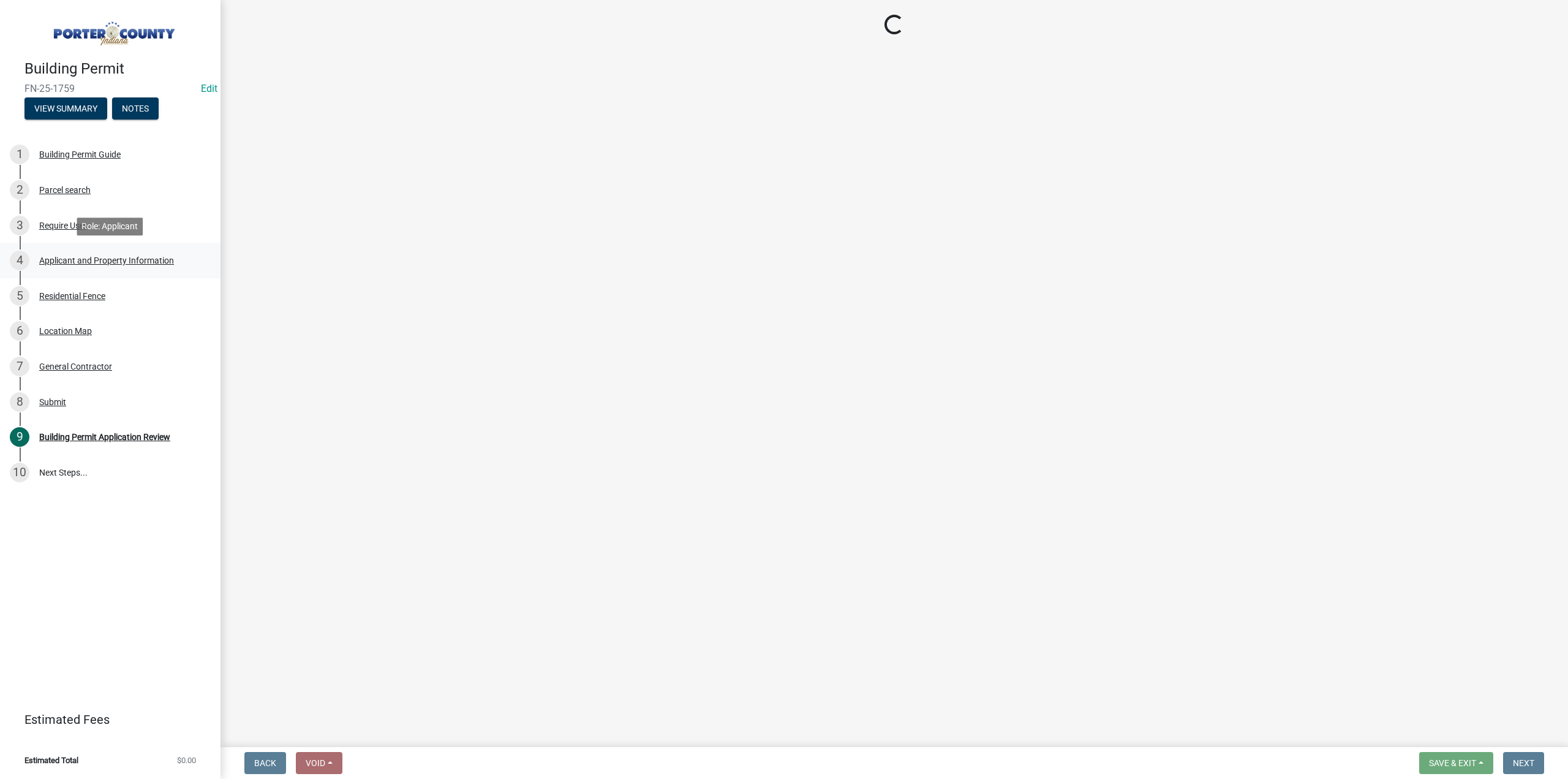
select select "6f5aa9ae-62ac-41bd-979a-9c71eae504cc"
select select "c796f995-08fe-487b-a20e-70ab553361d3"
select select "e2d1b1d7-ccc9-456b-9e96-e16306515997"
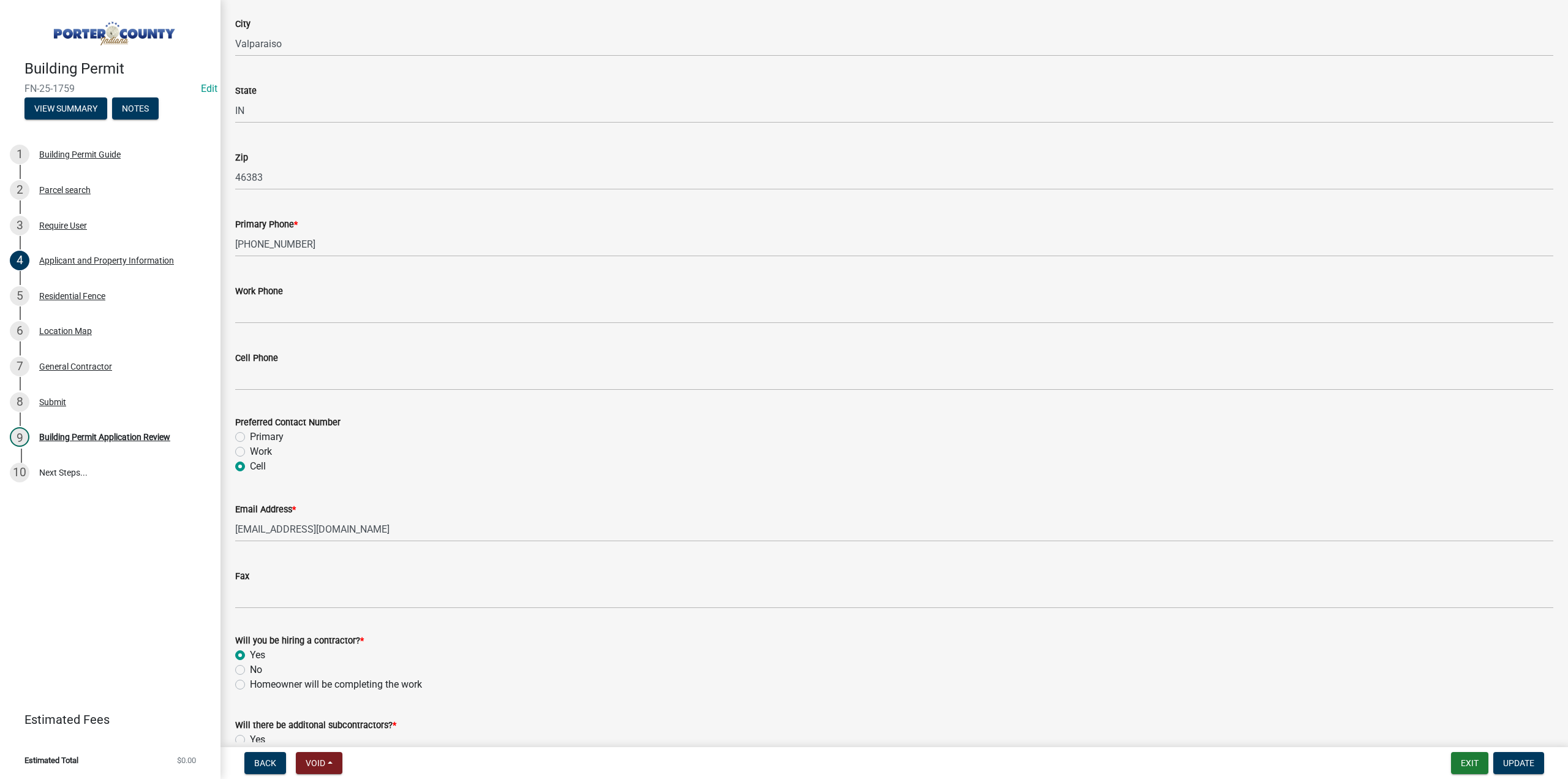
scroll to position [1513, 0]
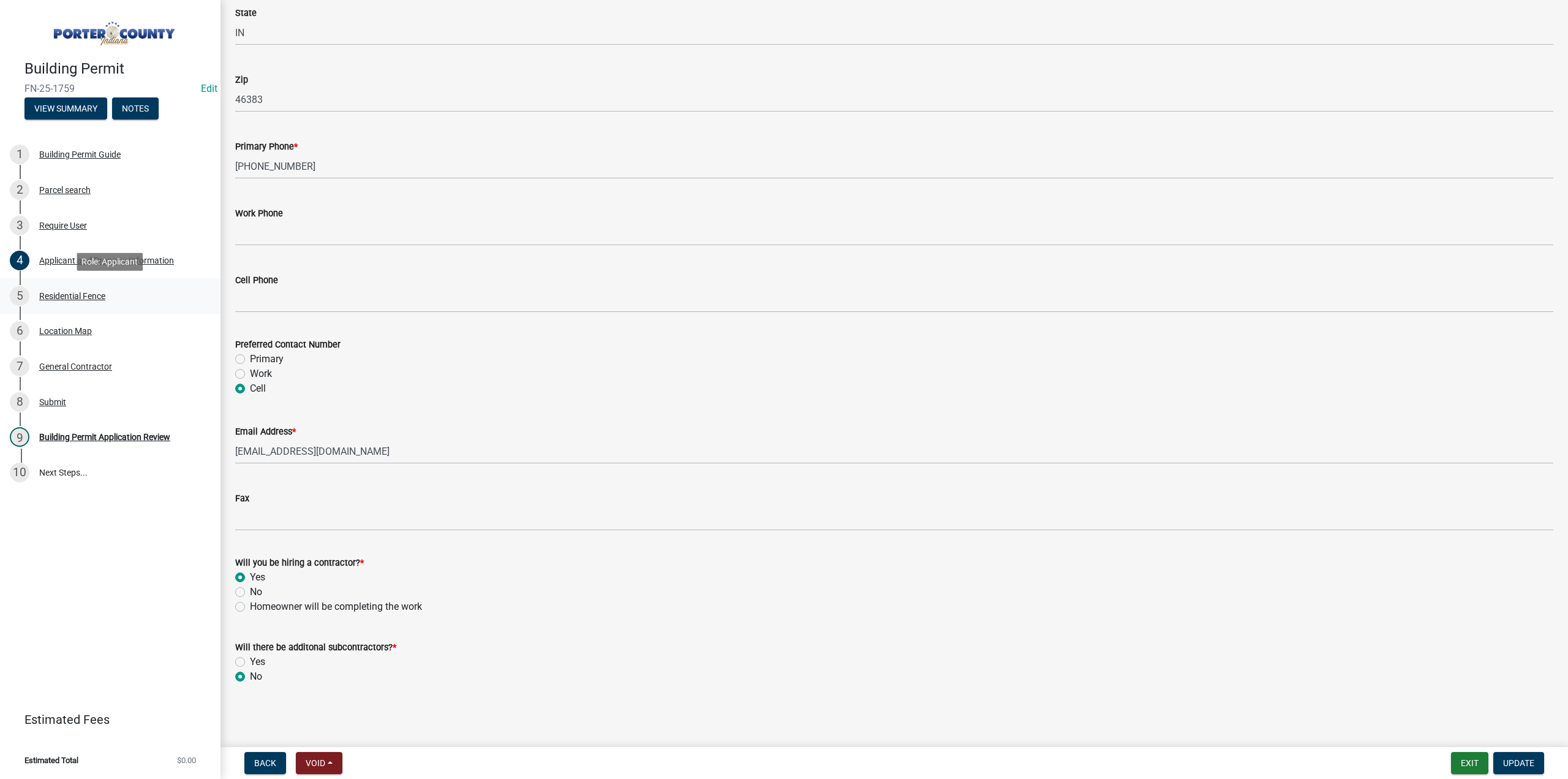
click at [78, 299] on div "Residential Fence" at bounding box center [72, 296] width 66 height 9
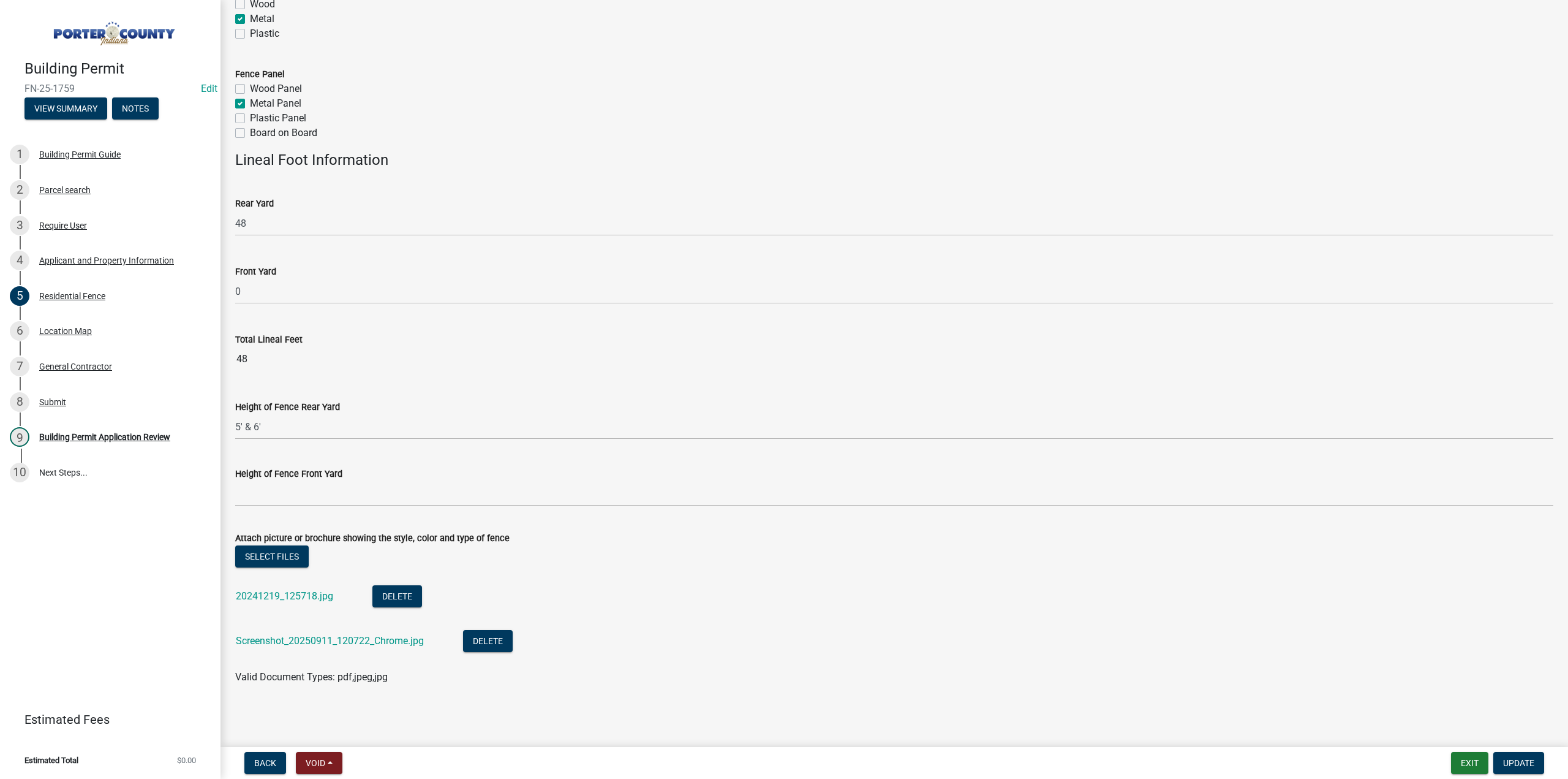
scroll to position [253, 0]
click at [309, 595] on link "20241219_125718.jpg" at bounding box center [284, 596] width 97 height 12
click at [314, 643] on link "Screenshot_20250911_120722_Chrome.jpg" at bounding box center [330, 641] width 188 height 12
click at [81, 332] on div "Location Map" at bounding box center [65, 331] width 53 height 9
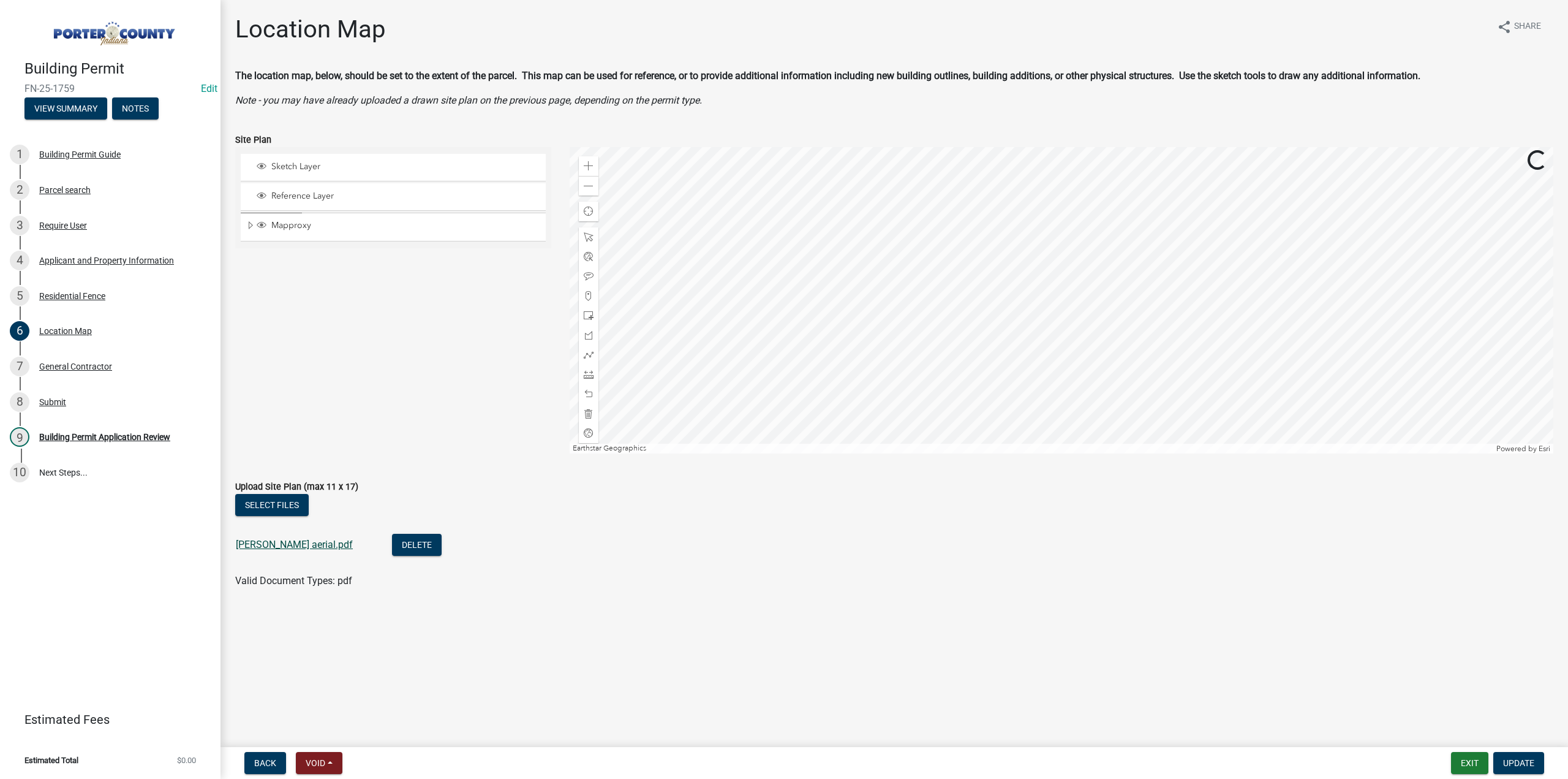
click at [312, 545] on link "[PERSON_NAME] aerial.pdf" at bounding box center [294, 544] width 117 height 12
click at [296, 544] on link "[PERSON_NAME] aerial.pdf" at bounding box center [294, 544] width 117 height 12
click at [131, 433] on div "Building Permit Application Review" at bounding box center [104, 437] width 131 height 9
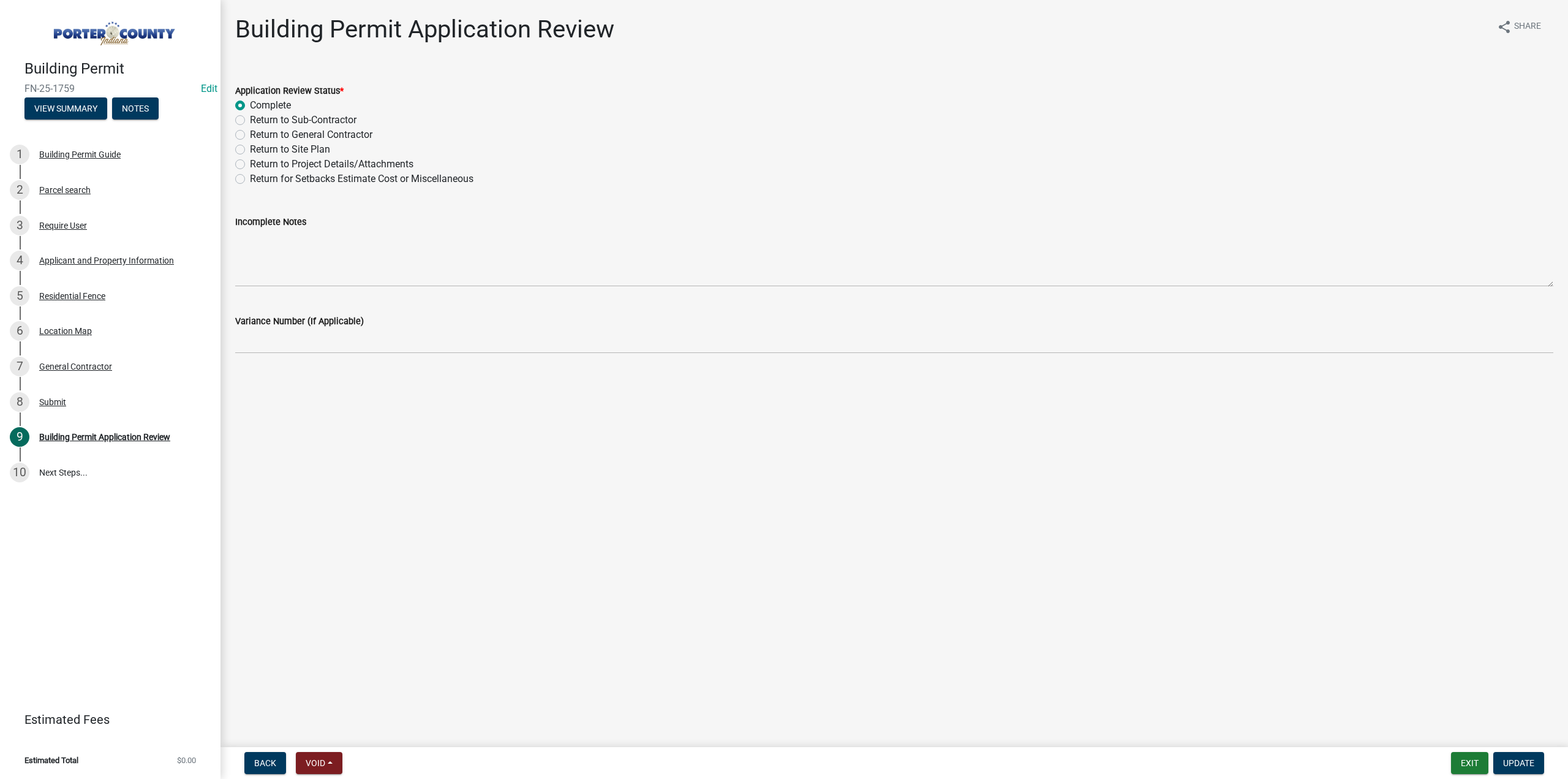
click at [250, 139] on label "Return to General Contractor" at bounding box center [311, 135] width 122 height 14
click at [250, 135] on input "Return to General Contractor" at bounding box center [253, 131] width 8 height 8
radio input "true"
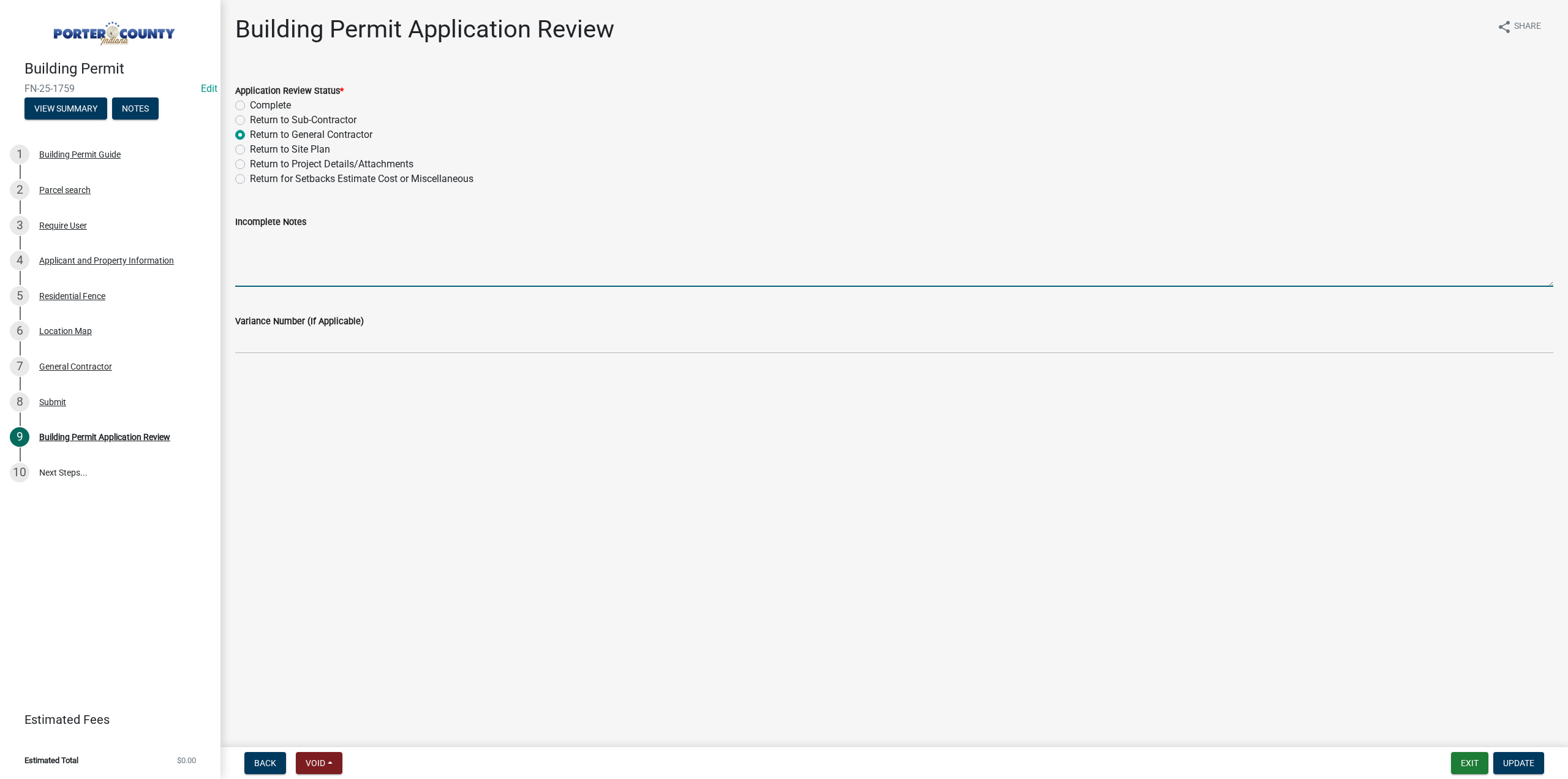
click at [292, 256] on textarea "Incomplete Notes" at bounding box center [894, 258] width 1318 height 58
click at [405, 238] on textarea "After review of the property, the pool" at bounding box center [894, 258] width 1318 height 58
click at [314, 235] on textarea "After review of the property" at bounding box center [894, 258] width 1318 height 58
click at [365, 242] on textarea "After review of the 2 property" at bounding box center [894, 258] width 1318 height 58
click at [296, 238] on textarea "After review of the 2 properties need to be combined" at bounding box center [894, 258] width 1318 height 58
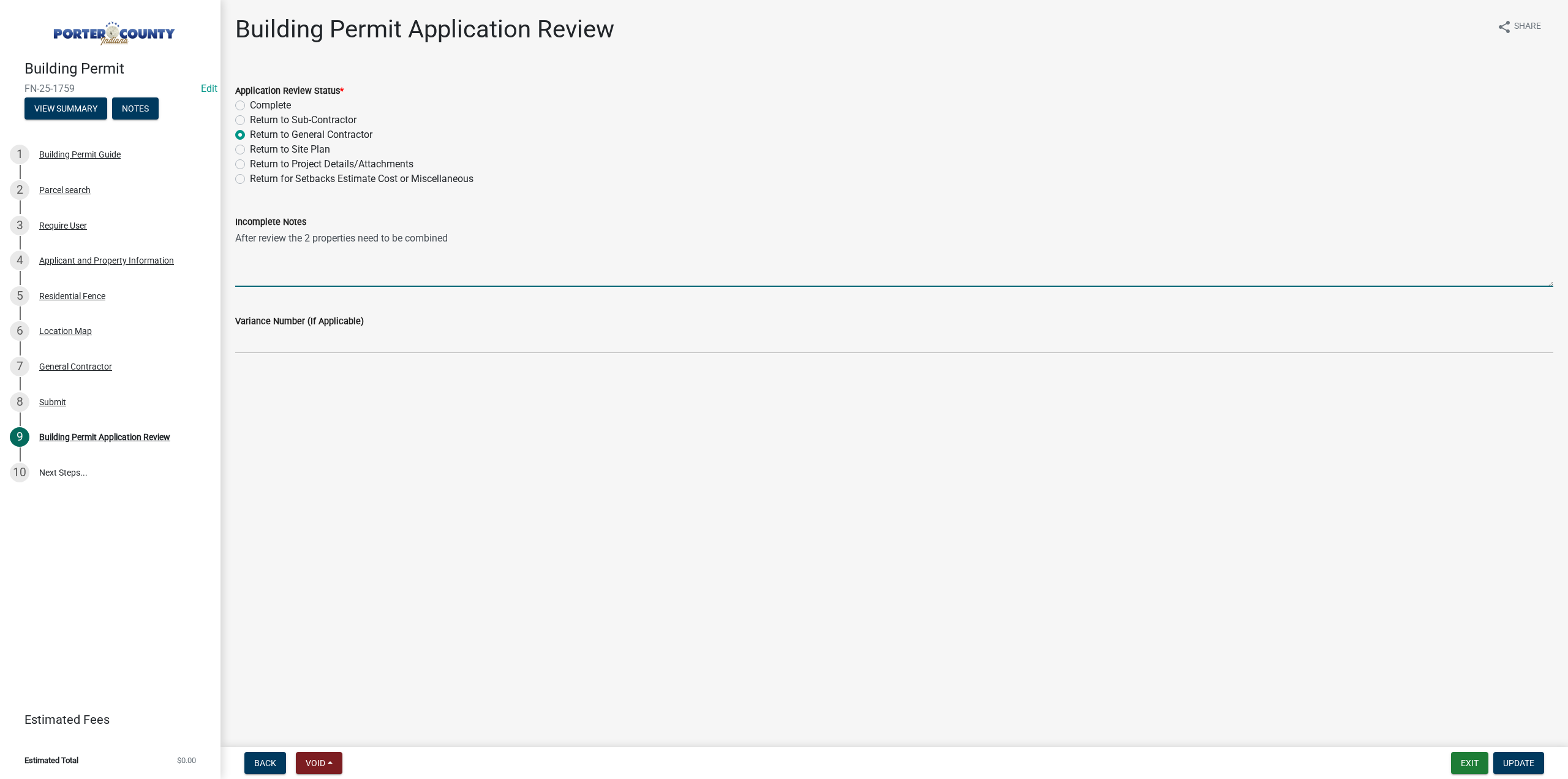
click at [459, 235] on textarea "After review the 2 properties need to be combined" at bounding box center [894, 258] width 1318 height 58
type textarea "After review the 2 properties need to be combined, per our codes a pool is not …"
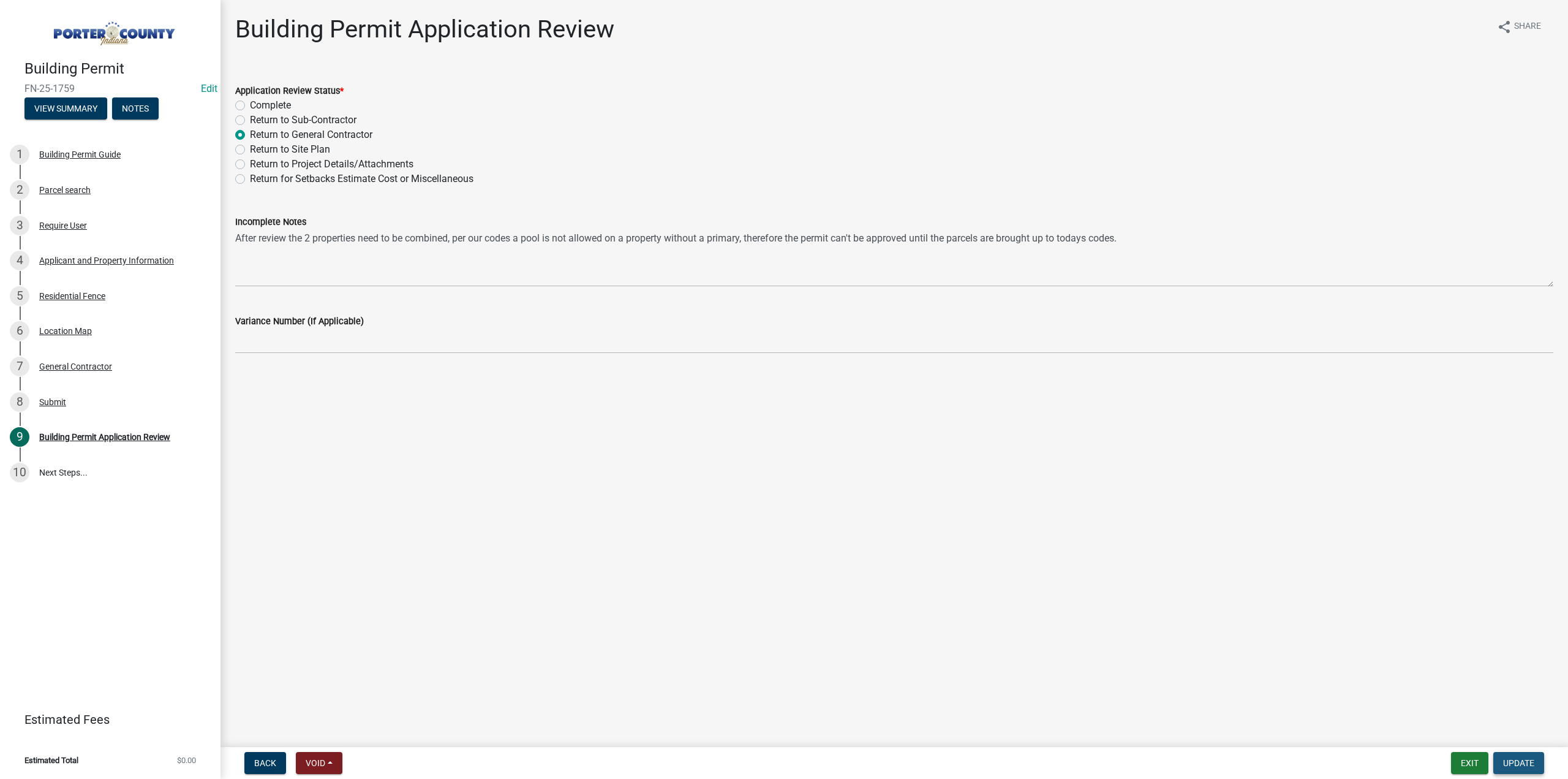
click at [1519, 760] on span "Update" at bounding box center [1518, 763] width 31 height 10
